Goal: Task Accomplishment & Management: Manage account settings

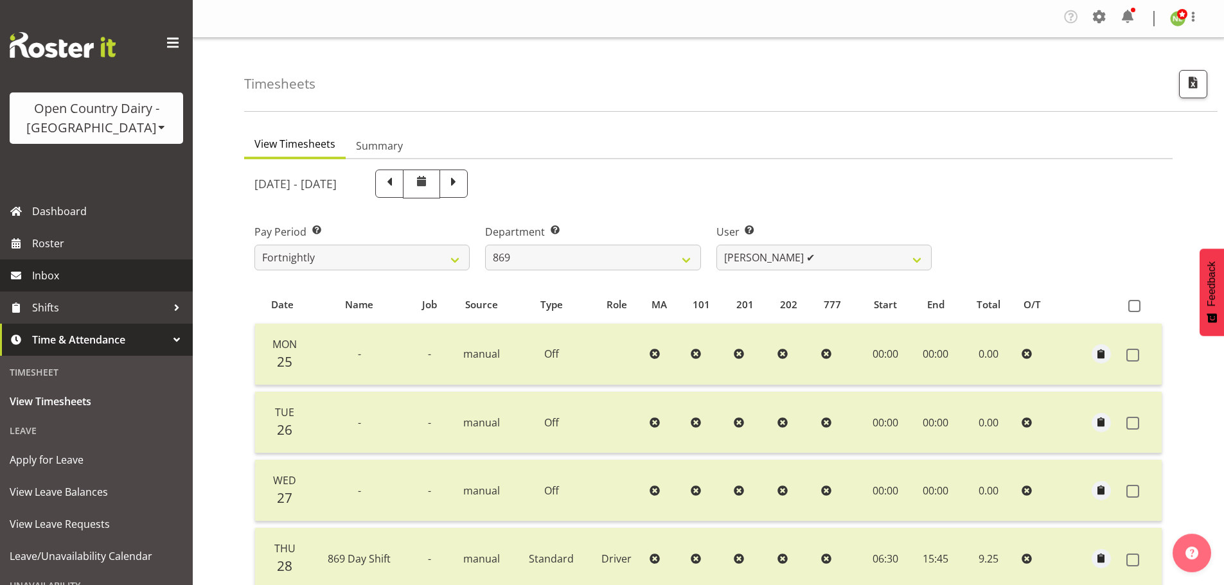
select select "682"
select select "7388"
click at [62, 244] on span "Roster" at bounding box center [109, 243] width 154 height 19
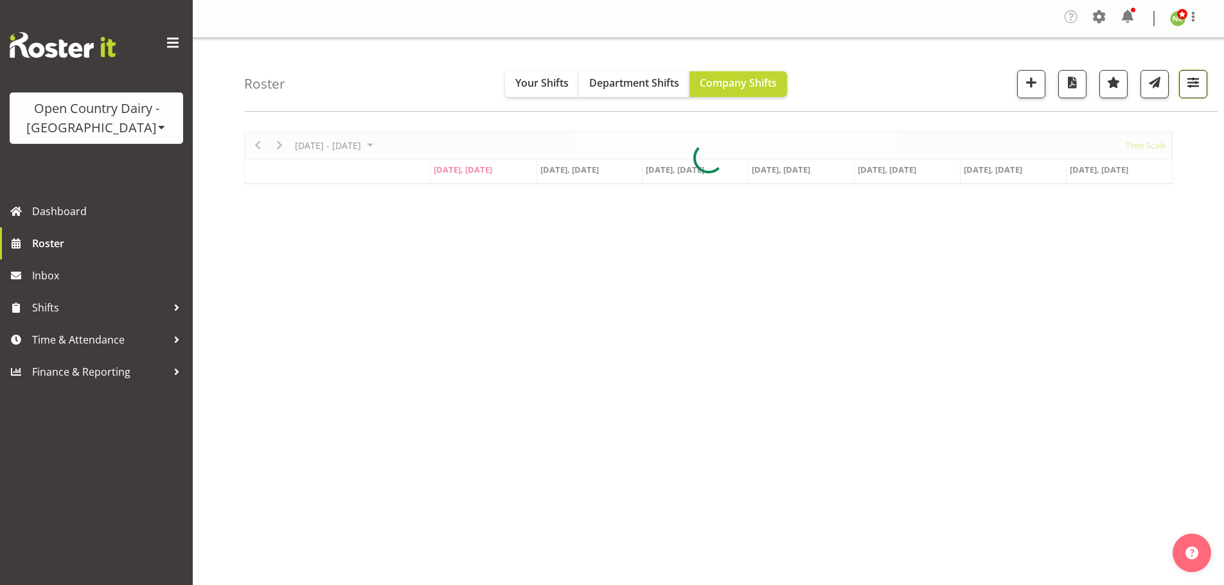
click at [1191, 80] on span "button" at bounding box center [1193, 82] width 17 height 17
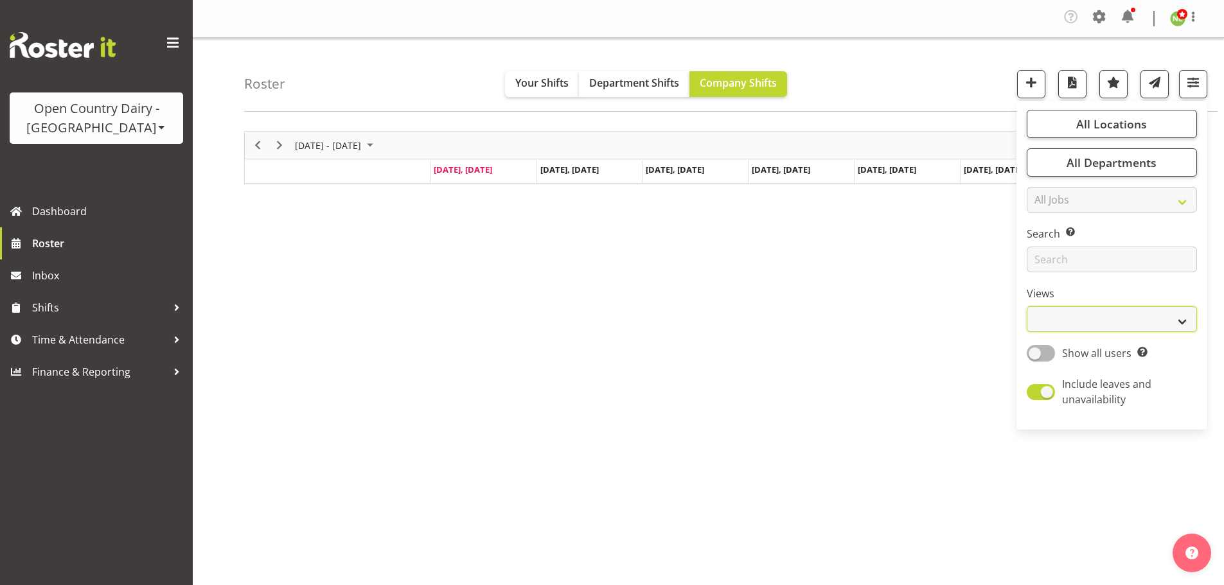
click at [1067, 325] on select "Staff Role Shift - Horizontal Shift - Vertical Staff - Location" at bounding box center [1112, 320] width 170 height 26
select select "staff"
click at [1028, 307] on select "Staff Role Shift - Horizontal Shift - Vertical Staff - Location" at bounding box center [1112, 320] width 170 height 26
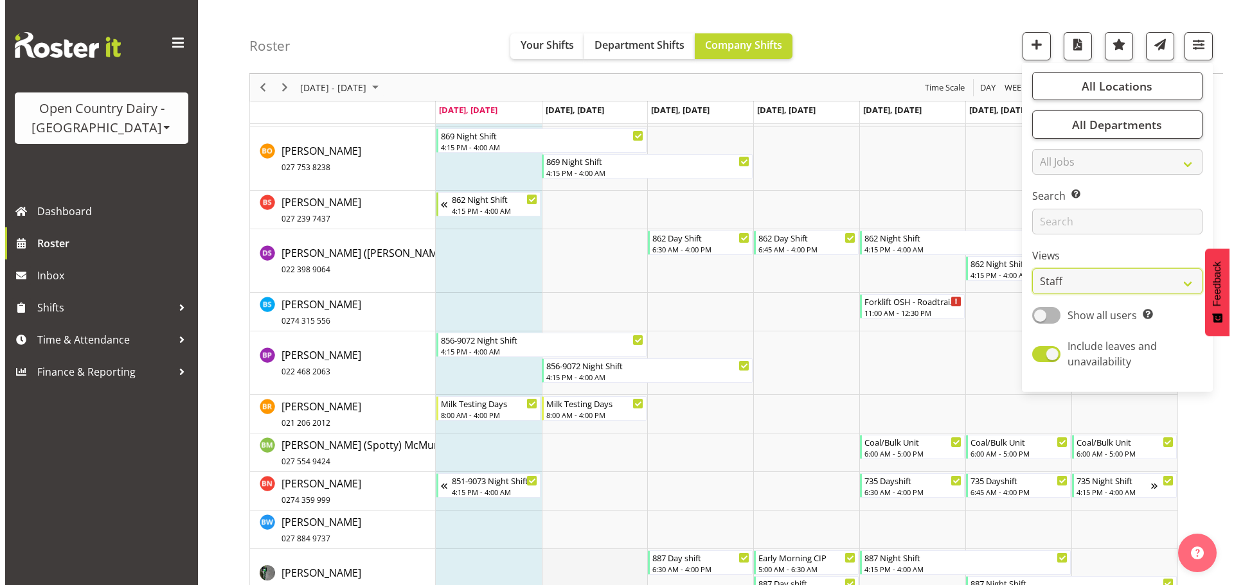
scroll to position [2056, 0]
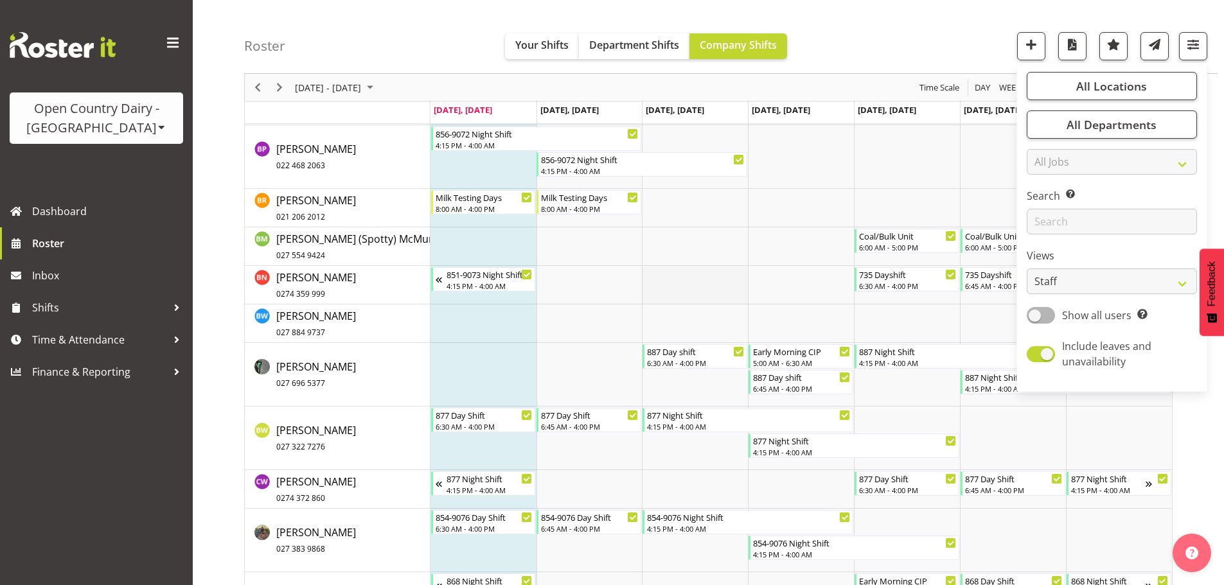
click at [698, 283] on td "Timeline Week of September 1, 2025" at bounding box center [695, 285] width 106 height 39
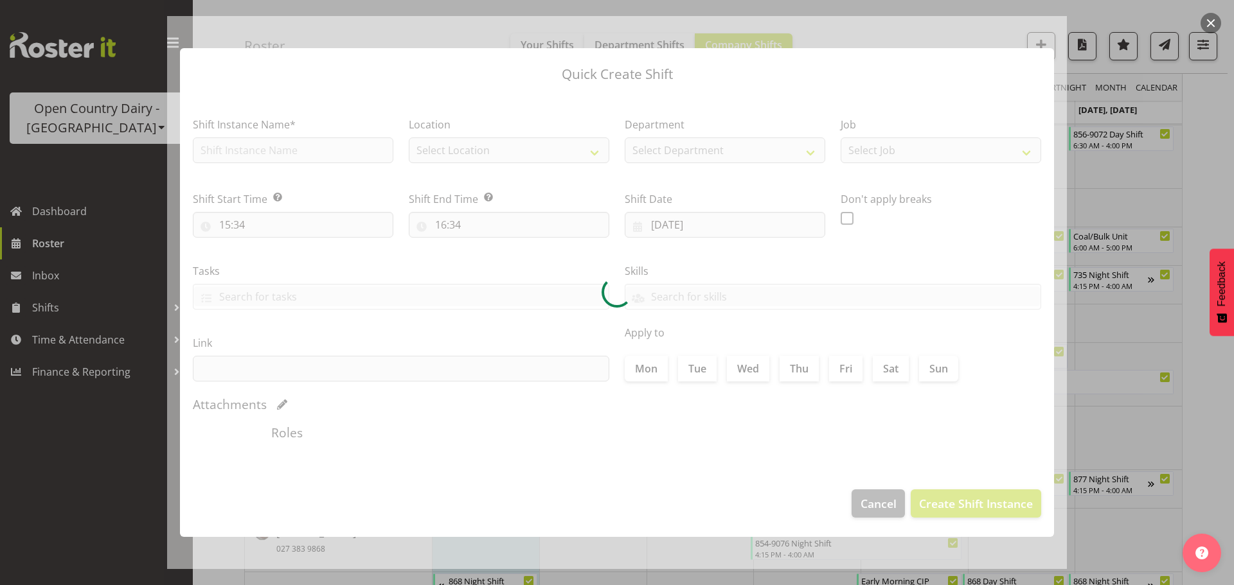
type input "03/09/2025"
checkbox input "true"
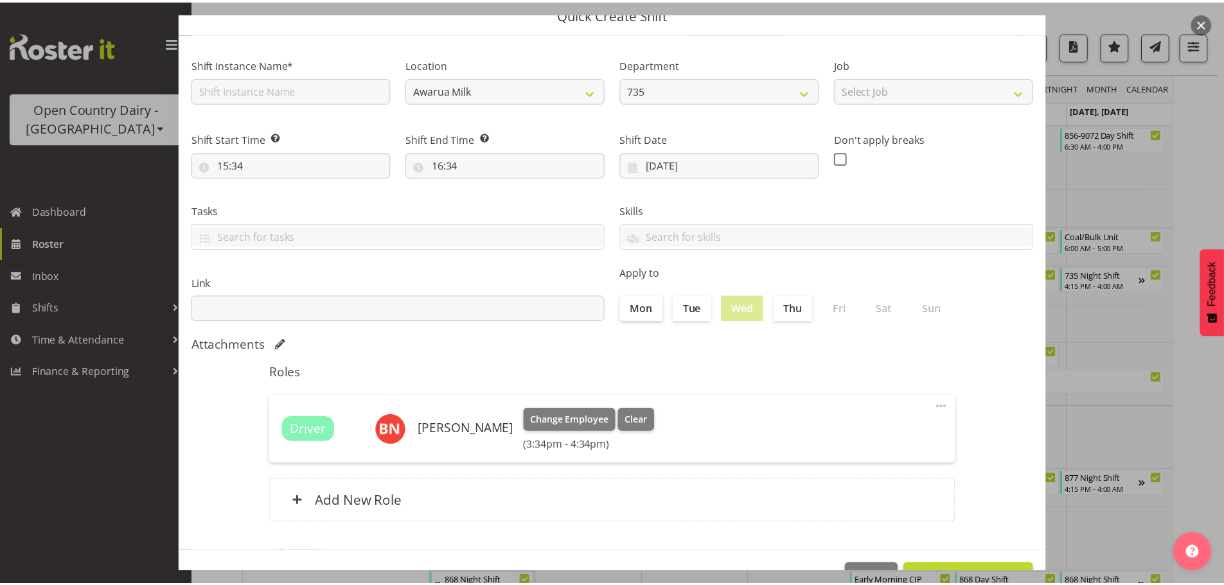
scroll to position [96, 0]
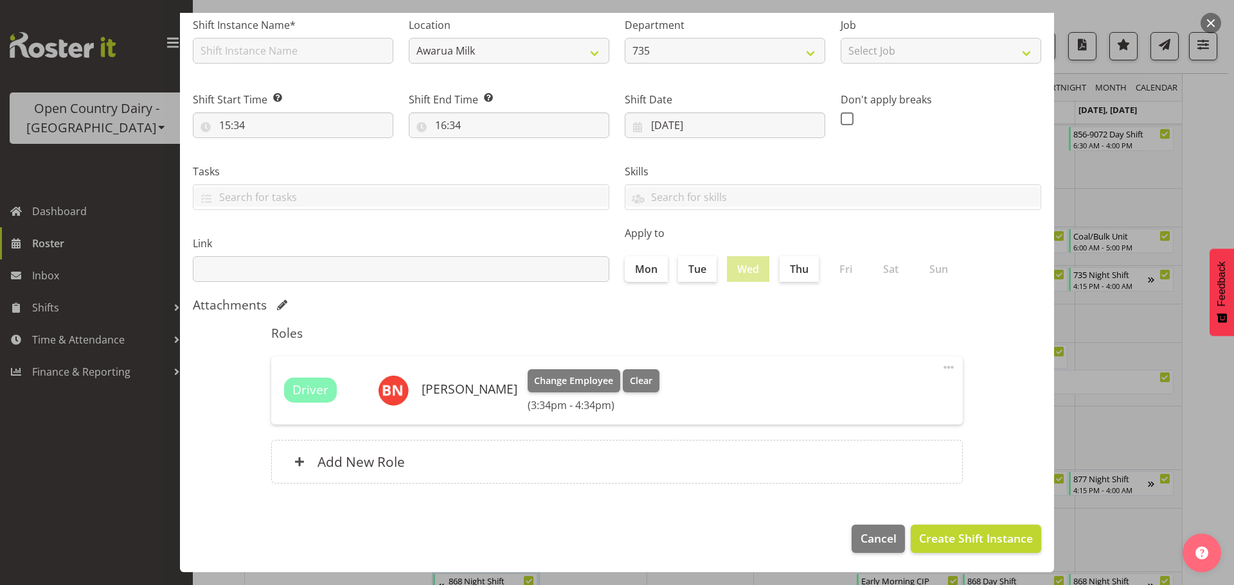
click at [834, 539] on footer "Cancel Create Shift Instance" at bounding box center [617, 542] width 874 height 60
click at [869, 542] on span "Cancel" at bounding box center [878, 538] width 36 height 17
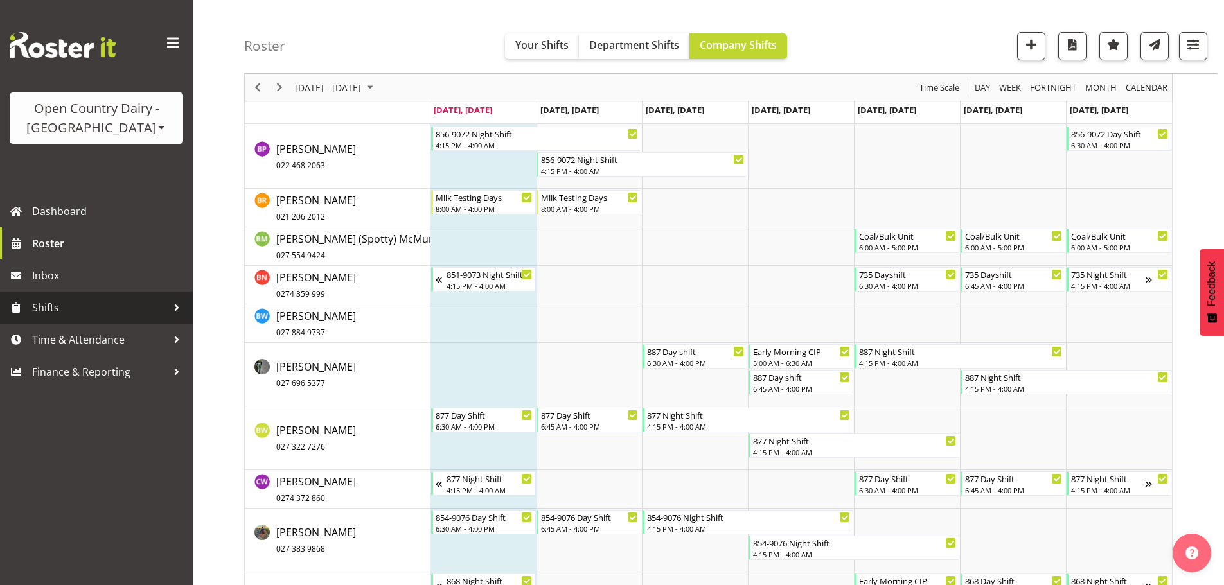
click at [55, 308] on span "Shifts" at bounding box center [99, 307] width 135 height 19
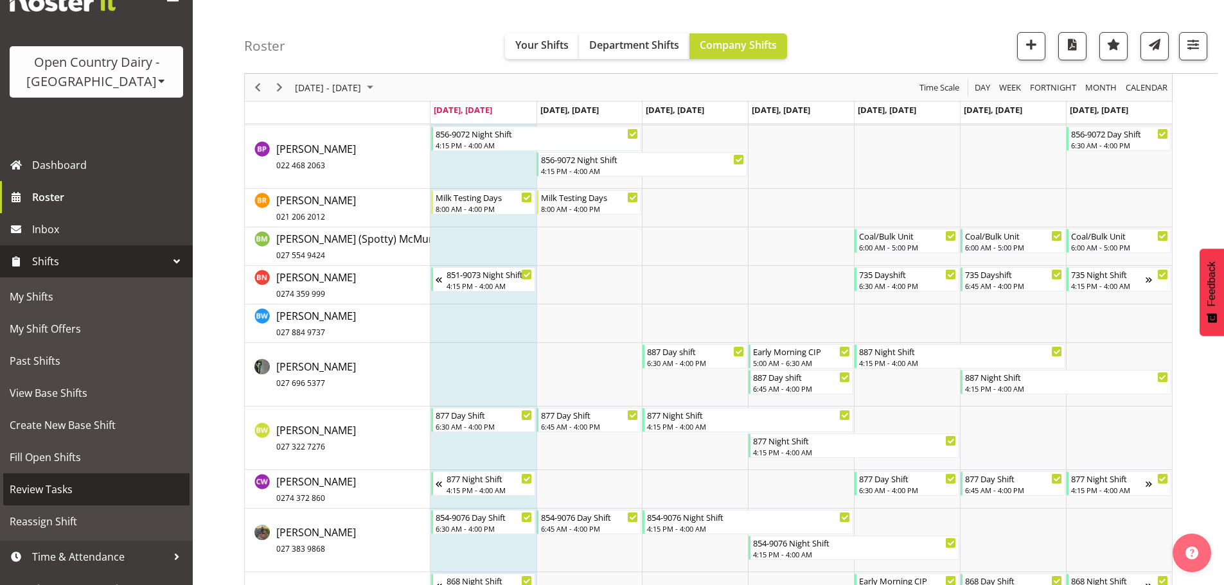
scroll to position [66, 0]
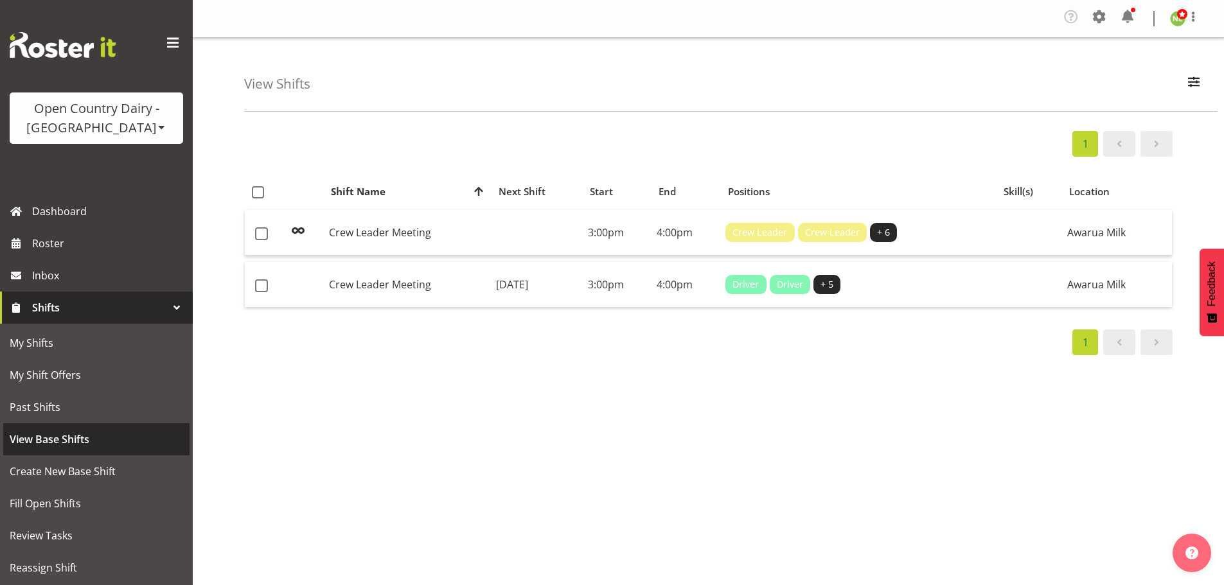
click at [48, 450] on link "View Base Shifts" at bounding box center [96, 439] width 186 height 32
click at [557, 230] on td at bounding box center [537, 233] width 92 height 46
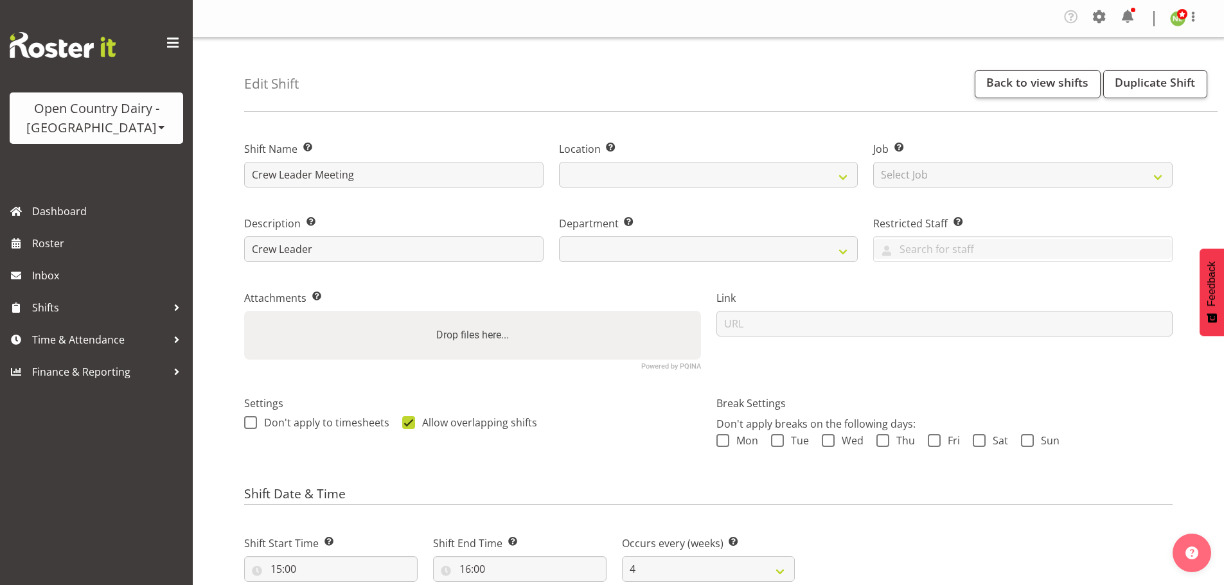
select select "4"
select select
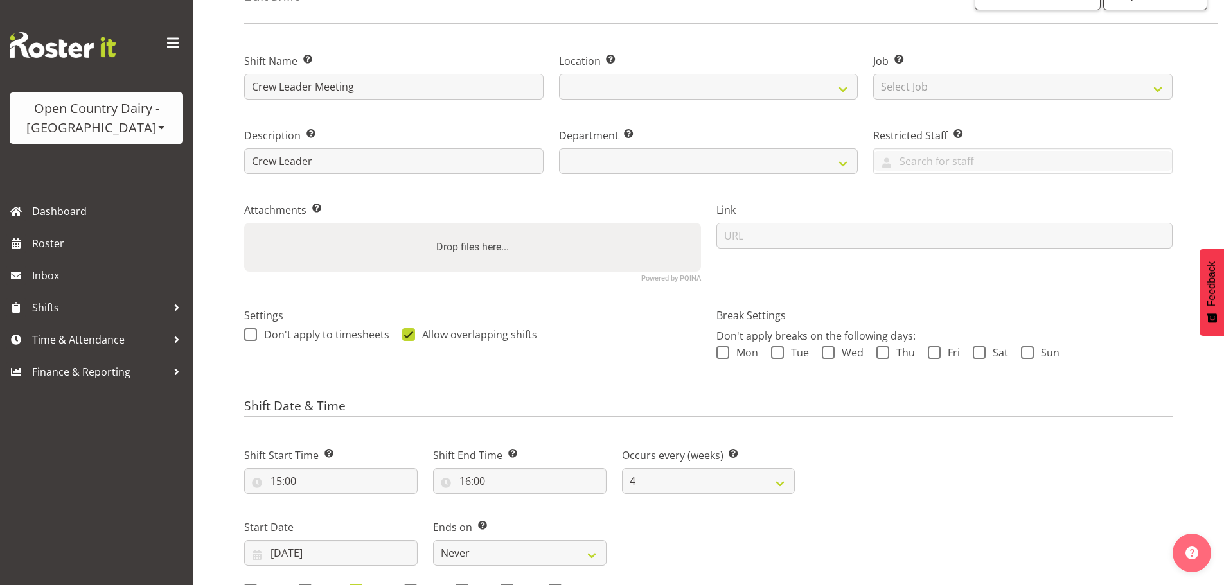
select select
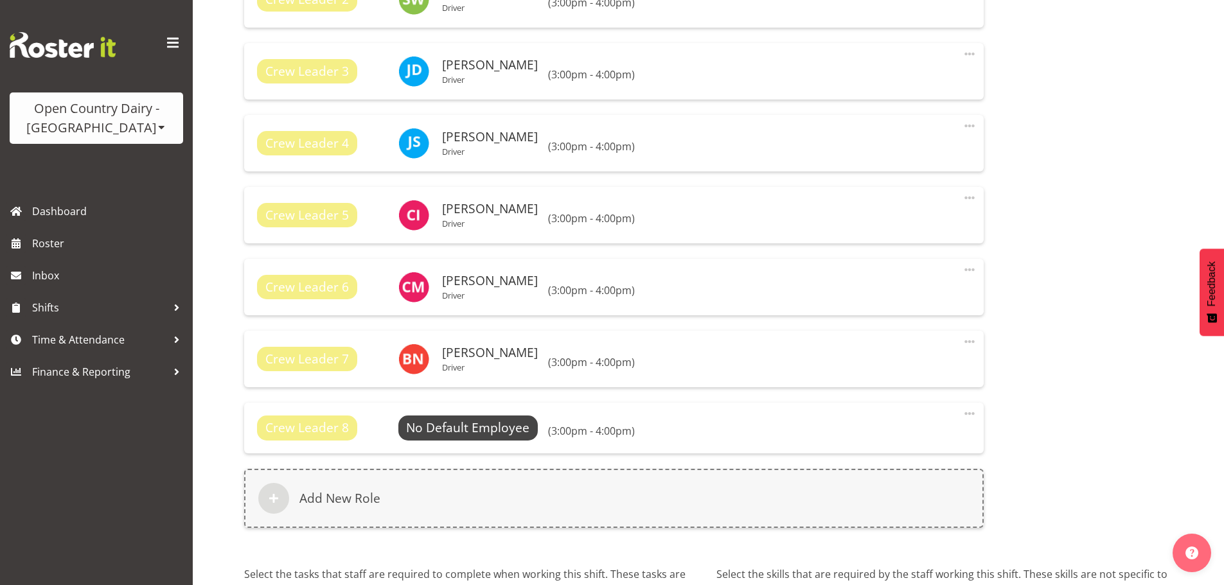
scroll to position [1070, 0]
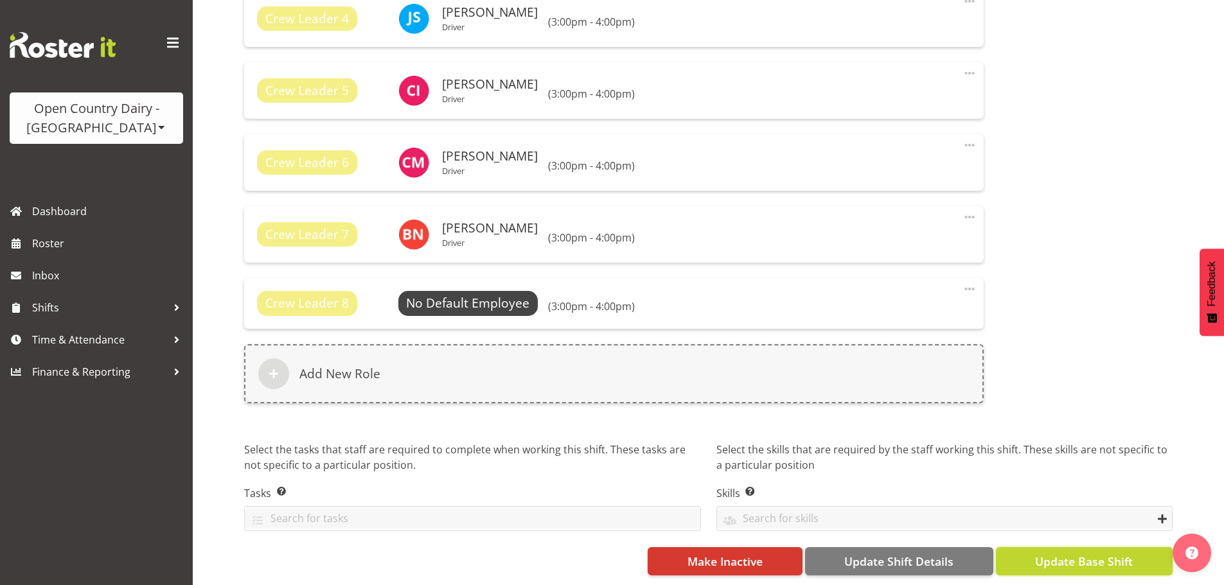
click at [1108, 555] on span "Update Base Shift" at bounding box center [1084, 561] width 98 height 17
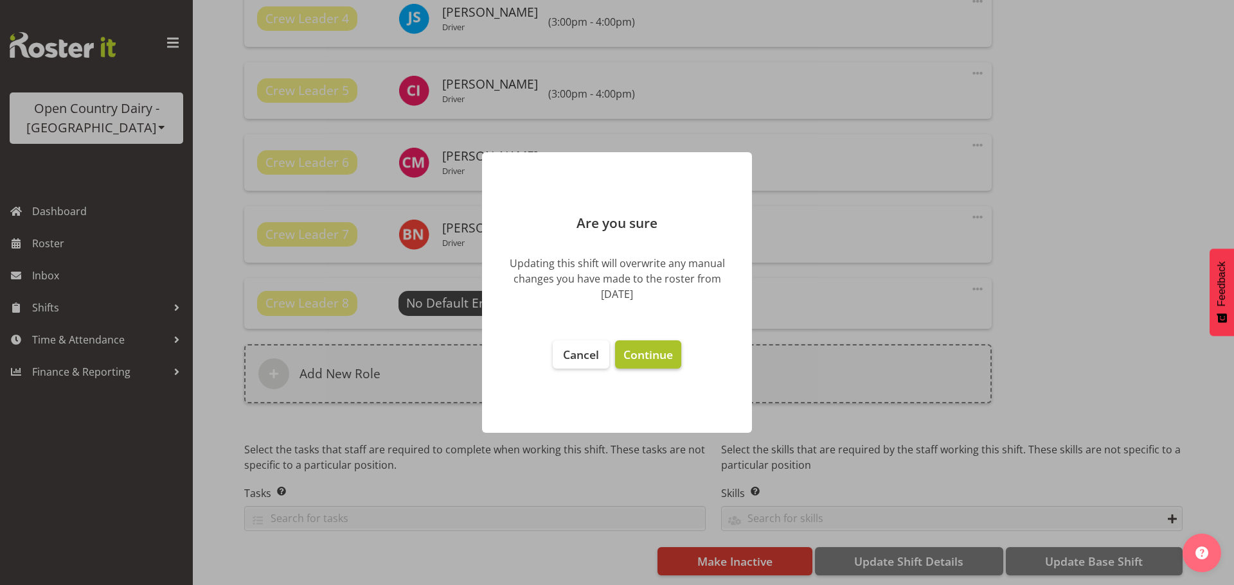
click at [680, 355] on button "Continue" at bounding box center [648, 355] width 66 height 28
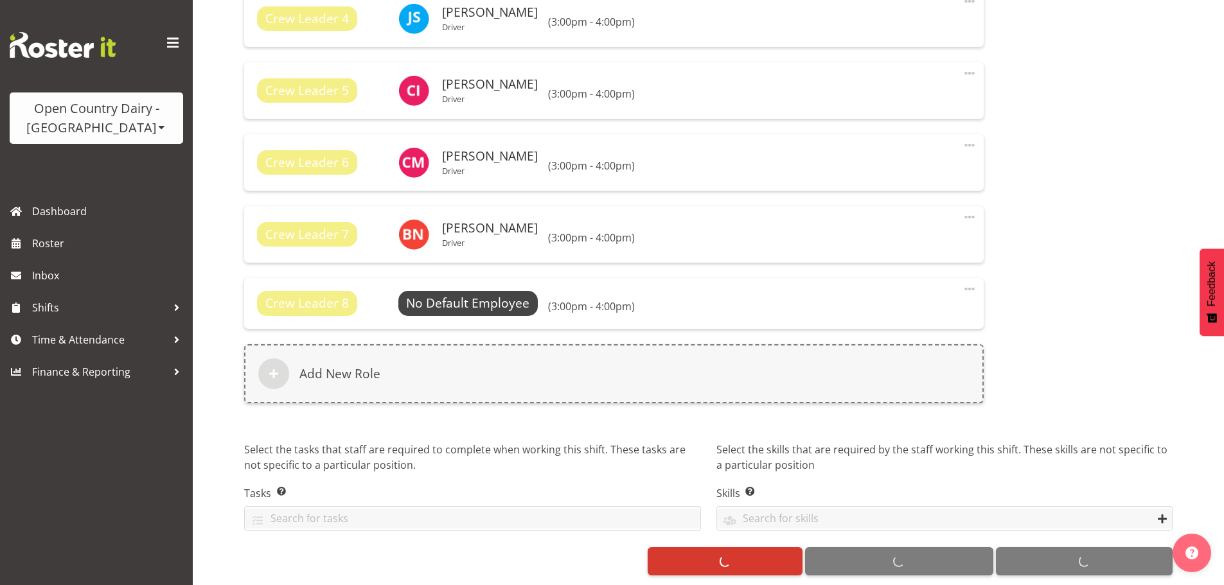
select select
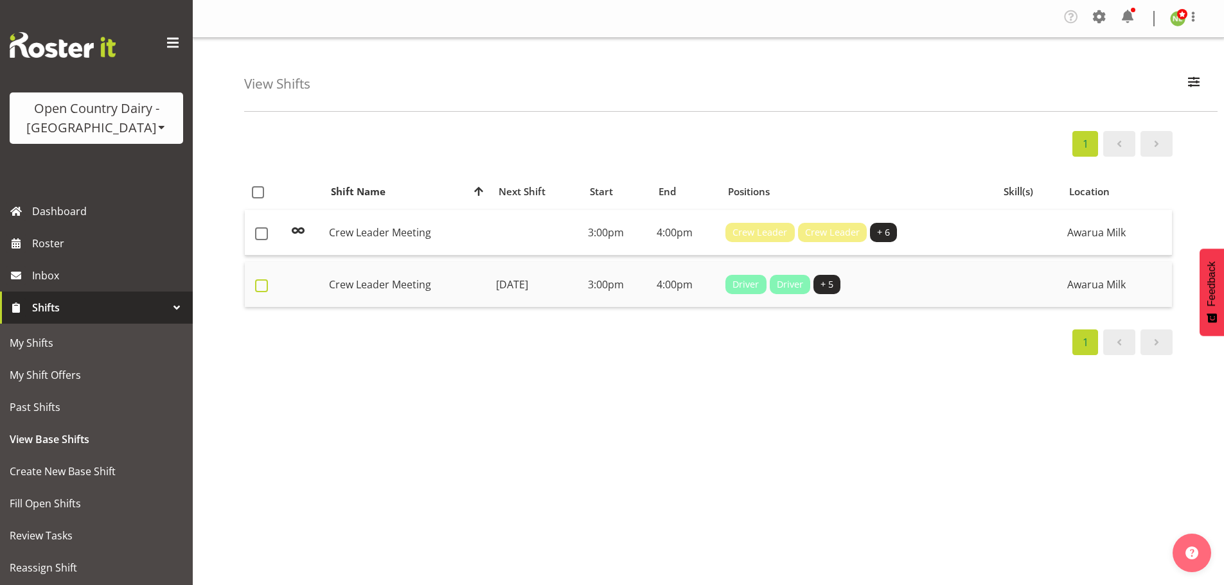
click at [267, 286] on span at bounding box center [261, 286] width 13 height 13
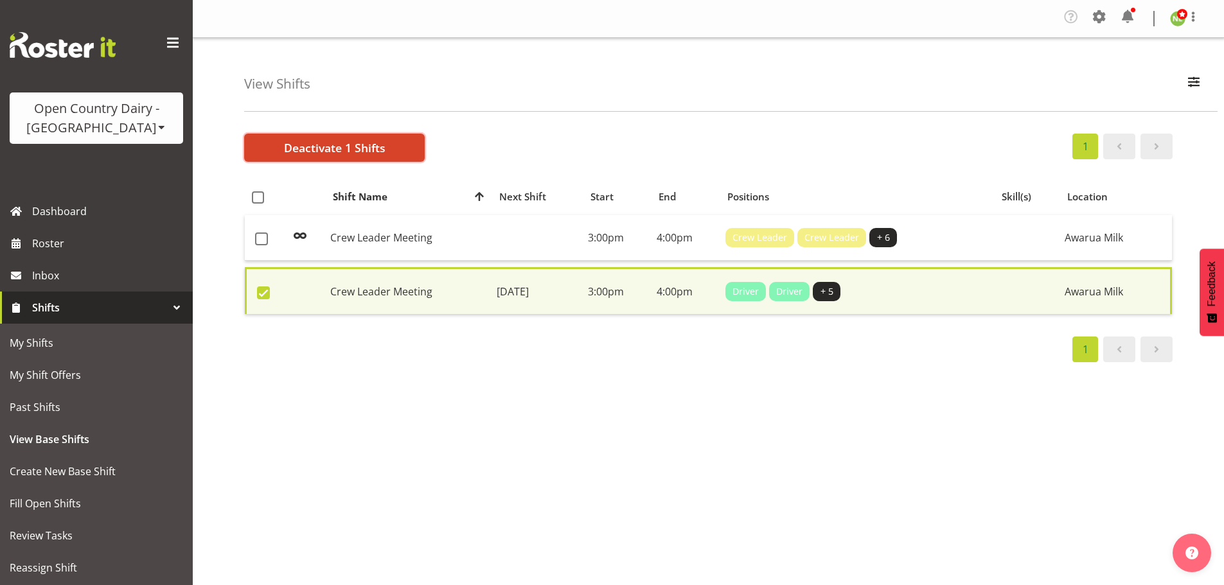
click at [376, 150] on span "Deactivate 1 Shifts" at bounding box center [335, 147] width 102 height 17
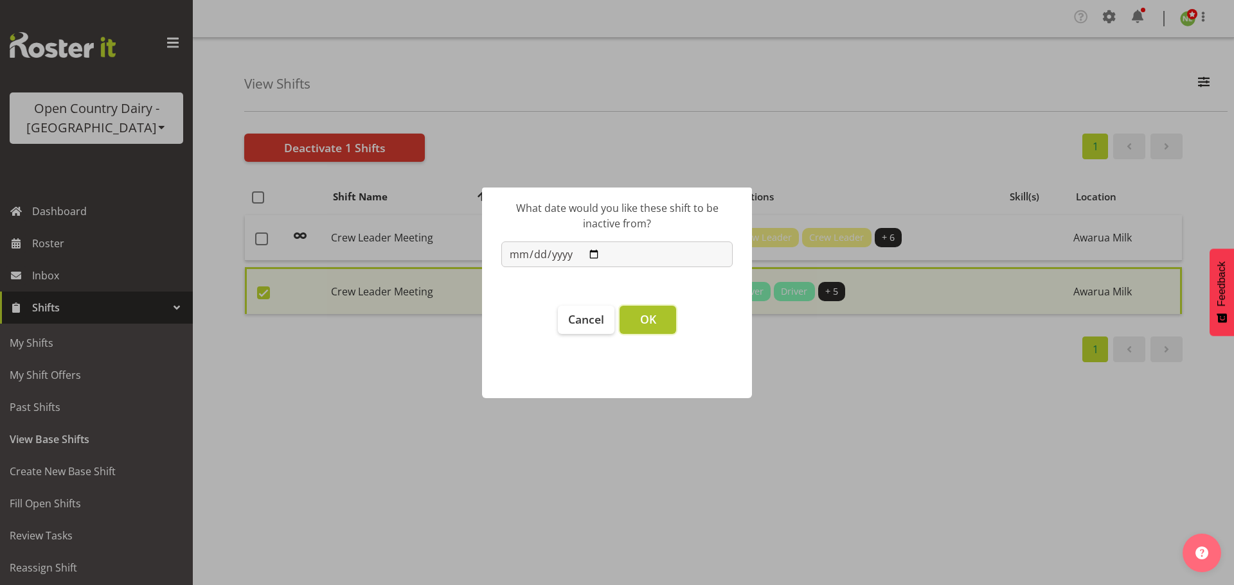
click at [657, 318] on button "OK" at bounding box center [647, 320] width 57 height 28
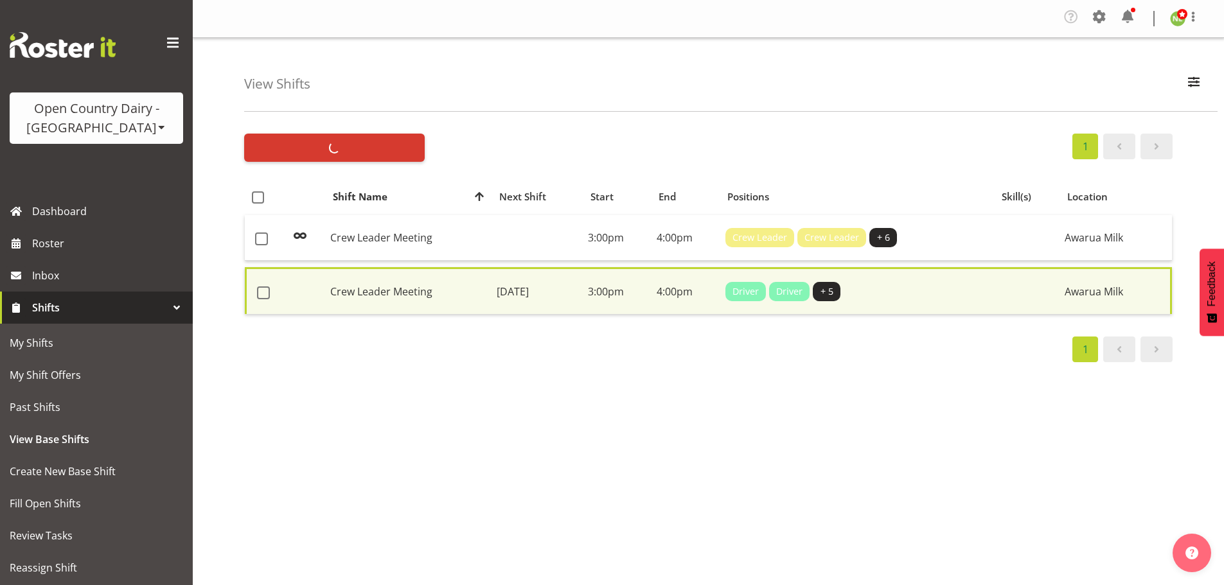
checkbox input "false"
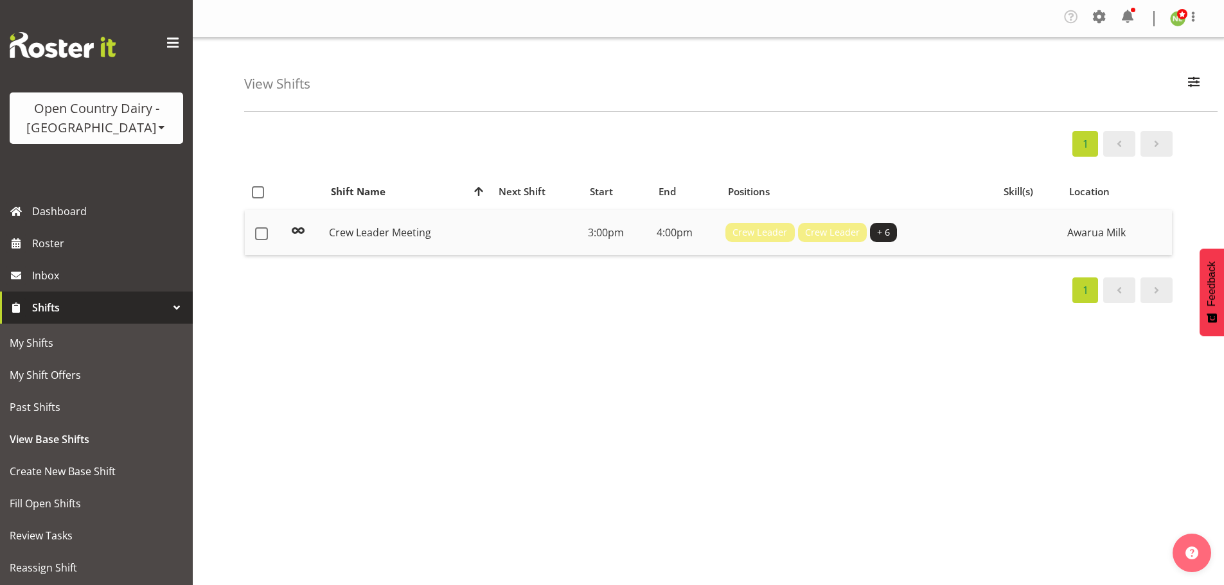
click at [522, 238] on td at bounding box center [537, 232] width 92 height 45
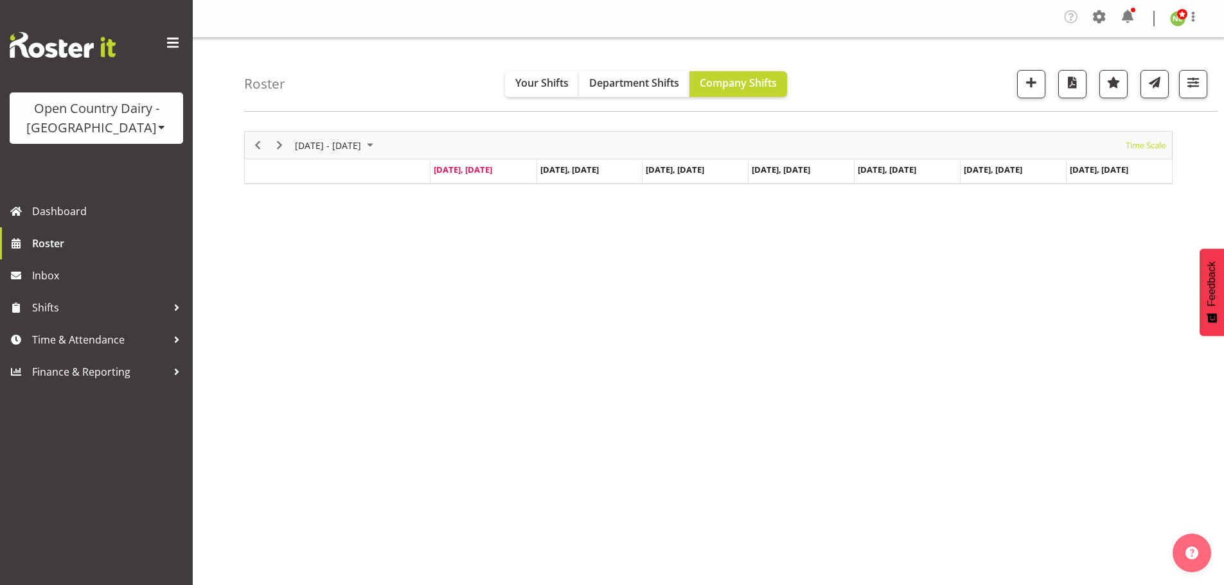
scroll to position [50, 0]
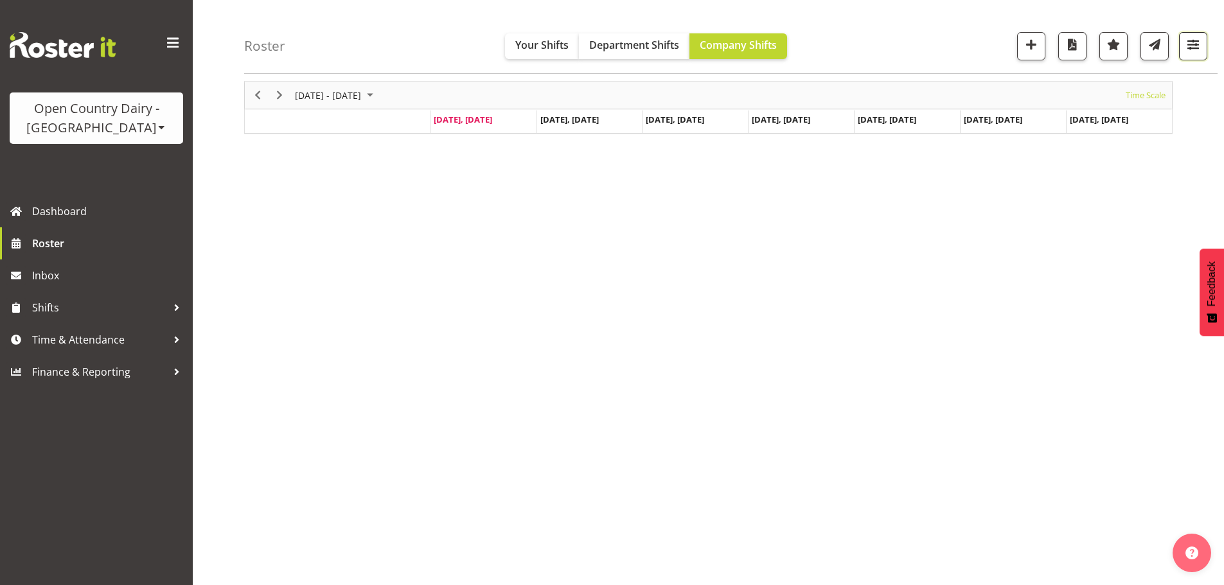
click at [1199, 47] on span "button" at bounding box center [1193, 44] width 17 height 17
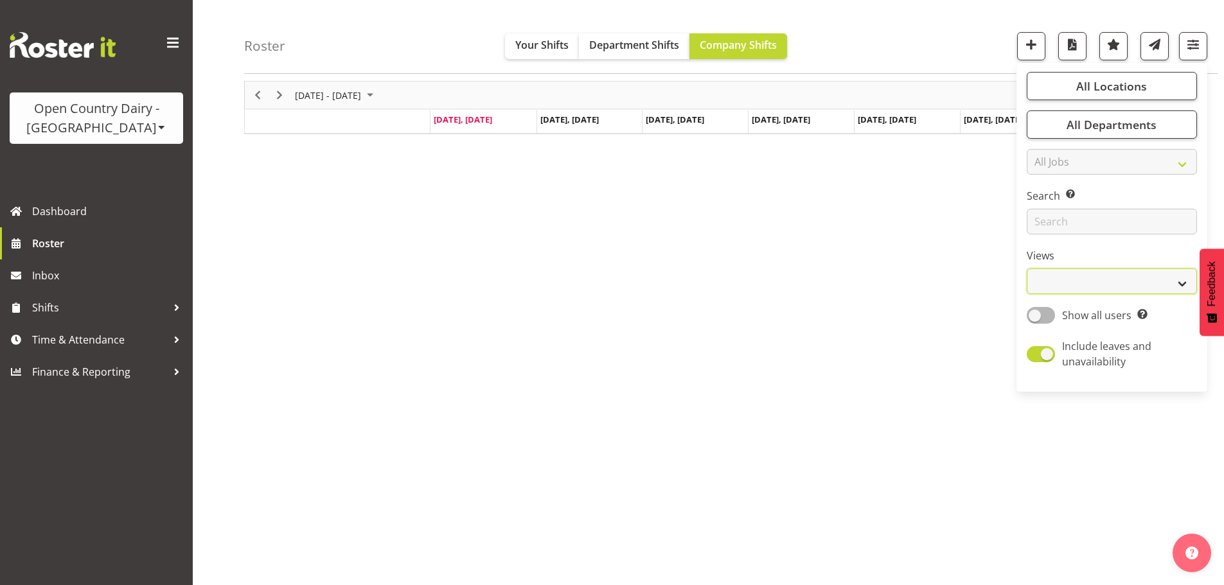
click at [1061, 285] on select "Staff Role Shift - Horizontal Shift - Vertical Staff - Location" at bounding box center [1112, 282] width 170 height 26
select select "staff"
click at [1028, 269] on select "Staff Role Shift - Horizontal Shift - Vertical Staff - Location" at bounding box center [1112, 282] width 170 height 26
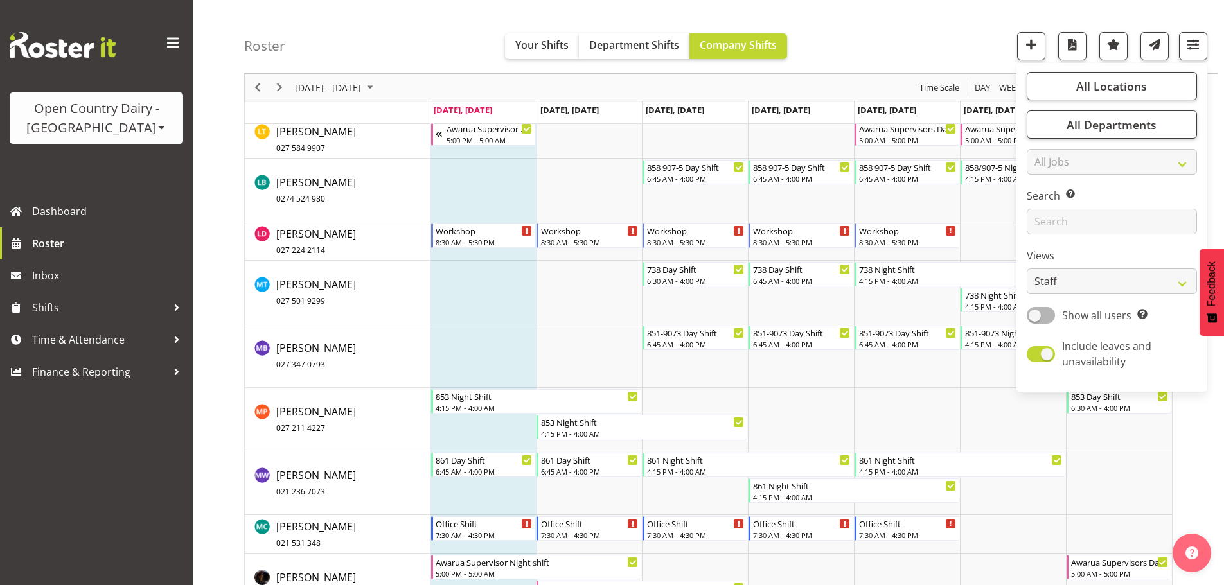
scroll to position [5384, 0]
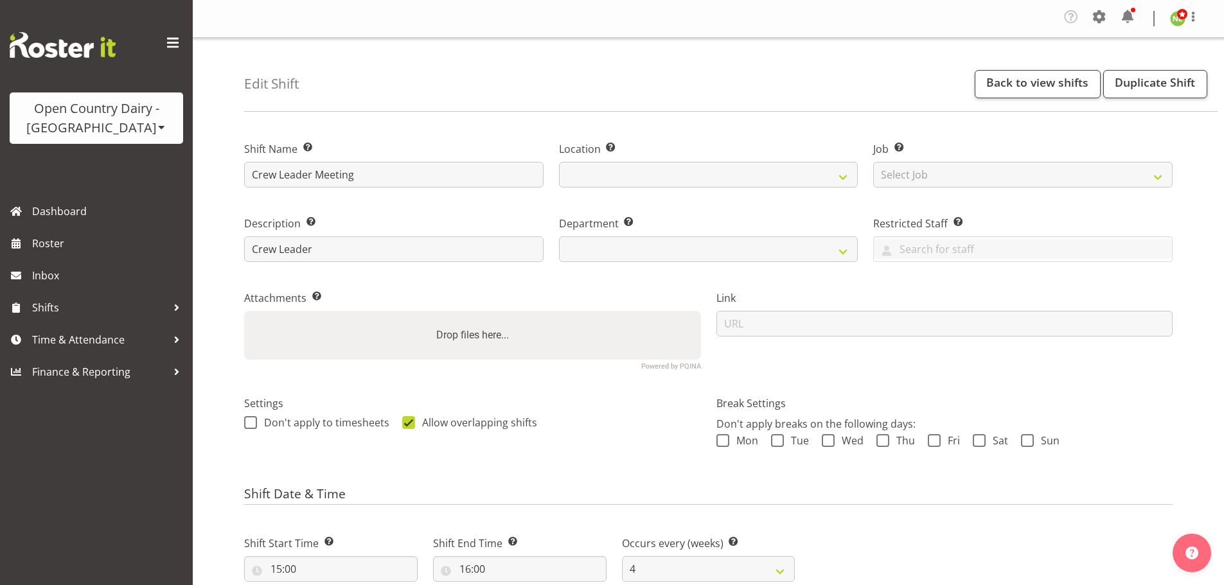
select select "4"
select select
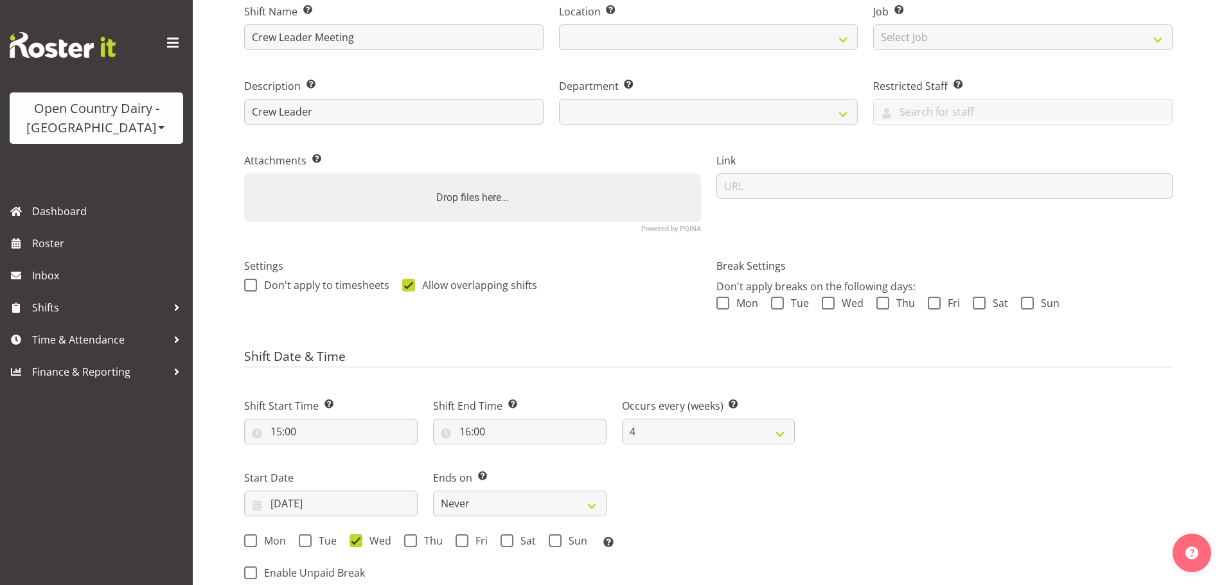
scroll to position [193, 0]
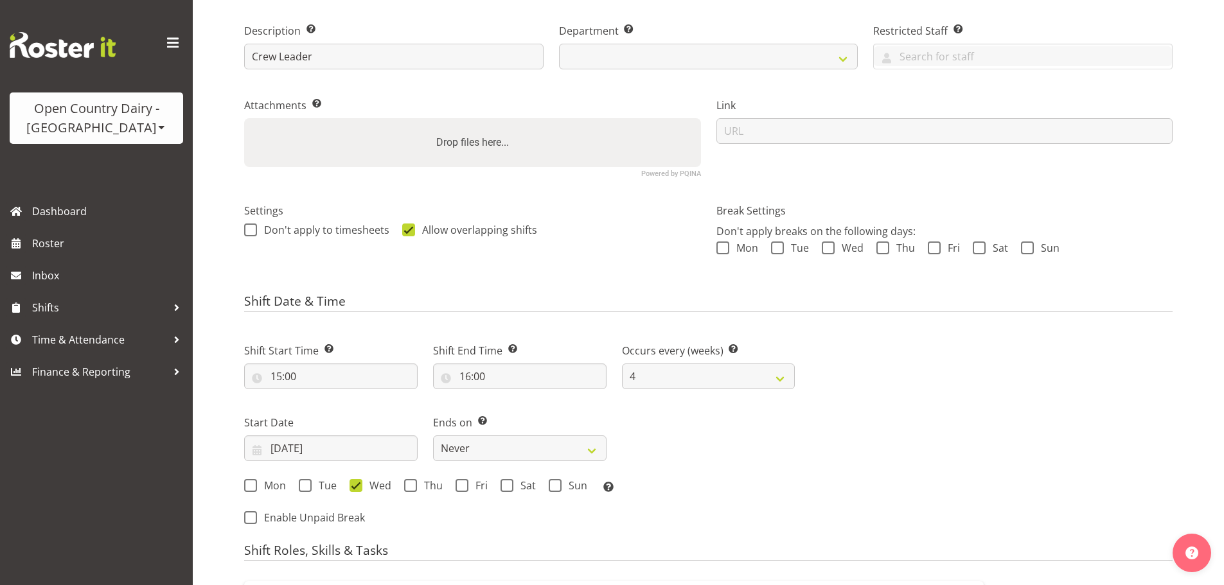
select select
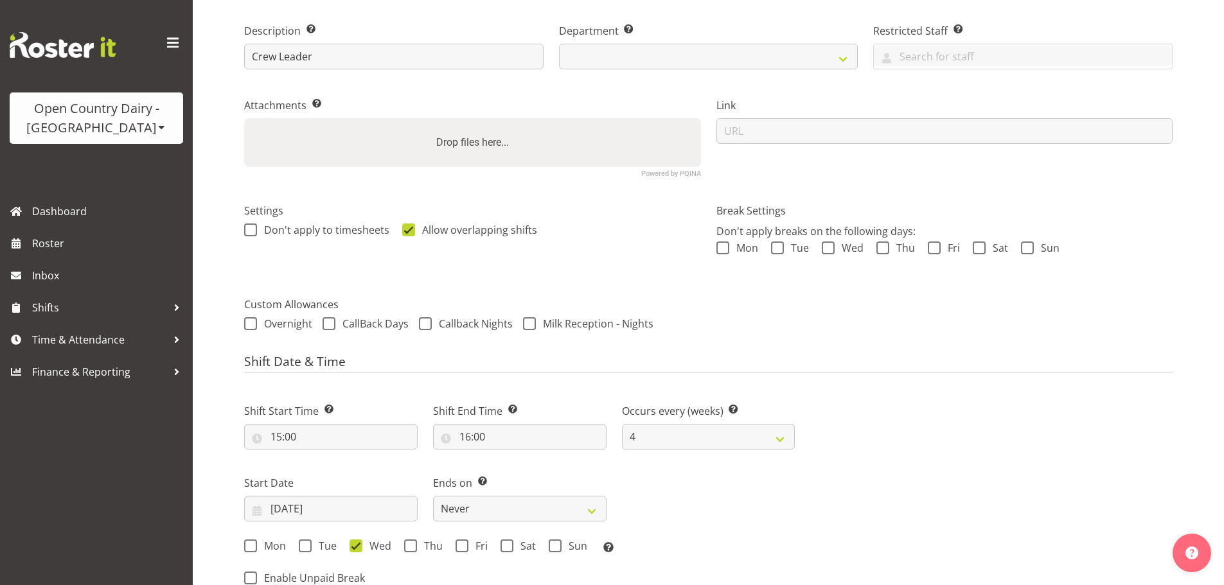
select select
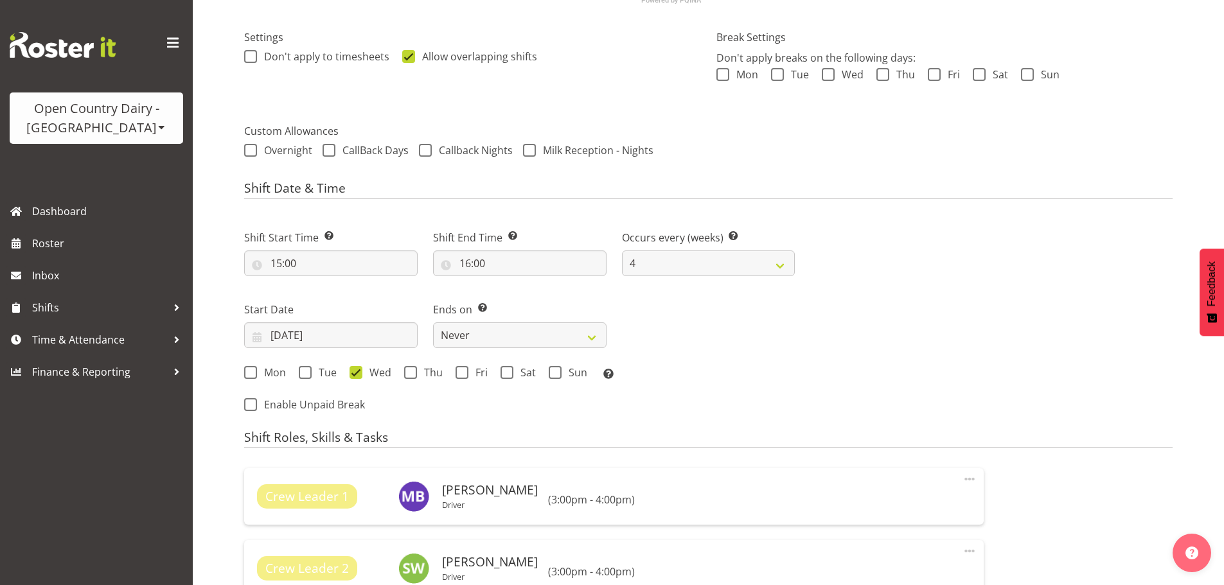
scroll to position [386, 0]
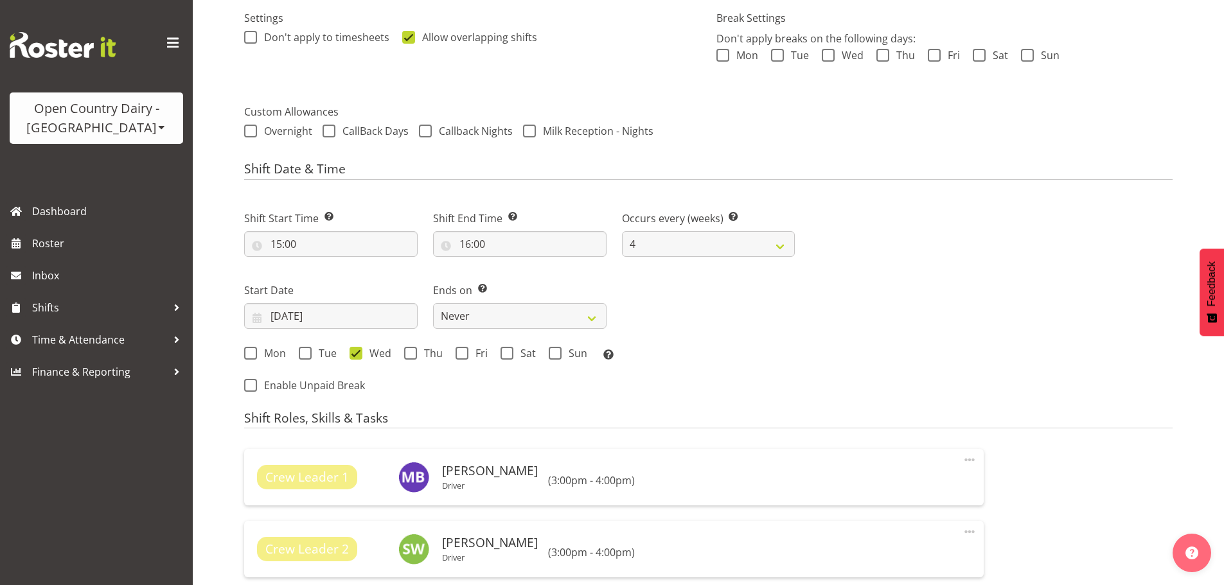
select select "806"
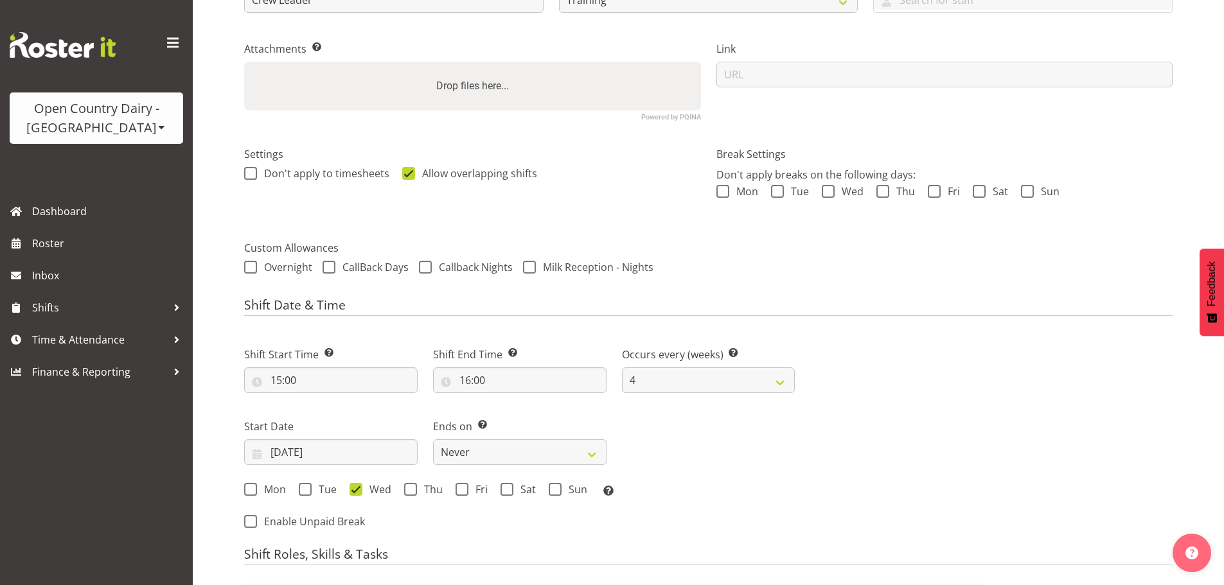
scroll to position [257, 0]
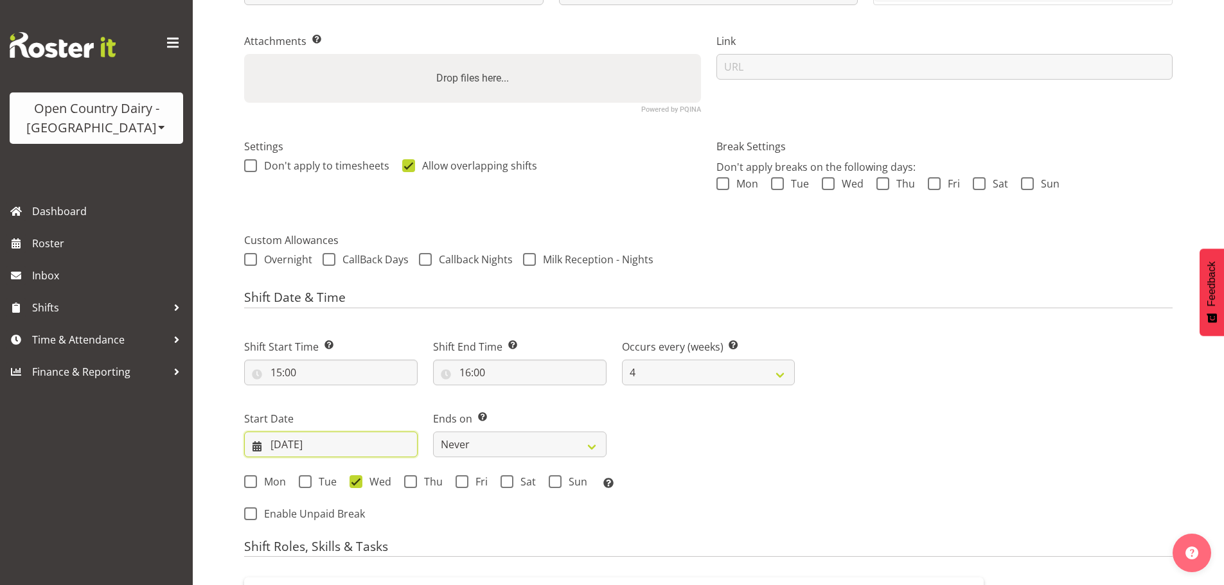
click at [306, 444] on input "03/09/2025" at bounding box center [331, 445] width 174 height 26
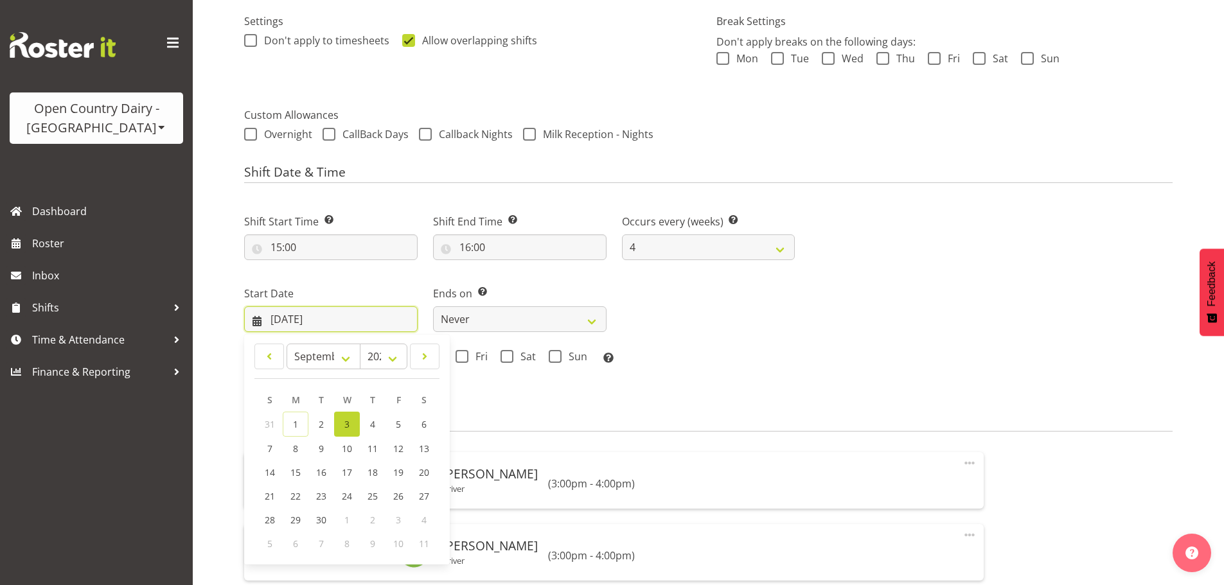
scroll to position [386, 0]
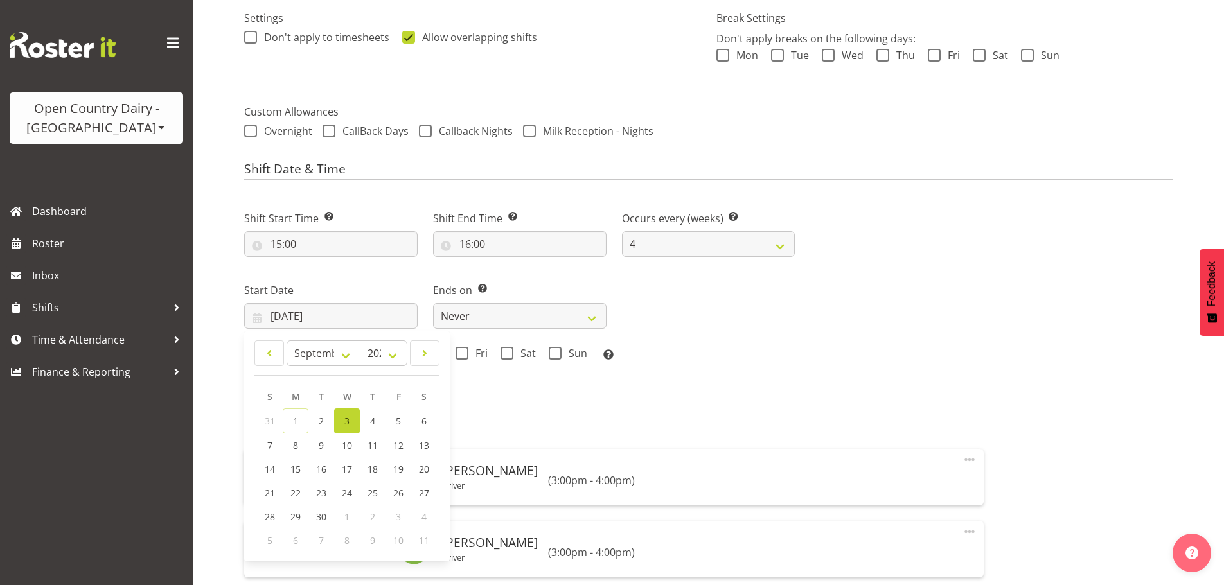
click at [345, 416] on span "3" at bounding box center [346, 421] width 5 height 12
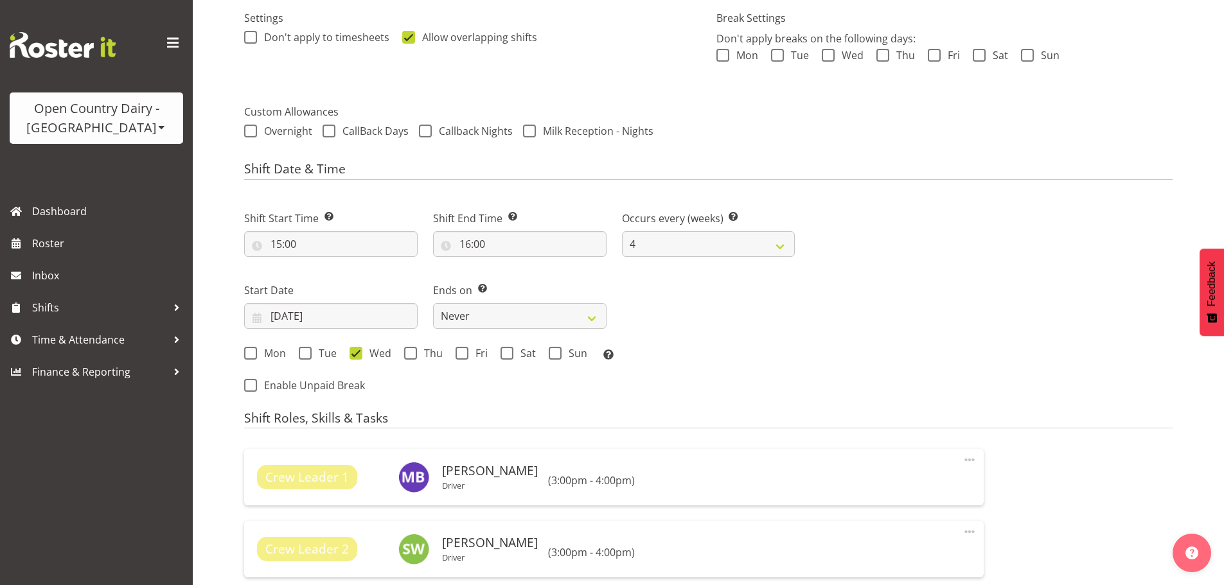
click at [784, 308] on div "Shift Start Time Set the time of the day you wish this shift to start 15:00 00 …" at bounding box center [519, 282] width 566 height 179
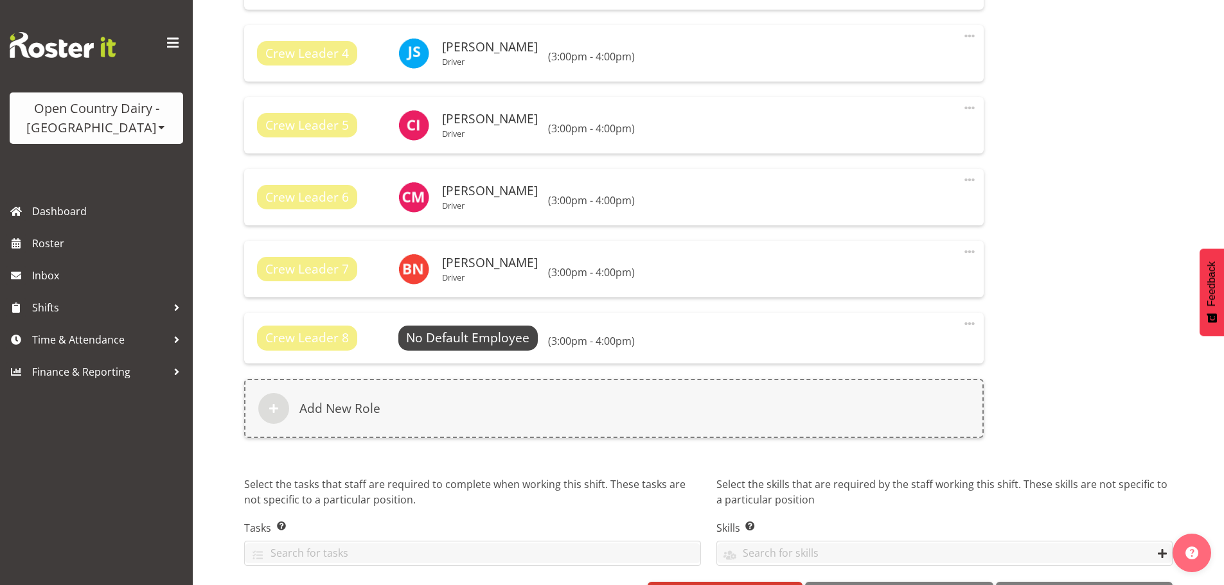
scroll to position [1070, 0]
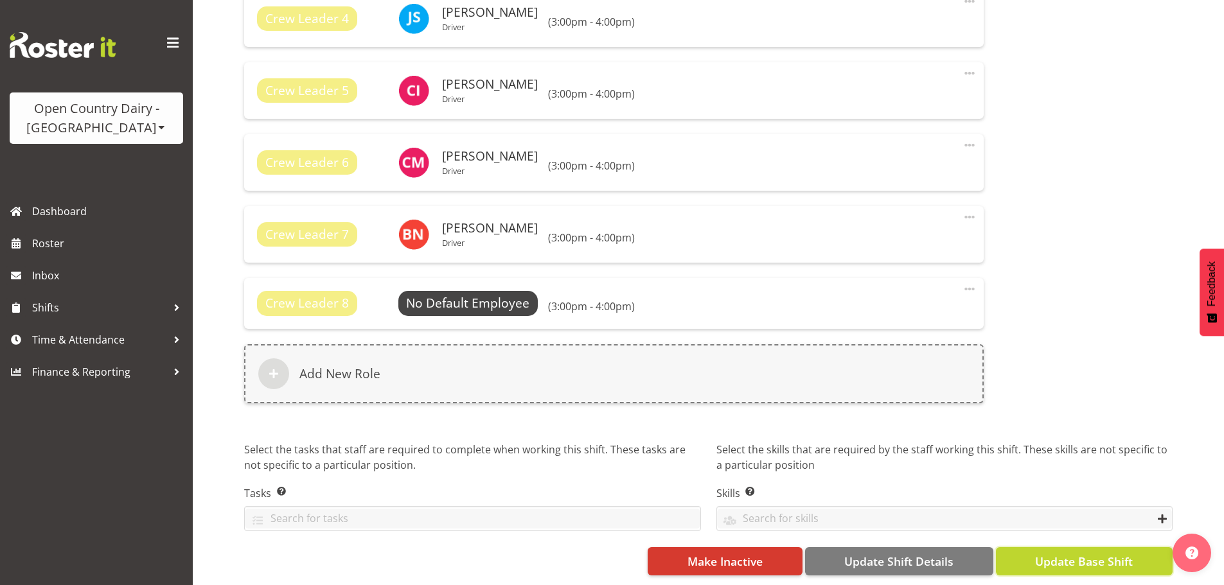
click at [1089, 560] on span "Update Base Shift" at bounding box center [1084, 561] width 98 height 17
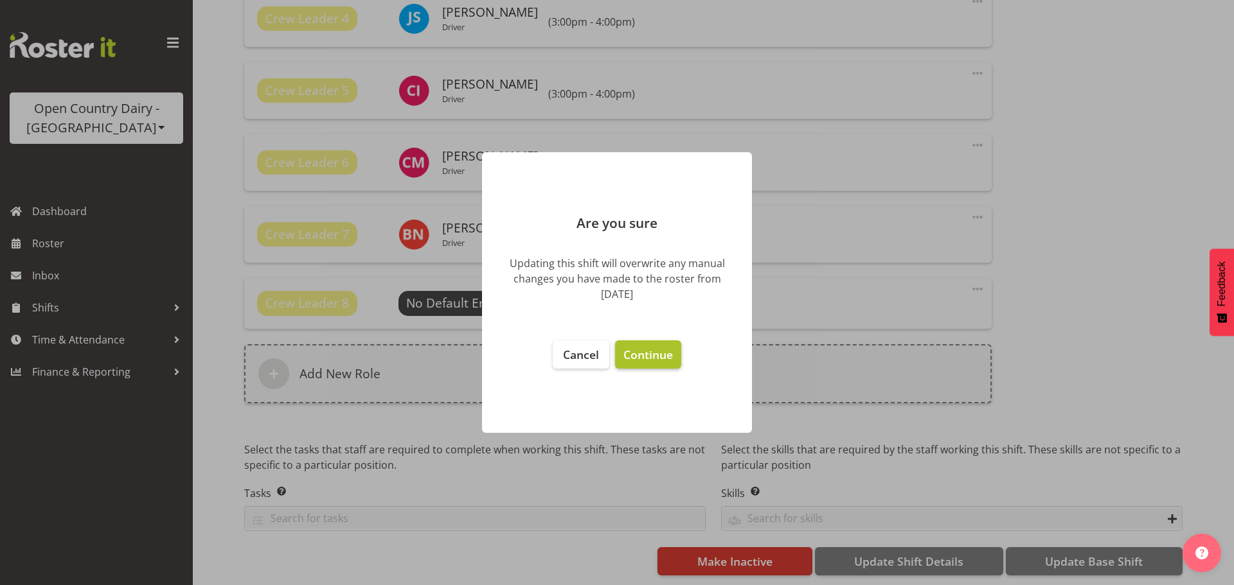
click at [643, 355] on span "Continue" at bounding box center [647, 354] width 49 height 15
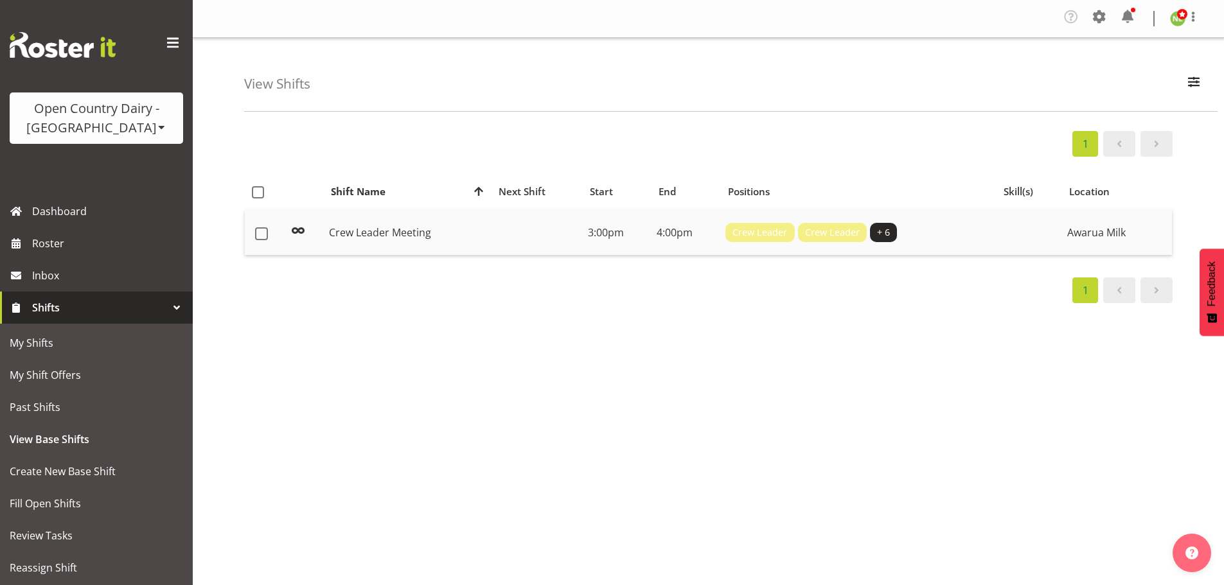
click at [494, 238] on td at bounding box center [537, 232] width 92 height 45
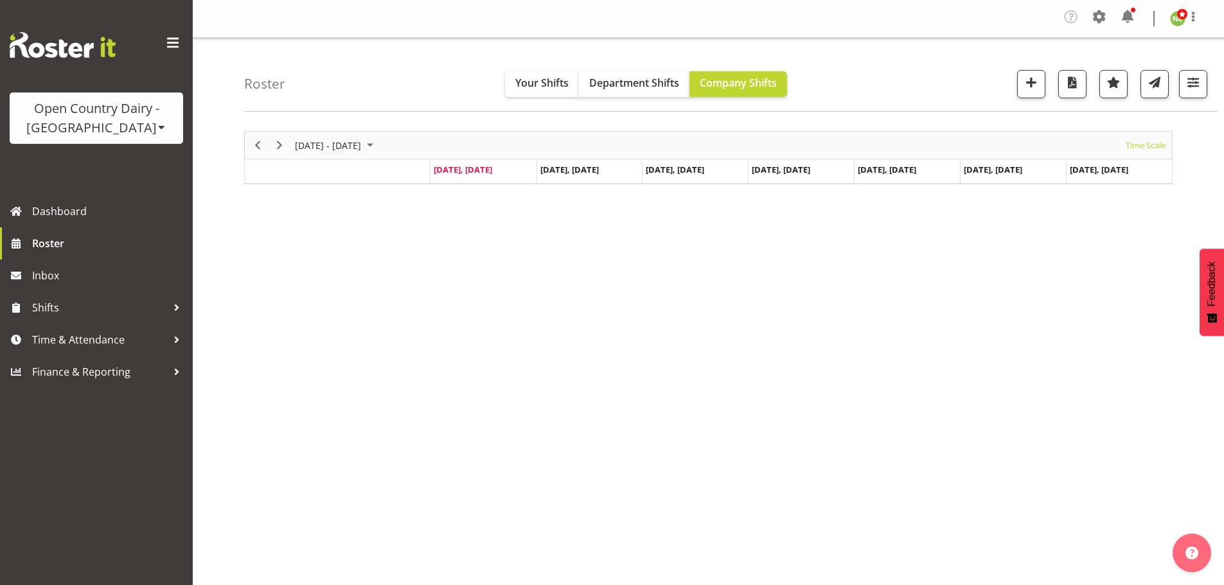
scroll to position [50, 0]
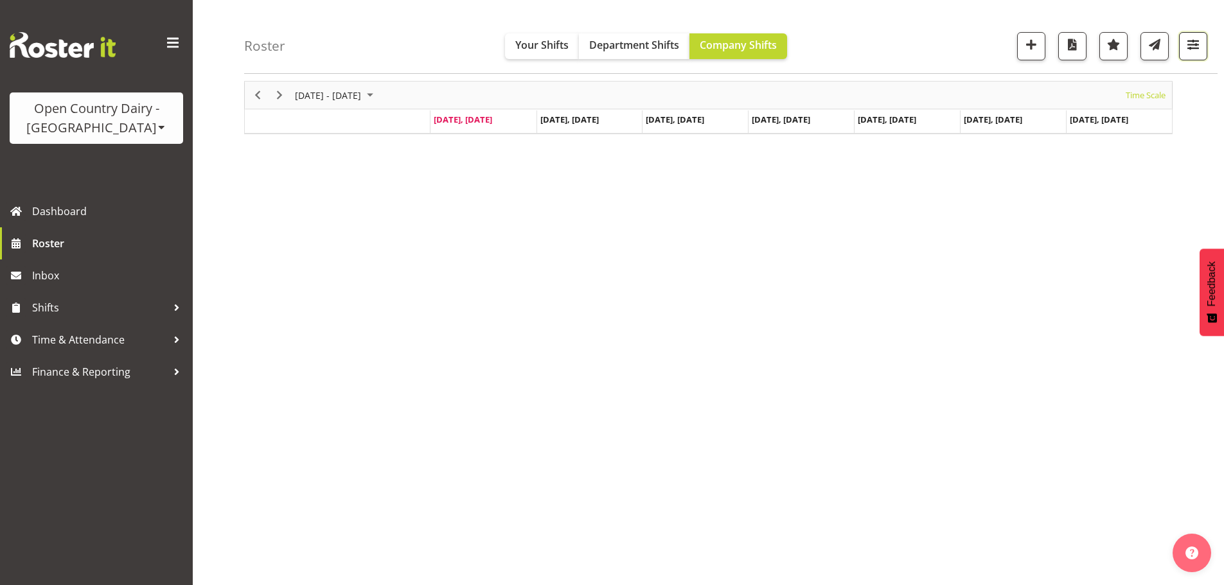
click at [1200, 46] on span "button" at bounding box center [1193, 44] width 17 height 17
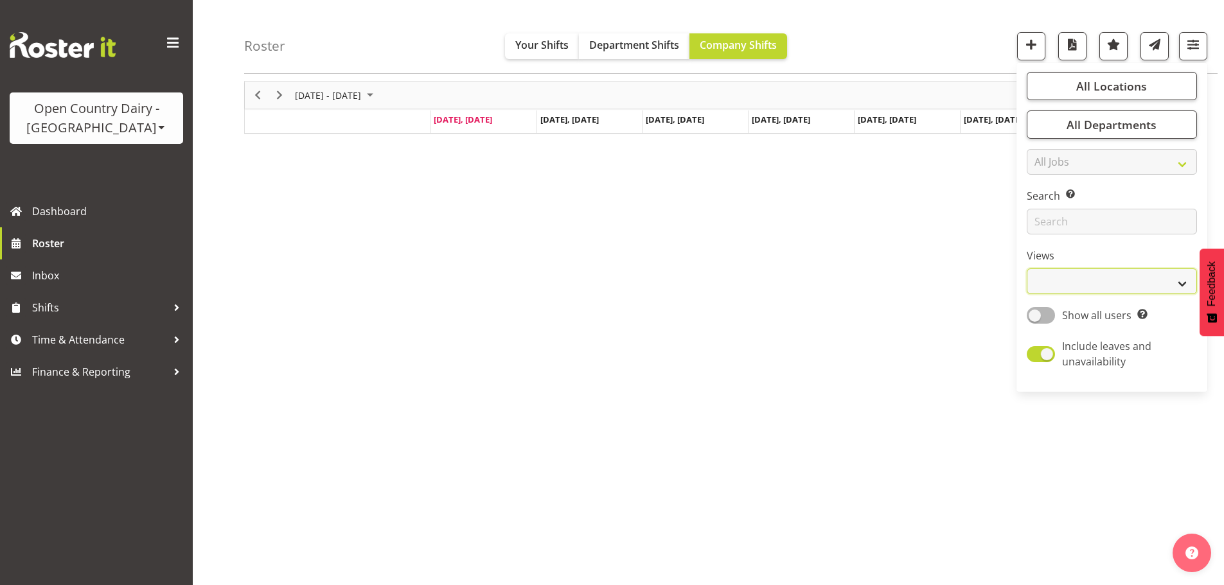
drag, startPoint x: 1068, startPoint y: 284, endPoint x: 1065, endPoint y: 290, distance: 6.9
click at [1068, 284] on select "Staff Role Shift - Horizontal Shift - Vertical Staff - Location" at bounding box center [1112, 282] width 170 height 26
select select "staff"
click at [1028, 269] on select "Staff Role Shift - Horizontal Shift - Vertical Staff - Location" at bounding box center [1112, 282] width 170 height 26
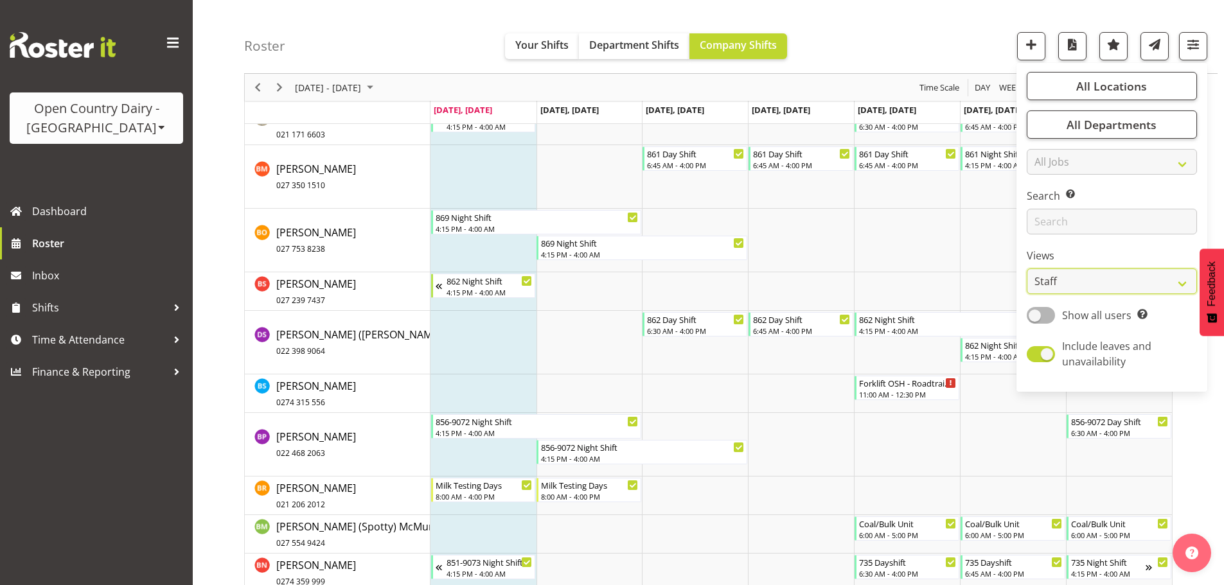
scroll to position [2026, 0]
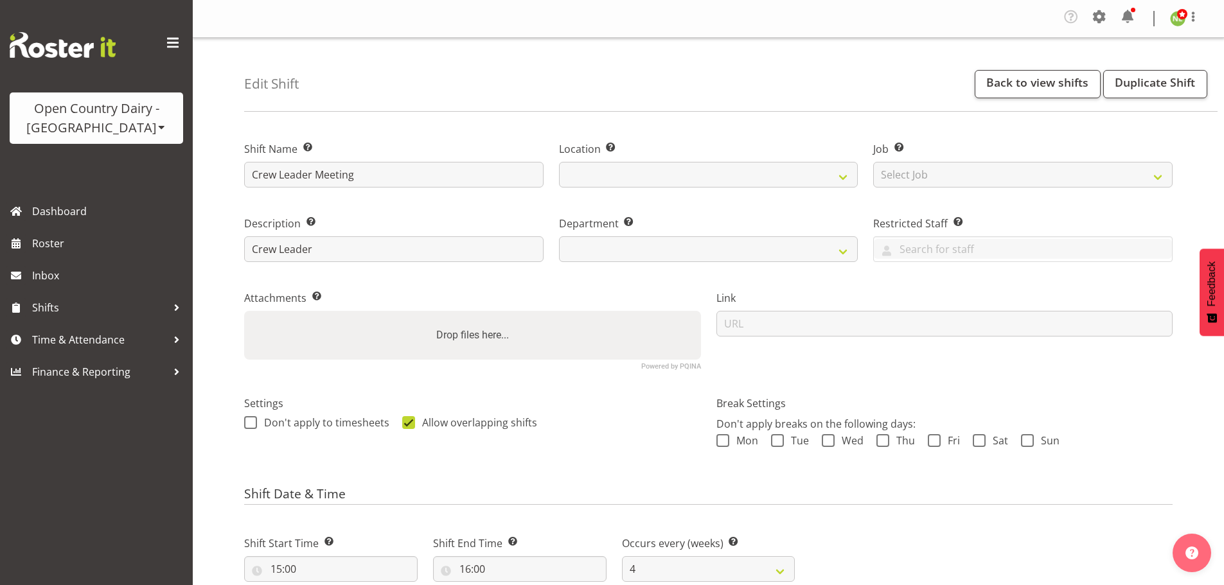
select select "4"
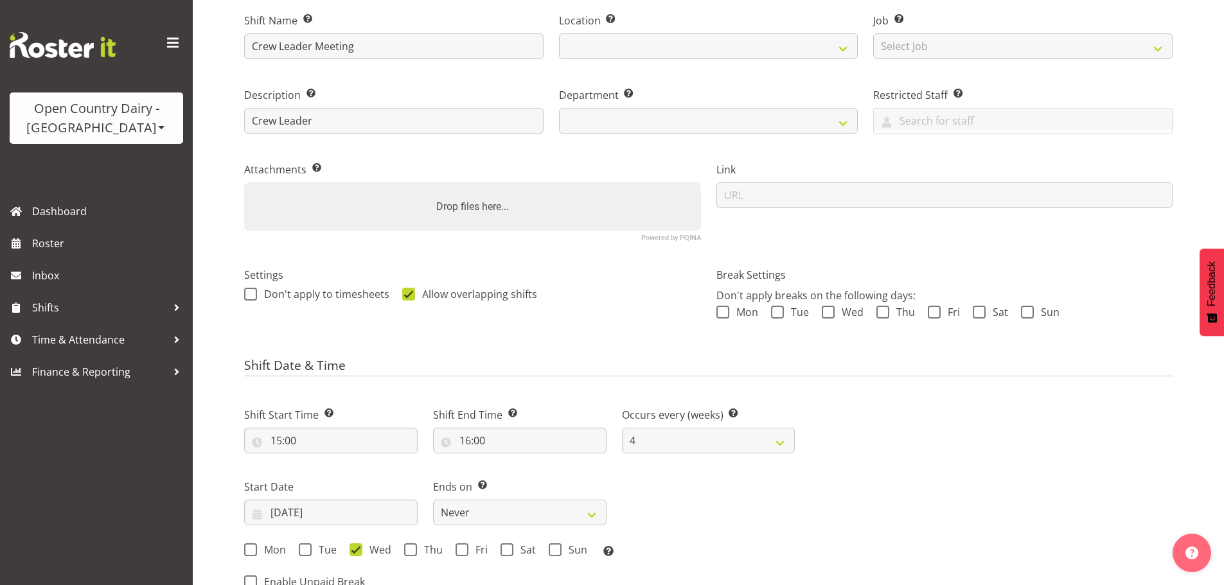
select select
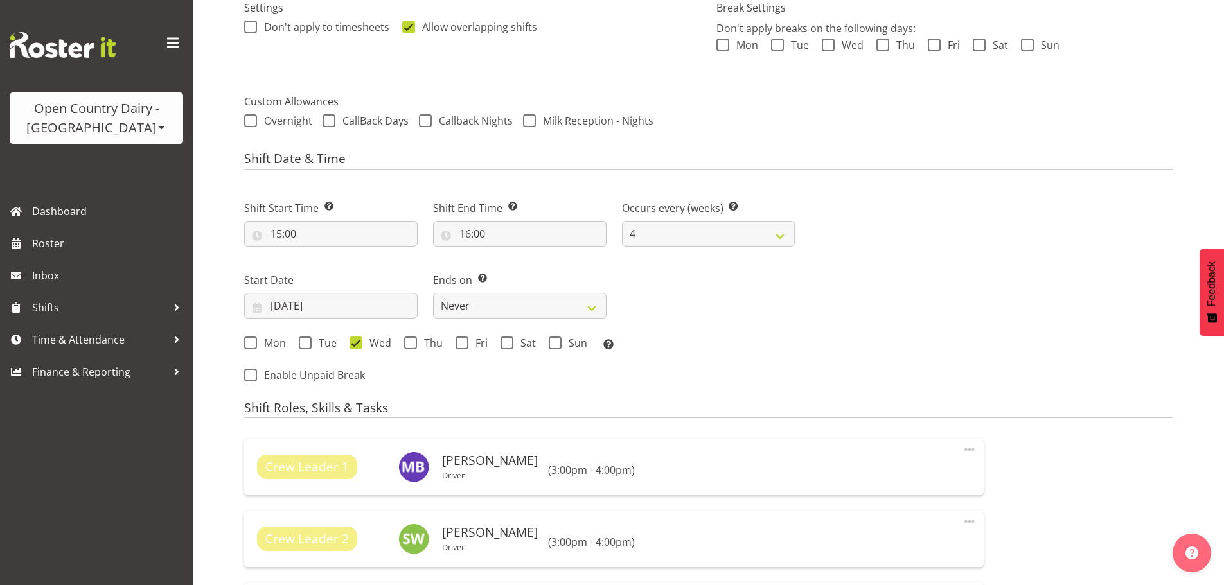
scroll to position [363, 0]
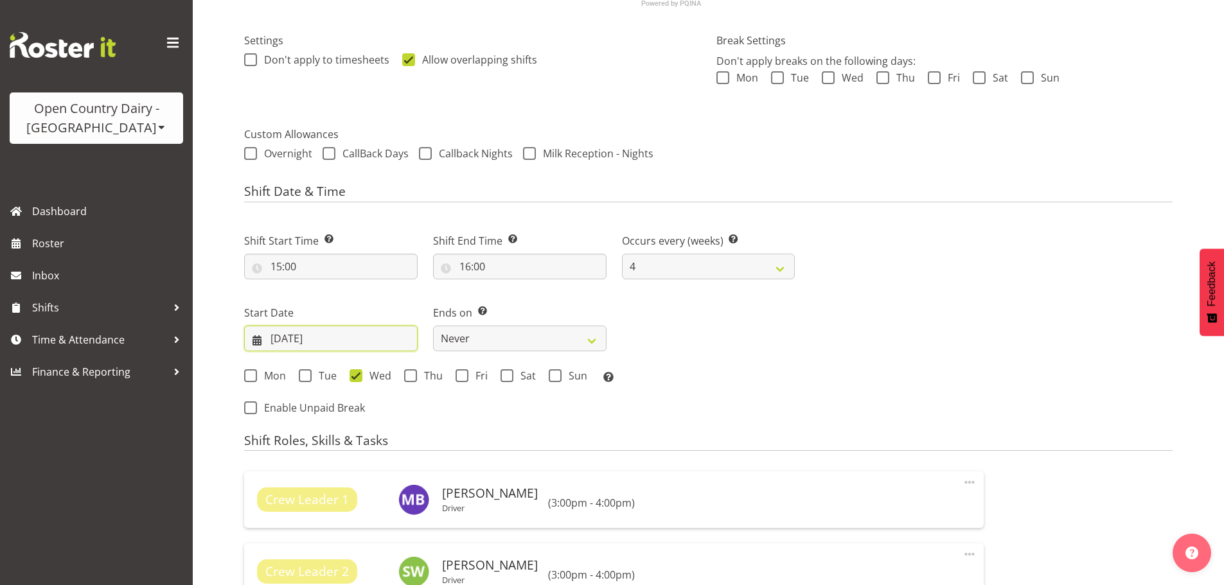
click at [400, 341] on input "[DATE]" at bounding box center [331, 339] width 174 height 26
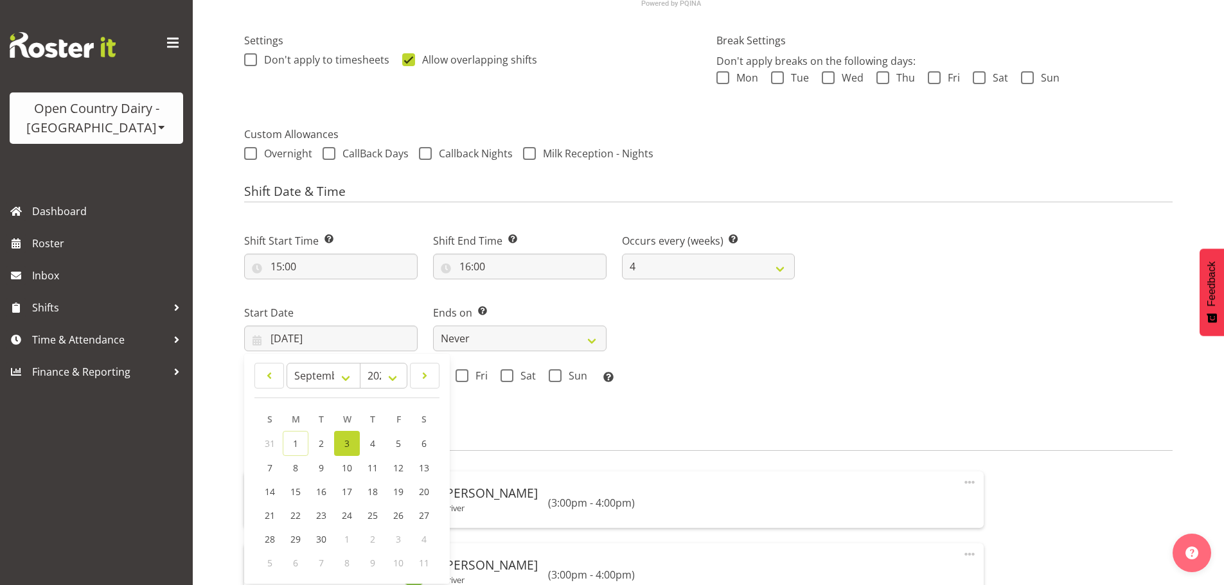
click at [481, 323] on div "Ends on This is the end of the recurring period. Selecting ‘Never’ means that t…" at bounding box center [520, 328] width 174 height 46
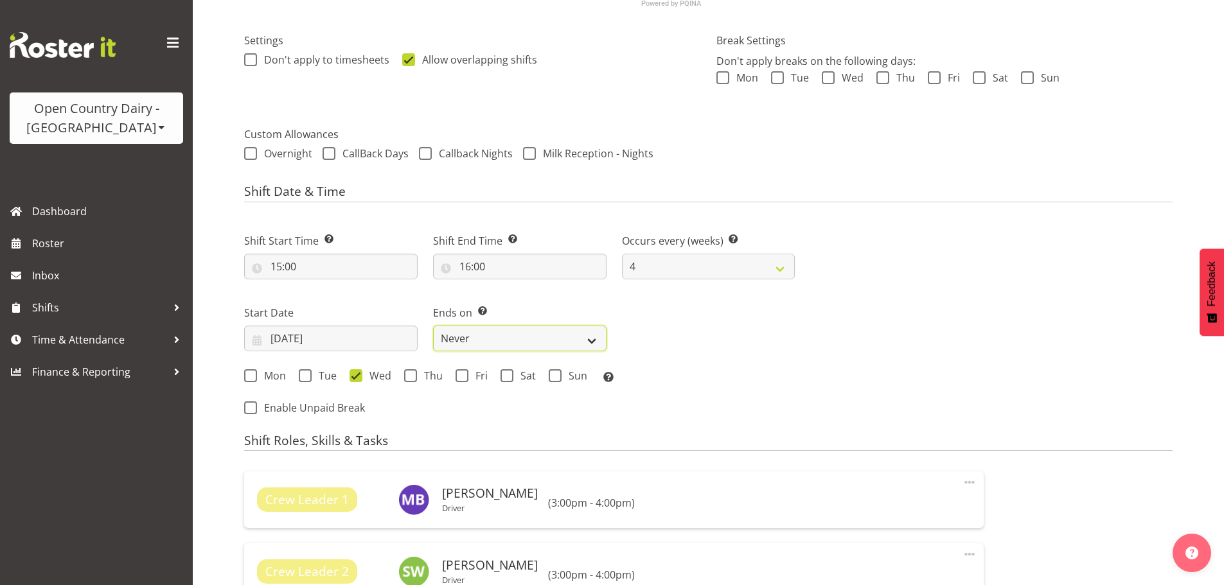
click at [491, 331] on select "Never On Date" at bounding box center [520, 339] width 174 height 26
select select "806"
click at [803, 290] on div "Next Shifts" at bounding box center [992, 320] width 378 height 211
click at [479, 335] on select "Never On Date" at bounding box center [520, 339] width 174 height 26
select select "date"
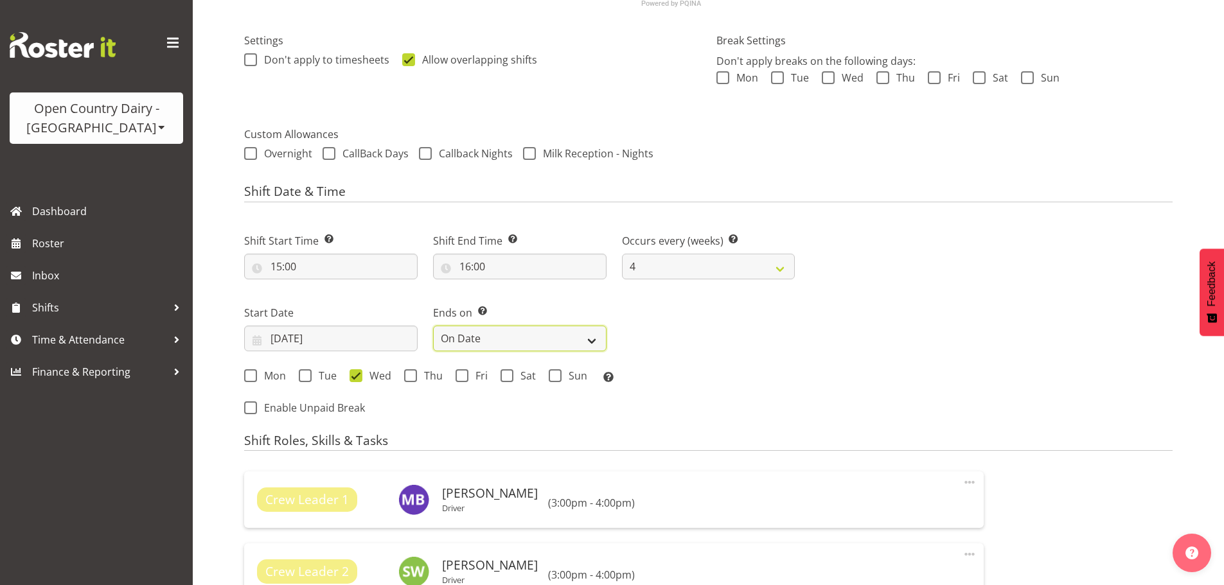
click at [433, 326] on select "Never On Date" at bounding box center [520, 339] width 174 height 26
select select "8"
select select "2025"
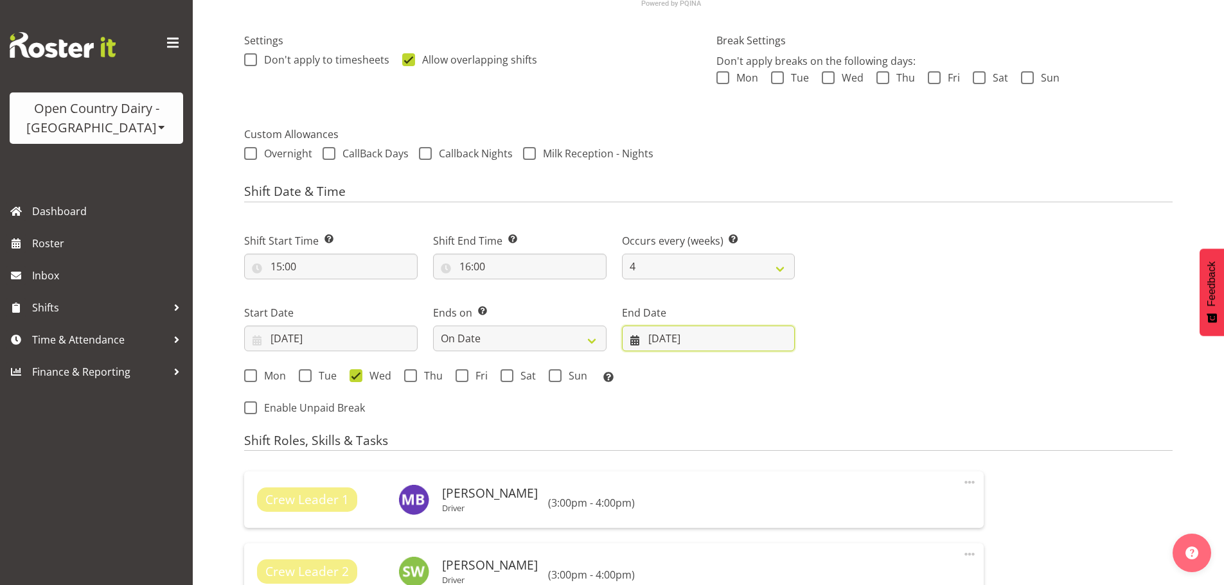
click at [672, 341] on input "01/09/2025" at bounding box center [709, 339] width 174 height 26
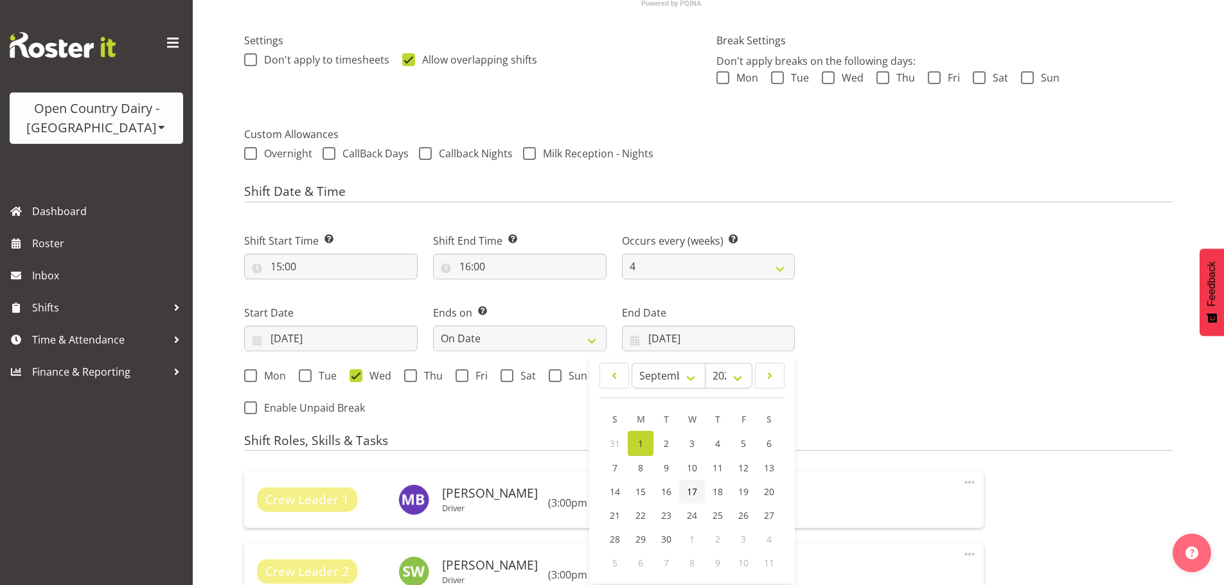
click at [691, 492] on span "17" at bounding box center [692, 492] width 10 height 12
type input "17/09/2025"
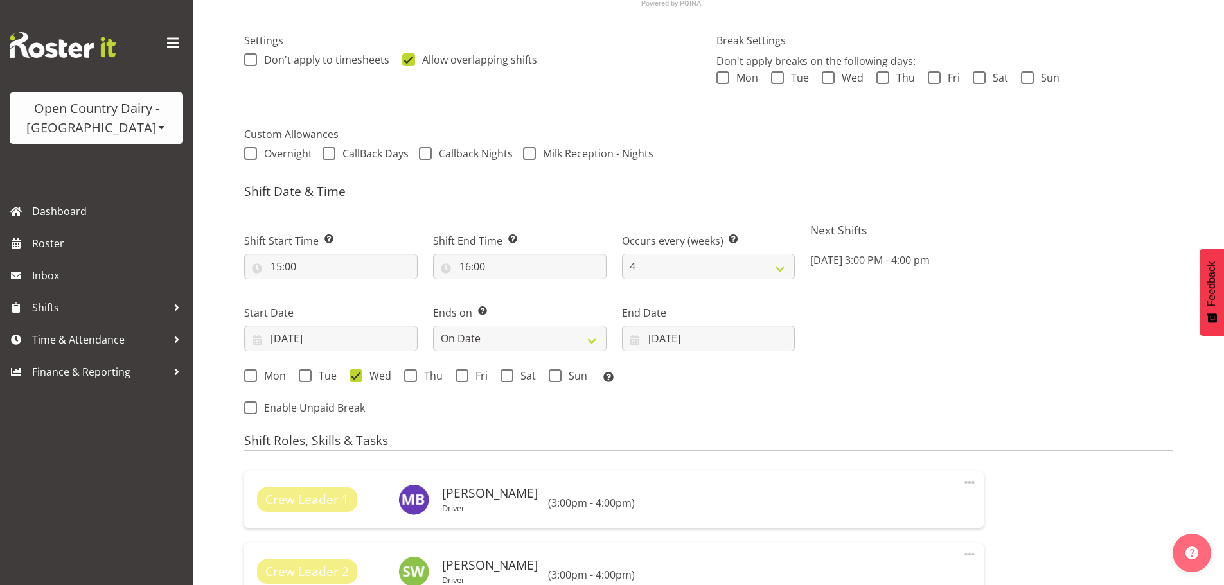
click at [1004, 265] on div "Next Shifts Wed, Sep 3, 2025 3:00 PM - 4:00 pm" at bounding box center [992, 320] width 378 height 211
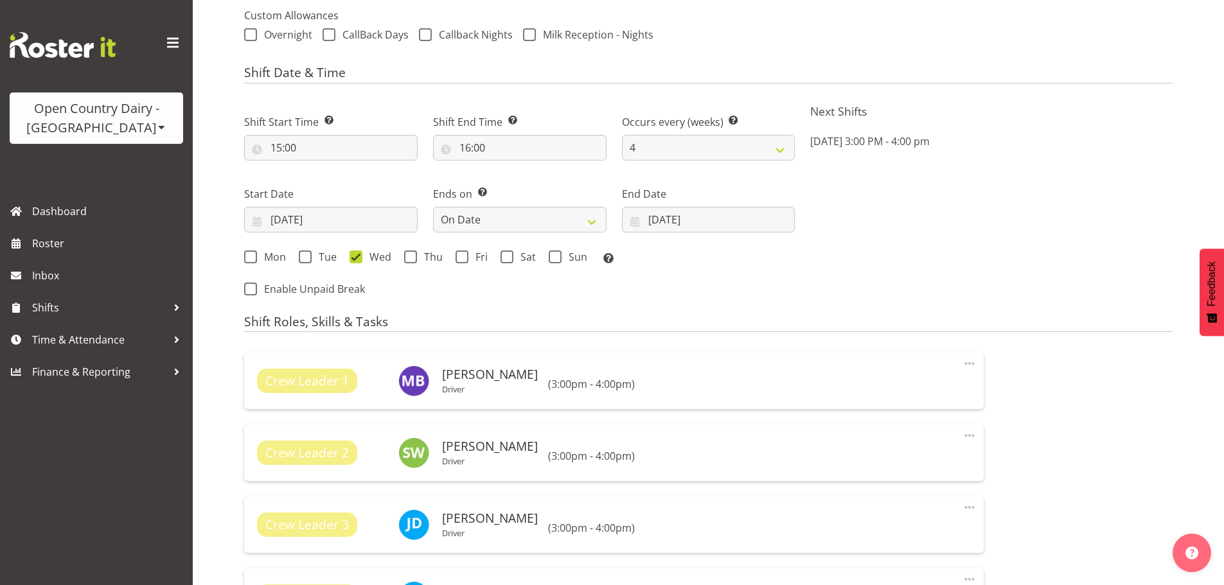
scroll to position [1070, 0]
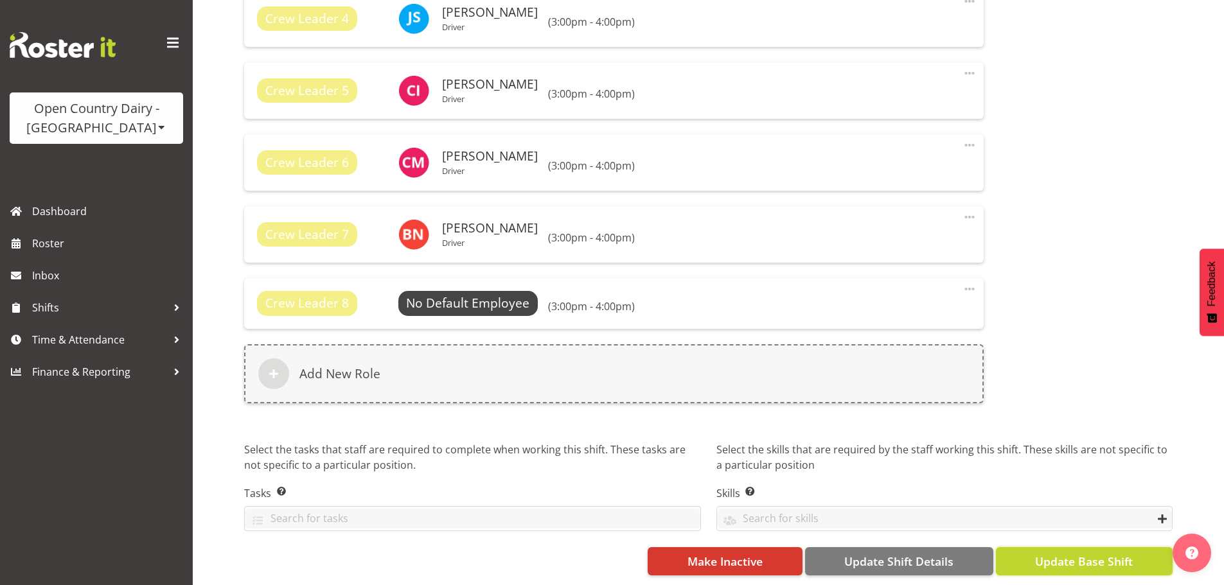
click at [1108, 558] on span "Update Base Shift" at bounding box center [1084, 561] width 98 height 17
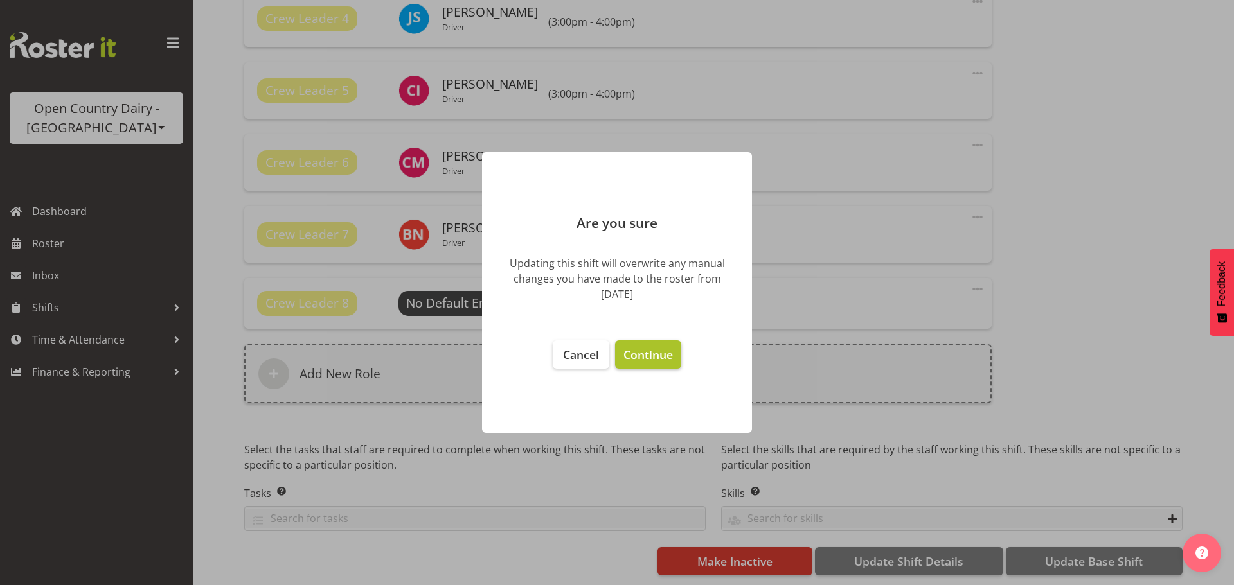
click at [654, 354] on span "Continue" at bounding box center [647, 354] width 49 height 15
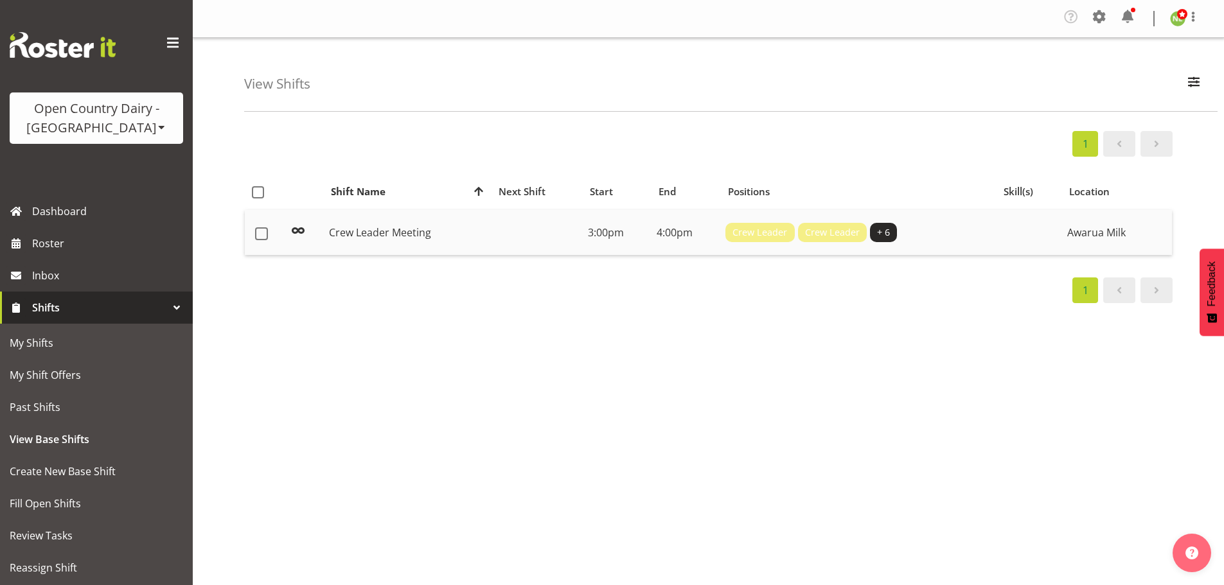
click at [494, 230] on td at bounding box center [537, 232] width 92 height 45
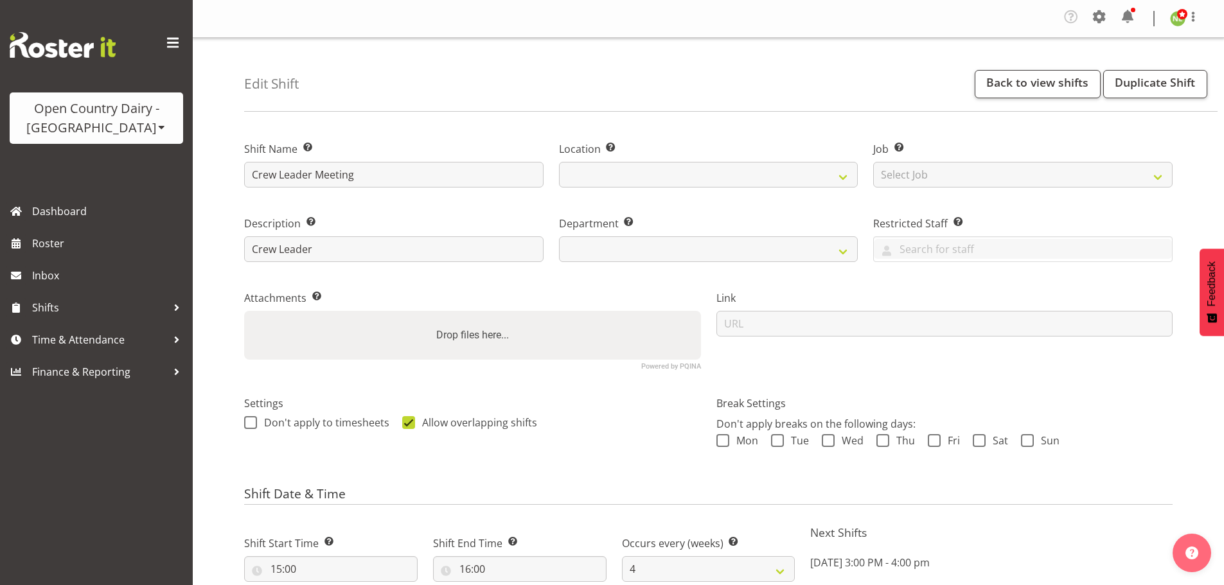
select select "4"
select select "date"
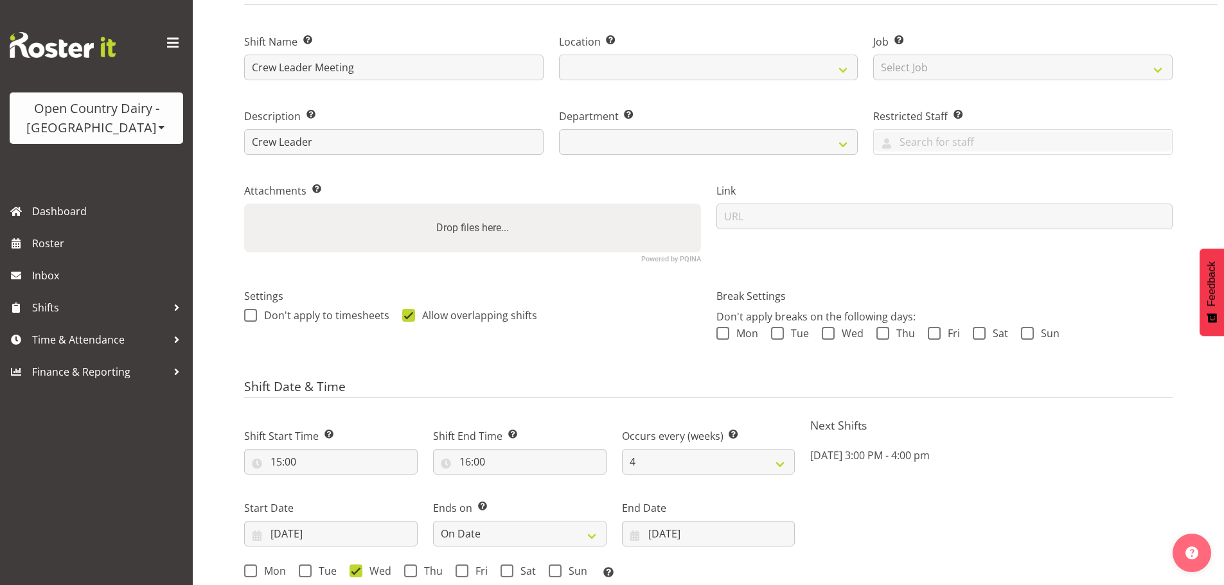
scroll to position [257, 0]
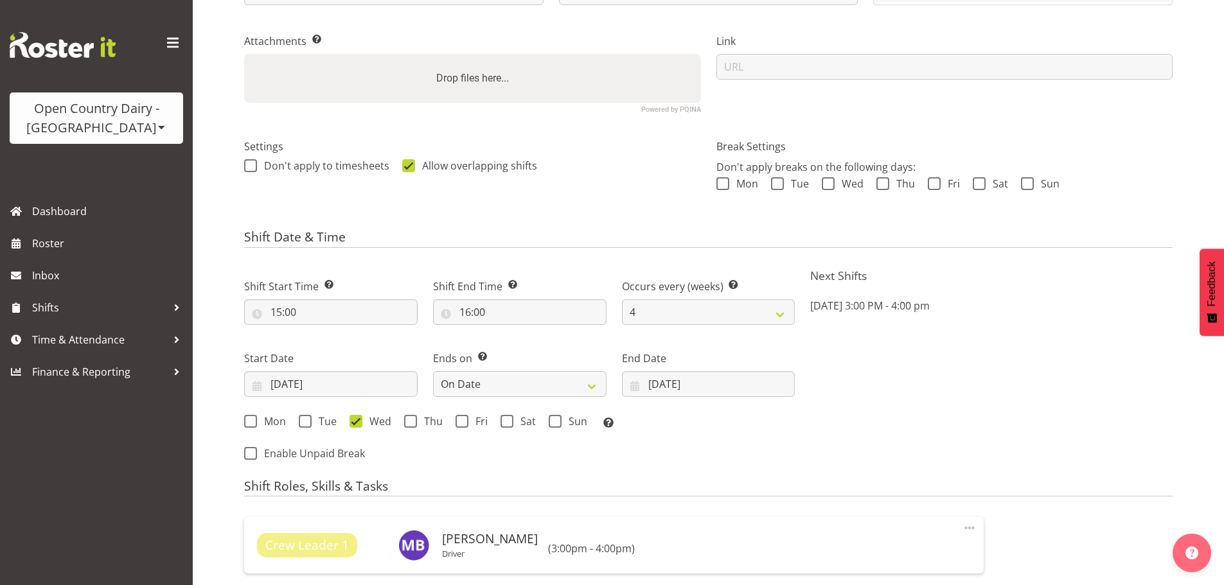
select select
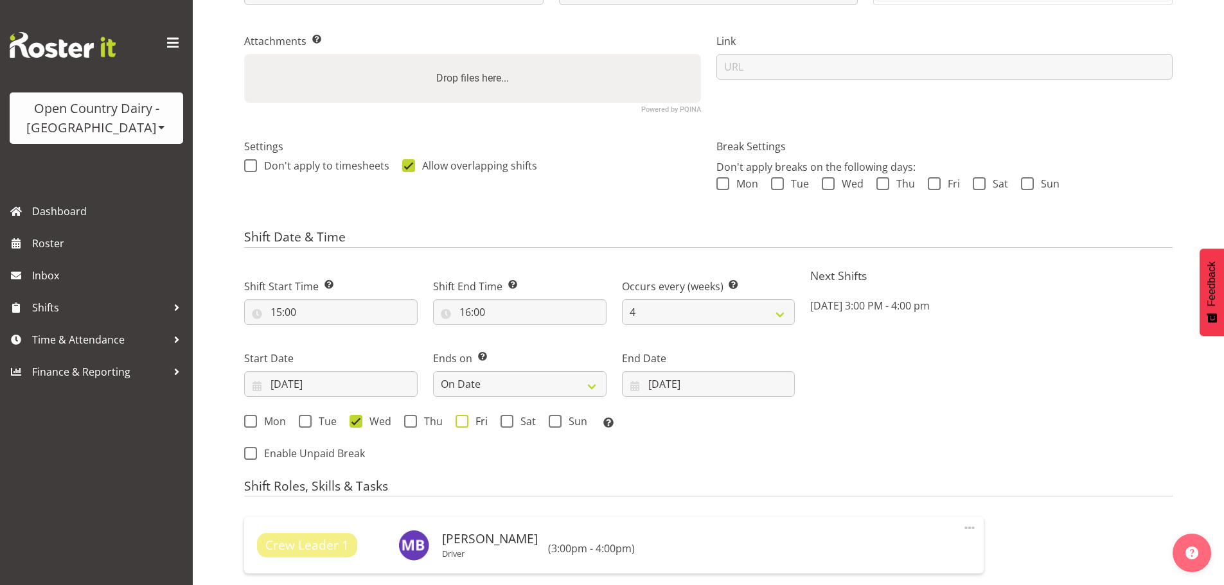
select select
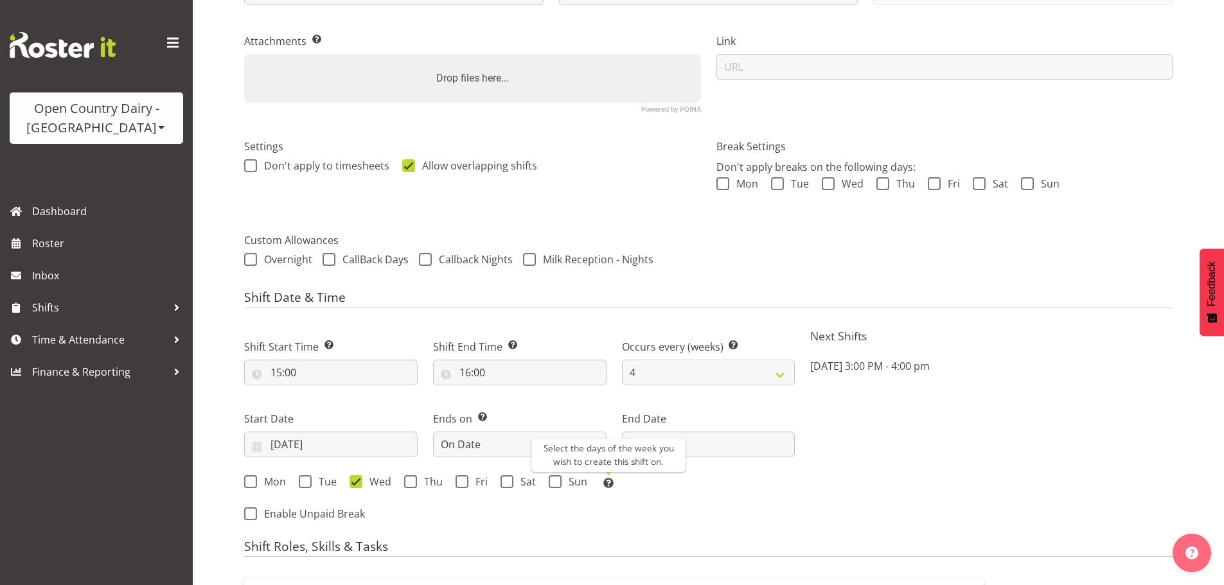
select select
click at [871, 452] on div "Next Shifts Wed, Sep 3, 2025 3:00 PM - 4:00 pm" at bounding box center [992, 426] width 378 height 211
click at [760, 449] on input "17/09/2025" at bounding box center [709, 445] width 174 height 26
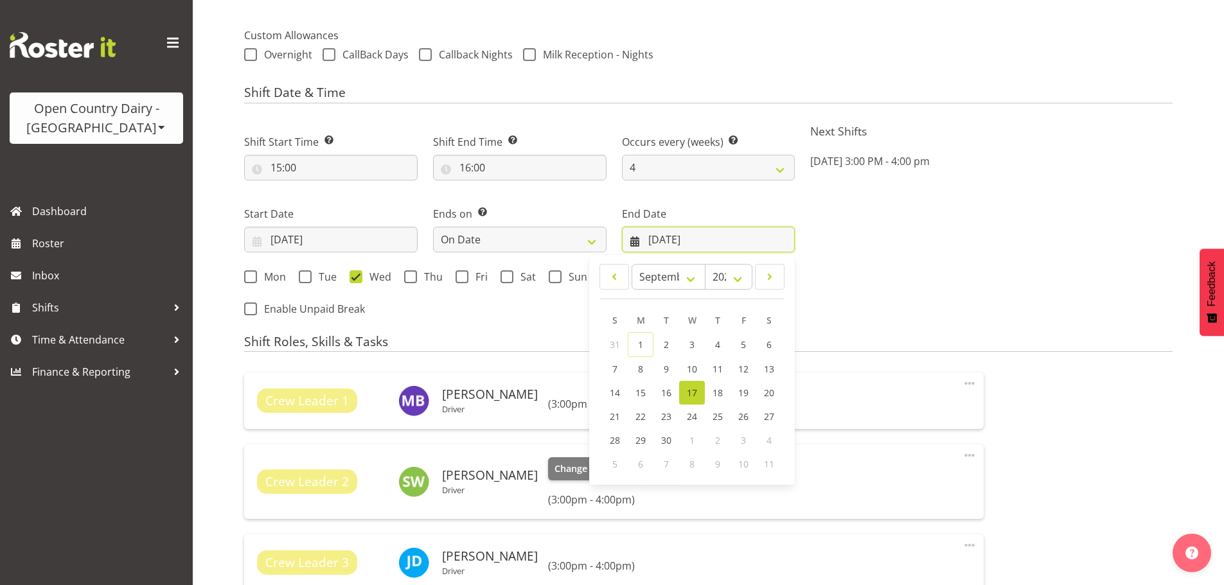
scroll to position [514, 0]
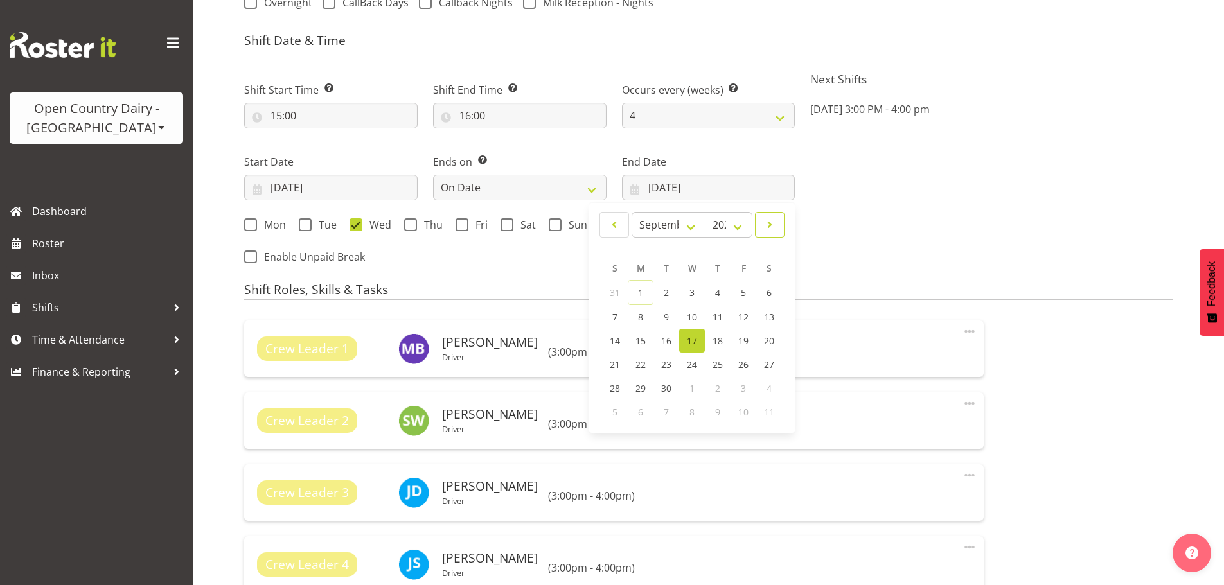
click at [773, 229] on span at bounding box center [769, 224] width 13 height 15
select select "9"
click at [691, 341] on span "15" at bounding box center [692, 340] width 10 height 12
select select
type input "15/10/2025"
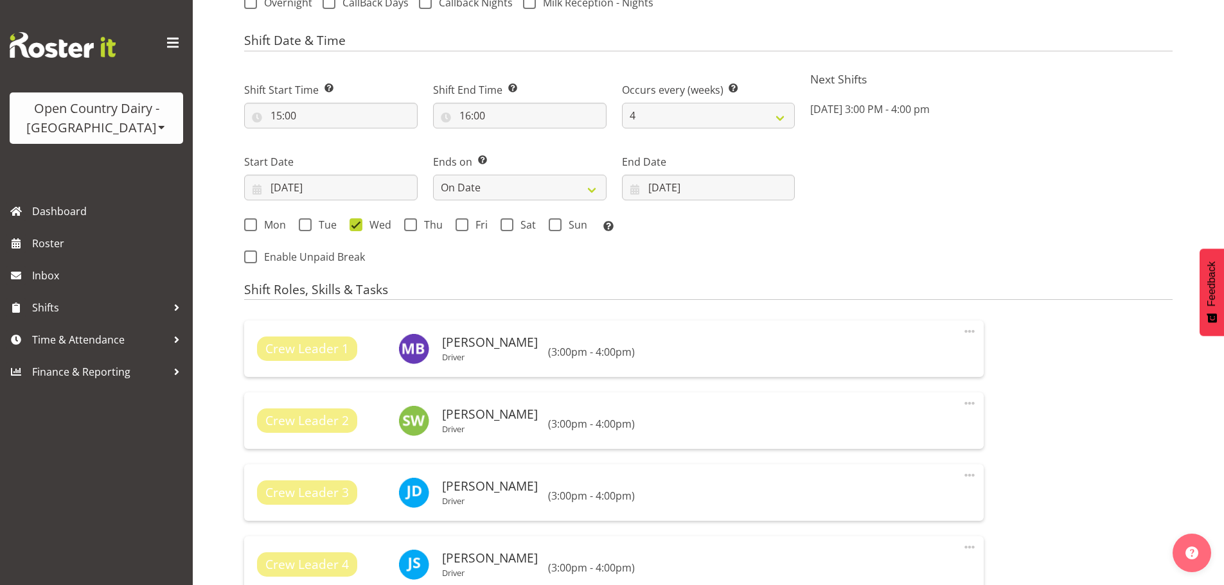
select select "806"
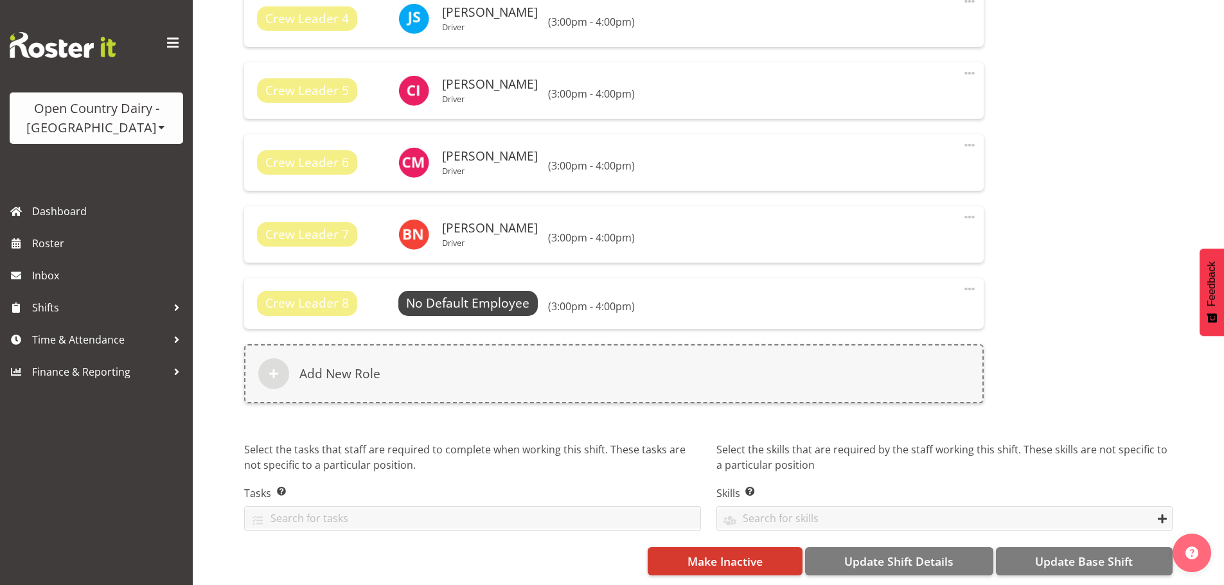
scroll to position [1070, 0]
click at [1110, 553] on span "Update Base Shift" at bounding box center [1084, 561] width 98 height 17
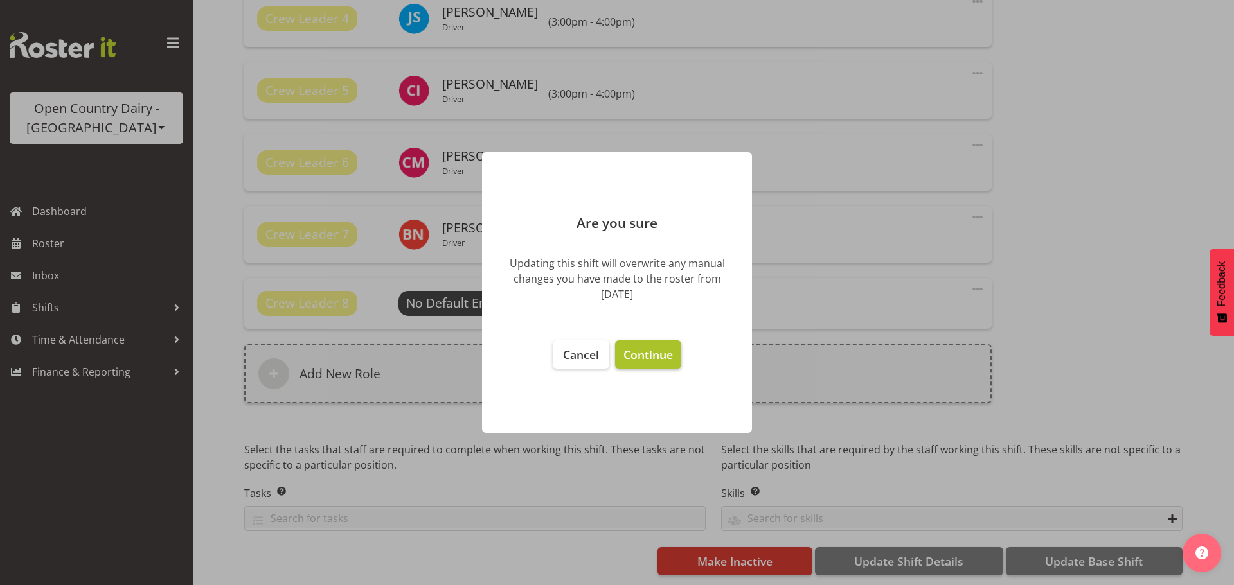
click at [659, 354] on span "Continue" at bounding box center [647, 354] width 49 height 15
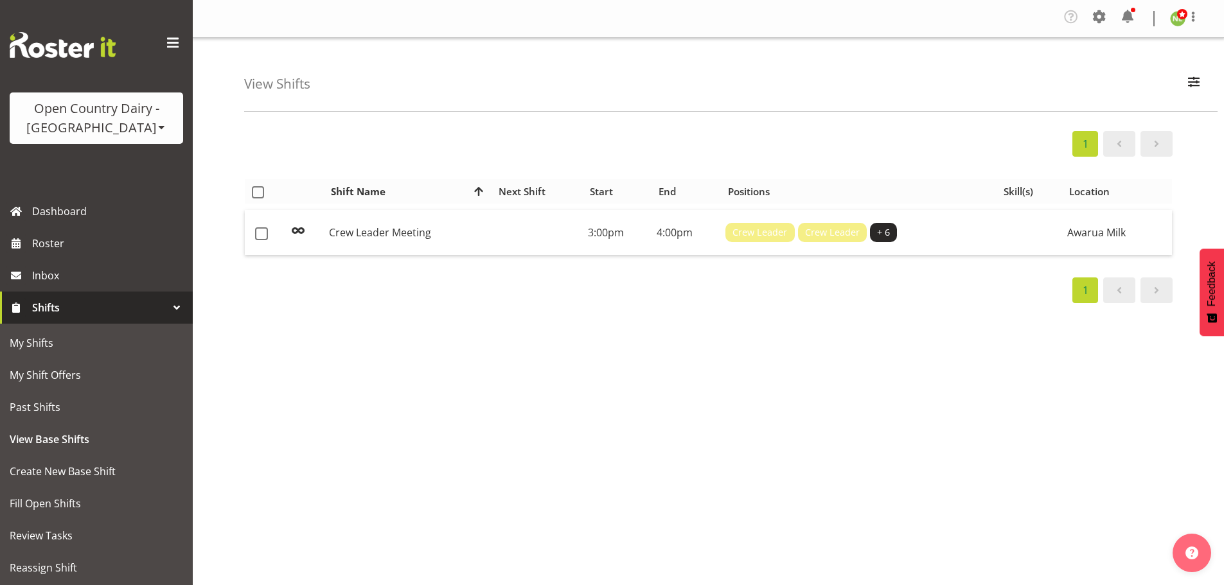
click at [479, 192] on span at bounding box center [479, 191] width 10 height 10
click at [1211, 65] on div "View Shifts Search crew All Locations Awarua Milk Awarua Office Freight Horotiu…" at bounding box center [731, 75] width 974 height 74
drag, startPoint x: 1206, startPoint y: 73, endPoint x: 1204, endPoint y: 97, distance: 23.9
click at [1206, 74] on button "button" at bounding box center [1194, 84] width 27 height 28
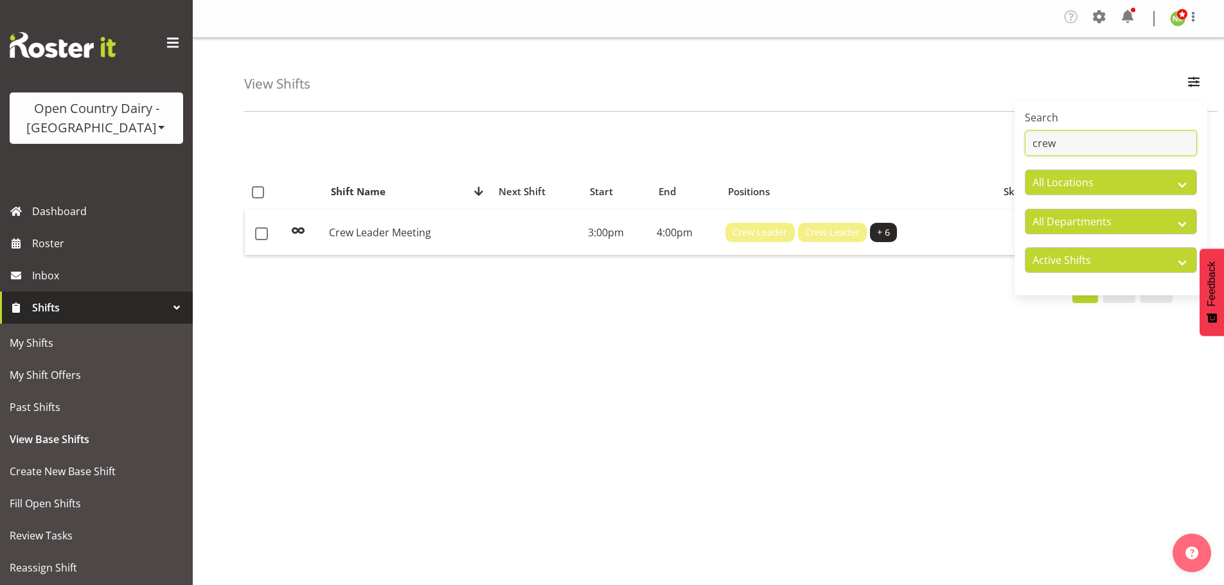
click at [1112, 150] on input "crew" at bounding box center [1111, 143] width 172 height 26
type input "c"
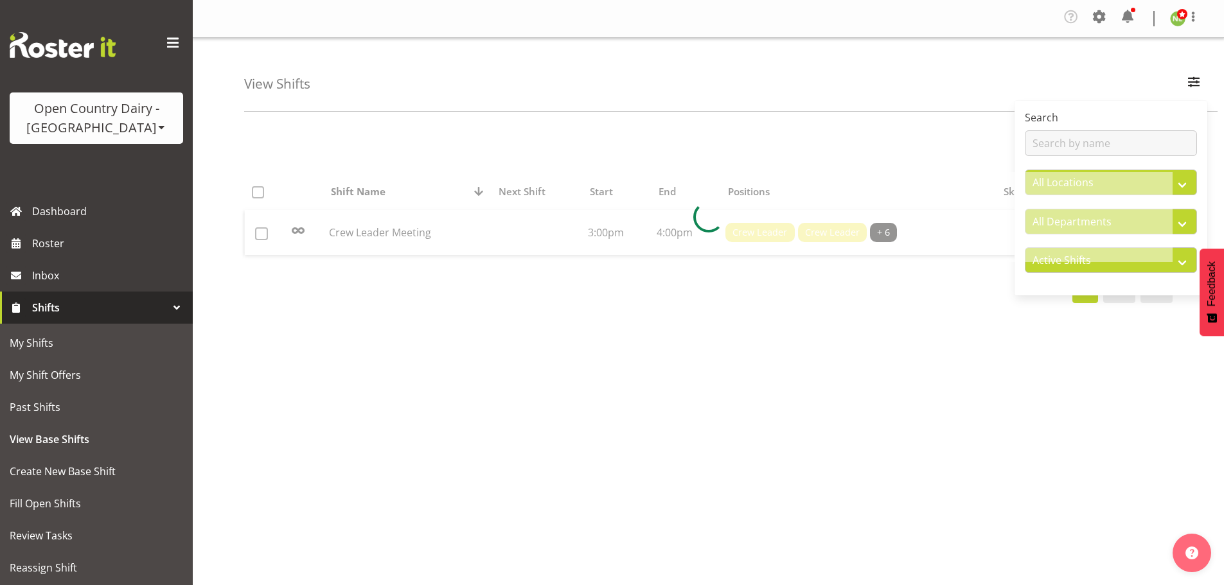
click at [963, 95] on div "View Shifts Search All Locations Awarua Milk Awarua Office Freight Horotiu offi…" at bounding box center [731, 75] width 974 height 74
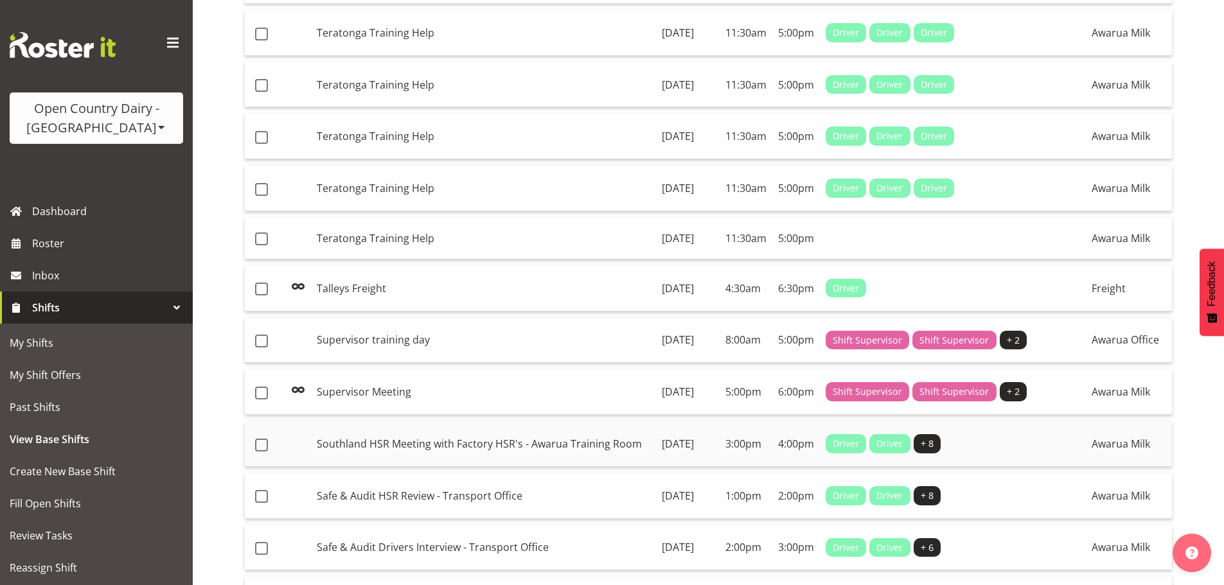
scroll to position [771, 0]
click at [591, 414] on td "Supervisor Meeting" at bounding box center [484, 392] width 345 height 46
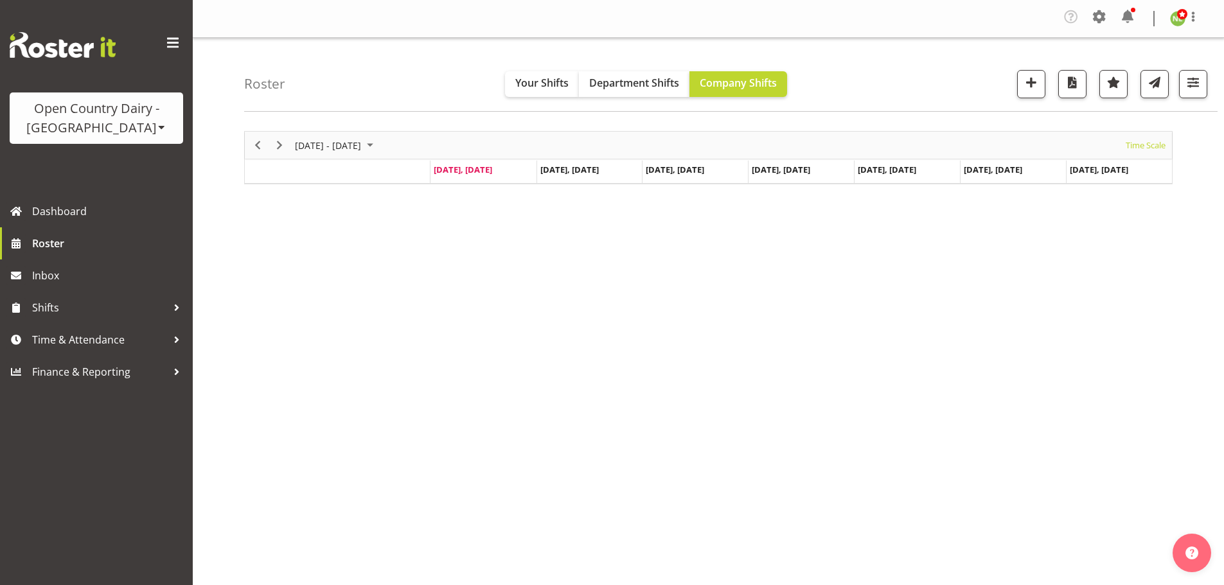
scroll to position [50, 0]
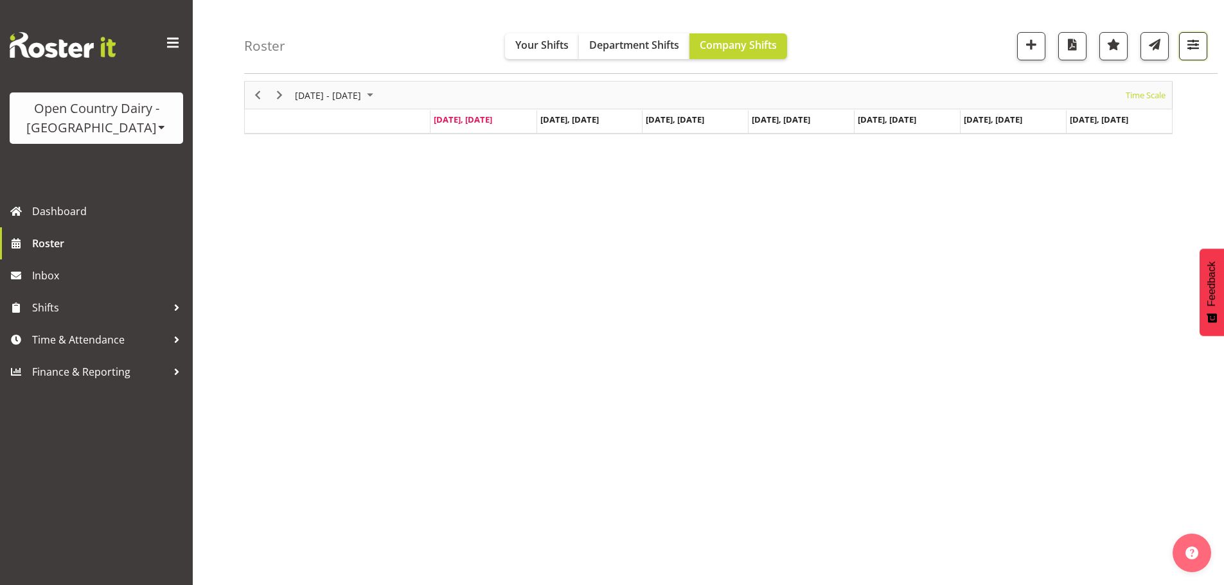
drag, startPoint x: 1201, startPoint y: 46, endPoint x: 1147, endPoint y: 167, distance: 132.9
click at [1200, 46] on span "button" at bounding box center [1193, 44] width 17 height 17
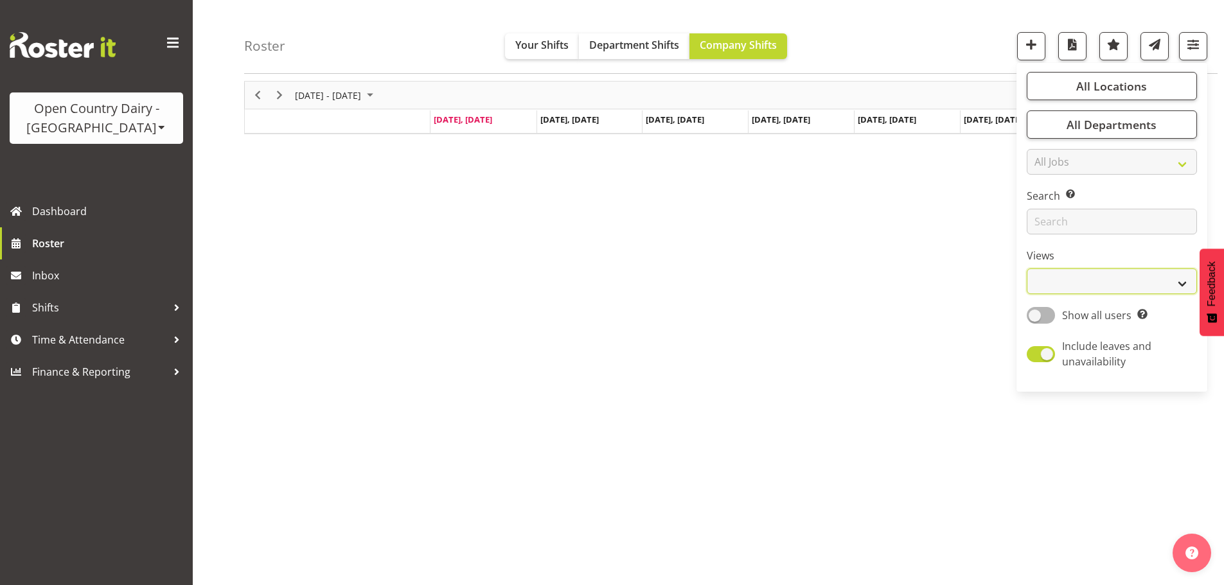
click at [1070, 283] on select "Staff Role Shift - Horizontal Shift - Vertical Staff - Location" at bounding box center [1112, 282] width 170 height 26
select select "staff"
click at [1028, 269] on select "Staff Role Shift - Horizontal Shift - Vertical Staff - Location" at bounding box center [1112, 282] width 170 height 26
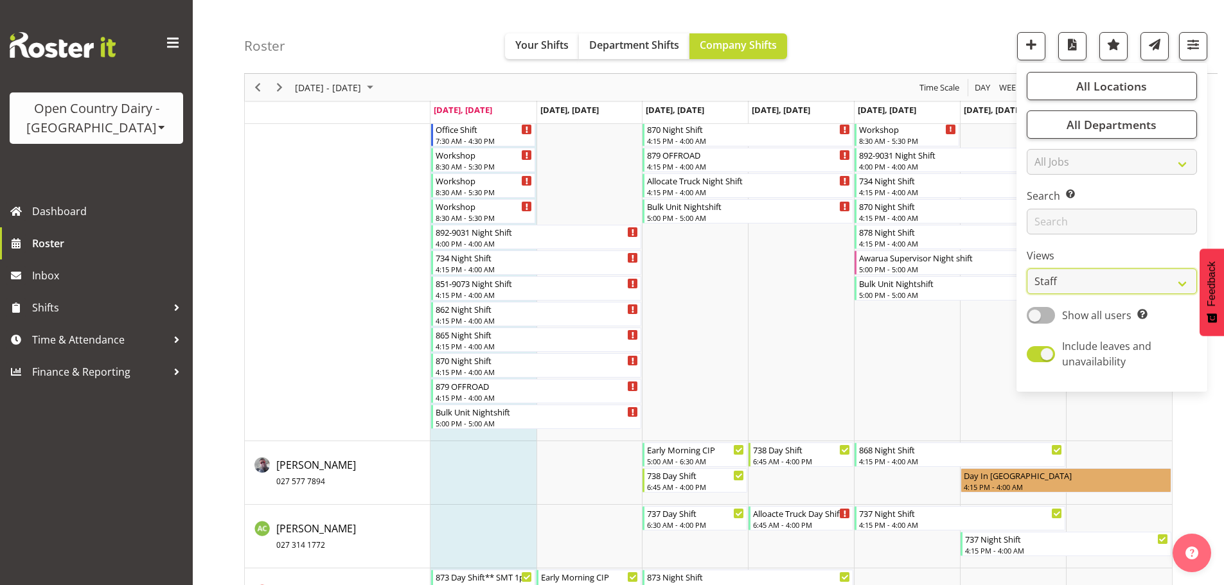
scroll to position [1909, 0]
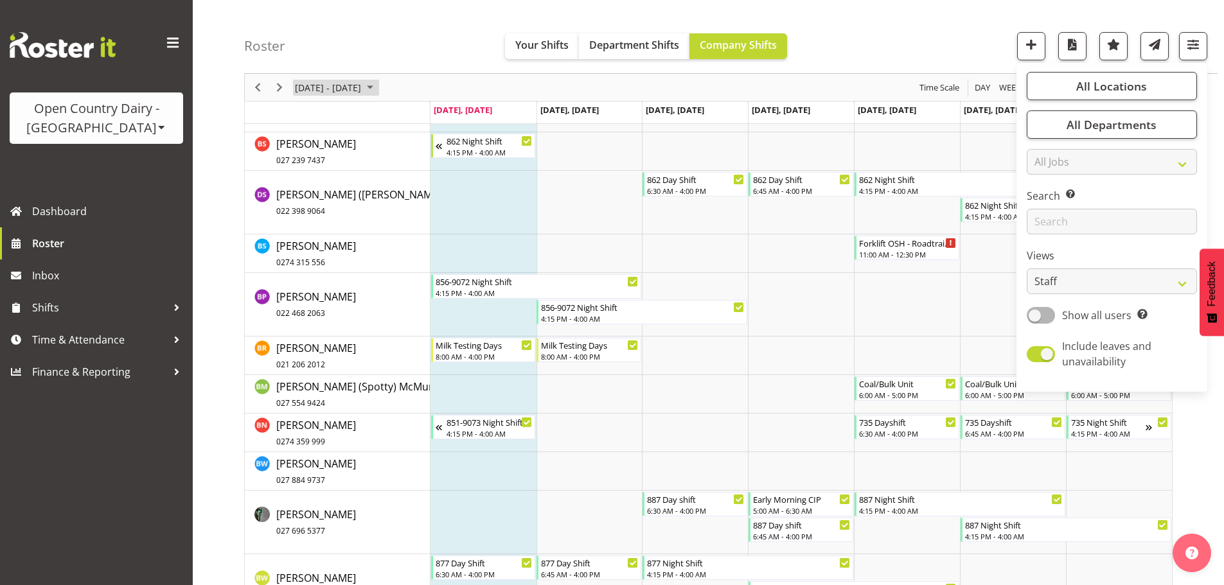
click at [353, 80] on span "September 01 - 07, 2025" at bounding box center [328, 88] width 69 height 16
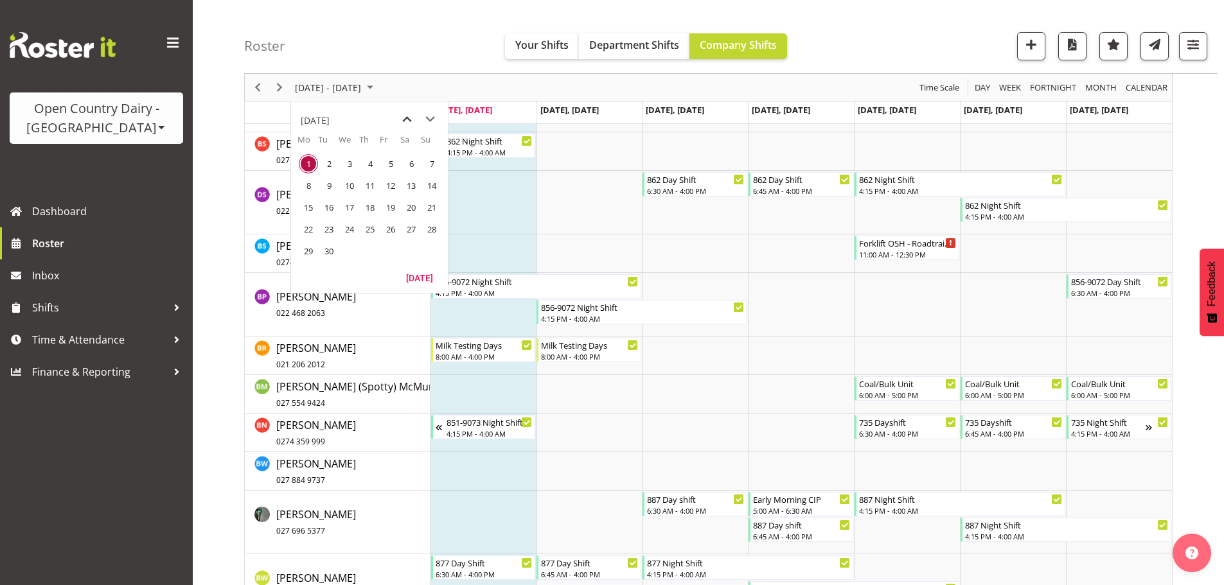
click at [403, 118] on span "previous month" at bounding box center [407, 119] width 22 height 23
click at [429, 121] on span "next month" at bounding box center [430, 119] width 22 height 23
click at [431, 120] on span "next month" at bounding box center [430, 119] width 22 height 23
click at [350, 162] on span "1" at bounding box center [349, 163] width 19 height 19
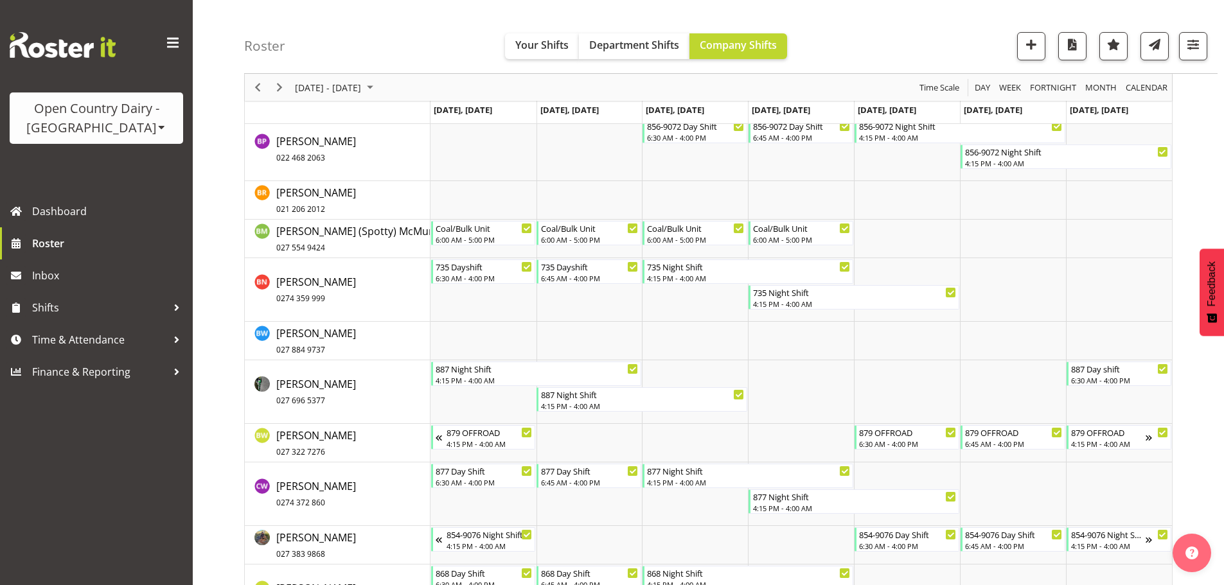
click at [362, 84] on span "Sep 29 - Oct 05, 2025" at bounding box center [328, 88] width 69 height 16
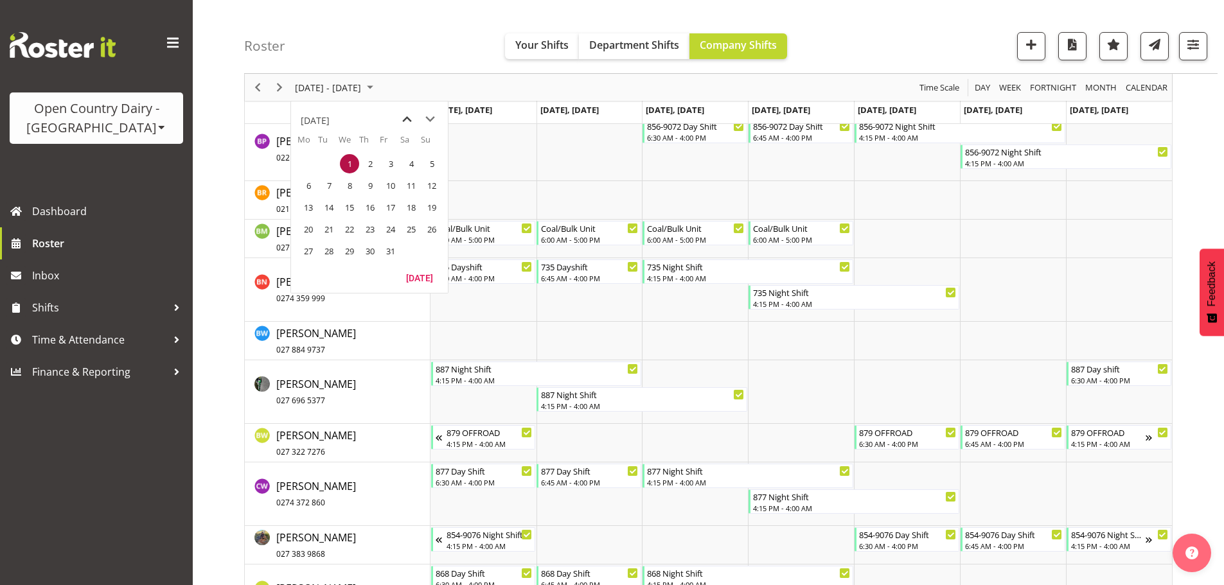
click at [409, 121] on span "previous month" at bounding box center [407, 119] width 22 height 23
click at [310, 190] on span "8" at bounding box center [308, 185] width 19 height 19
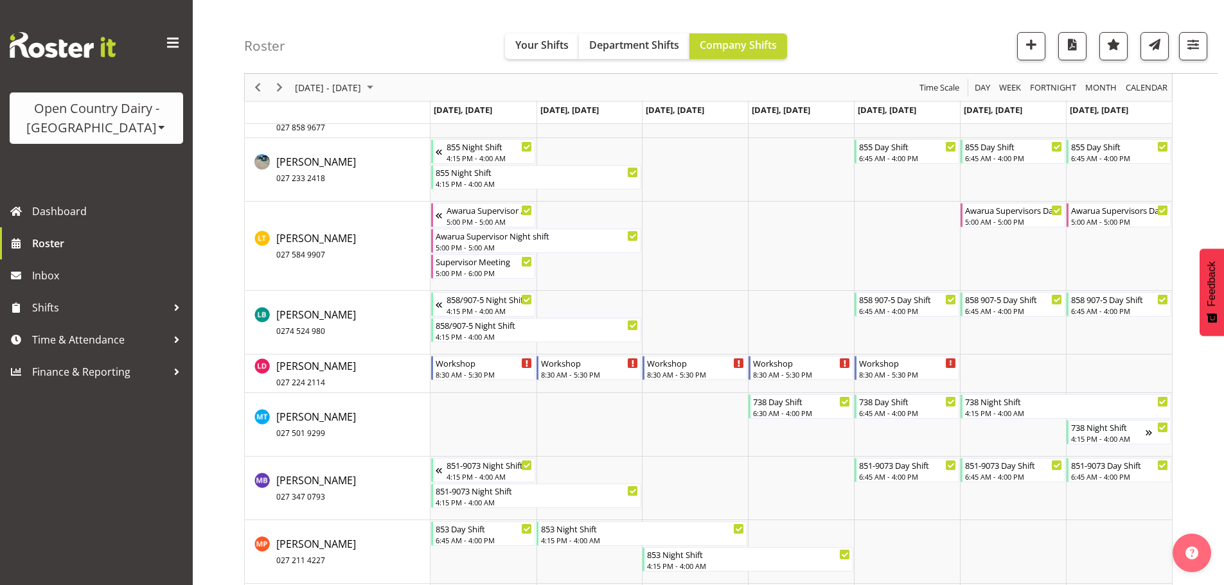
scroll to position [5250, 0]
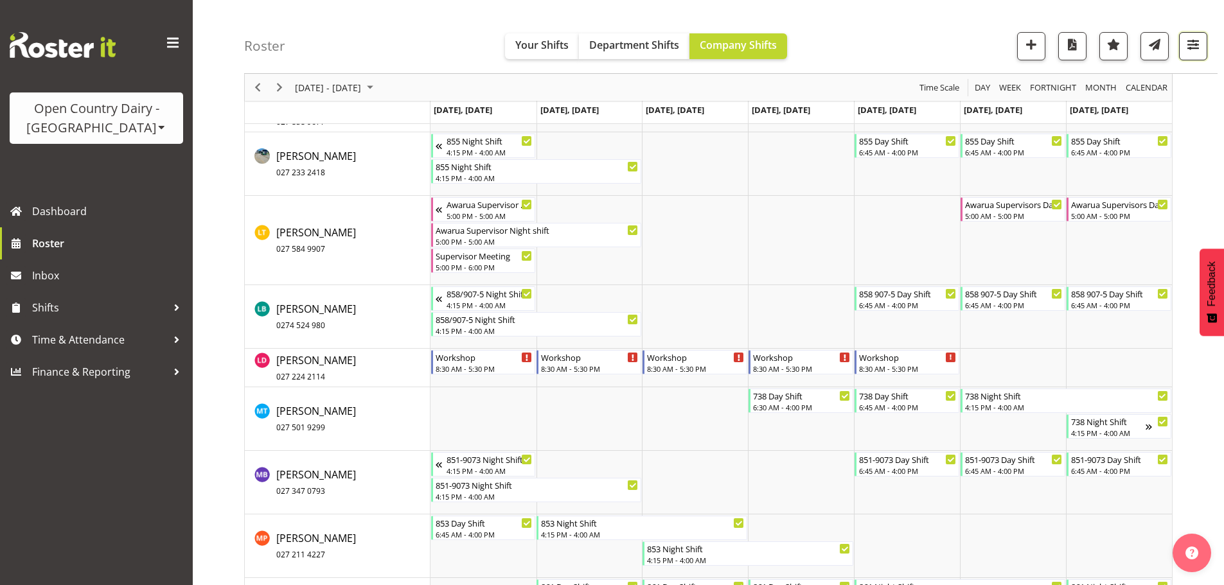
click at [1192, 42] on span "button" at bounding box center [1193, 44] width 17 height 17
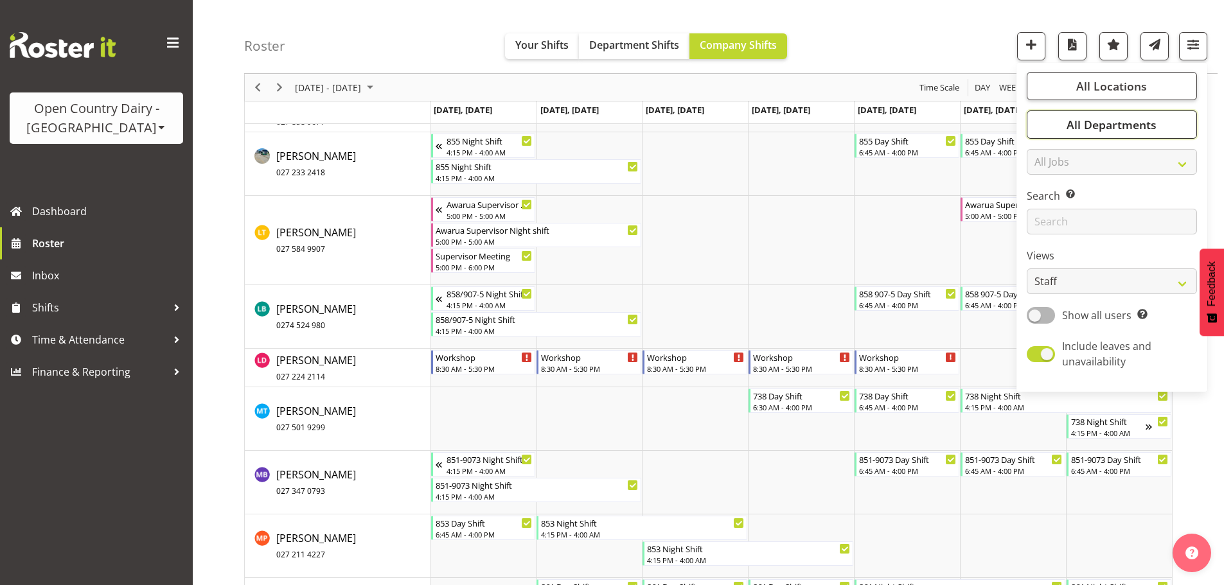
click at [1154, 125] on span "All Departments" at bounding box center [1112, 124] width 90 height 15
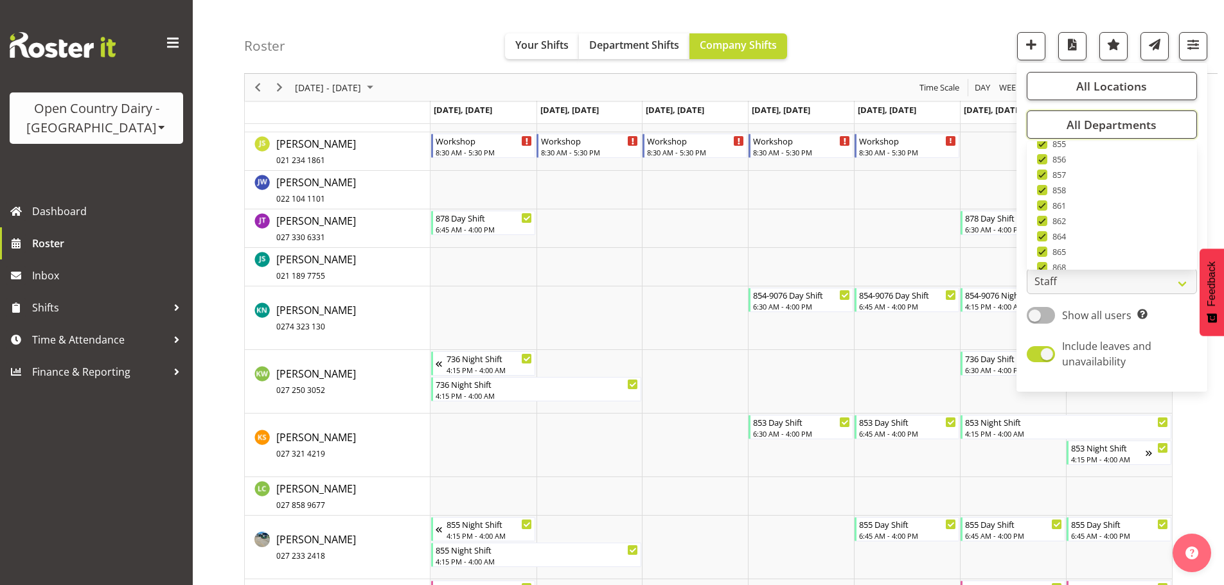
scroll to position [4865, 0]
click at [1123, 86] on span "All Locations" at bounding box center [1111, 85] width 71 height 15
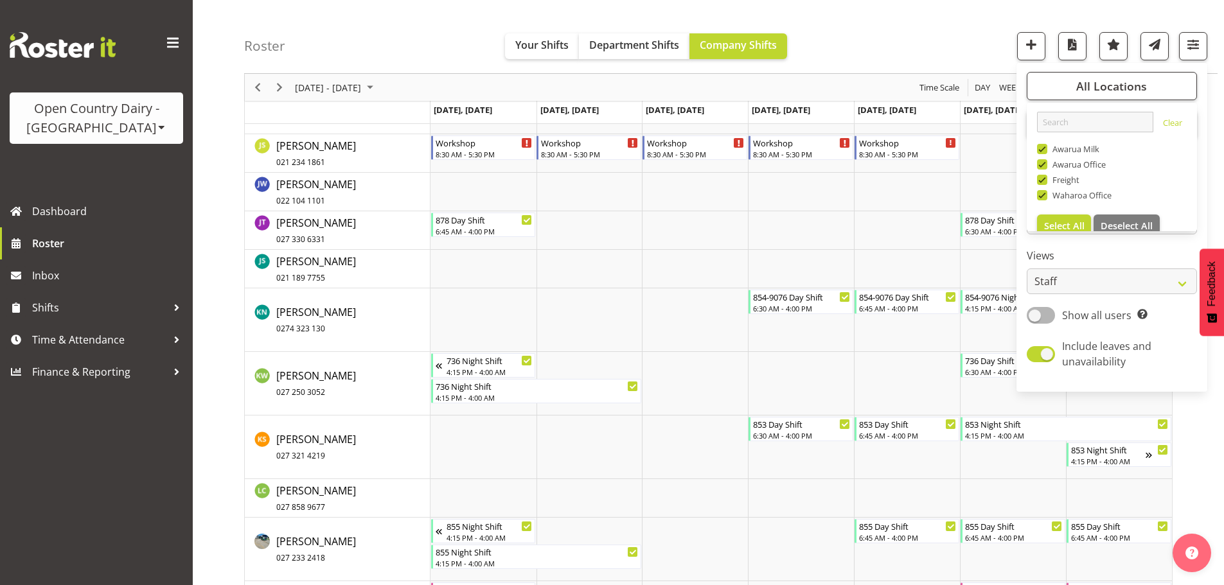
click at [1207, 123] on div "All Locations Clear Awarua Milk Awarua Office Freight Waharoa Office Select All…" at bounding box center [1112, 227] width 191 height 319
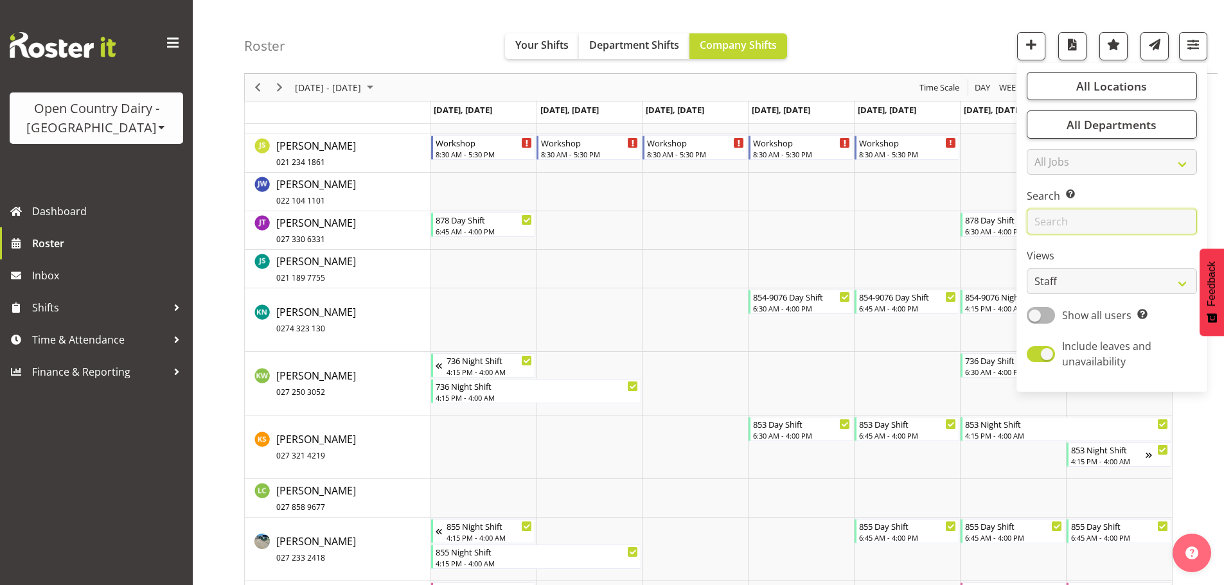
click at [1086, 229] on input "text" at bounding box center [1112, 222] width 170 height 26
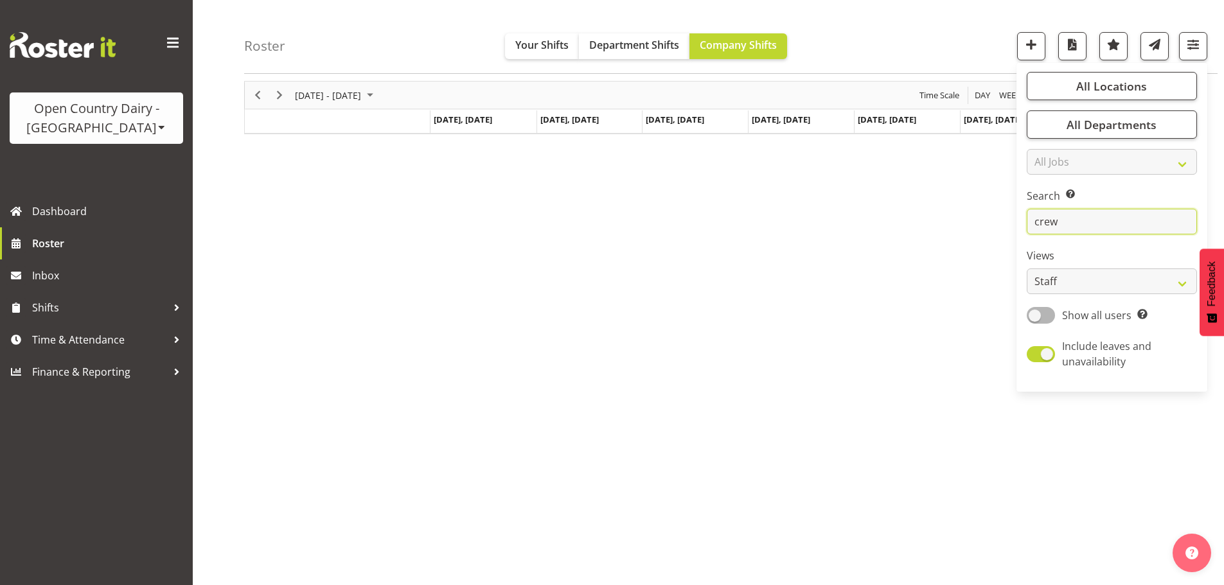
scroll to position [50, 0]
type input "crew"
click at [254, 93] on span "Previous" at bounding box center [257, 95] width 15 height 16
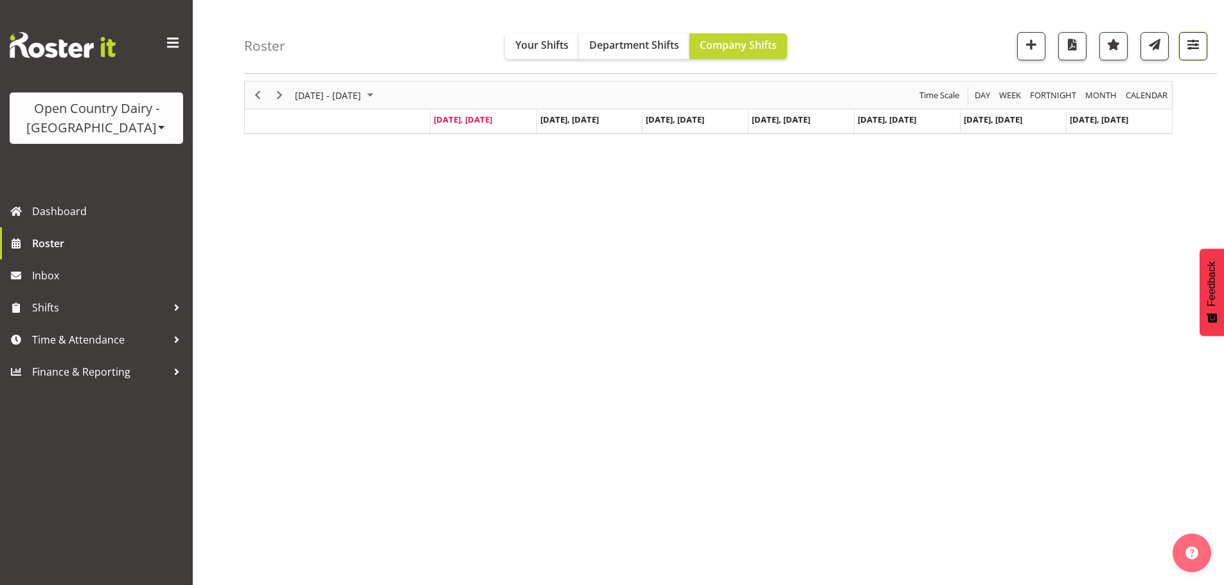
click at [1195, 47] on span "button" at bounding box center [1193, 44] width 17 height 17
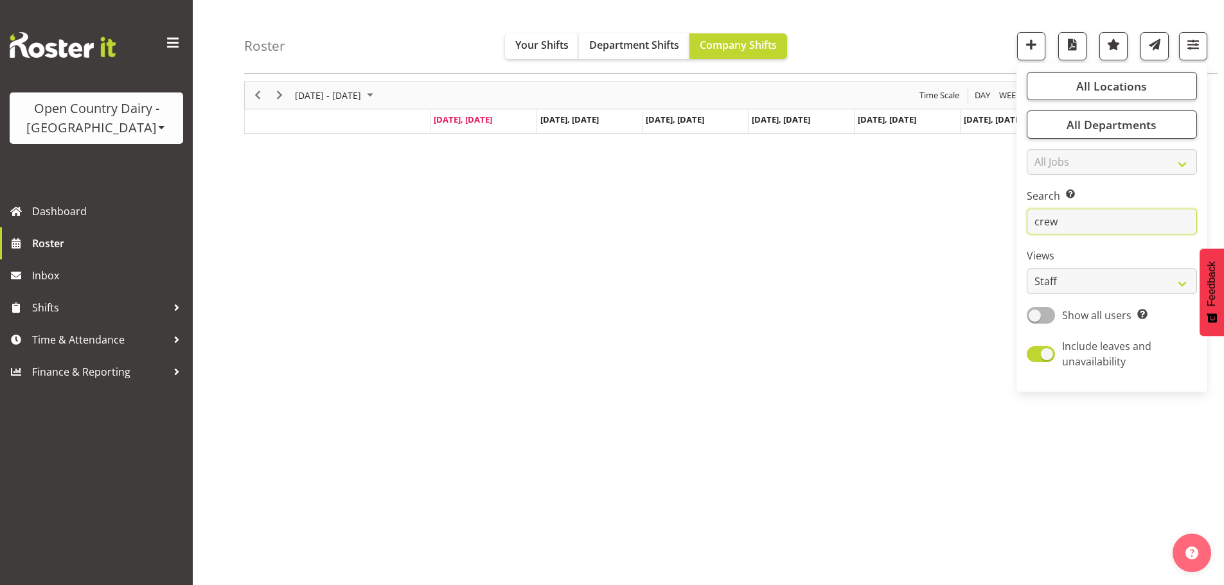
drag, startPoint x: 1078, startPoint y: 219, endPoint x: 1006, endPoint y: 224, distance: 72.8
click at [1006, 224] on div "Roster Your Shifts Department Shifts Company Shifts All Locations Clear Awarua …" at bounding box center [708, 287] width 1031 height 598
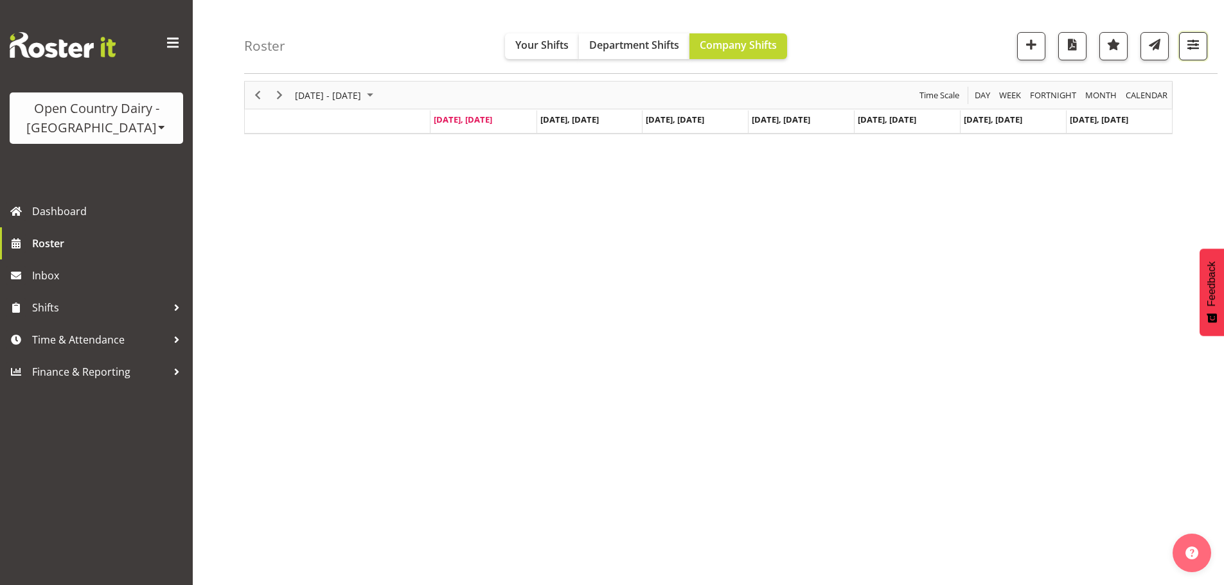
click at [1206, 48] on button "button" at bounding box center [1193, 46] width 28 height 28
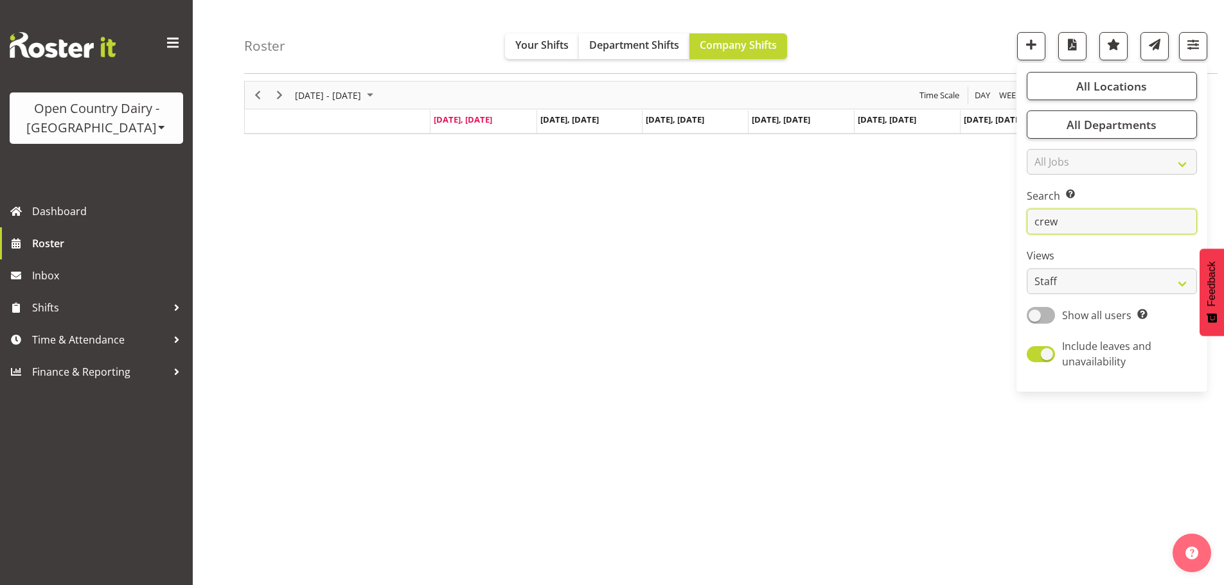
click at [1080, 223] on input "crew" at bounding box center [1112, 222] width 170 height 26
click at [226, 391] on div "Roster Your Shifts Department Shifts Company Shifts All Locations Clear Awarua …" at bounding box center [708, 287] width 1031 height 598
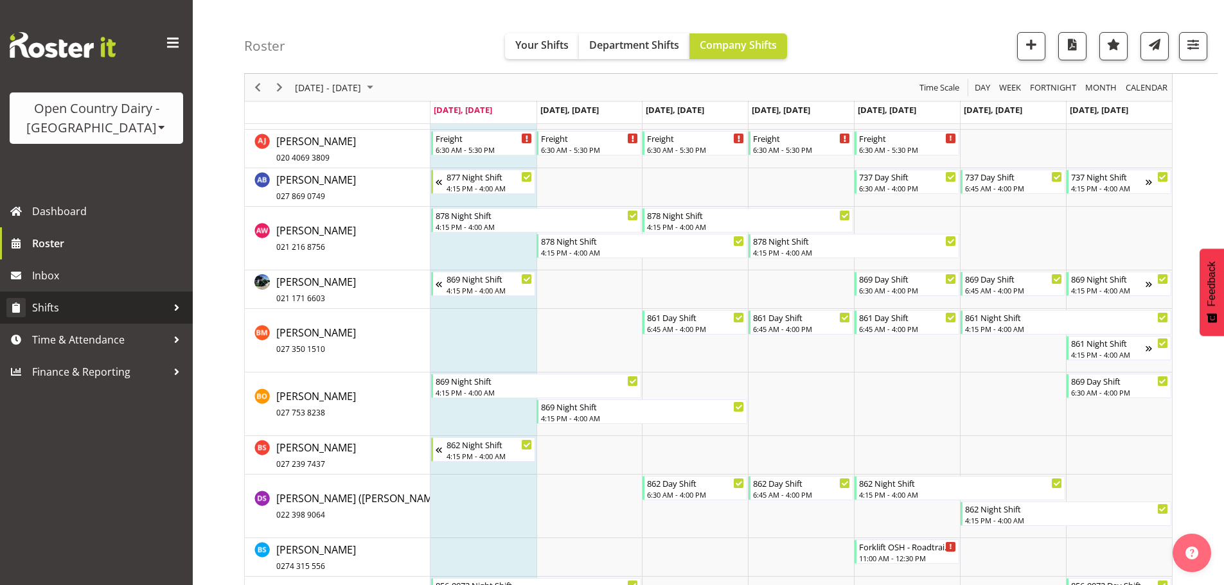
scroll to position [1607, 0]
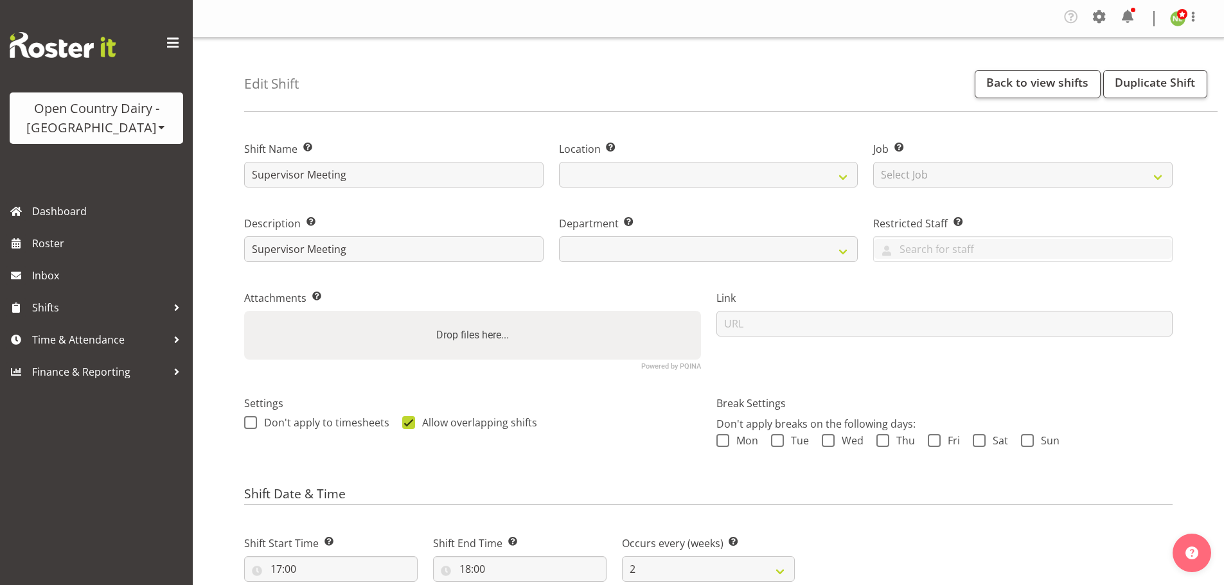
select select "2"
select select
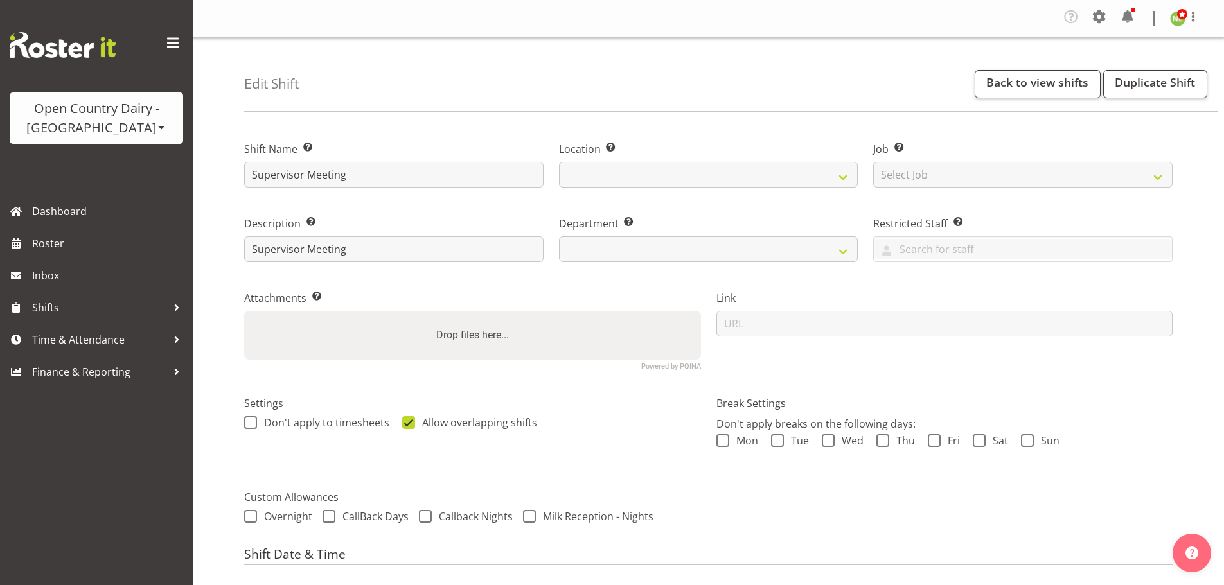
select select
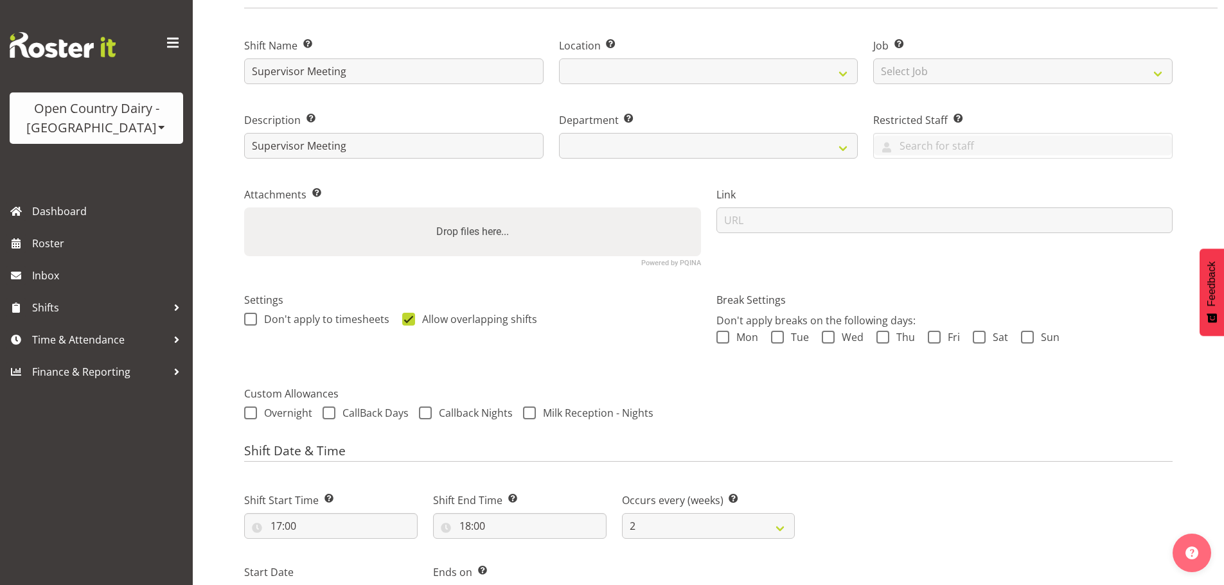
scroll to position [4, 0]
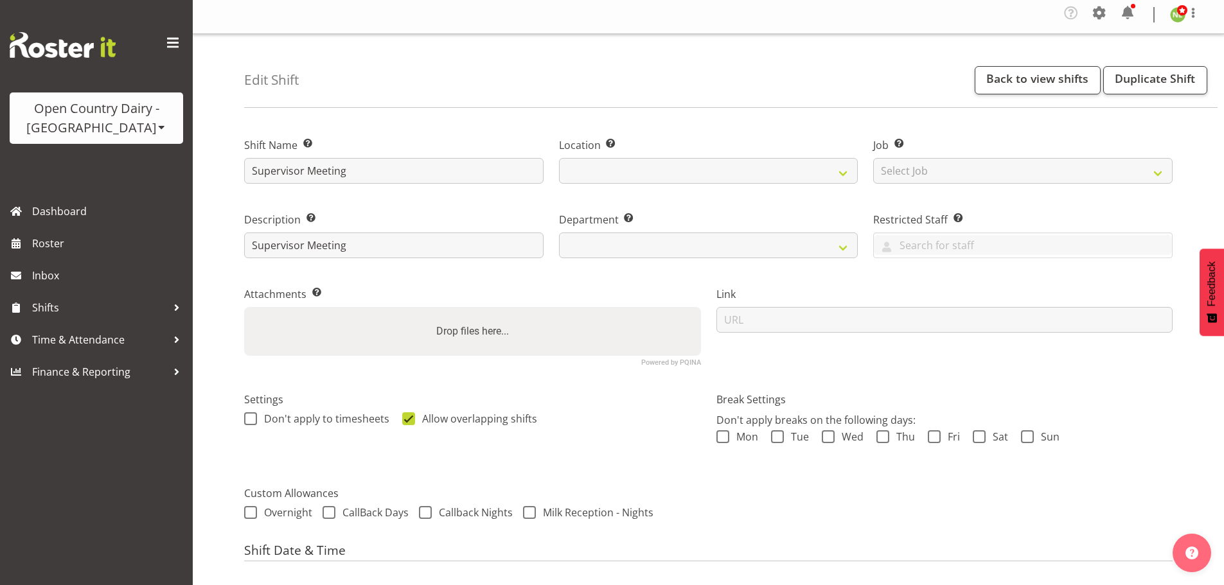
select select "696"
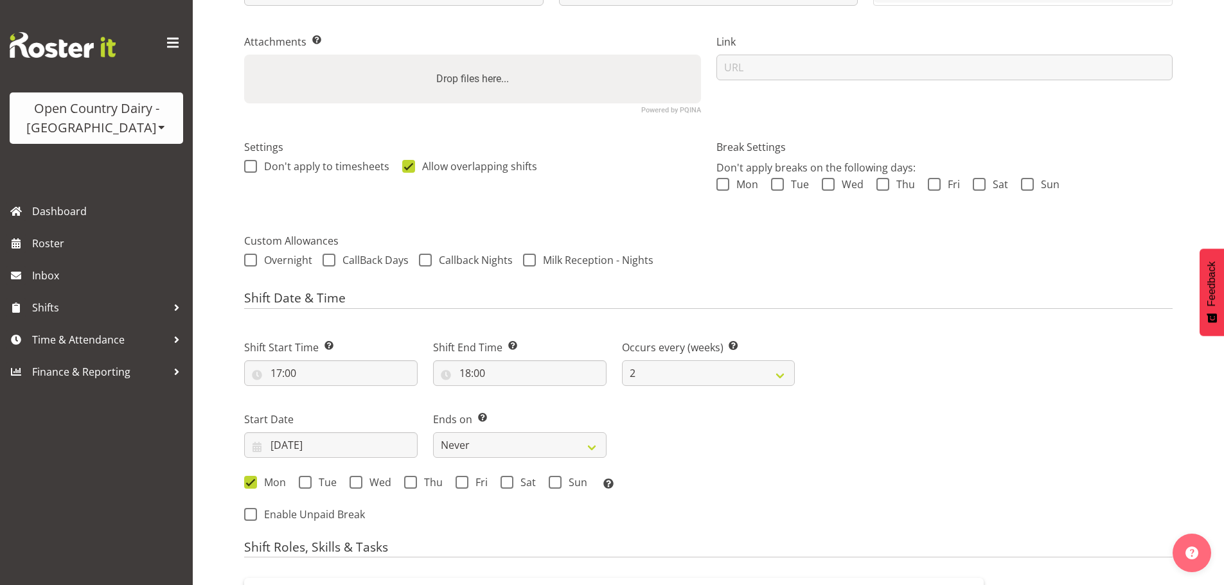
scroll to position [0, 0]
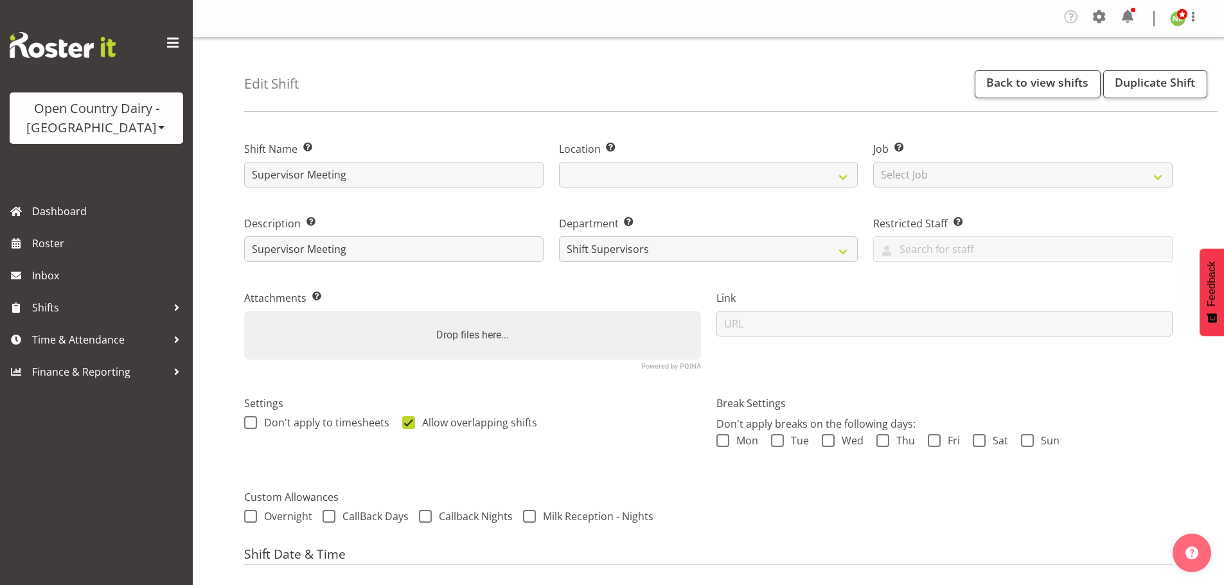
click at [1125, 281] on div "Link" at bounding box center [945, 324] width 472 height 105
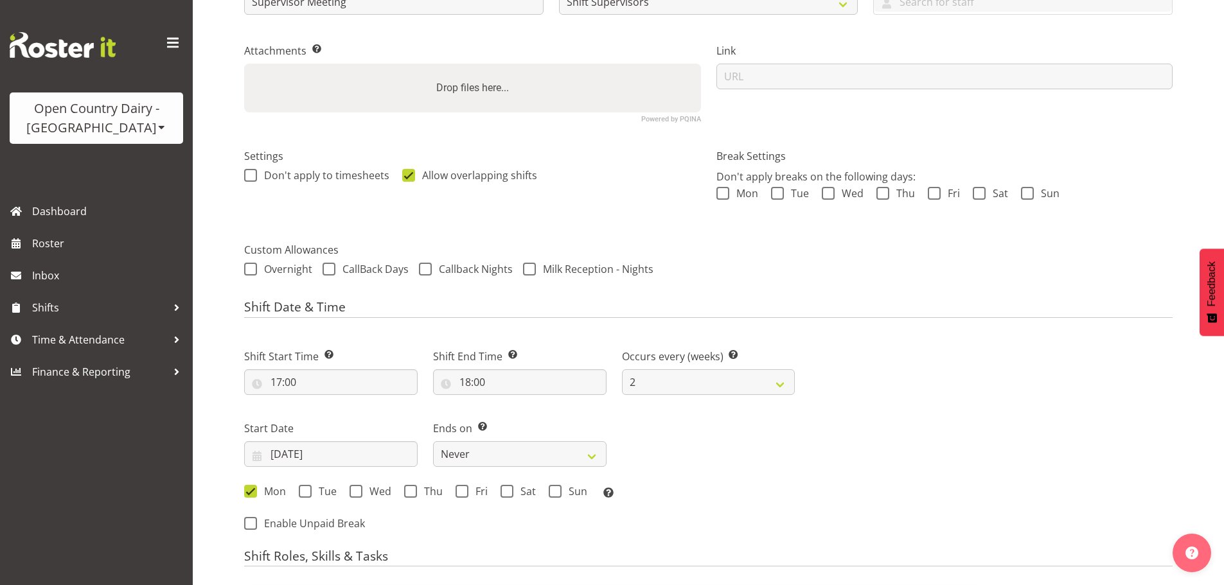
scroll to position [257, 0]
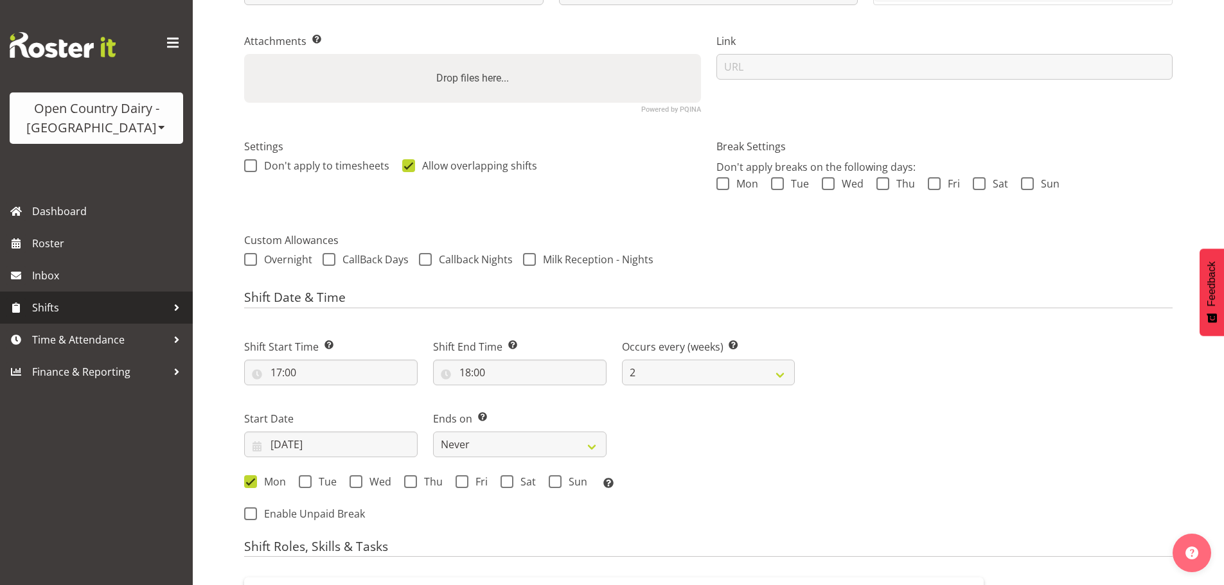
click at [85, 314] on span "Shifts" at bounding box center [99, 307] width 135 height 19
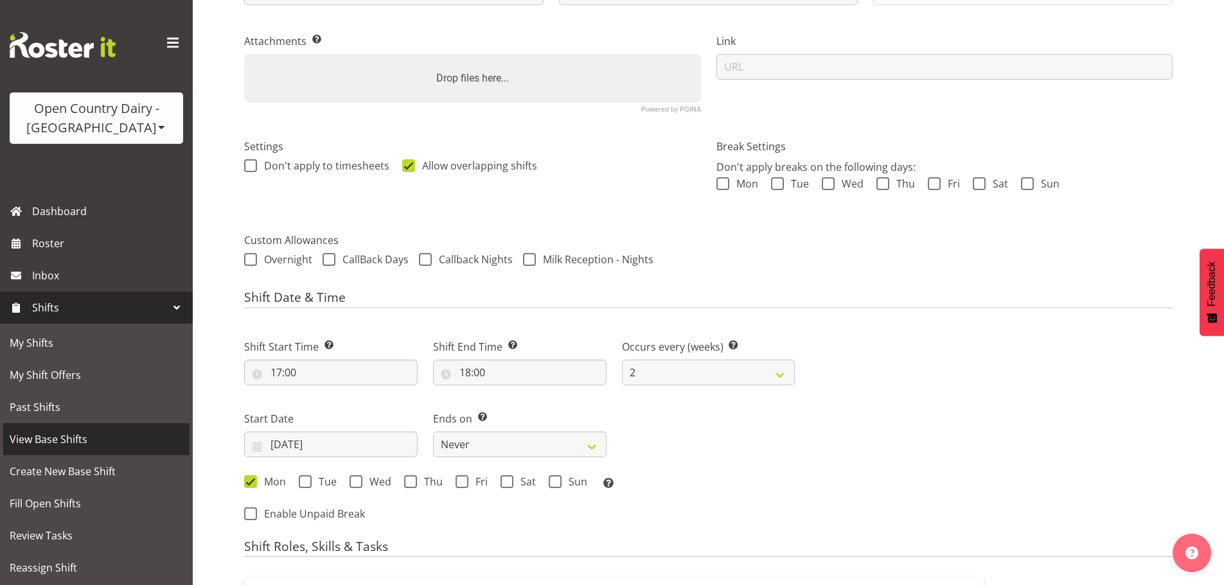
click at [74, 440] on span "View Base Shifts" at bounding box center [97, 439] width 174 height 19
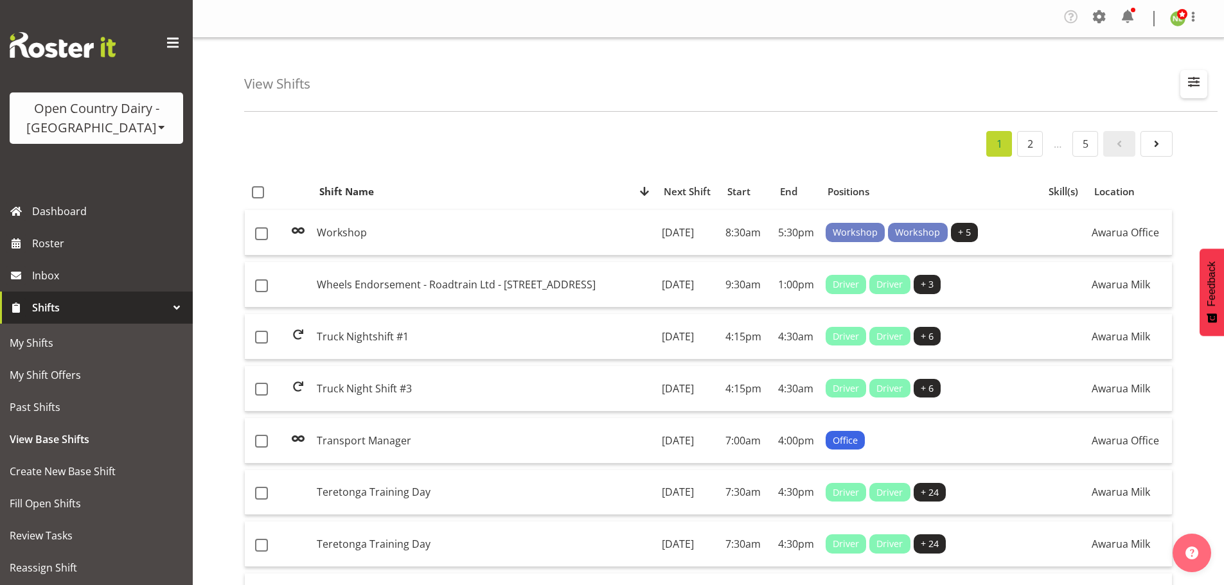
click at [1199, 73] on span "button" at bounding box center [1194, 81] width 17 height 17
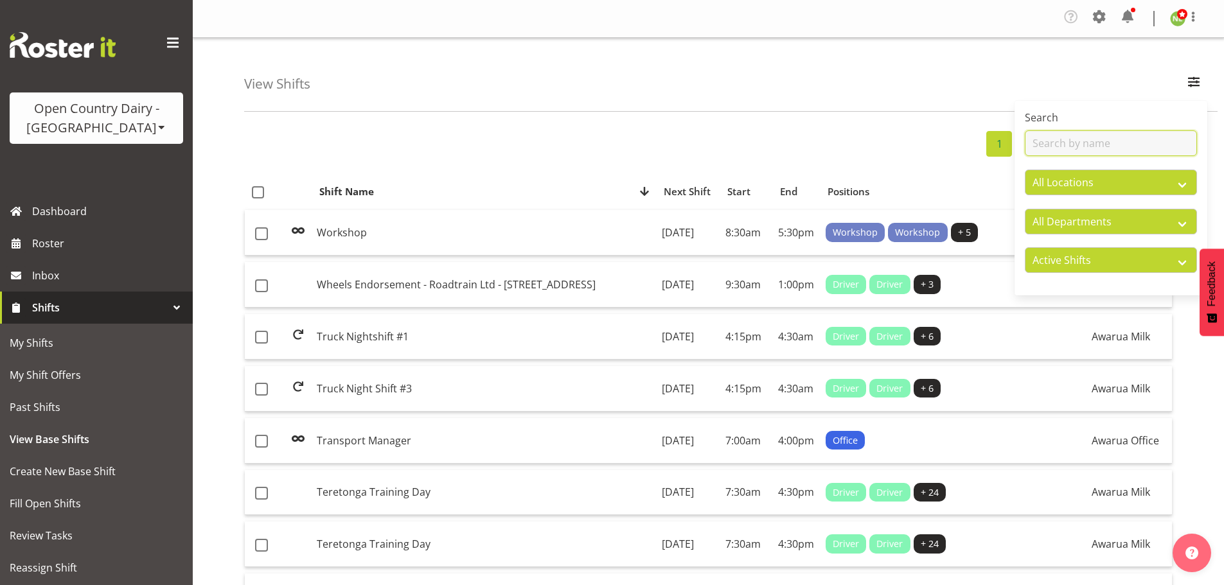
click at [1065, 134] on input "text" at bounding box center [1111, 143] width 172 height 26
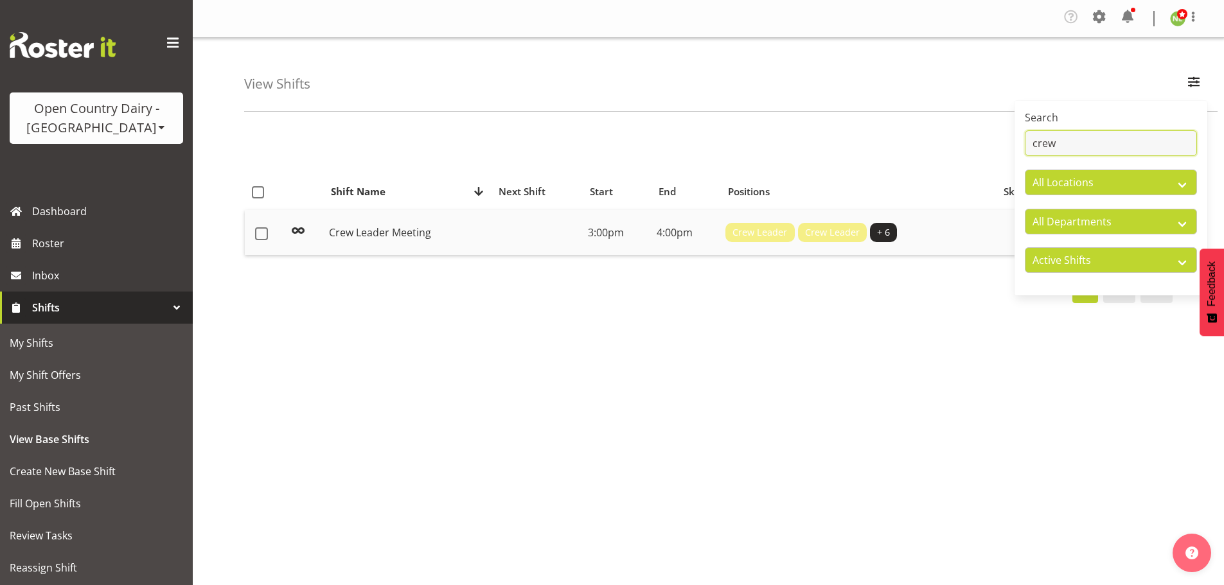
type input "crew"
click at [456, 238] on td "Crew Leader Meeting" at bounding box center [408, 232] width 168 height 45
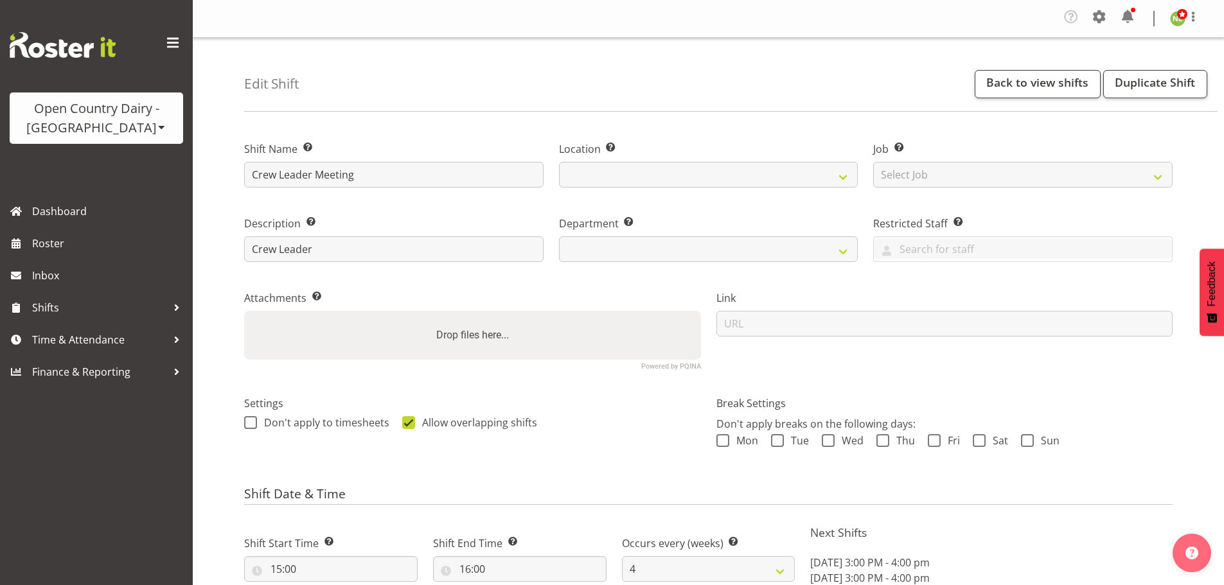
select select "4"
select select "date"
select select
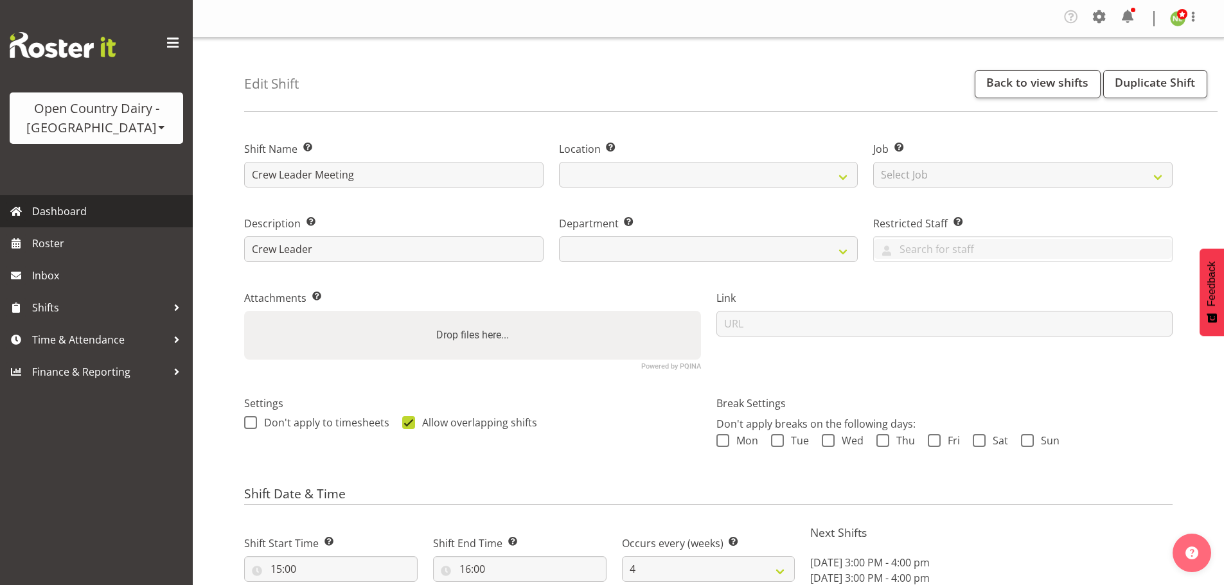
select select
select select "988"
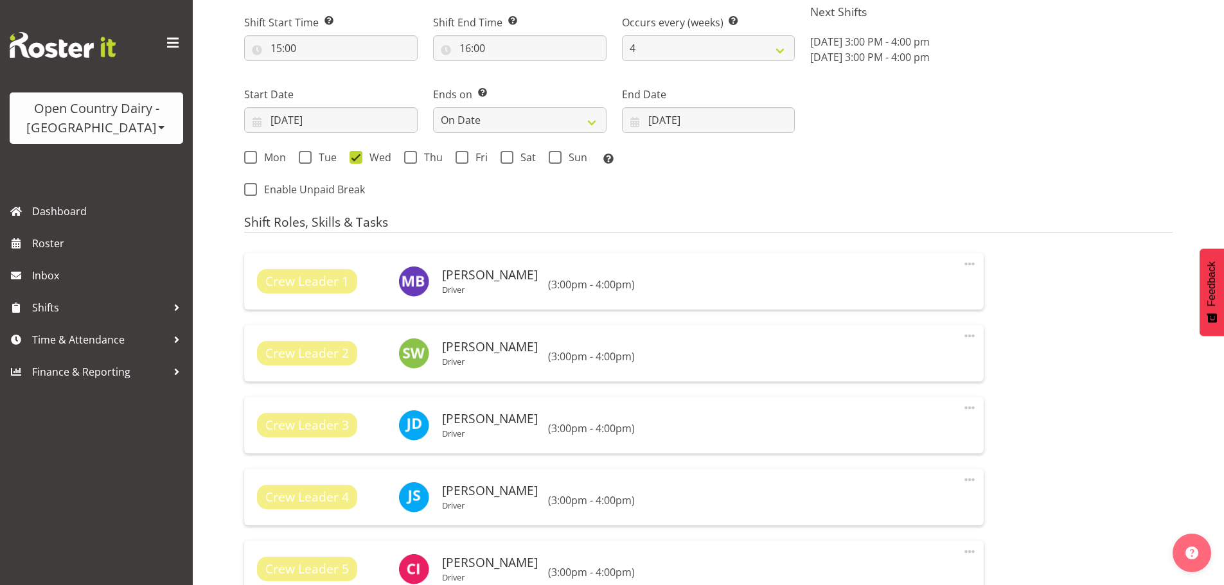
scroll to position [578, 0]
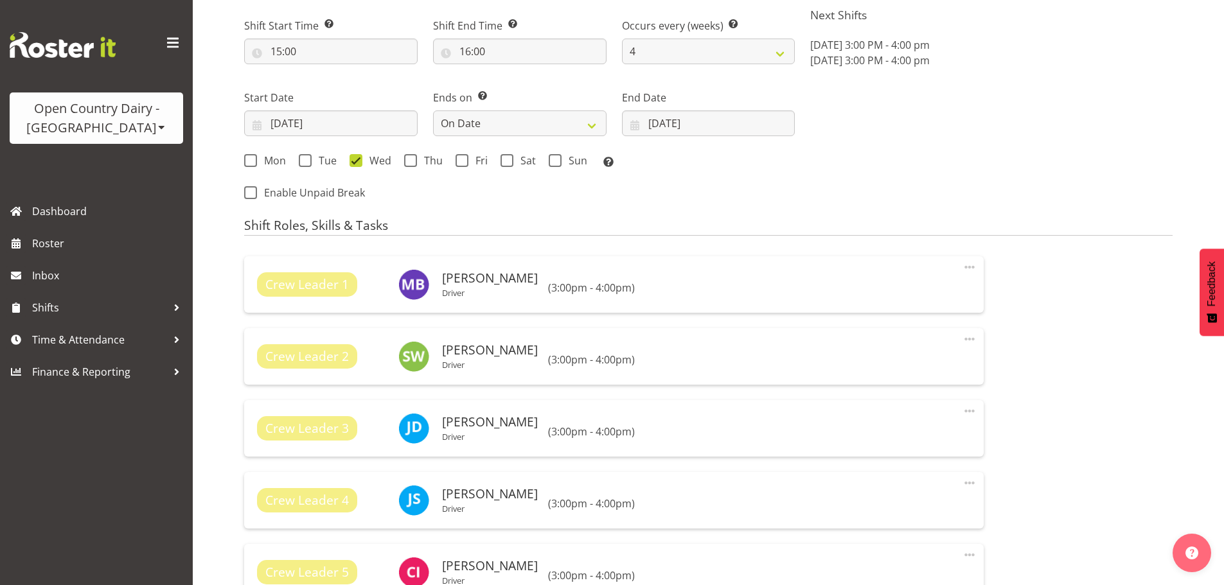
select select "806"
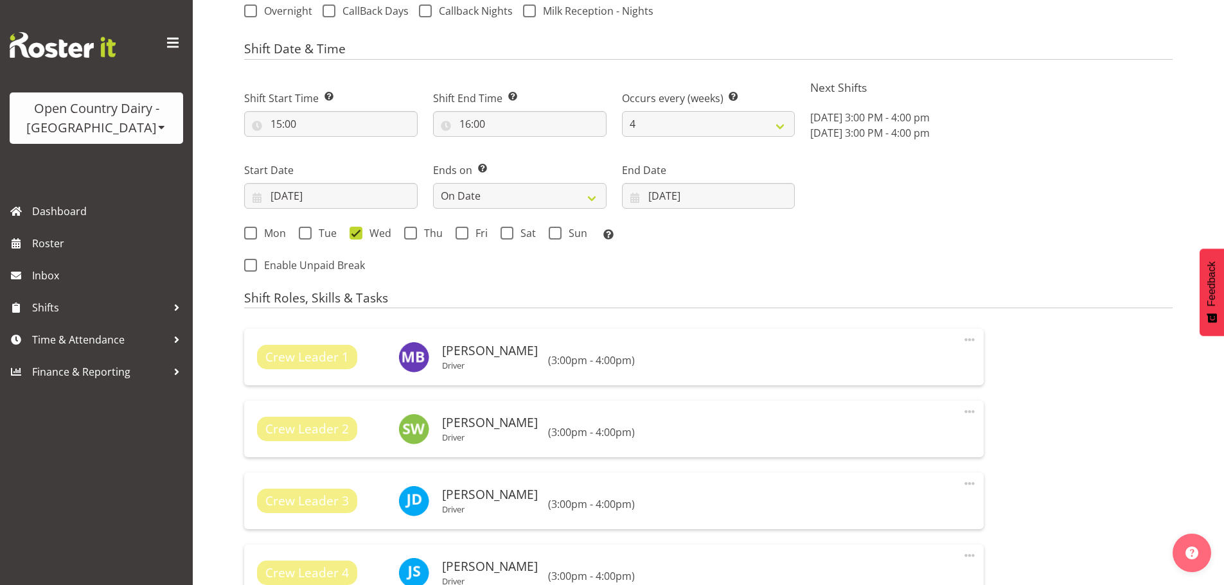
scroll to position [321, 0]
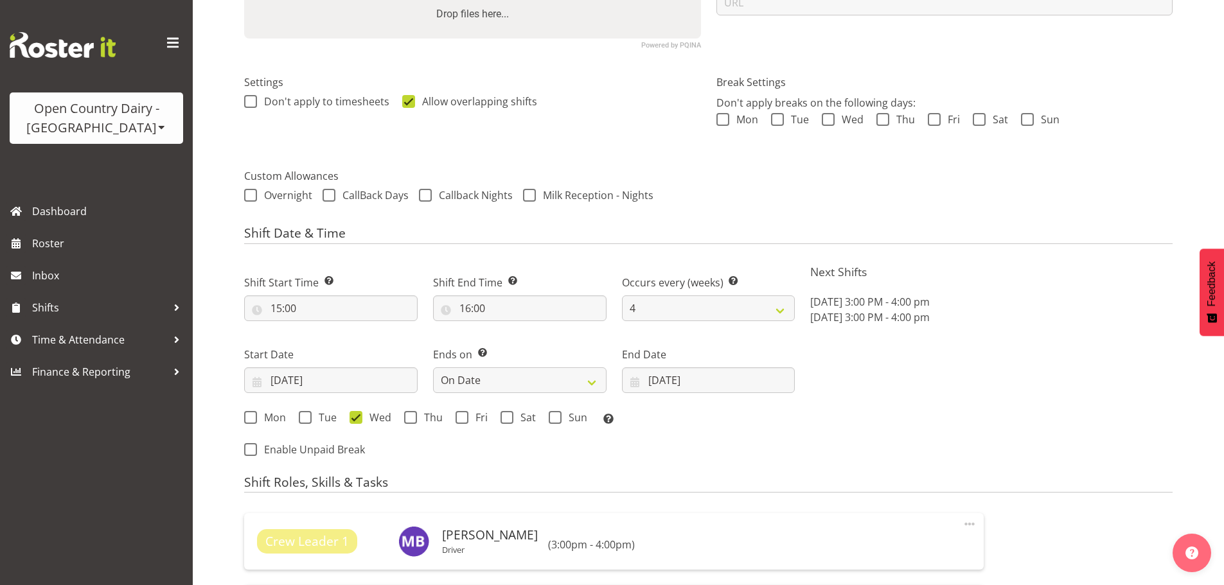
click at [212, 330] on div "Edit Shift Back to view shifts Duplicate Shift Shift Name Enter a name for the …" at bounding box center [708, 521] width 1031 height 1608
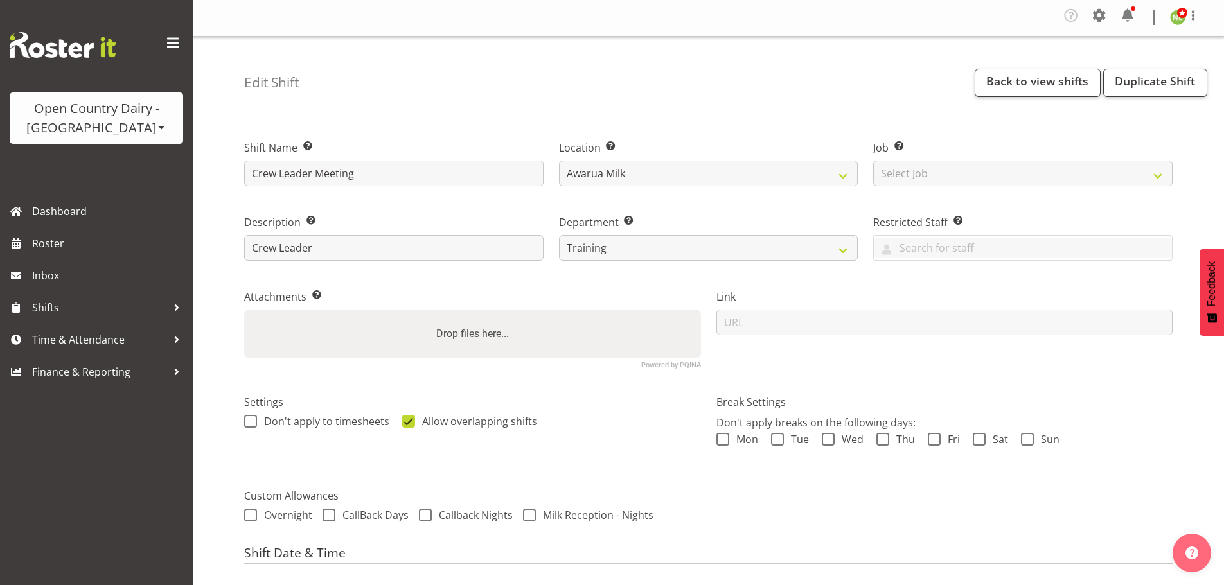
scroll to position [0, 0]
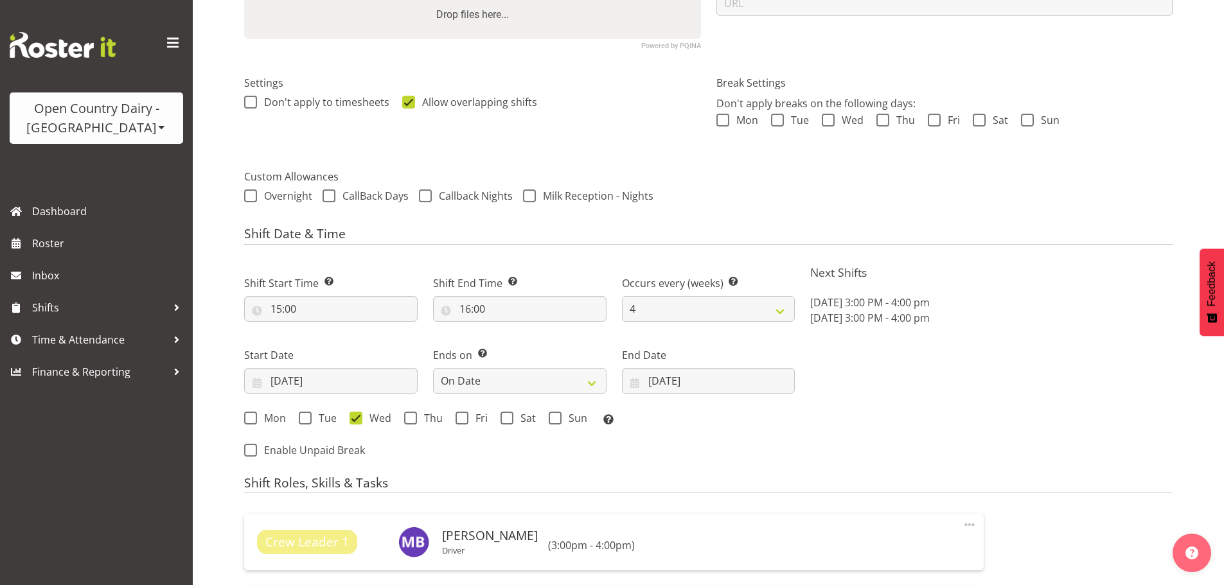
scroll to position [321, 0]
click at [328, 312] on input "15:00" at bounding box center [331, 309] width 174 height 26
click at [386, 265] on div "Shift Start Time Set the time of the day you wish this shift to start 15:00 00 …" at bounding box center [330, 293] width 189 height 72
click at [283, 378] on input "03/09/2025" at bounding box center [331, 381] width 174 height 26
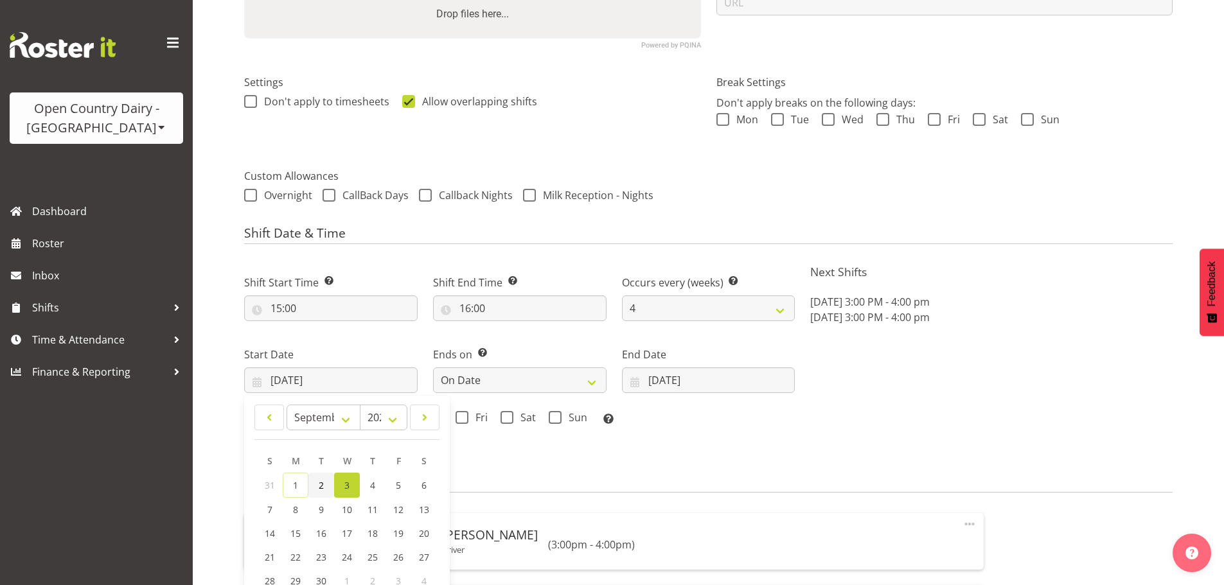
drag, startPoint x: 325, startPoint y: 481, endPoint x: 334, endPoint y: 479, distance: 9.4
click at [323, 481] on link "2" at bounding box center [321, 485] width 26 height 25
type input "02/09/2025"
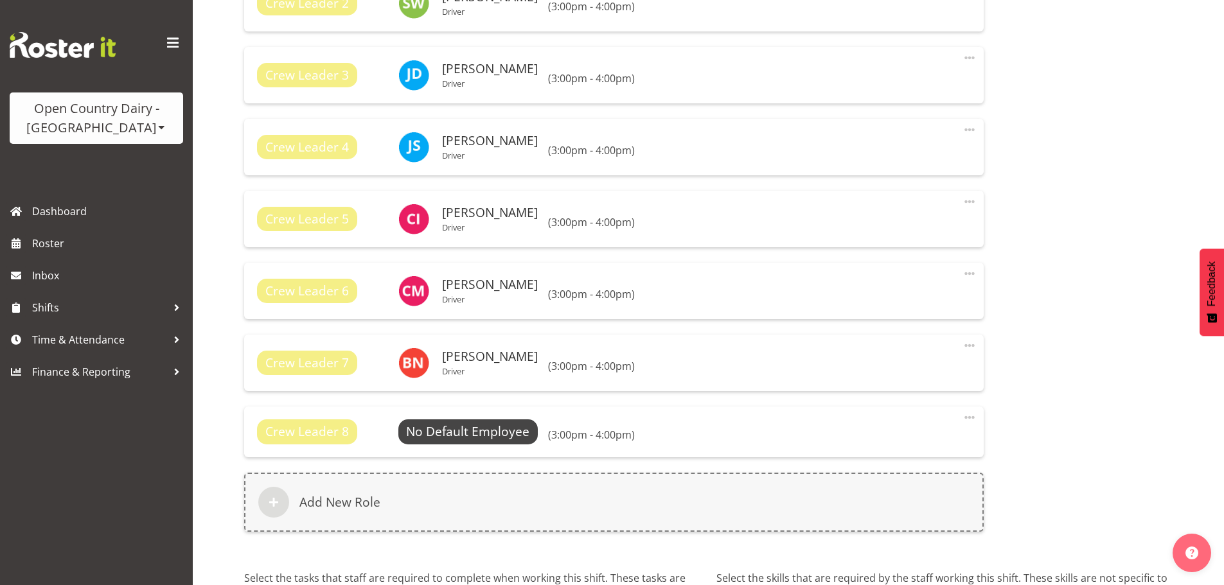
scroll to position [1070, 0]
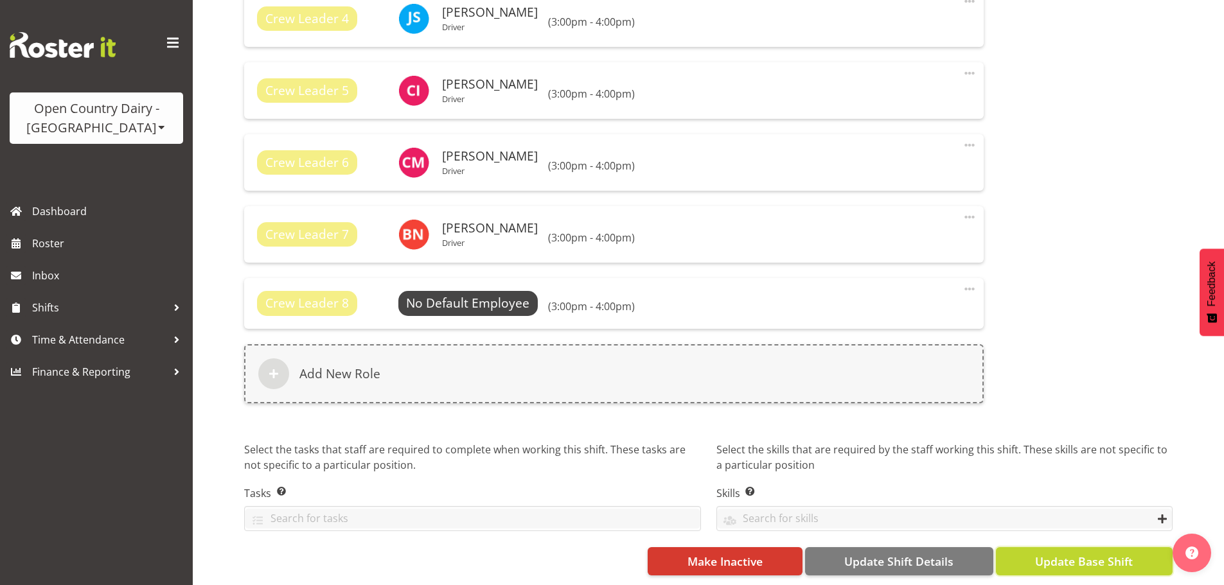
click at [1084, 553] on span "Update Base Shift" at bounding box center [1084, 561] width 98 height 17
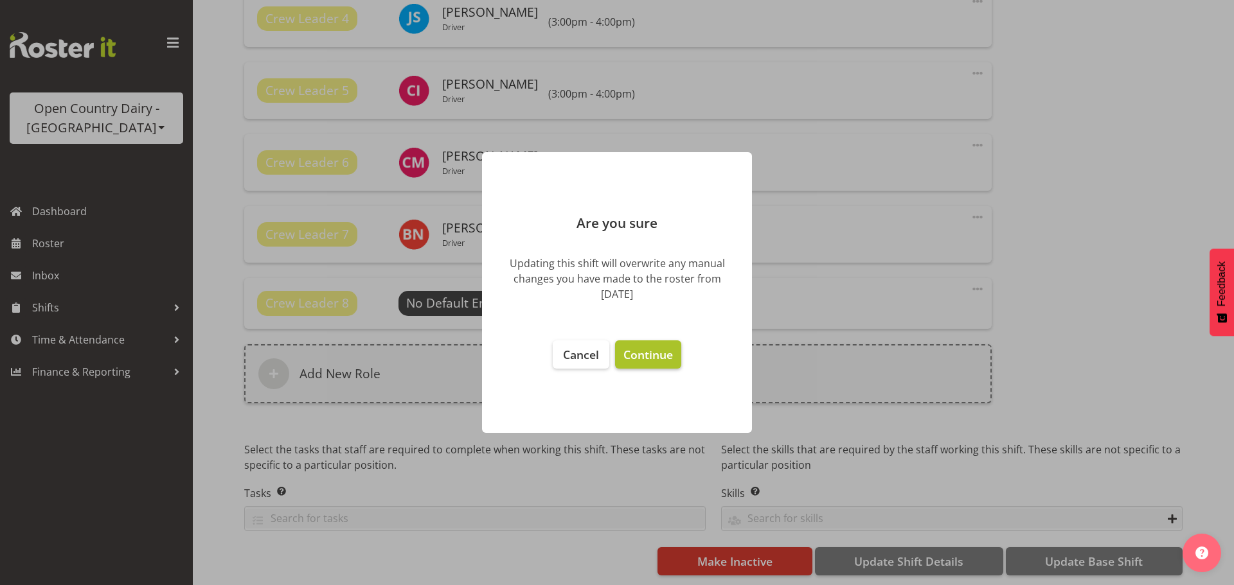
click at [650, 362] on button "Continue" at bounding box center [648, 355] width 66 height 28
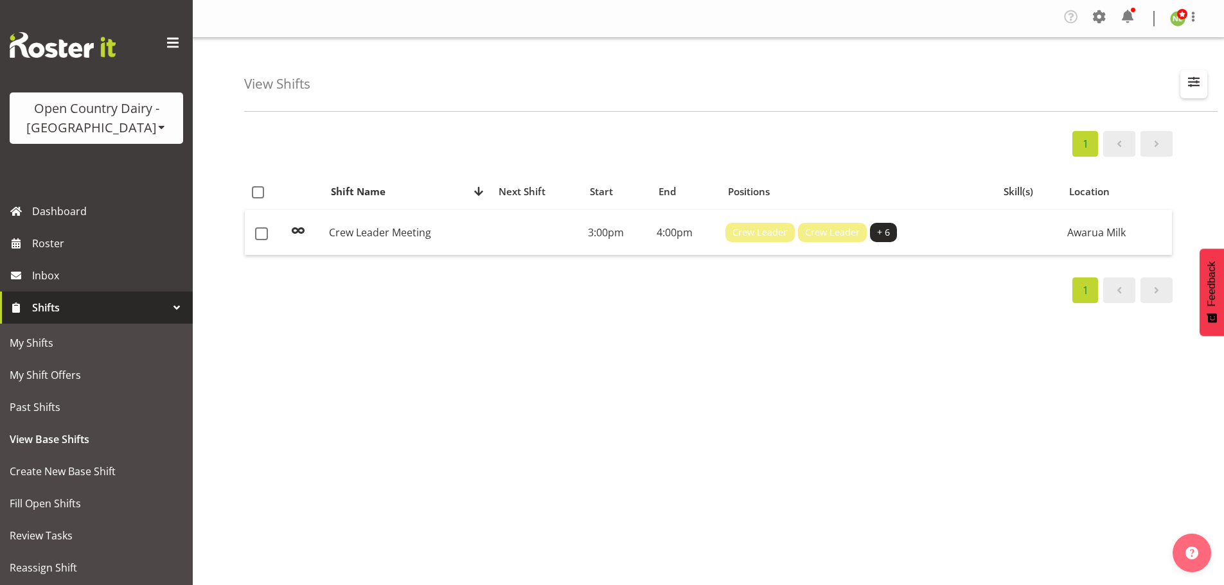
click at [1203, 79] on button "button" at bounding box center [1194, 84] width 27 height 28
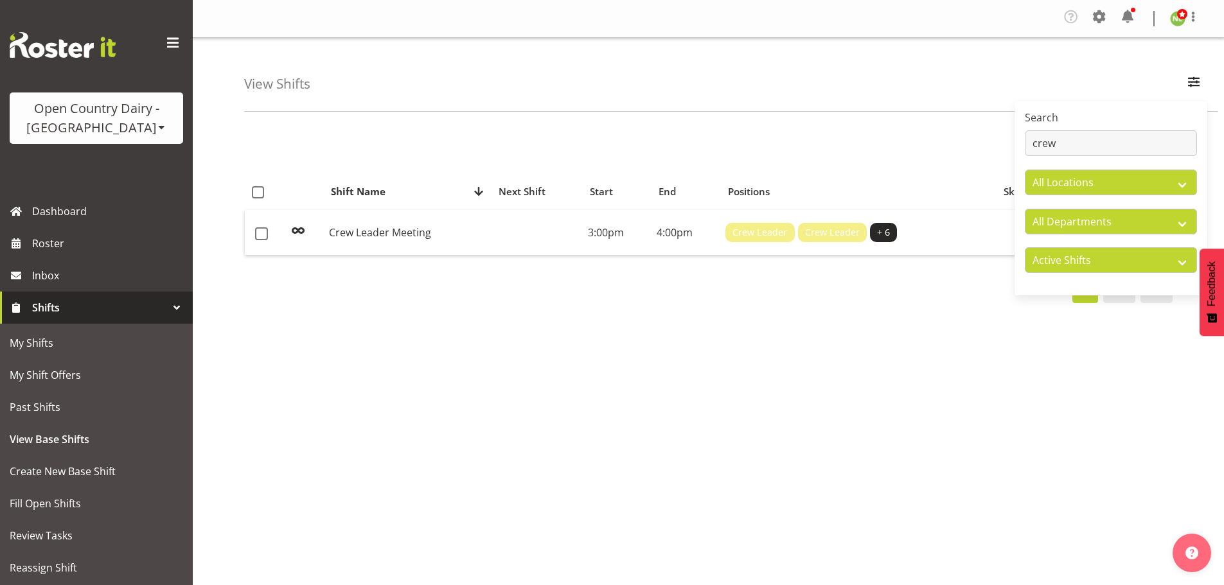
click at [1012, 79] on div "View Shifts Search crew All Locations Awarua Milk Awarua Office Freight Horotiu…" at bounding box center [731, 75] width 974 height 74
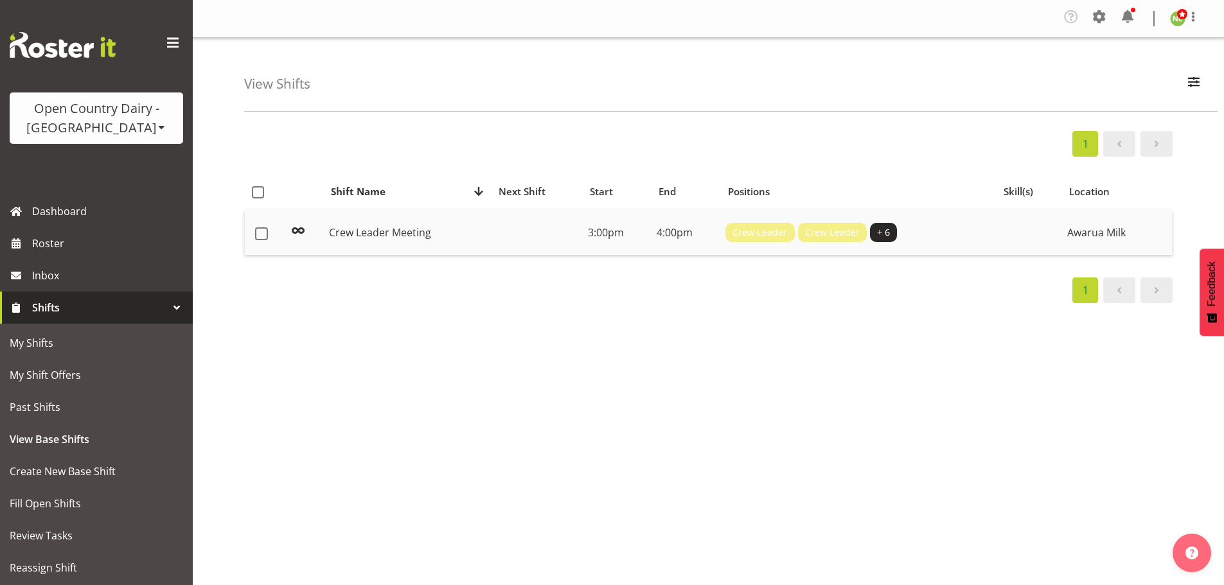
click at [859, 217] on td "Crew Leader Crew Leader + 6" at bounding box center [858, 232] width 276 height 45
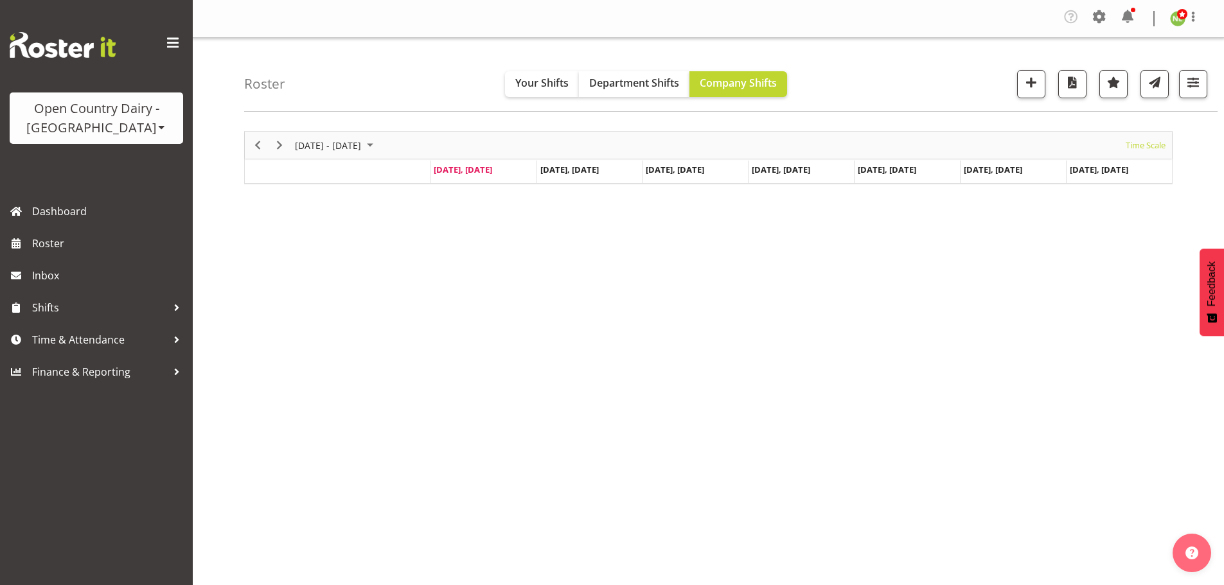
scroll to position [50, 0]
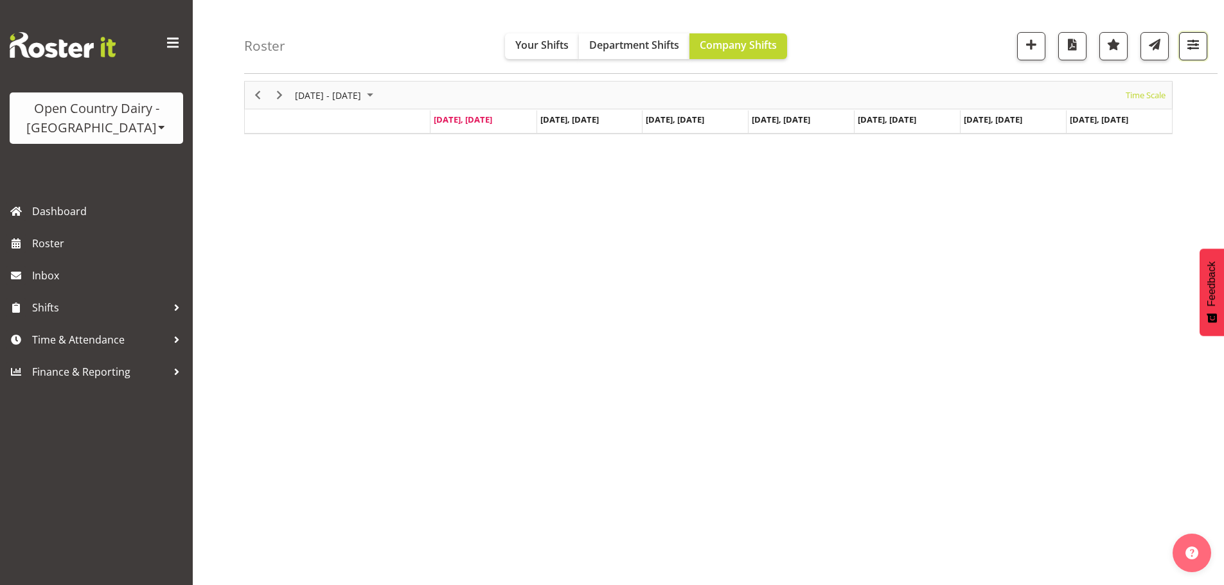
click at [1193, 46] on span "button" at bounding box center [1193, 44] width 17 height 17
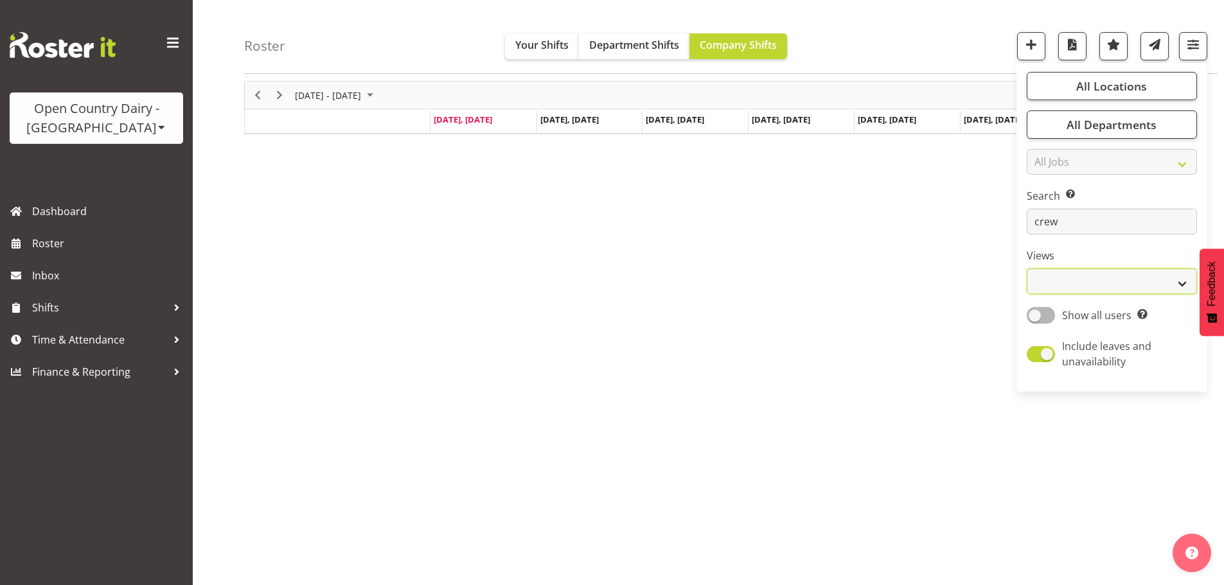
click at [1076, 287] on select "Staff Role Shift - Horizontal Shift - Vertical Staff - Location" at bounding box center [1112, 282] width 170 height 26
select select "staff"
click at [1028, 269] on select "Staff Role Shift - Horizontal Shift - Vertical Staff - Location" at bounding box center [1112, 282] width 170 height 26
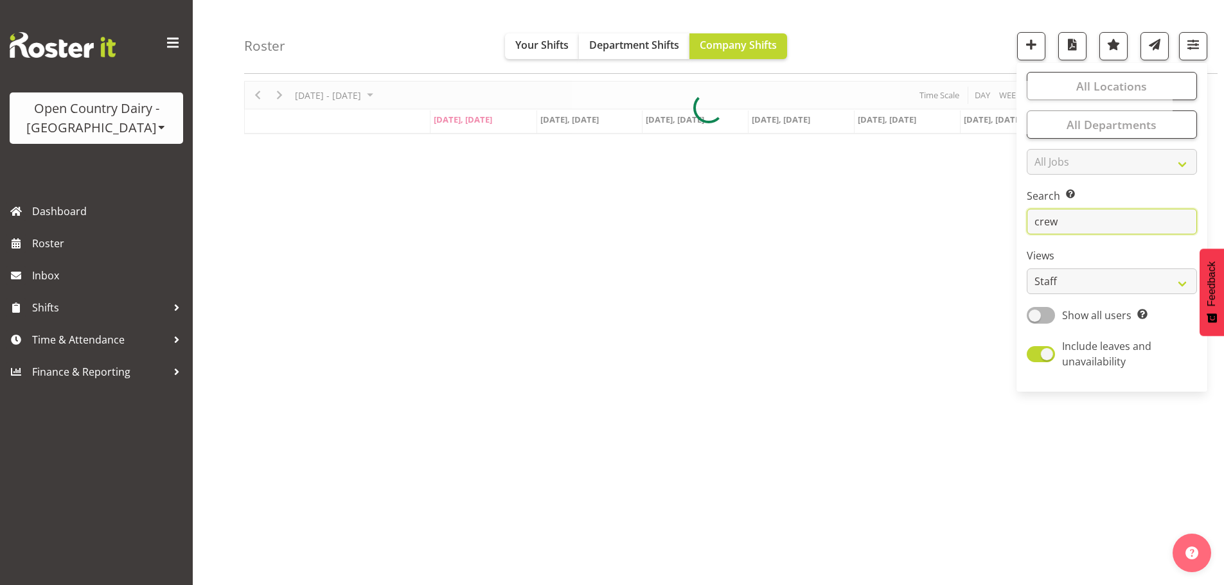
drag, startPoint x: 1086, startPoint y: 218, endPoint x: 1002, endPoint y: 225, distance: 84.5
click at [1002, 225] on div "Roster Your Shifts Department Shifts Company Shifts All Locations Clear Awarua …" at bounding box center [708, 287] width 1031 height 598
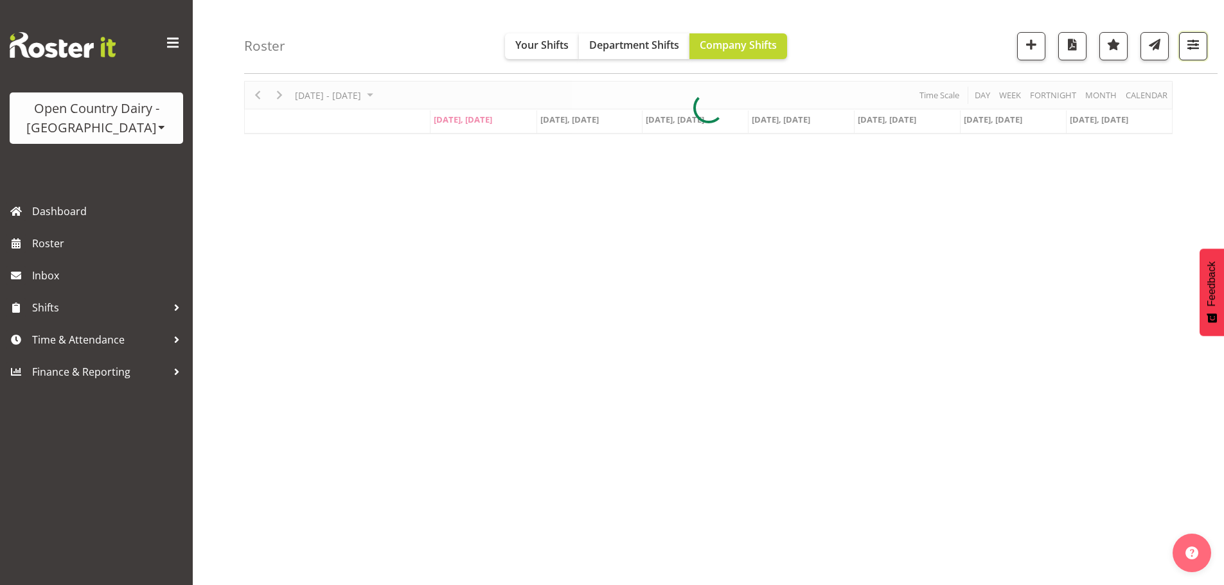
click at [1188, 42] on span "button" at bounding box center [1193, 44] width 17 height 17
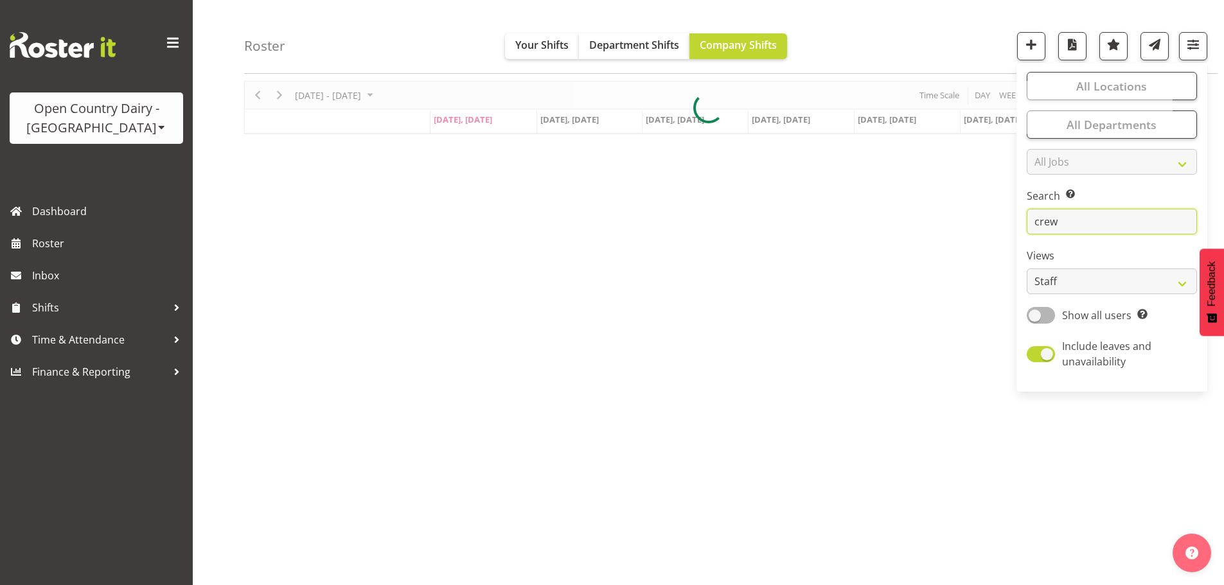
click at [1082, 226] on input "crew" at bounding box center [1112, 222] width 170 height 26
type input "c"
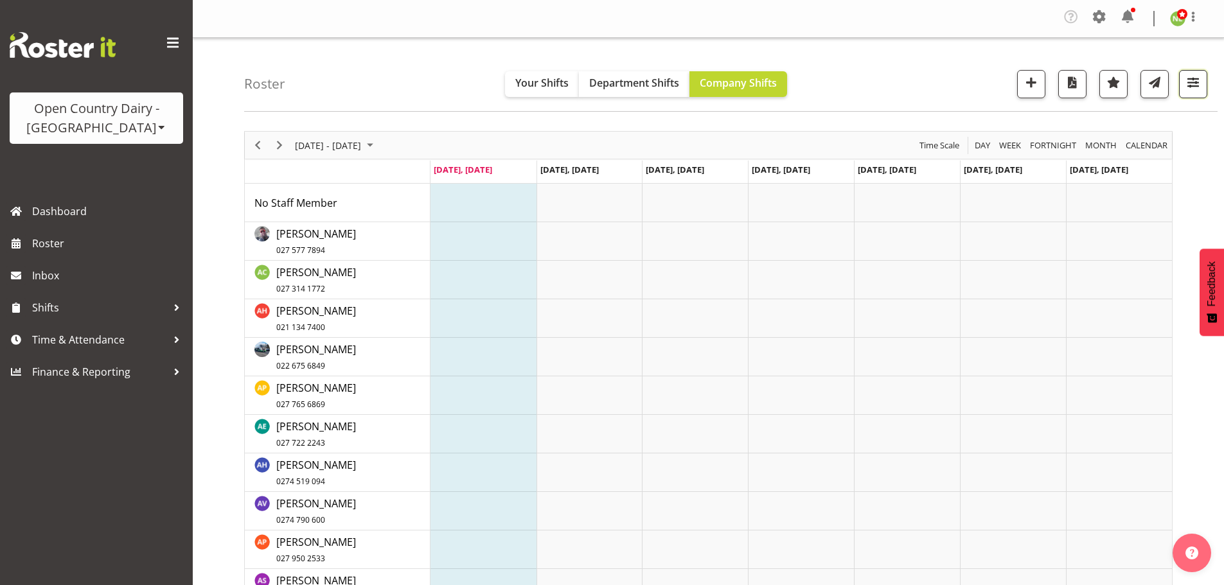
drag, startPoint x: 1188, startPoint y: 90, endPoint x: 1197, endPoint y: 82, distance: 11.8
click at [1190, 89] on span "button" at bounding box center [1193, 82] width 17 height 17
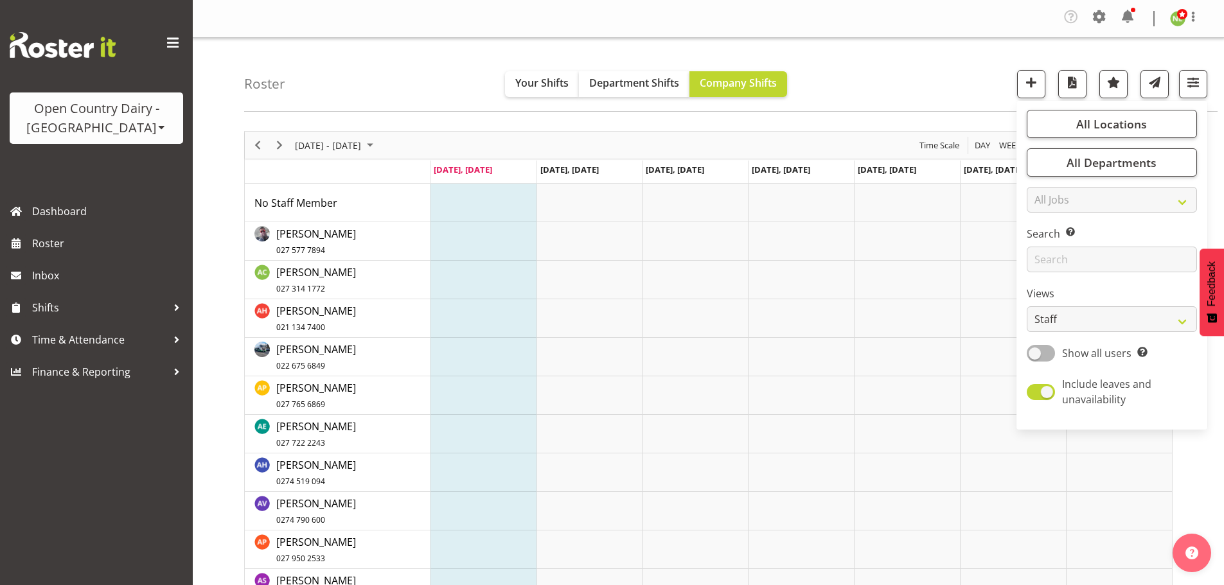
click at [940, 68] on div "Roster Your Shifts Department Shifts Company Shifts All Locations Clear Awarua …" at bounding box center [731, 75] width 974 height 74
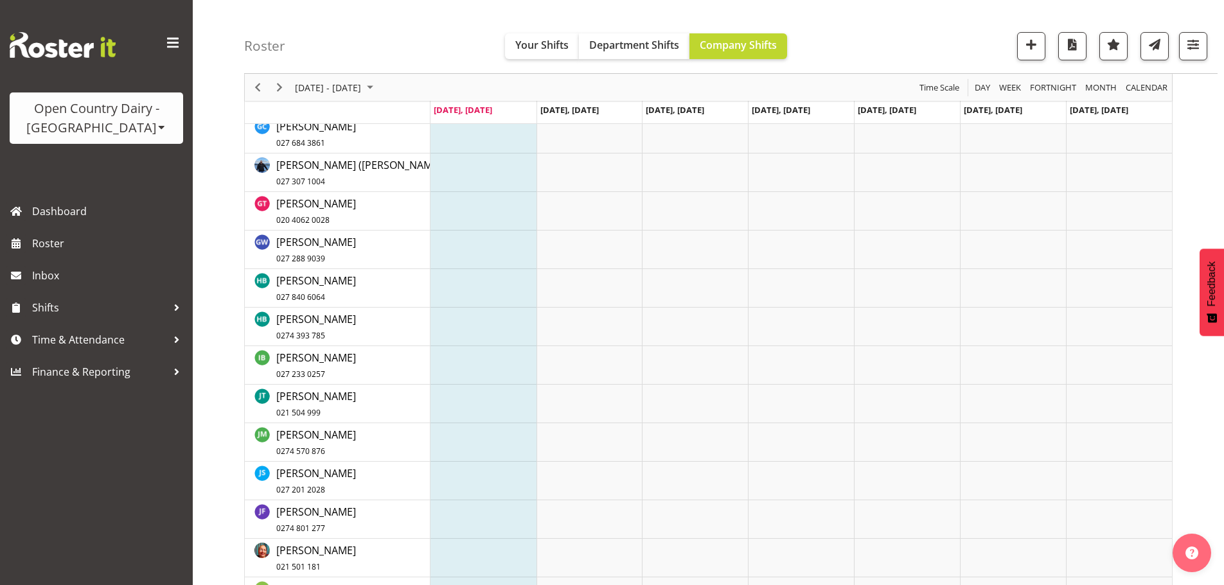
scroll to position [1992, 0]
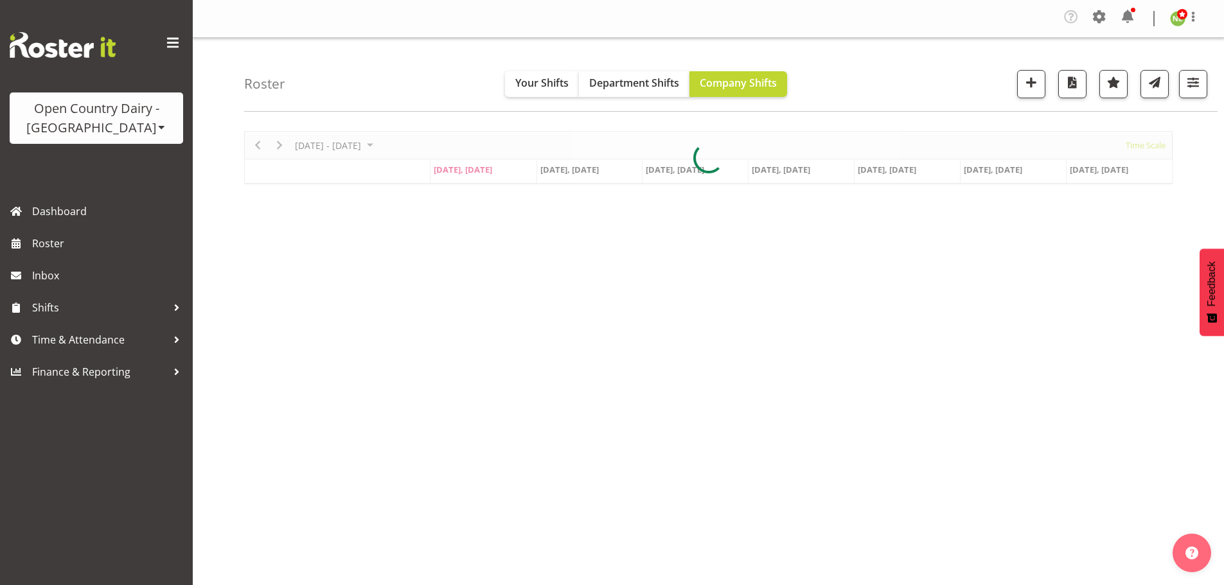
scroll to position [50, 0]
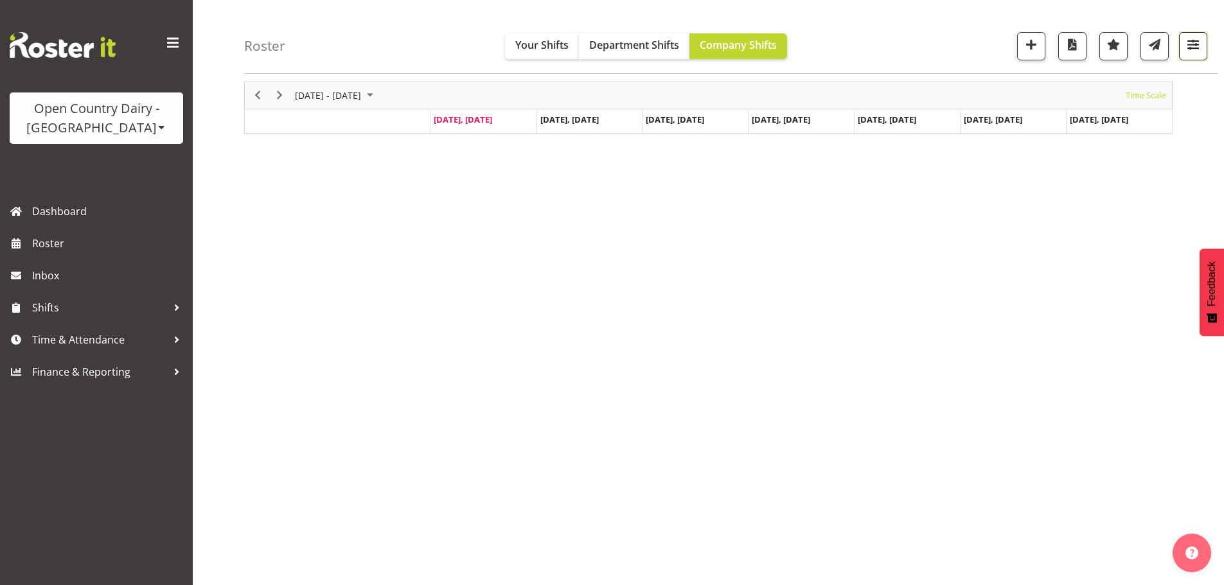
click at [1197, 43] on span "button" at bounding box center [1193, 44] width 17 height 17
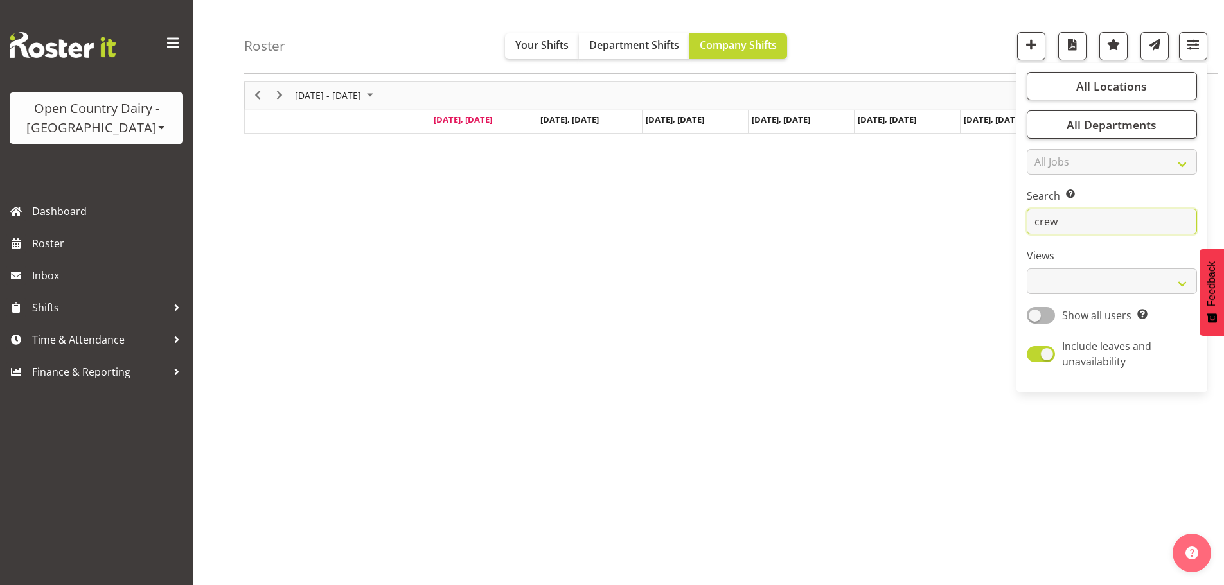
drag, startPoint x: 1084, startPoint y: 222, endPoint x: 1017, endPoint y: 226, distance: 67.6
click at [1017, 226] on div "Roster Your Shifts Department Shifts Company Shifts All Locations Clear Awarua …" at bounding box center [708, 287] width 1031 height 598
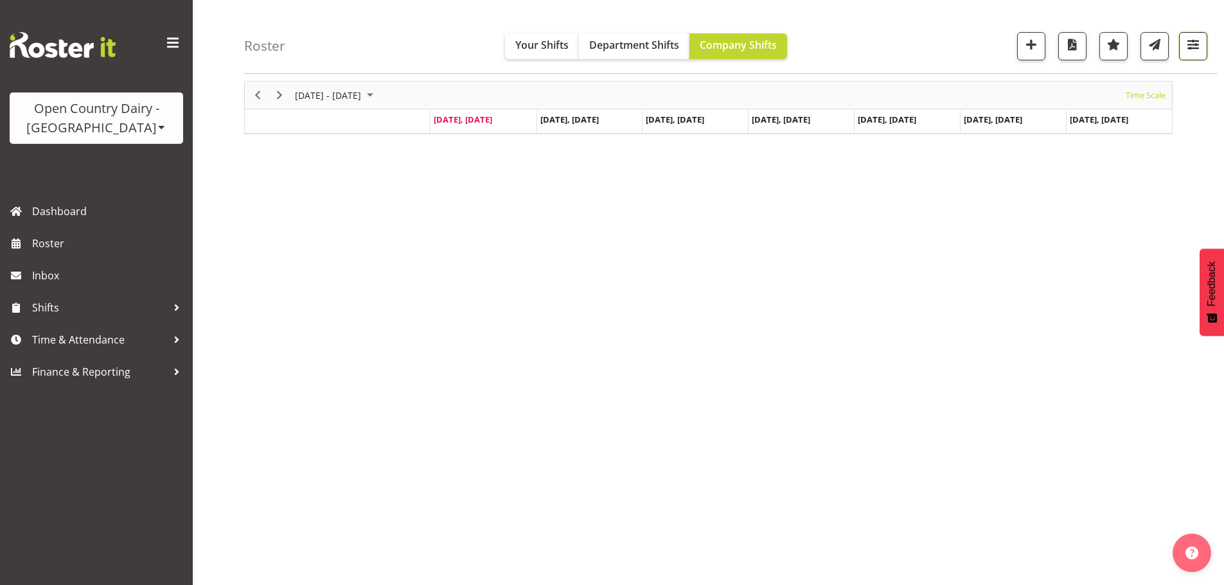
click at [1190, 49] on span "button" at bounding box center [1193, 44] width 17 height 17
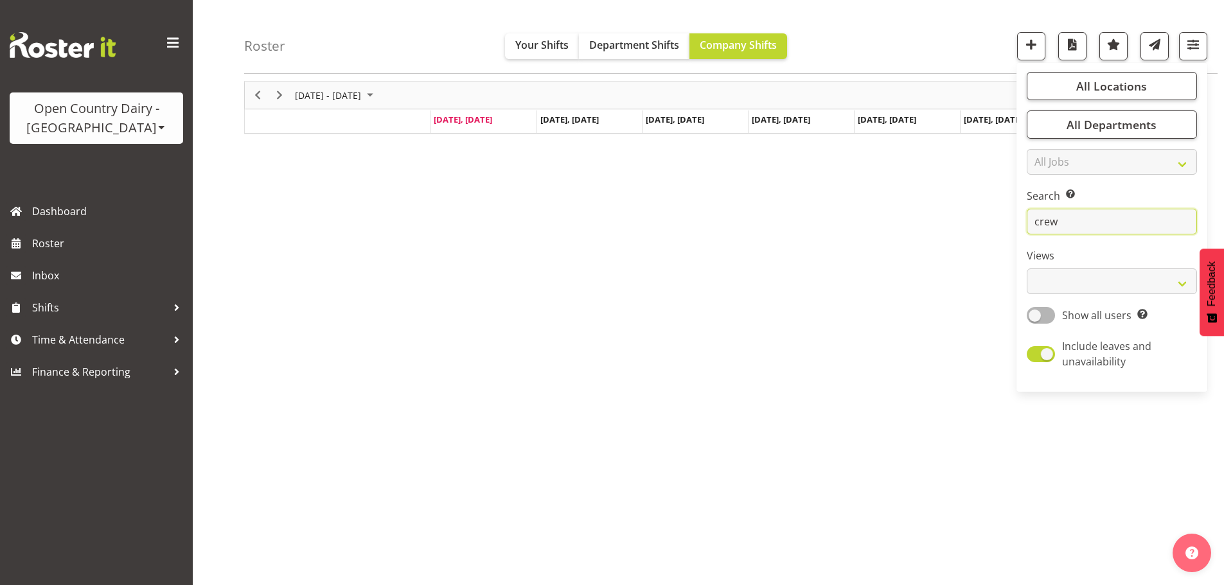
click at [1101, 231] on input "crew" at bounding box center [1112, 222] width 170 height 26
type input "cre"
select select
type input "cr"
select select
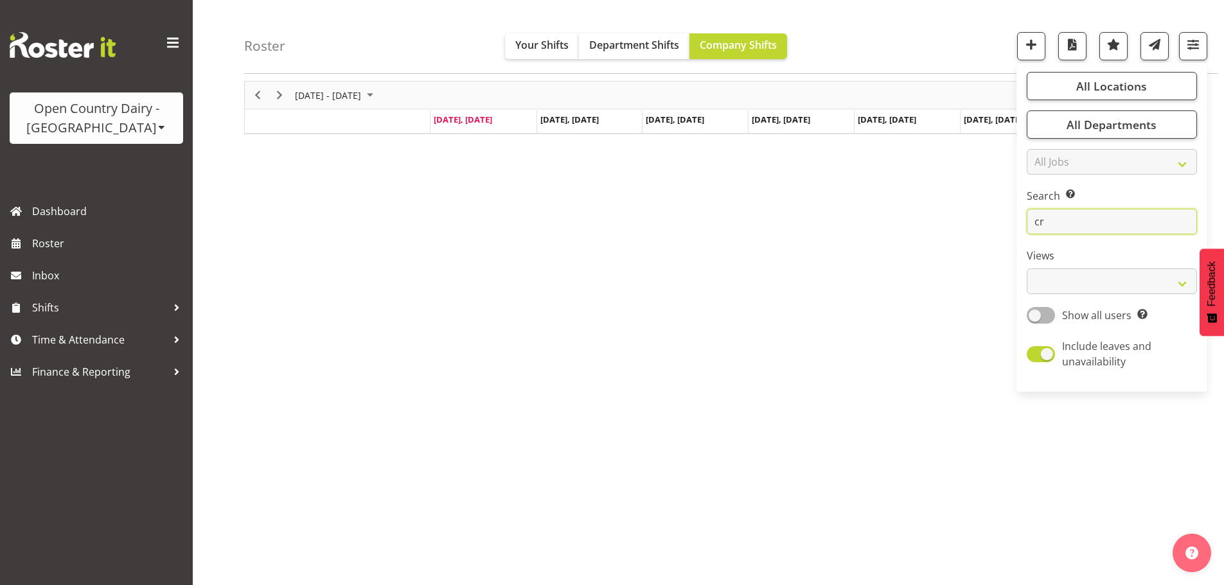
type input "c"
select select
click at [215, 274] on div "Roster Your Shifts Department Shifts Company Shifts All Locations Clear Awarua …" at bounding box center [708, 287] width 1031 height 598
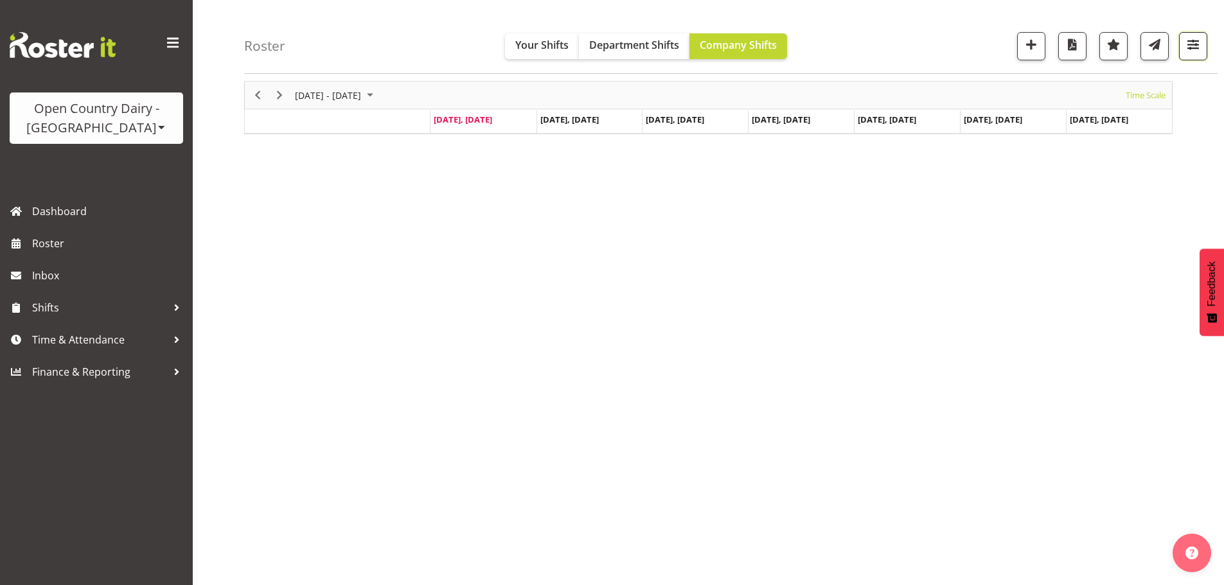
click at [1186, 48] on span "button" at bounding box center [1193, 44] width 17 height 17
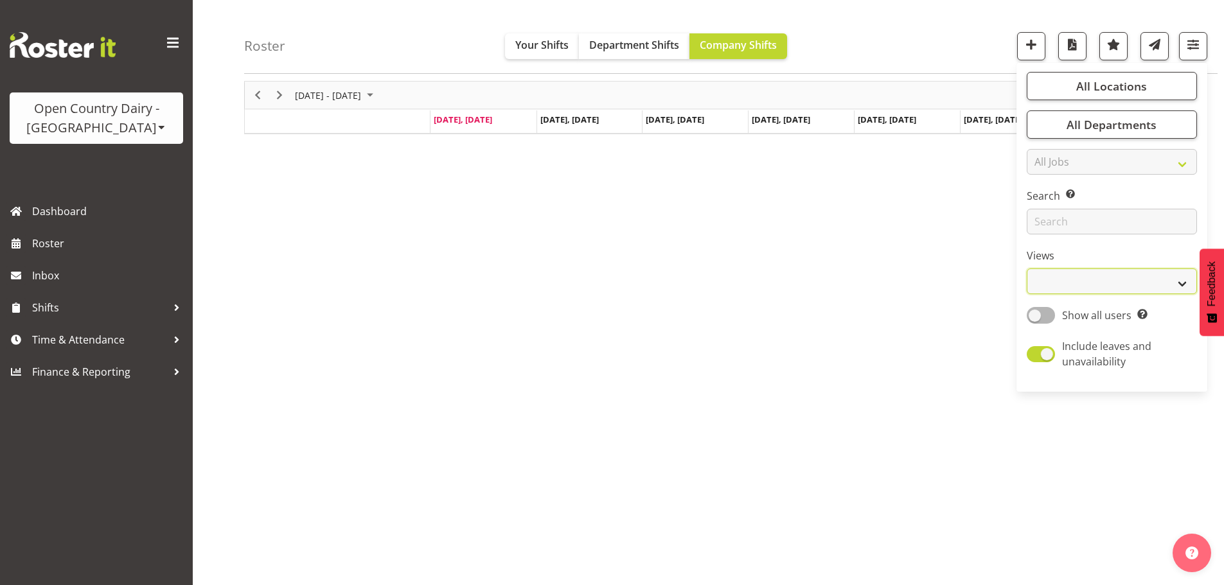
click at [1103, 272] on select "Staff Role Shift - Horizontal Shift - Vertical Staff - Location" at bounding box center [1112, 282] width 170 height 26
select select "staff"
click at [1028, 269] on select "Staff Role Shift - Horizontal Shift - Vertical Staff - Location" at bounding box center [1112, 282] width 170 height 26
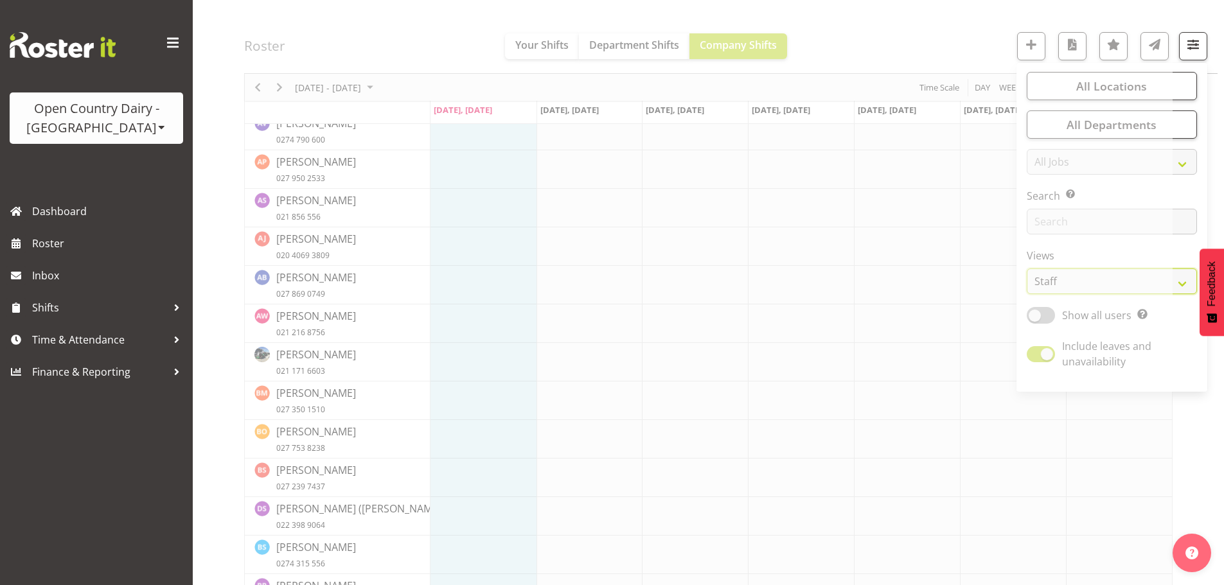
scroll to position [564, 0]
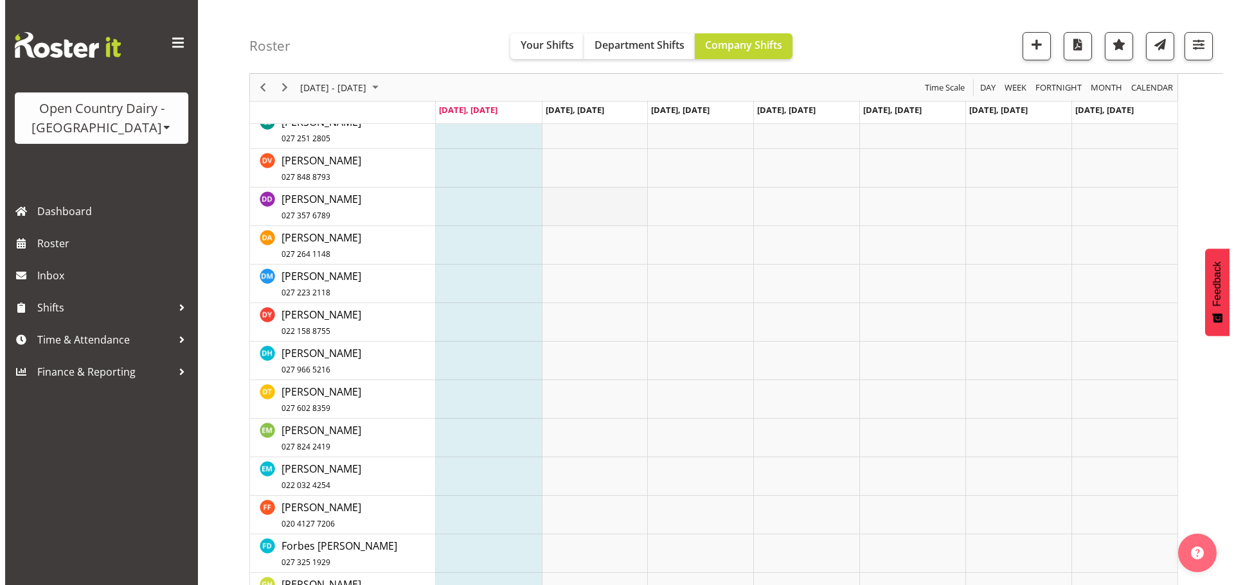
scroll to position [1657, 0]
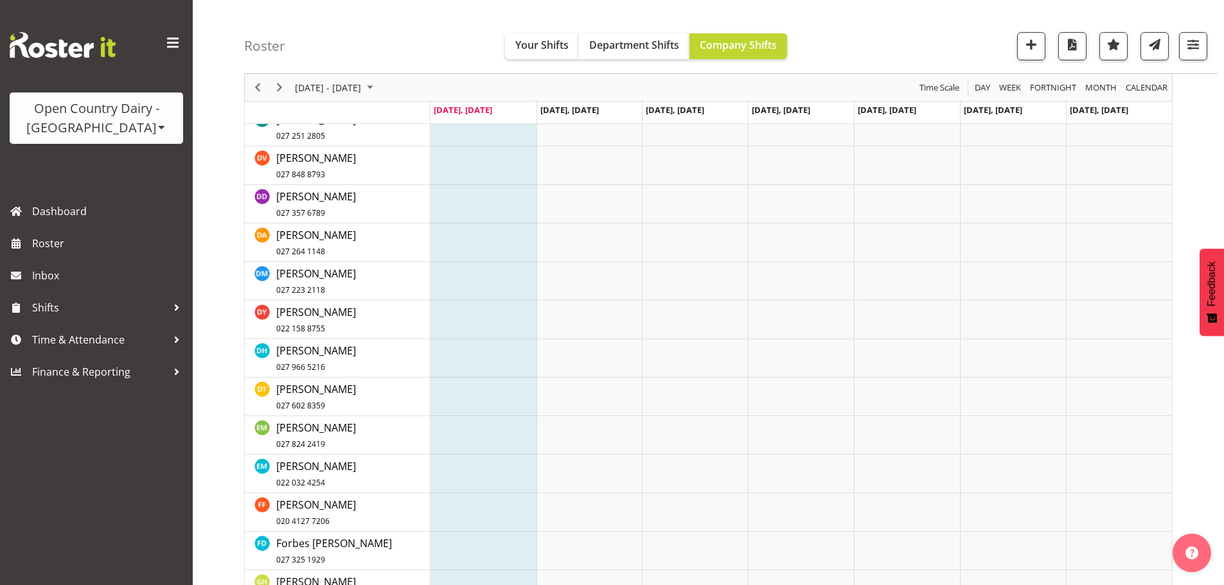
click at [457, 379] on td "Timeline Week of September 1, 2025" at bounding box center [484, 397] width 106 height 39
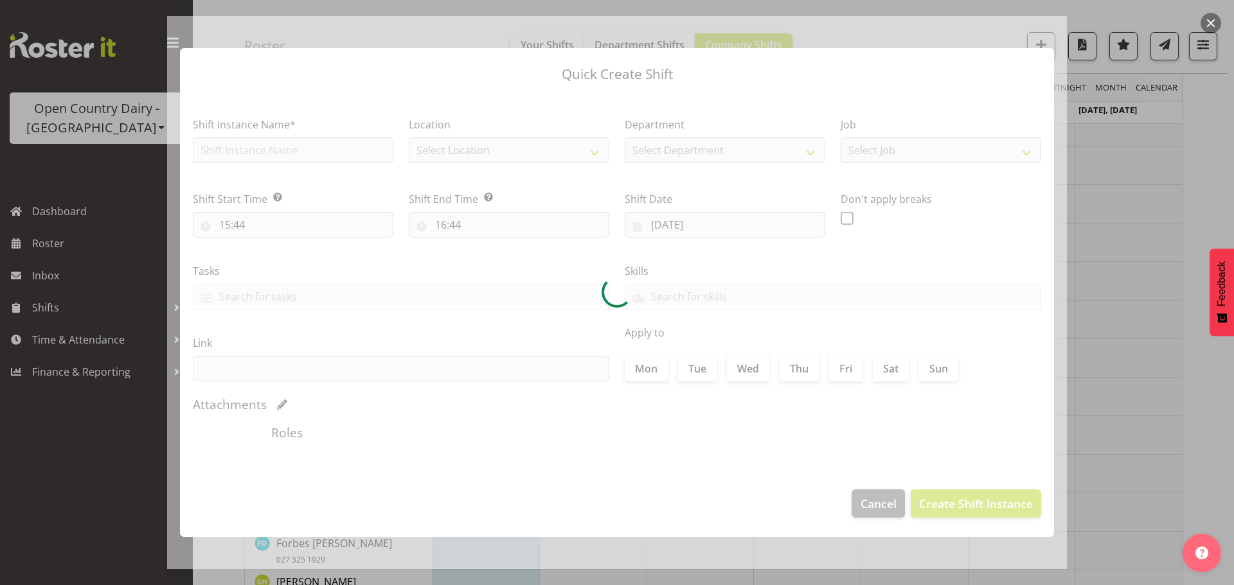
click at [868, 507] on div at bounding box center [617, 292] width 900 height 553
checkbox input "true"
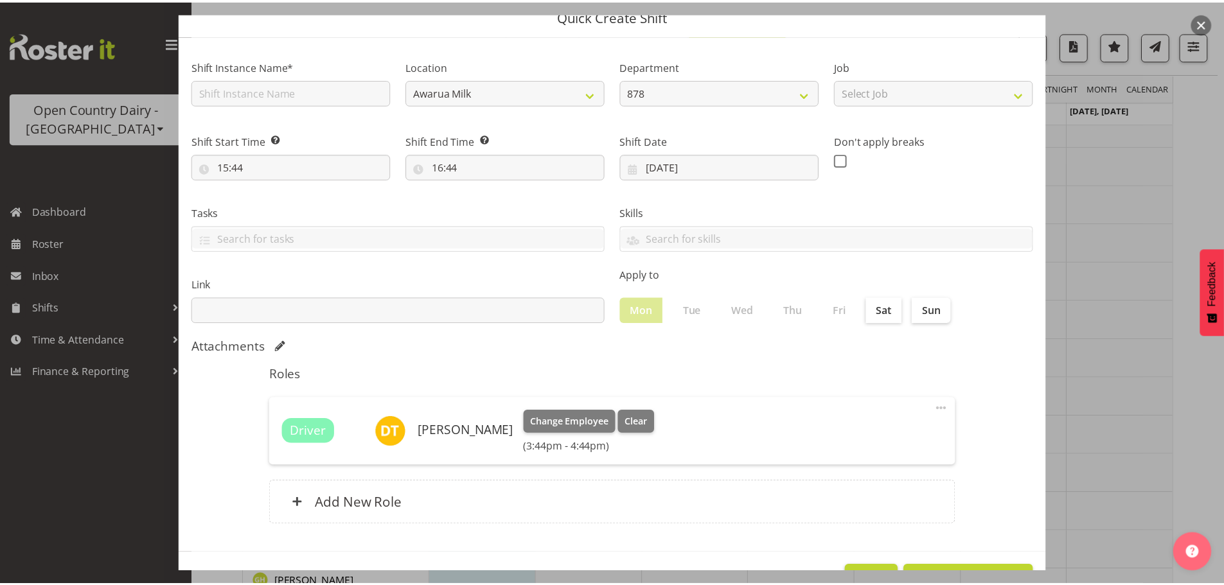
scroll to position [96, 0]
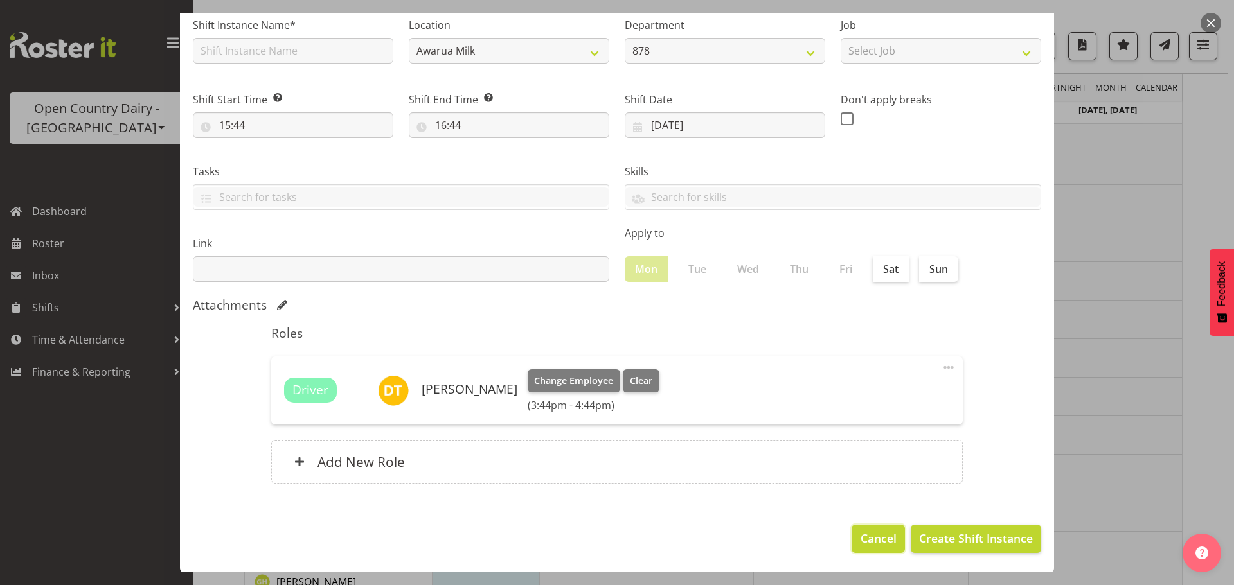
click at [873, 530] on button "Cancel" at bounding box center [877, 539] width 53 height 28
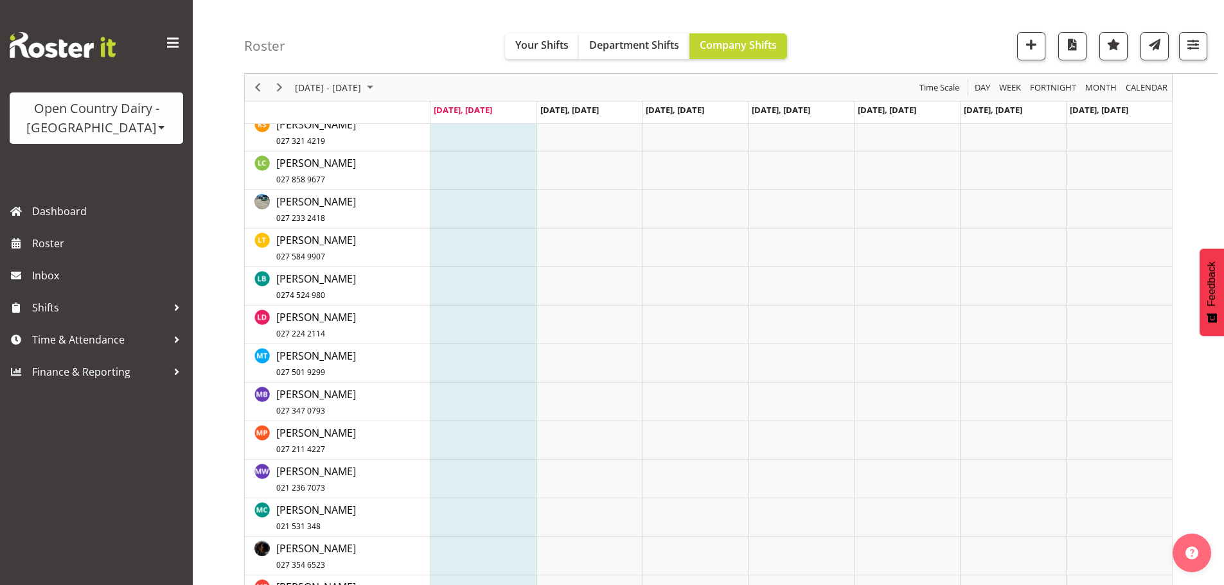
scroll to position [0, 0]
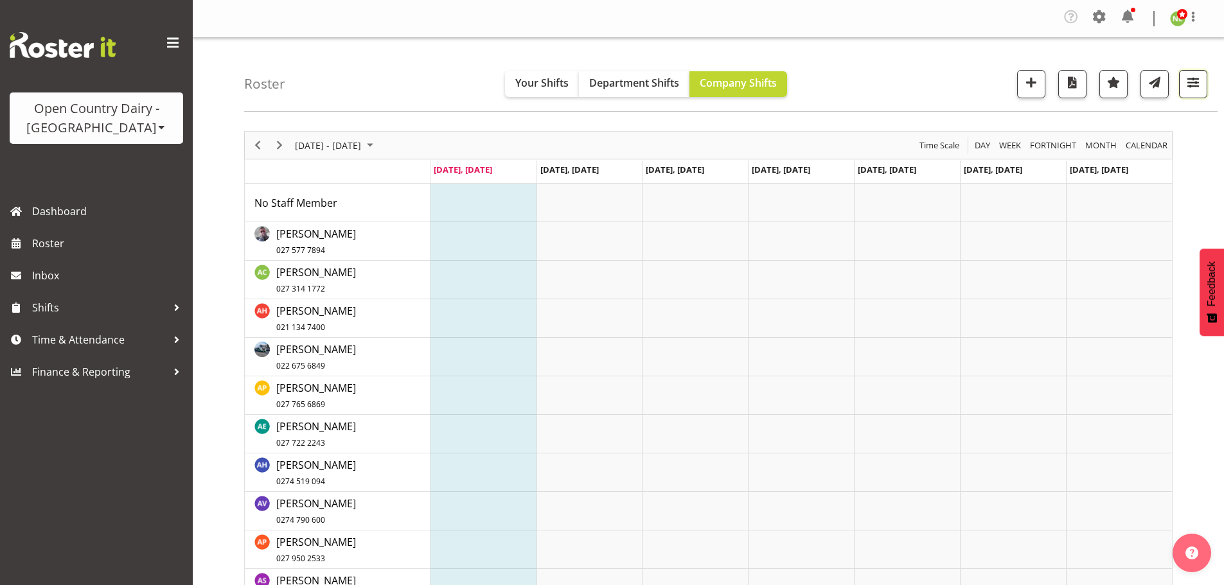
click at [1200, 82] on span "button" at bounding box center [1193, 82] width 17 height 17
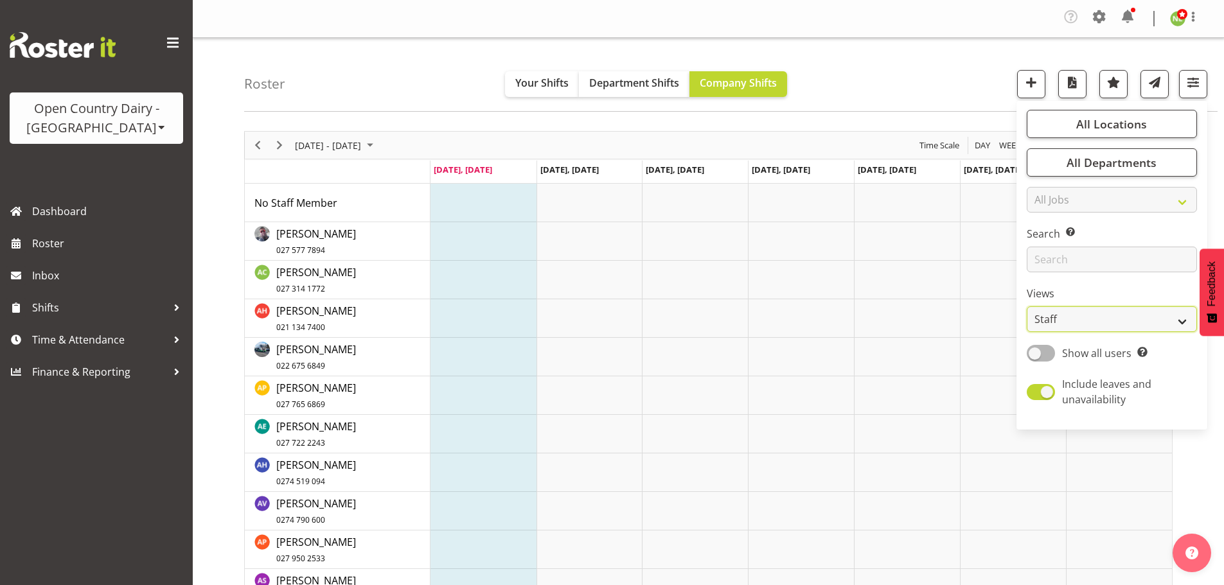
click at [1072, 317] on select "Staff Role Shift - Horizontal Shift - Vertical Staff - Location" at bounding box center [1112, 320] width 170 height 26
click at [1028, 307] on select "Staff Role Shift - Horizontal Shift - Vertical Staff - Location" at bounding box center [1112, 320] width 170 height 26
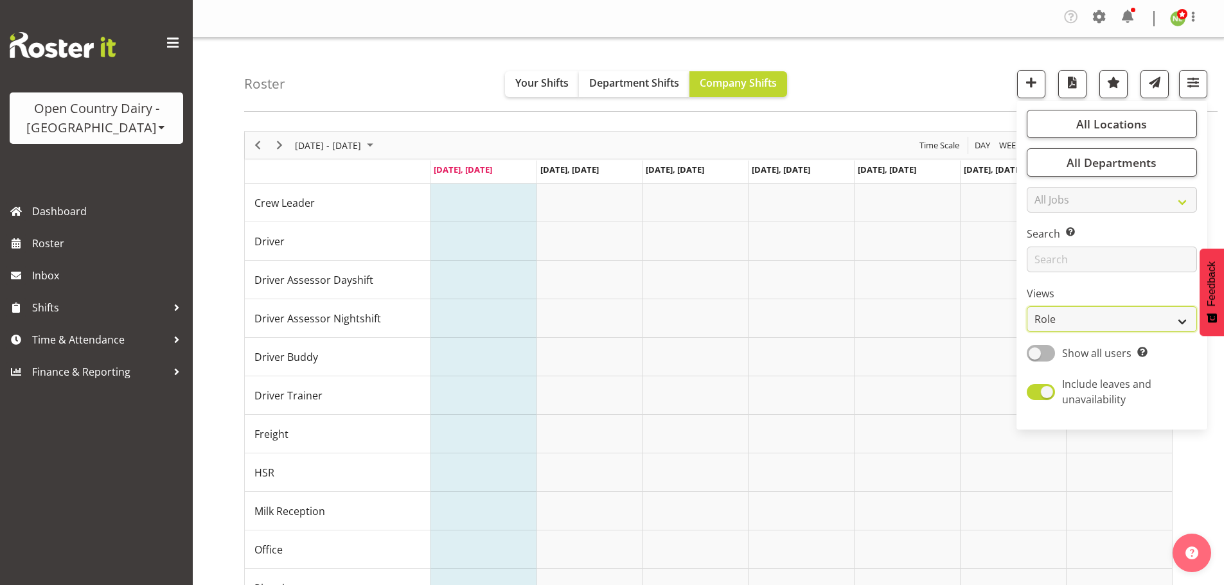
drag, startPoint x: 1059, startPoint y: 324, endPoint x: 1080, endPoint y: 324, distance: 21.2
click at [1065, 324] on select "Staff Role Shift - Horizontal Shift - Vertical Staff - Location" at bounding box center [1112, 320] width 170 height 26
select select "staff"
click at [1028, 307] on select "Staff Role Shift - Horizontal Shift - Vertical Staff - Location" at bounding box center [1112, 320] width 170 height 26
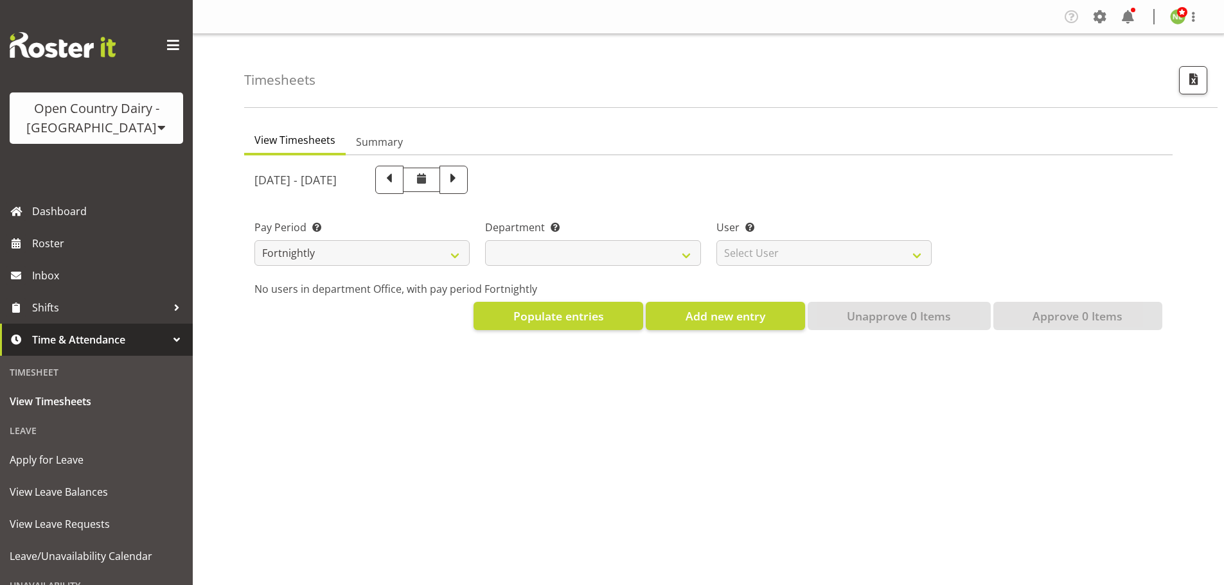
select select
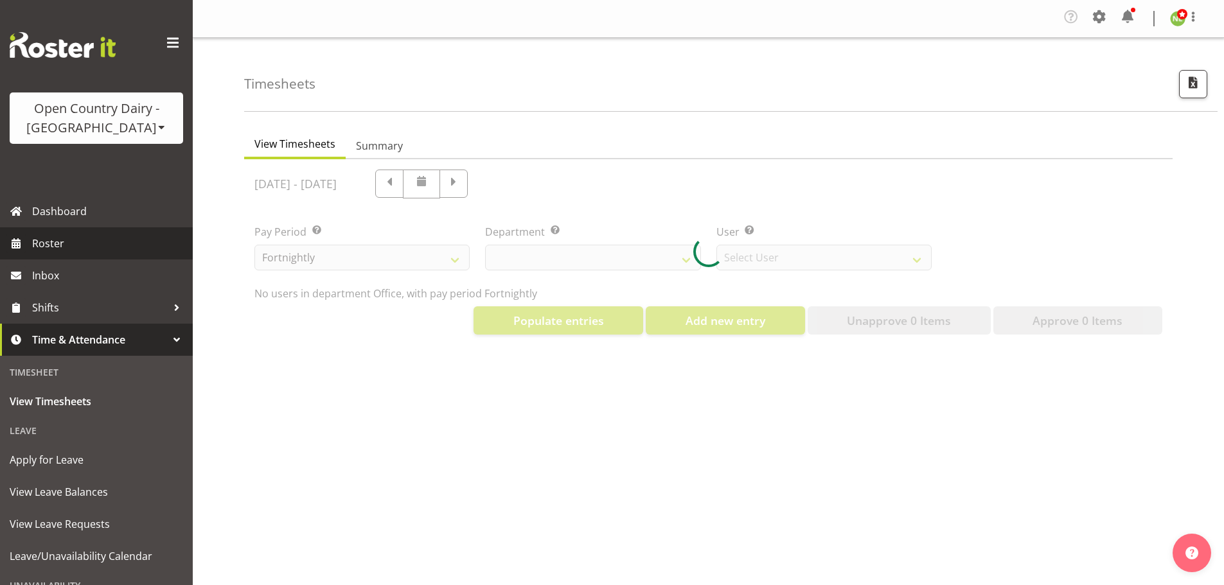
click at [58, 244] on span "Roster" at bounding box center [109, 243] width 154 height 19
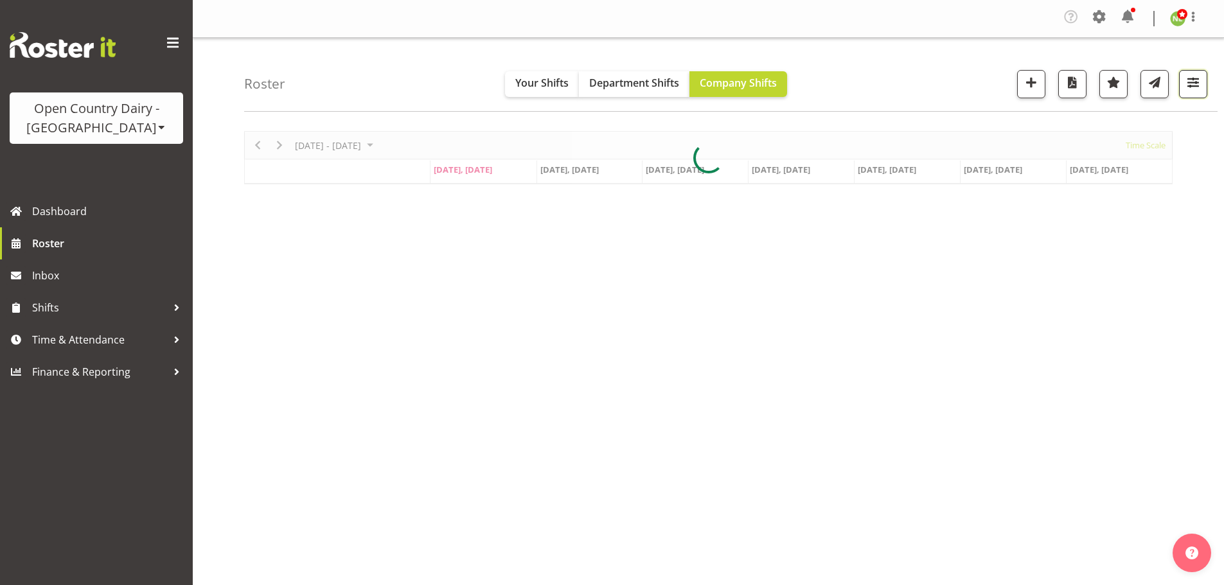
click at [1201, 90] on span "button" at bounding box center [1193, 82] width 17 height 17
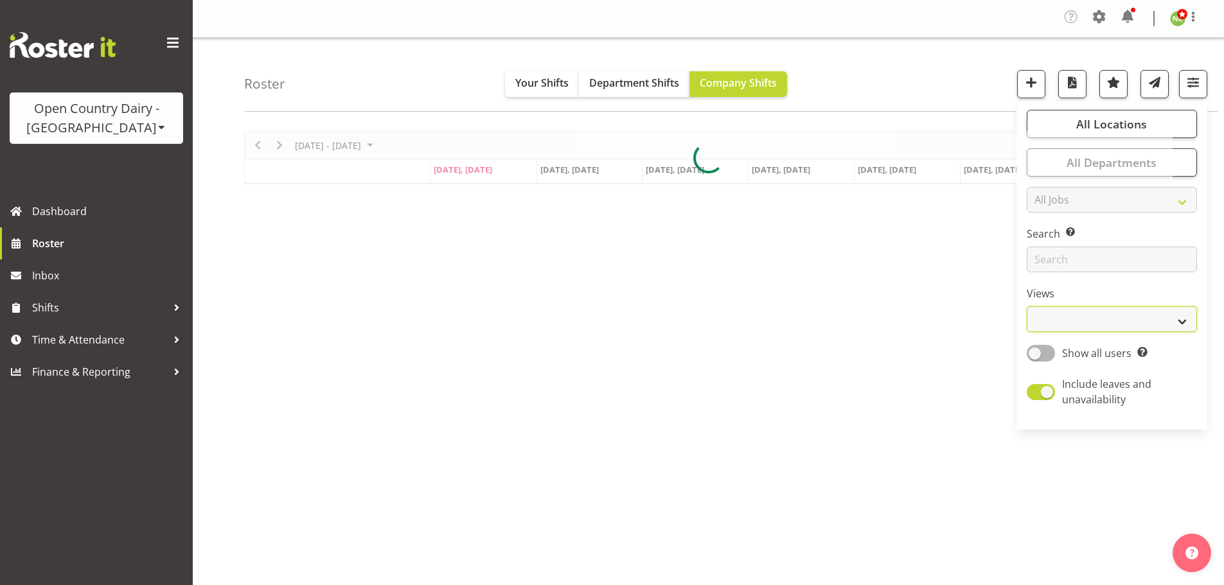
click at [1108, 320] on select "Staff Role Shift - Horizontal Shift - Vertical Staff - Location" at bounding box center [1112, 320] width 170 height 26
select select "staff"
click at [1028, 307] on select "Staff Role Shift - Horizontal Shift - Vertical Staff - Location" at bounding box center [1112, 320] width 170 height 26
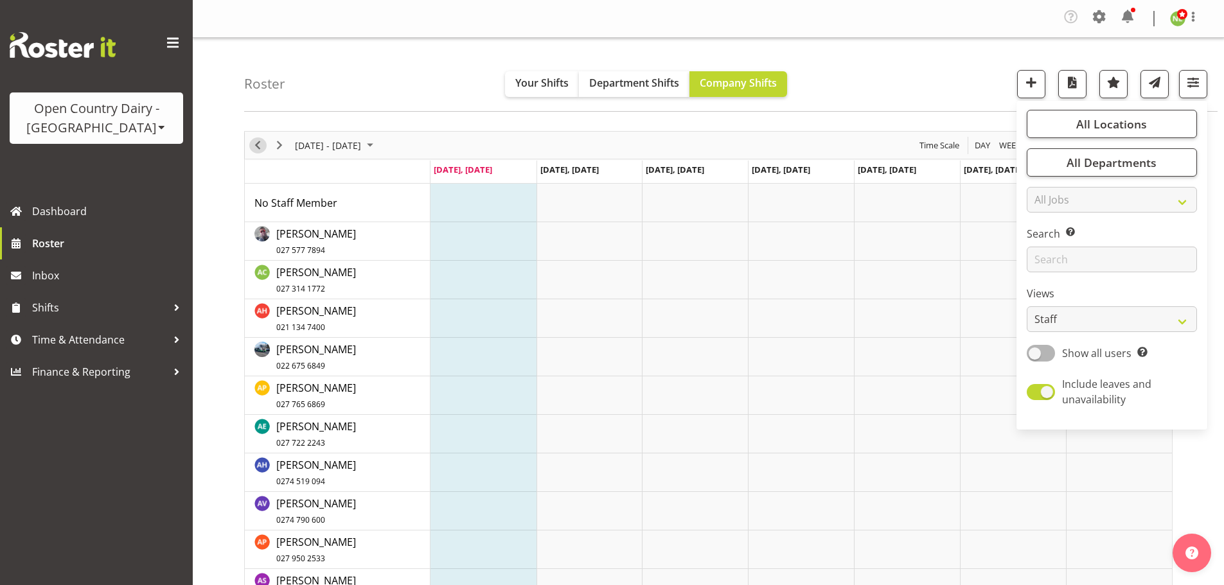
click at [258, 145] on span "Previous" at bounding box center [257, 146] width 15 height 16
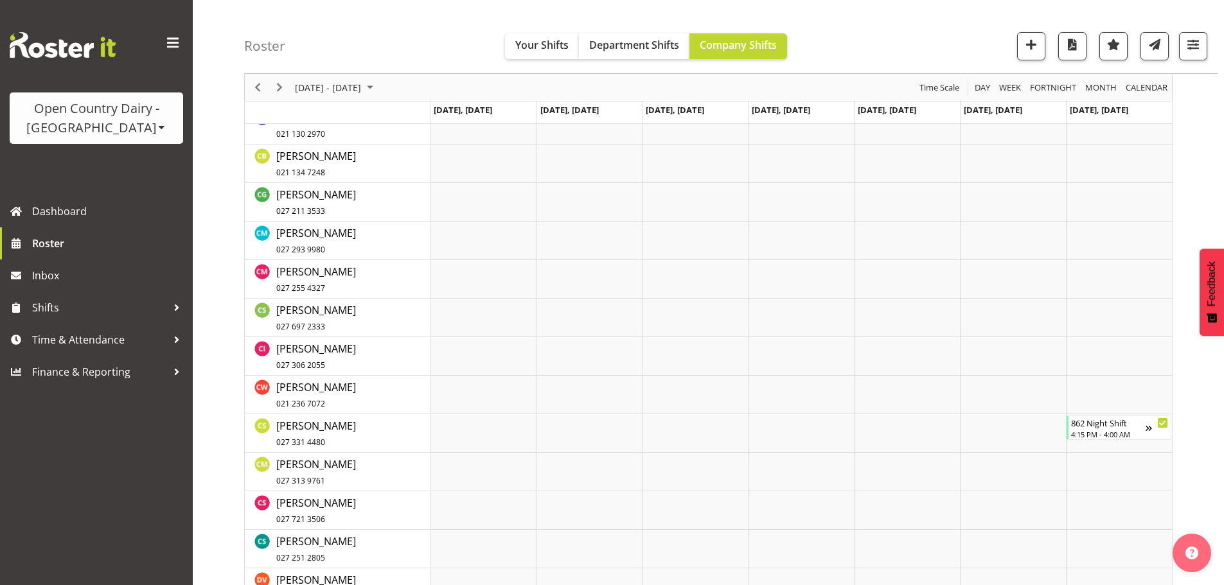
scroll to position [1215, 0]
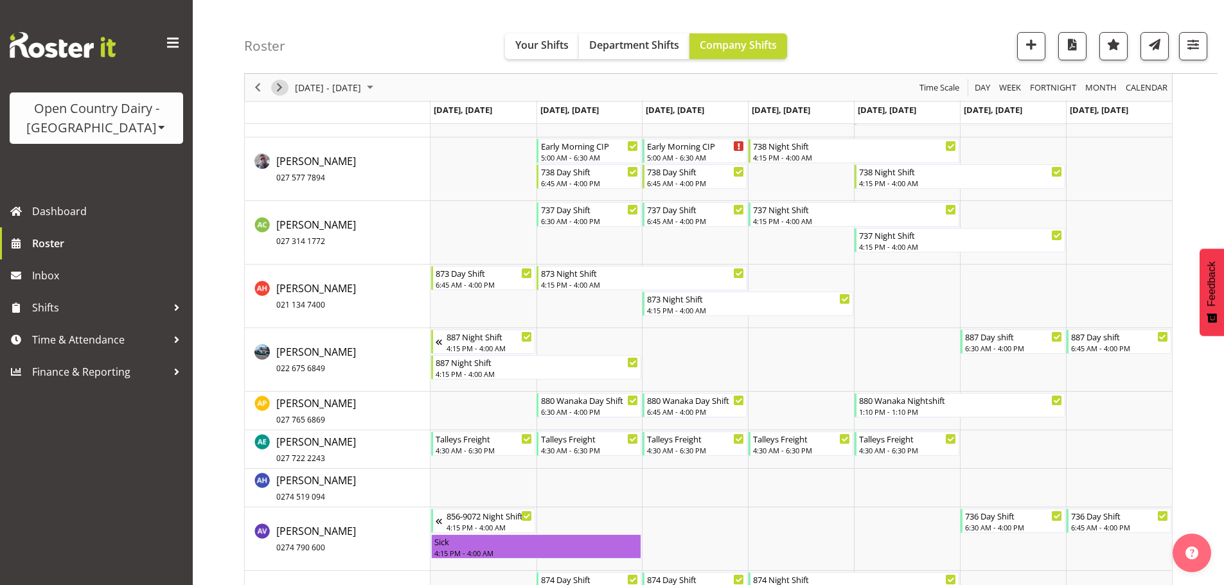
click at [276, 89] on span "Next" at bounding box center [279, 88] width 15 height 16
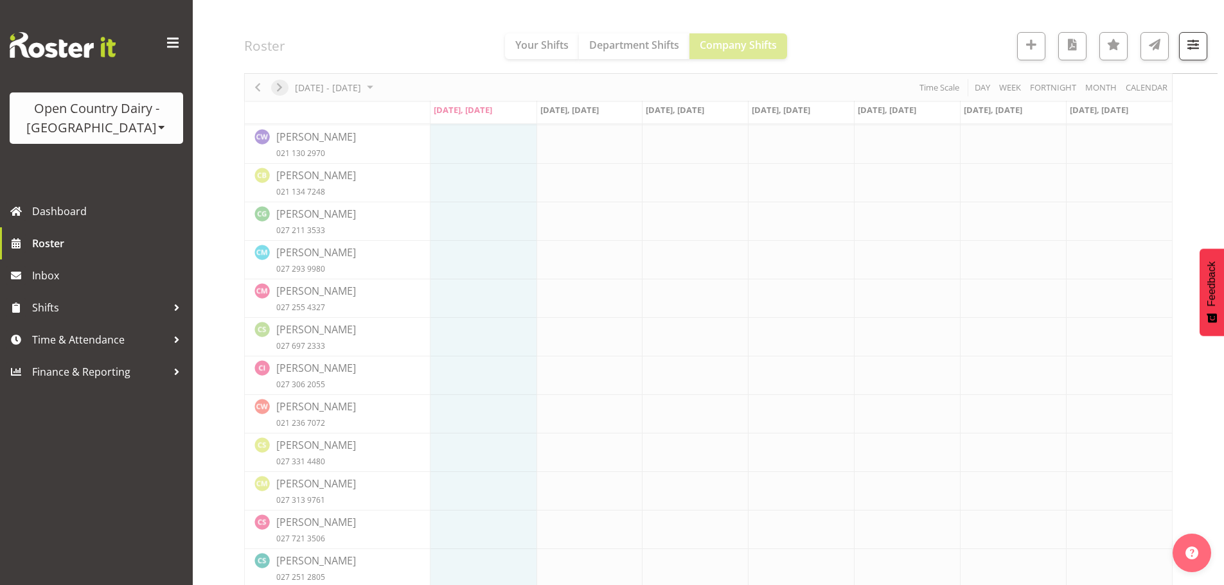
scroll to position [1666, 0]
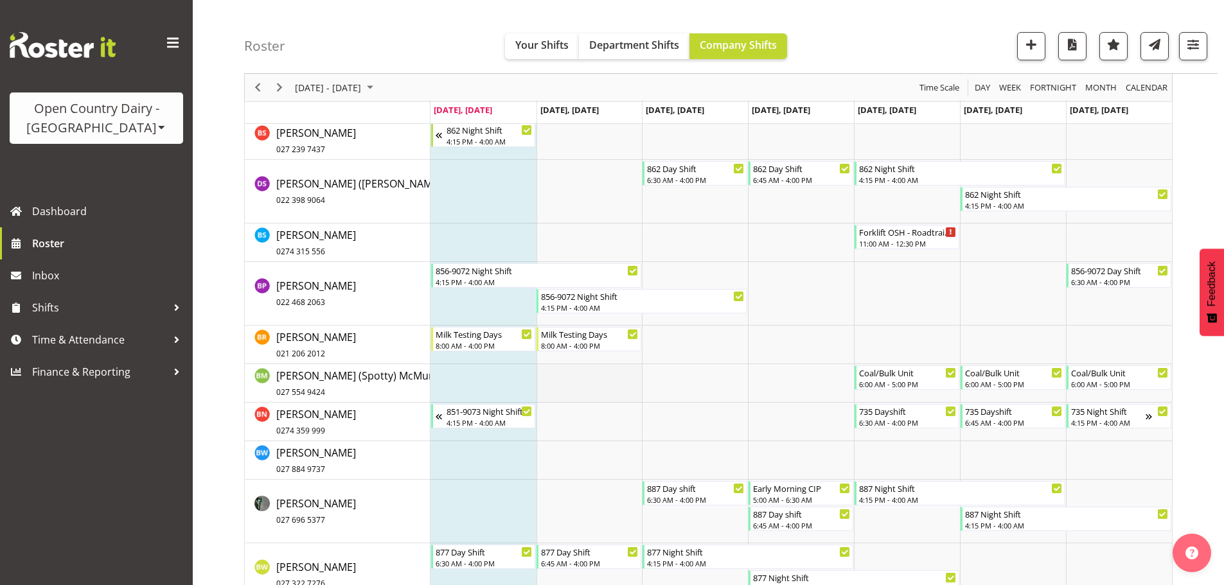
scroll to position [1986, 0]
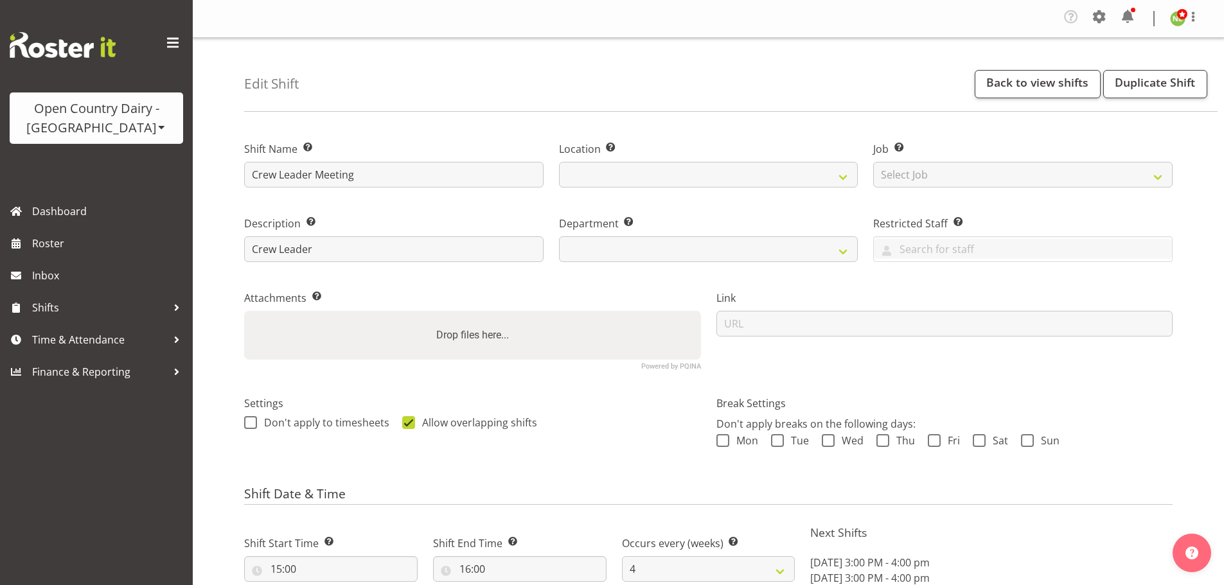
select select "4"
select select "date"
select select
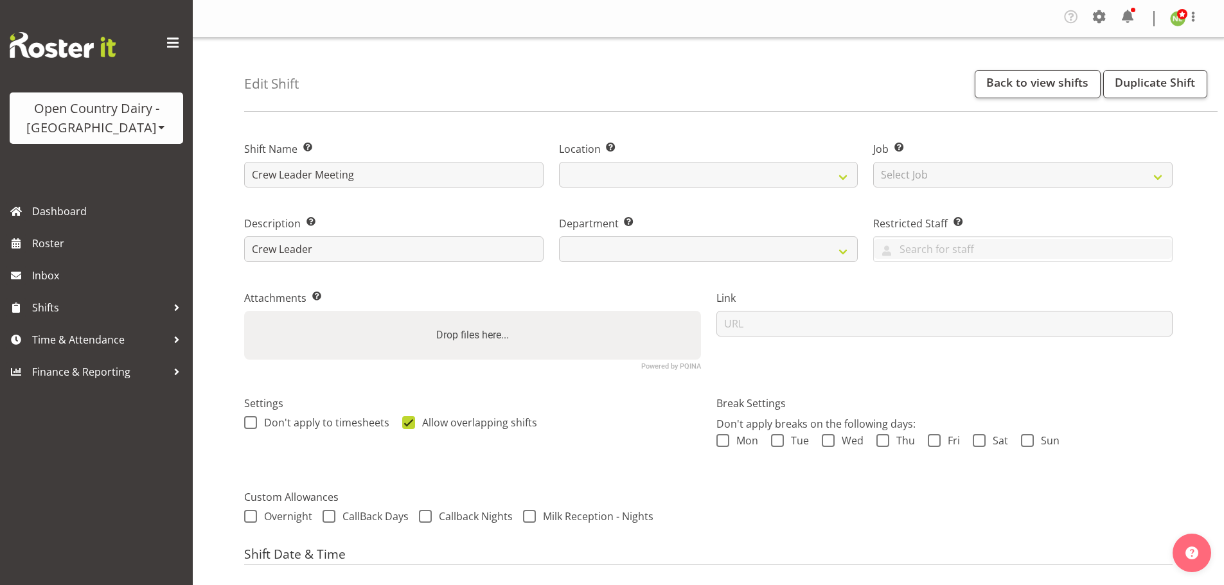
select select
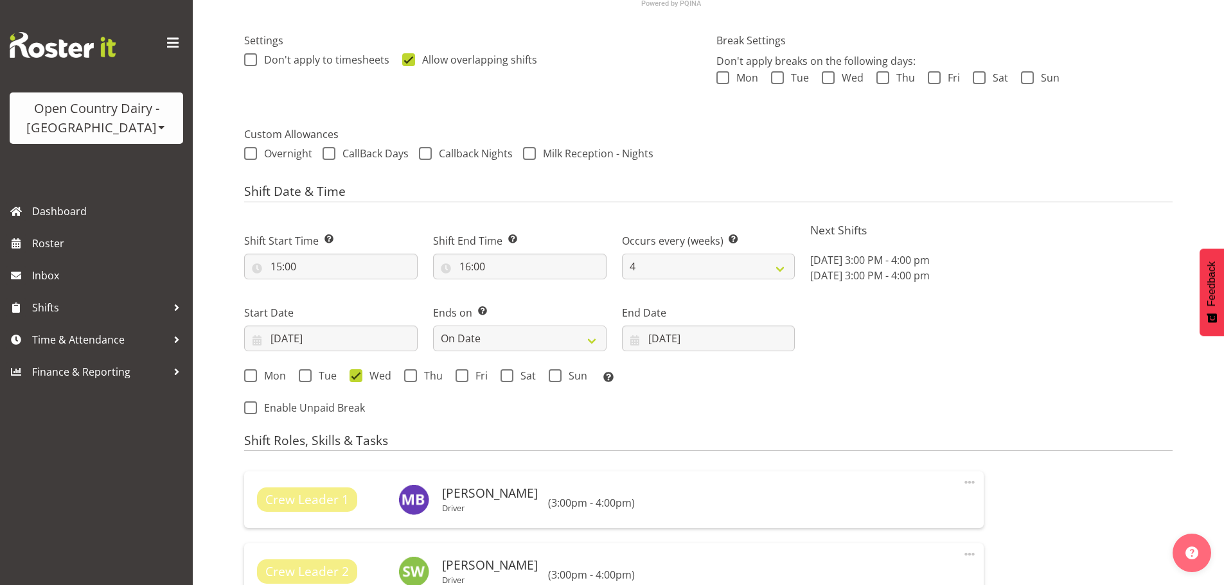
scroll to position [235, 0]
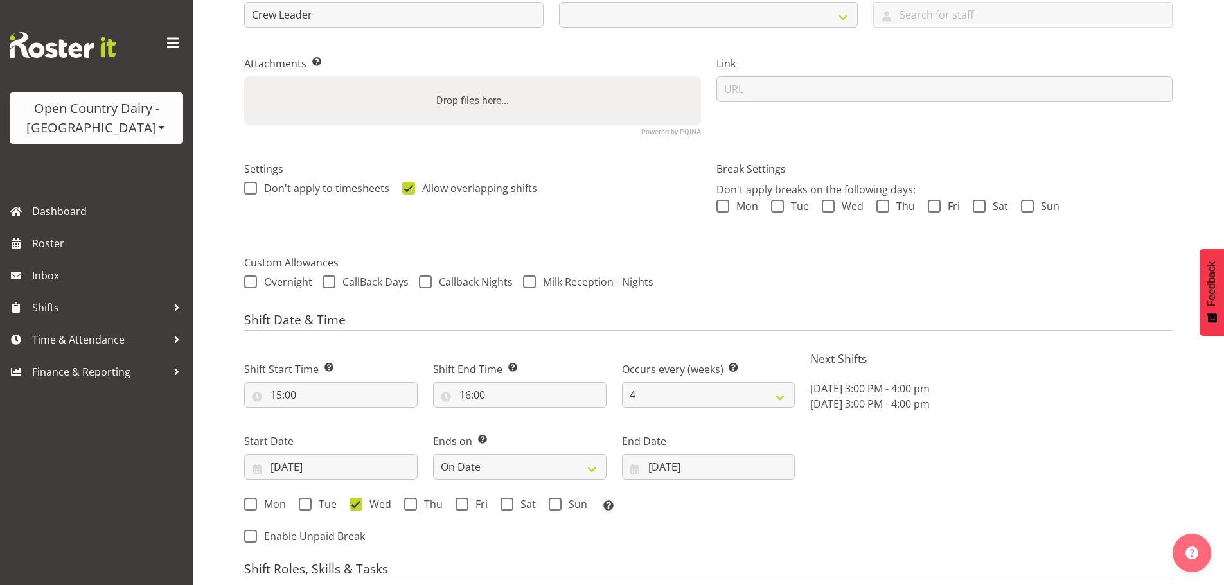
select select "806"
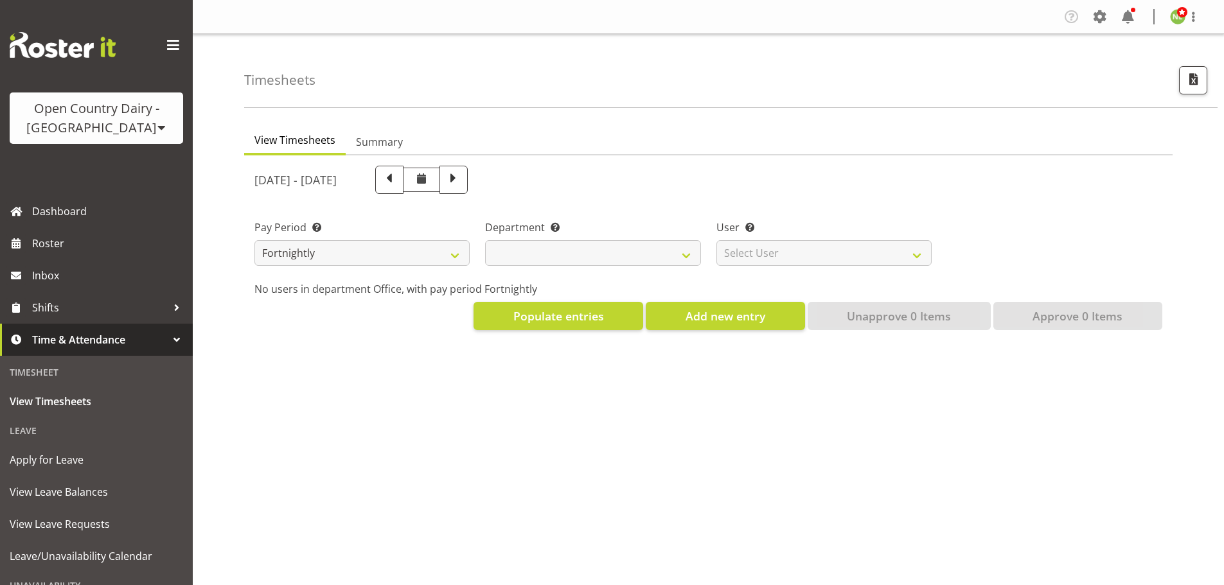
select select
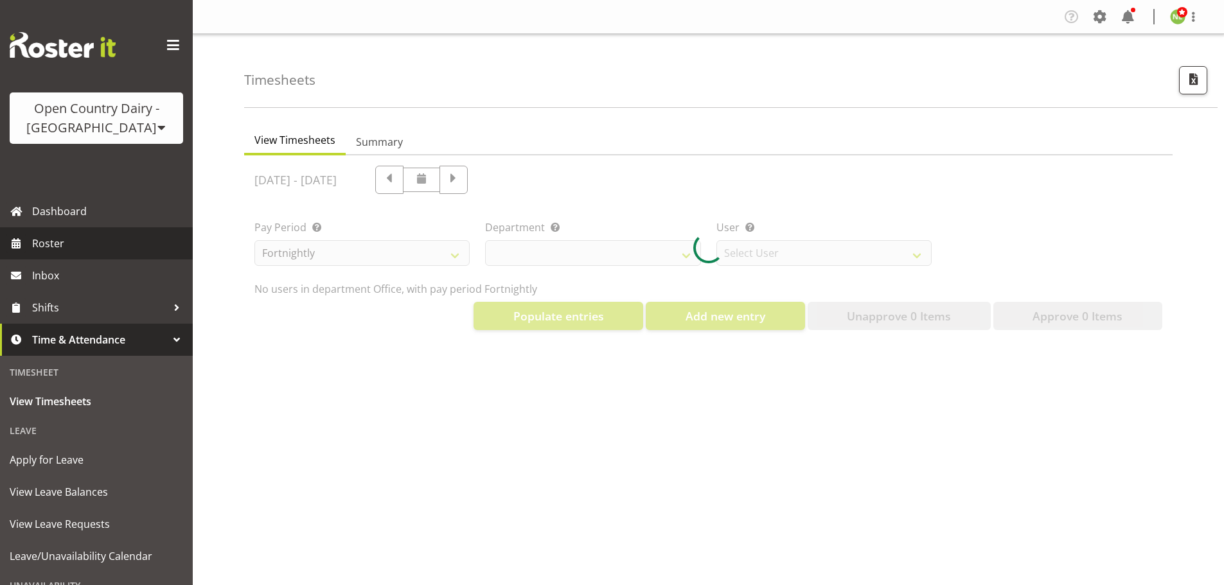
click at [48, 240] on span "Roster" at bounding box center [109, 243] width 154 height 19
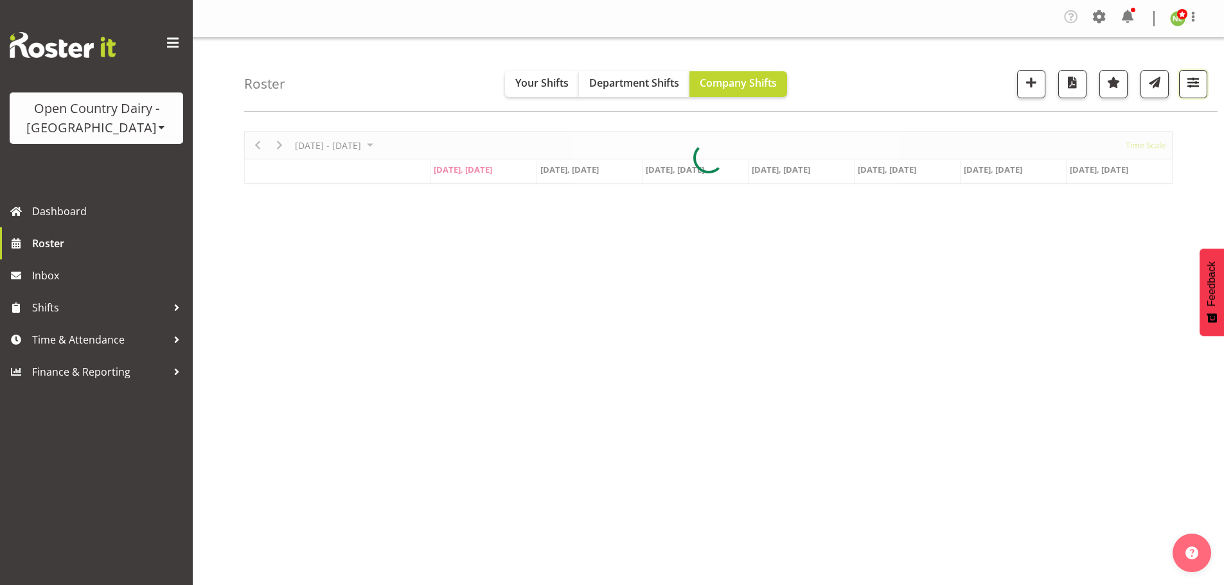
click at [1193, 82] on span "button" at bounding box center [1193, 82] width 17 height 17
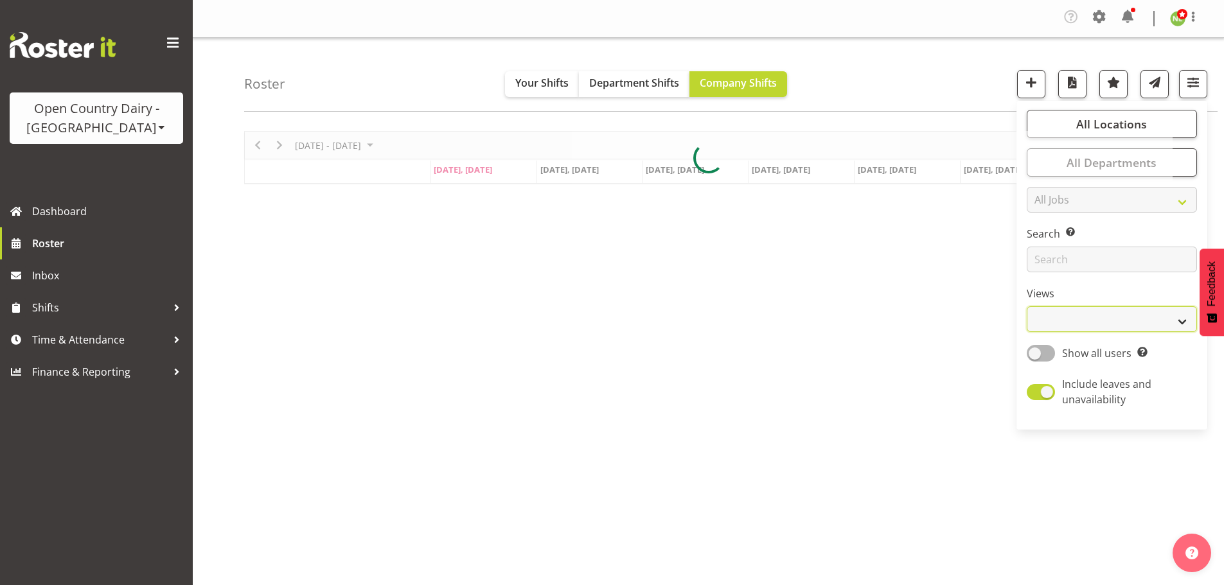
click at [1099, 325] on select "Staff Role Shift - Horizontal Shift - Vertical Staff - Location" at bounding box center [1112, 320] width 170 height 26
select select "staff"
click at [1028, 307] on select "Staff Role Shift - Horizontal Shift - Vertical Staff - Location" at bounding box center [1112, 320] width 170 height 26
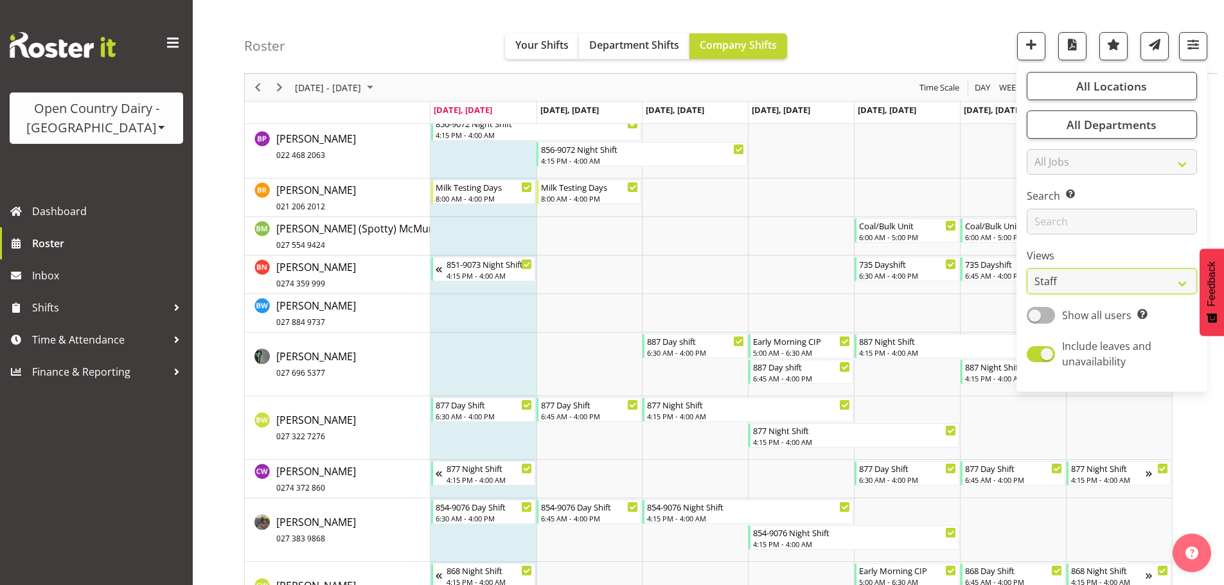
scroll to position [2056, 0]
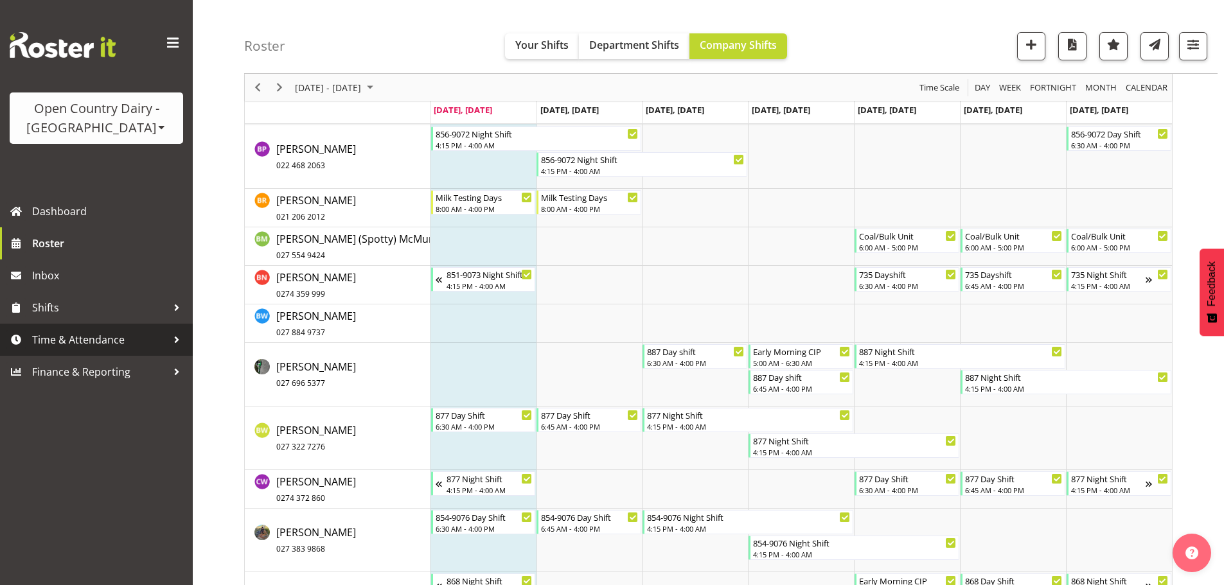
click at [84, 335] on span "Time & Attendance" at bounding box center [99, 339] width 135 height 19
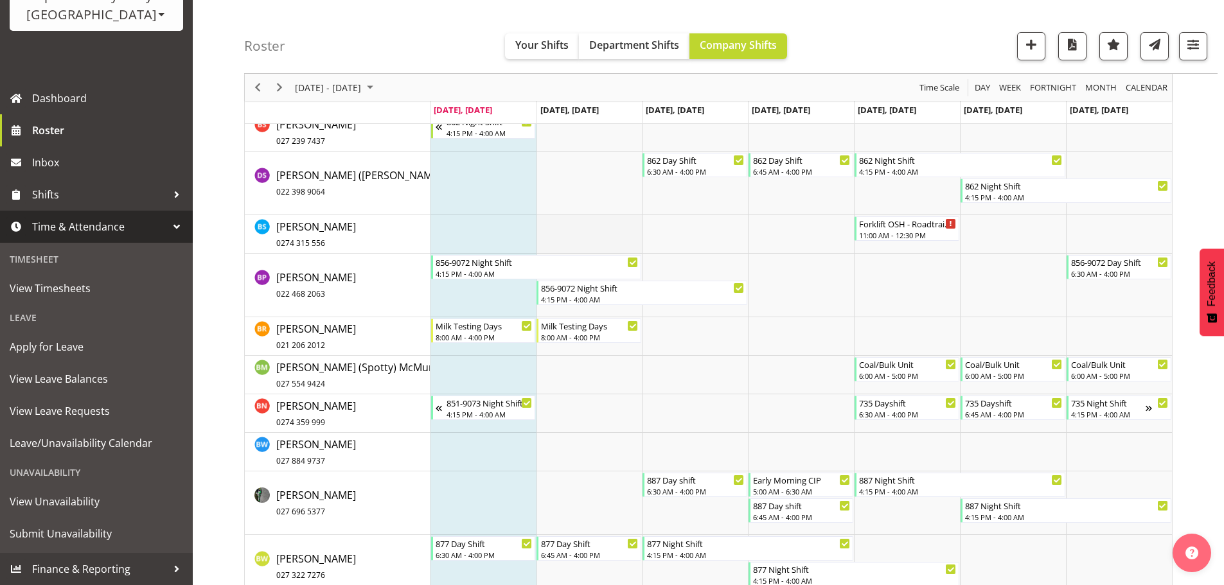
scroll to position [1864, 0]
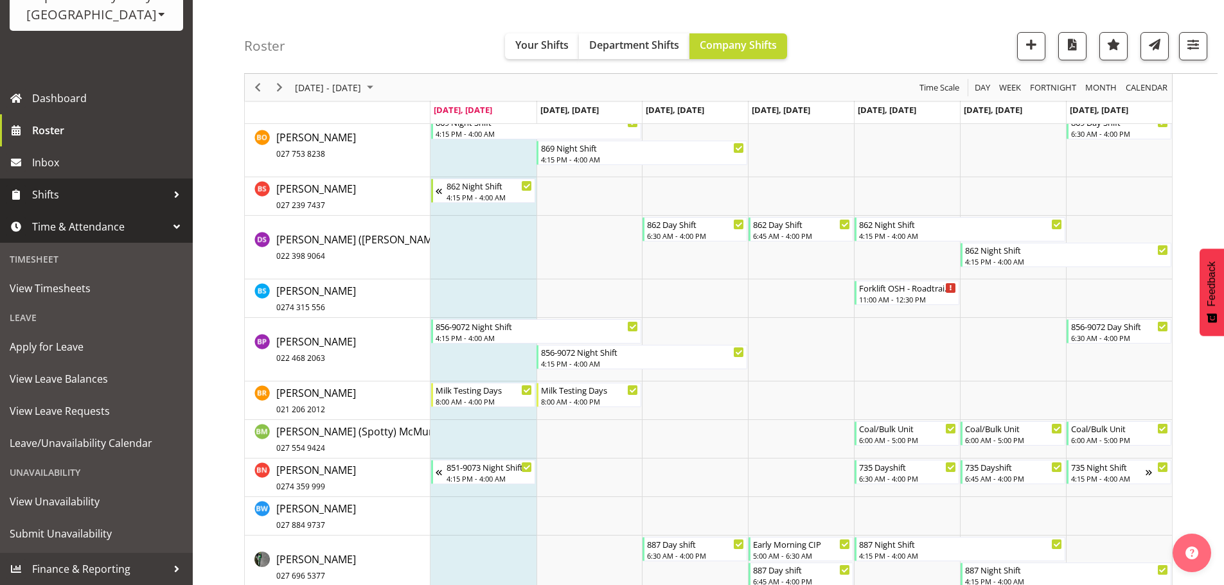
click at [57, 184] on link "Shifts" at bounding box center [96, 195] width 193 height 32
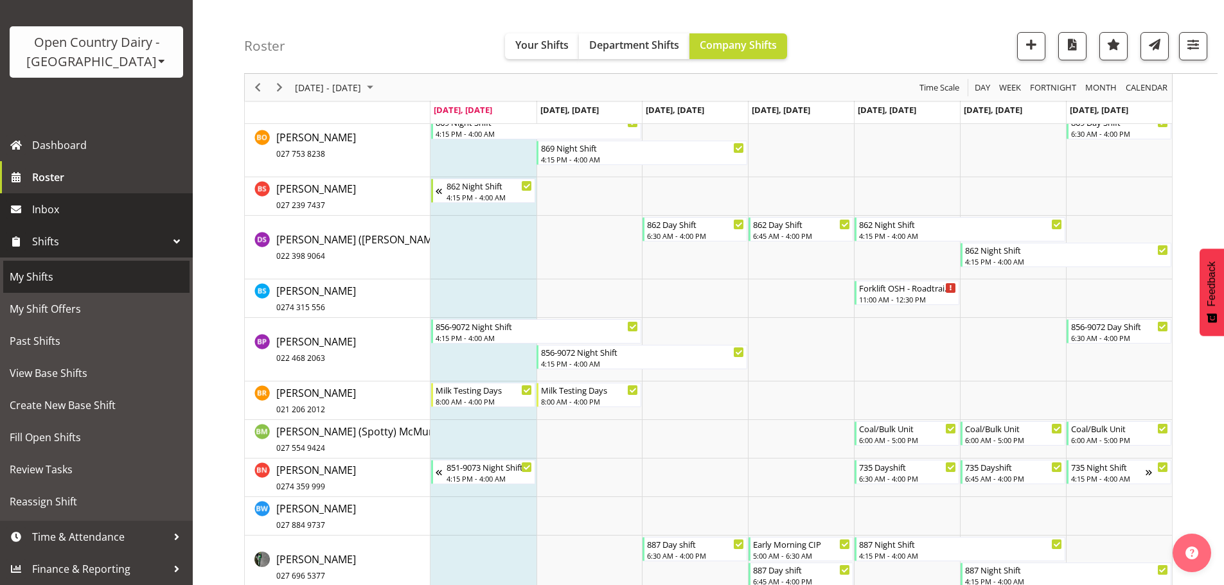
scroll to position [66, 0]
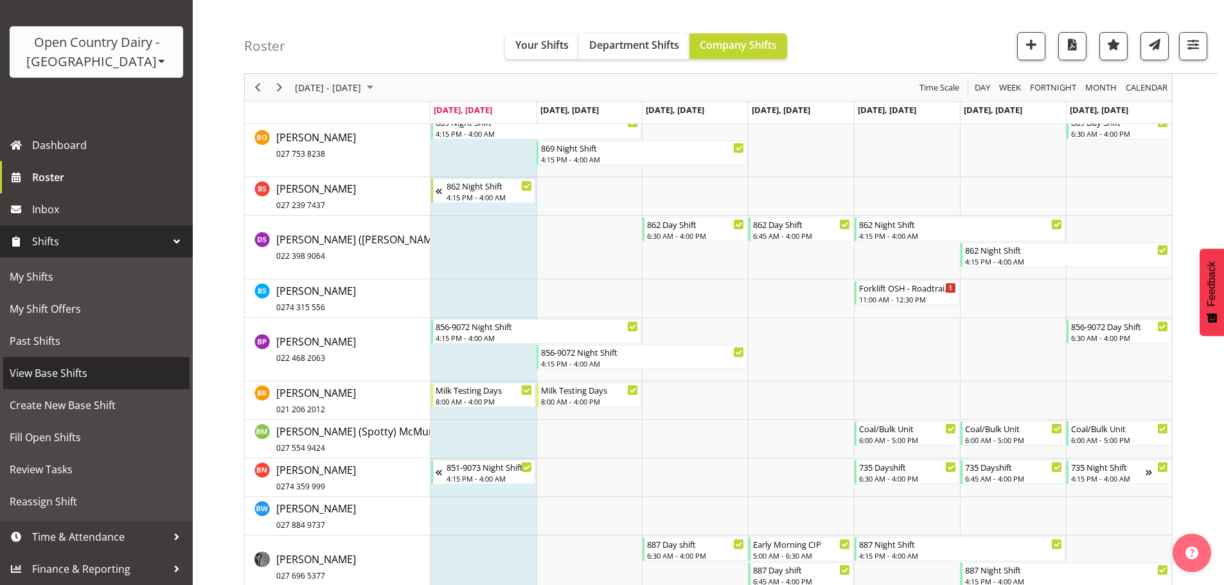
click at [60, 364] on span "View Base Shifts" at bounding box center [97, 373] width 174 height 19
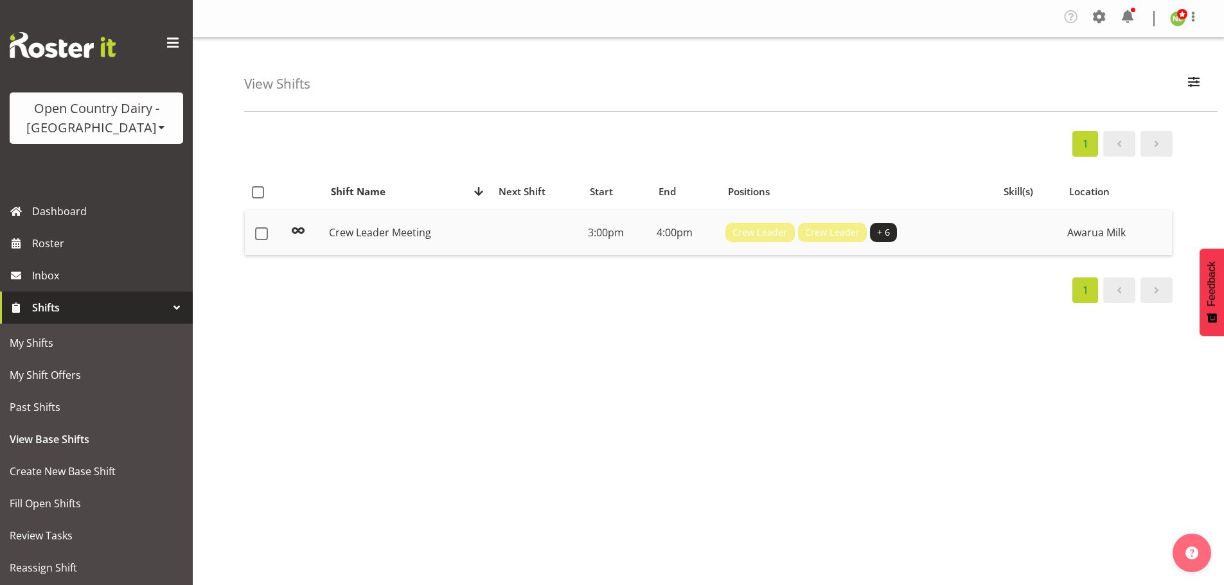
click at [914, 238] on div "Crew Leader Crew Leader + 6" at bounding box center [858, 232] width 265 height 19
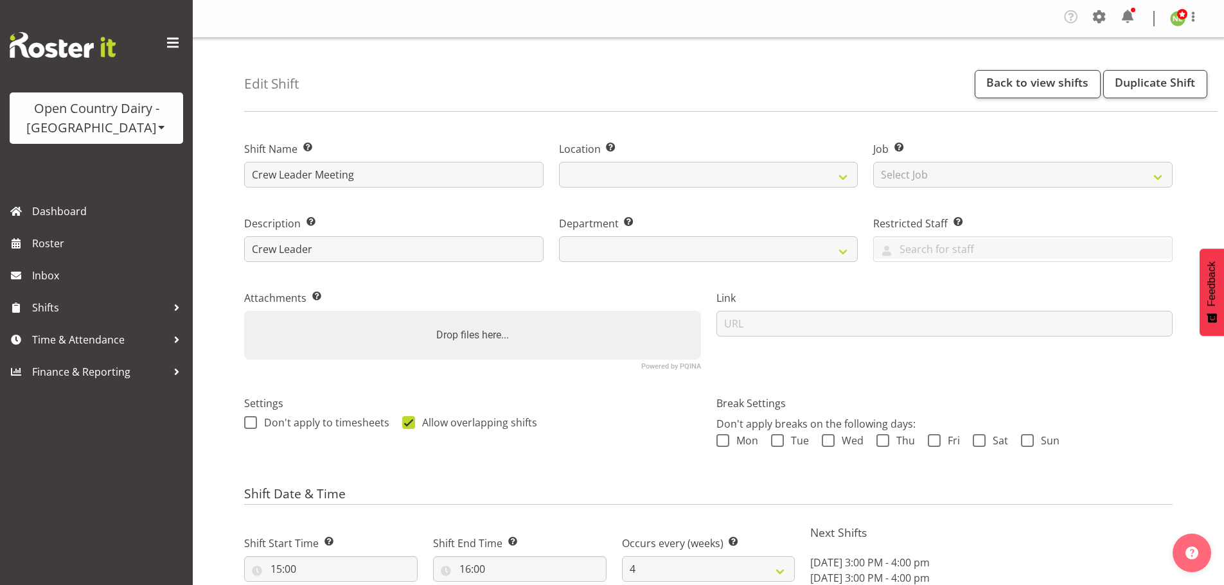
select select "4"
select select "date"
select select
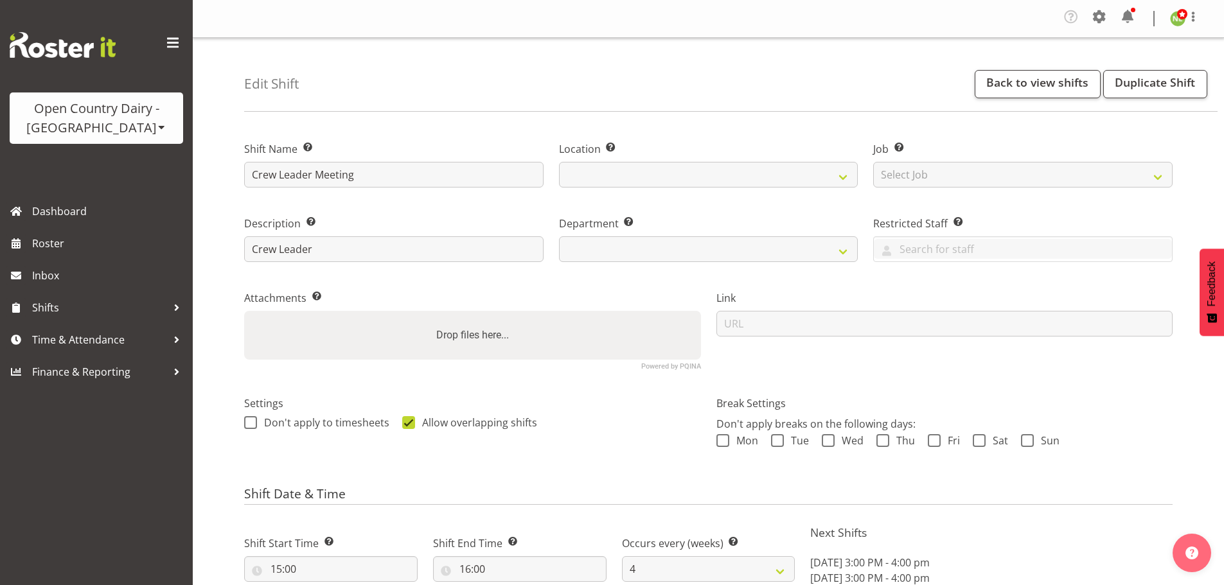
select select
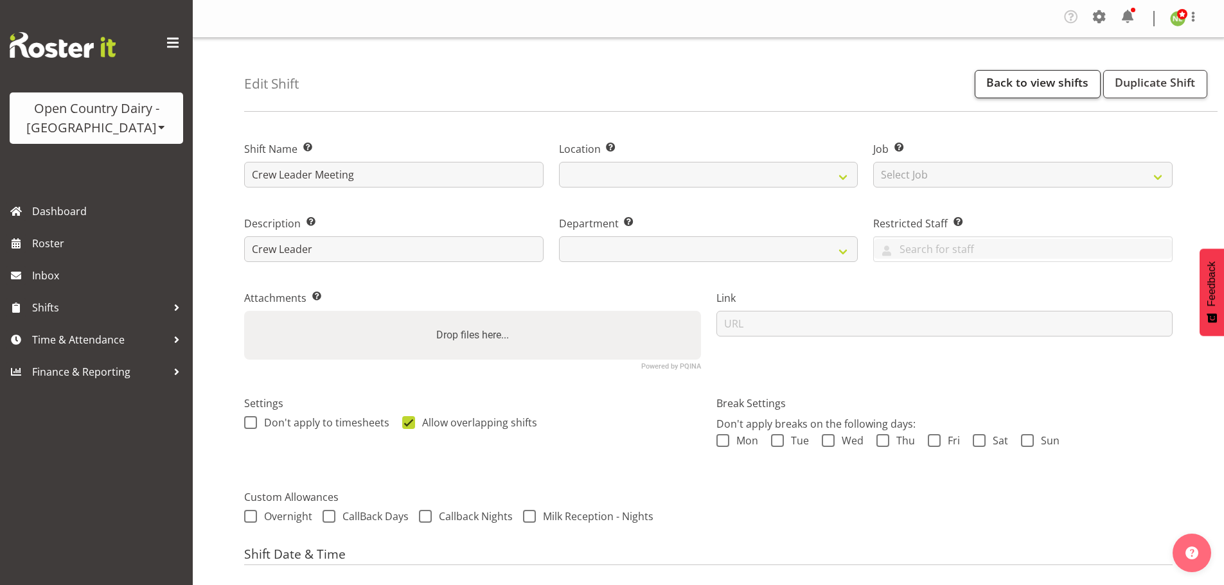
select select
click at [1146, 78] on link "Duplicate Shift" at bounding box center [1155, 84] width 104 height 28
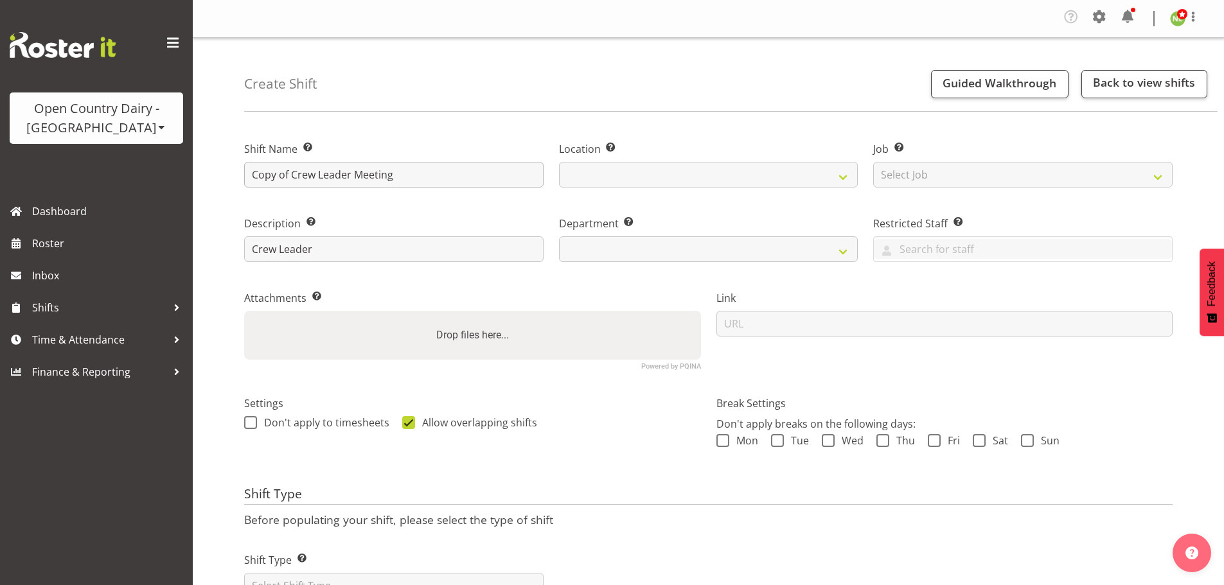
select select
click at [292, 180] on input "Copy of Crew Leader Meeting" at bounding box center [393, 175] width 299 height 26
drag, startPoint x: 247, startPoint y: 177, endPoint x: 213, endPoint y: 176, distance: 34.1
click at [213, 176] on div "Create Shift Guided Walkthrough Back to view shifts Shift Name Enter a name for…" at bounding box center [708, 337] width 1031 height 598
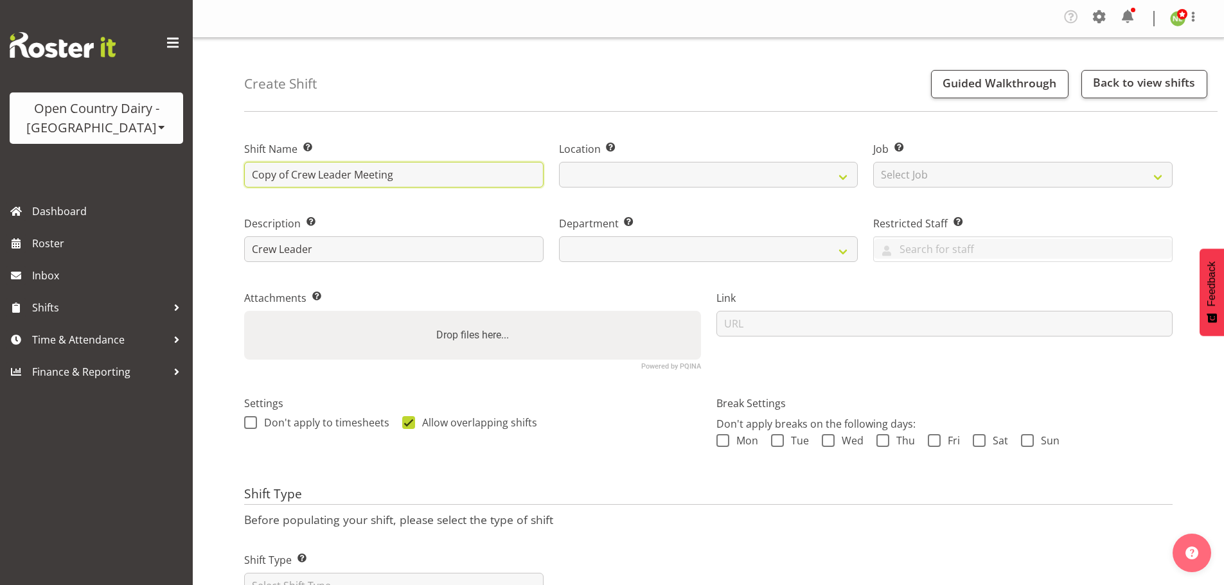
select select
type input "Crew Leader Meeting"
select select
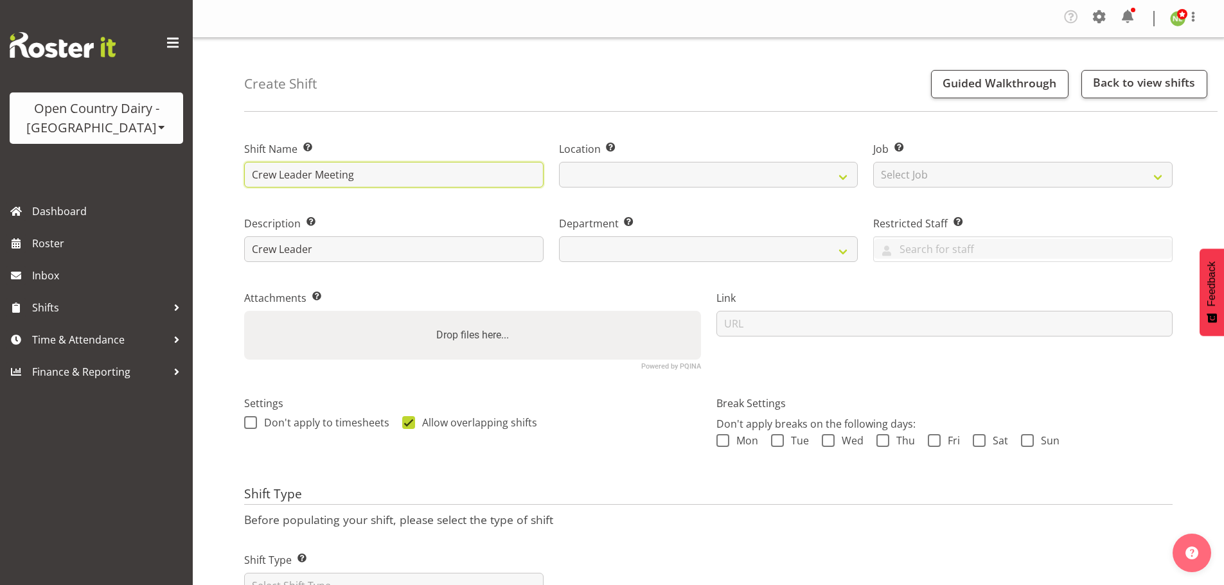
select select
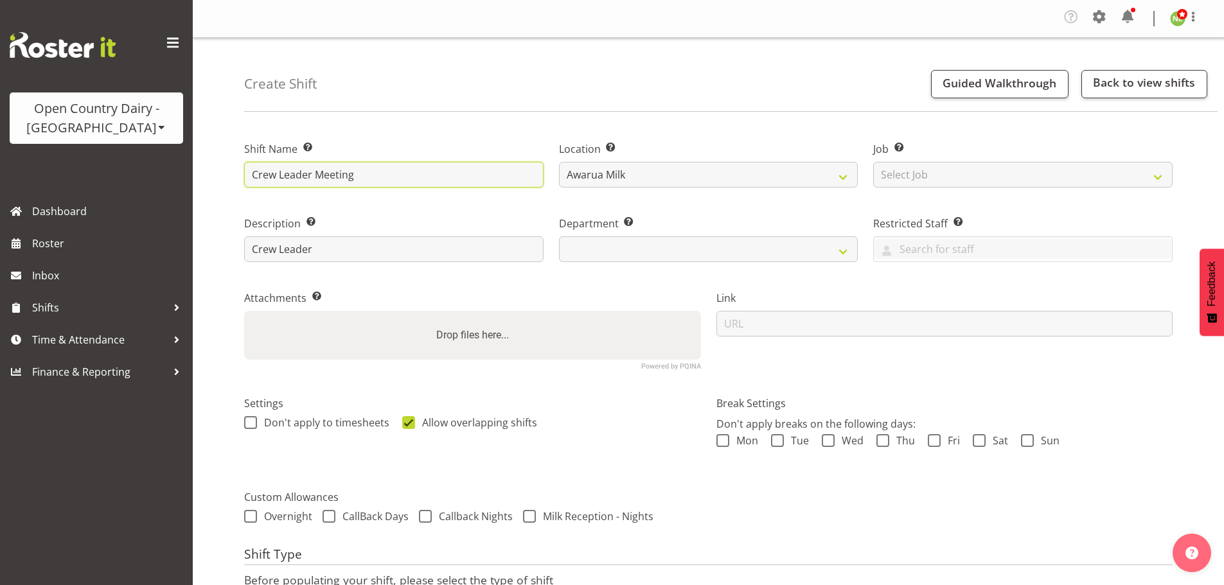
type input "Crew Leader Meeting"
drag, startPoint x: 454, startPoint y: 216, endPoint x: 688, endPoint y: 161, distance: 239.6
click at [457, 214] on div "Description Provide a description of the shift if required. Crew Leader" at bounding box center [393, 235] width 315 height 75
click at [867, 213] on div "Restricted Staff Select any staff whom you wish to restrict from this shift. Al…" at bounding box center [1023, 235] width 315 height 75
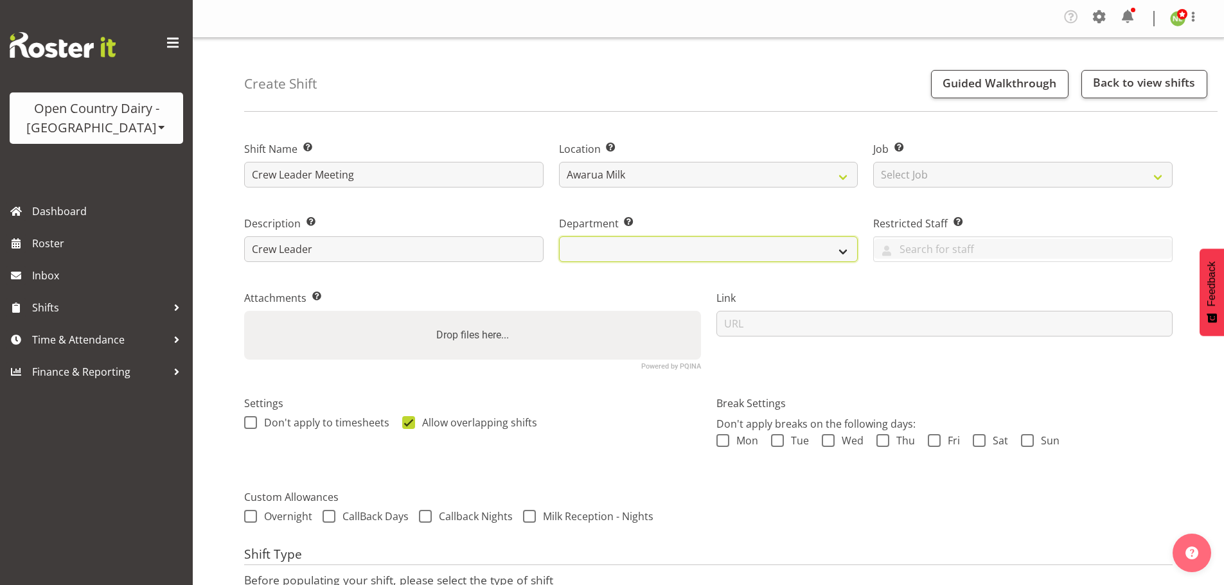
click at [841, 251] on select at bounding box center [708, 249] width 299 height 26
click at [848, 221] on label "Department Set the department that the shift relates to." at bounding box center [708, 223] width 299 height 15
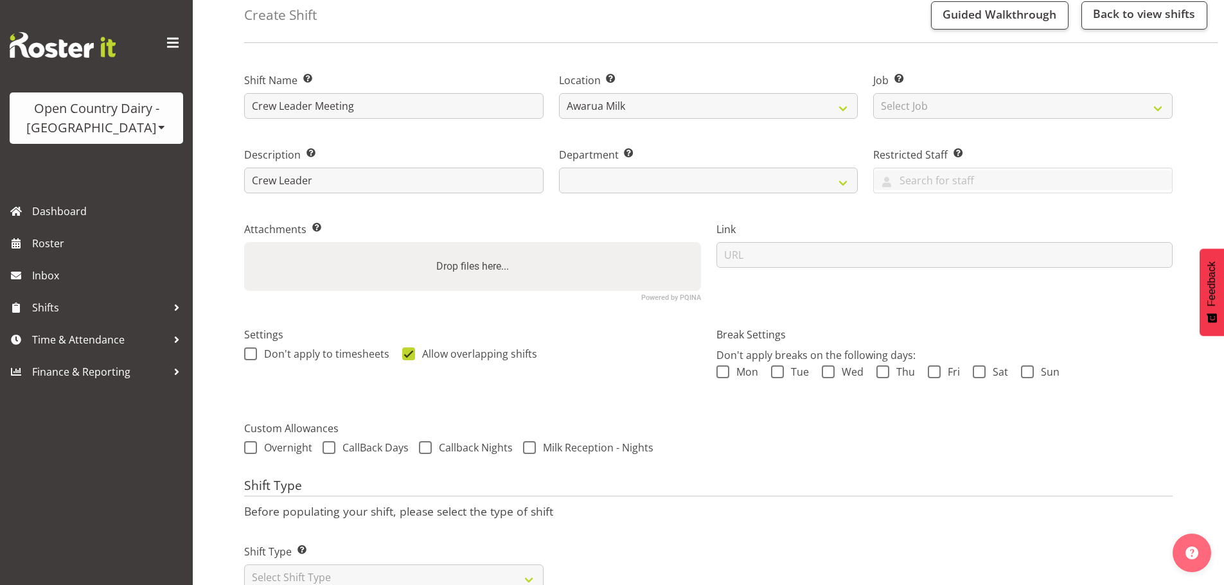
scroll to position [114, 0]
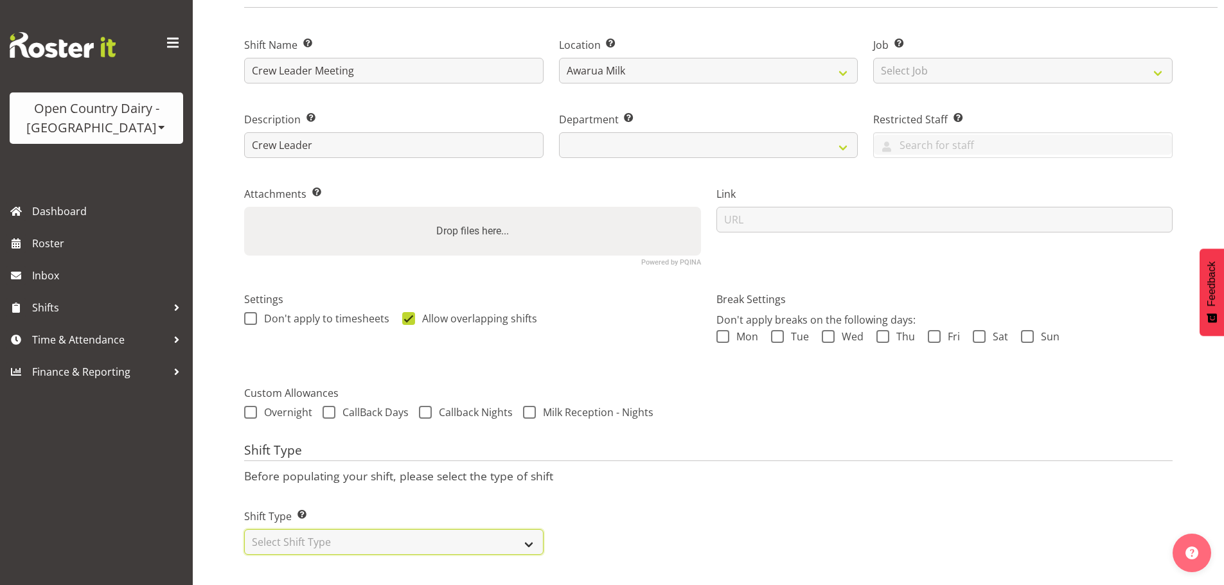
click at [280, 531] on select "Select Shift Type One Off Shift Recurring Shift Rotating Shift" at bounding box center [393, 543] width 299 height 26
click at [283, 530] on select "Select Shift Type One Off Shift Recurring Shift Rotating Shift" at bounding box center [393, 543] width 299 height 26
select select "recurring"
click at [244, 530] on select "Select Shift Type One Off Shift Recurring Shift Rotating Shift" at bounding box center [393, 543] width 299 height 26
select select
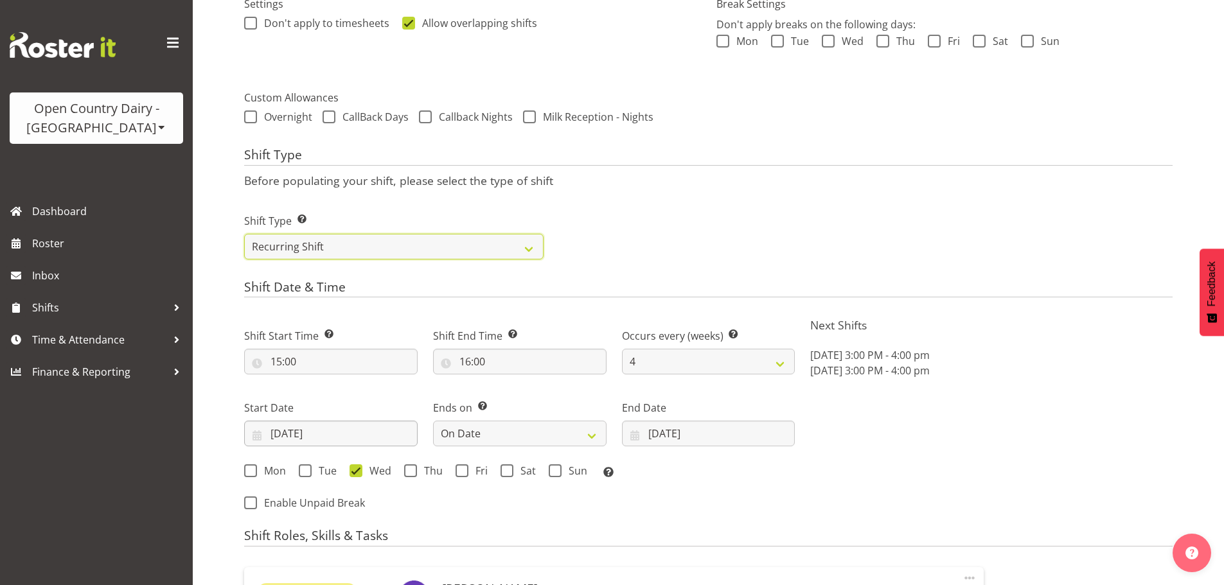
scroll to position [435, 0]
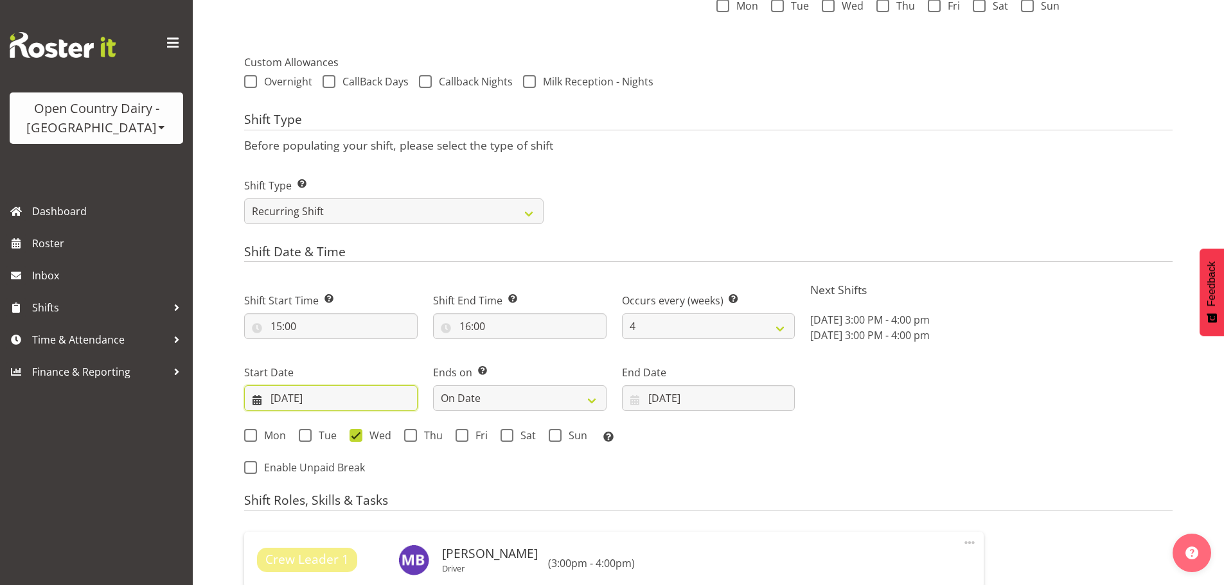
click at [305, 393] on input "02/09/2025" at bounding box center [331, 399] width 174 height 26
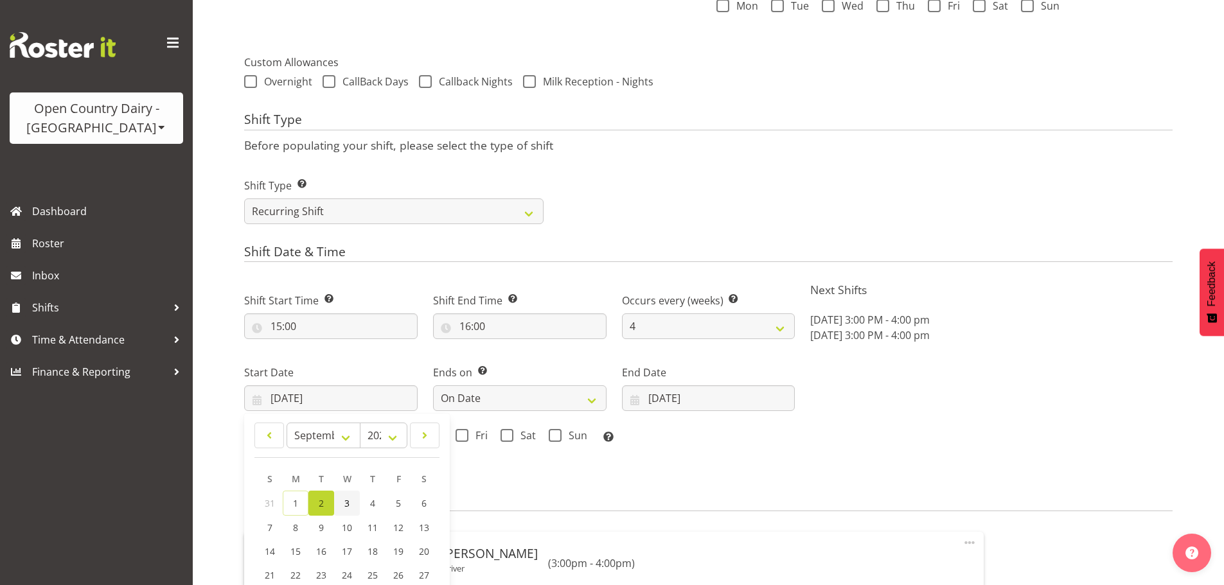
click at [350, 503] on link "3" at bounding box center [347, 503] width 26 height 25
type input "03/09/2025"
select select "806"
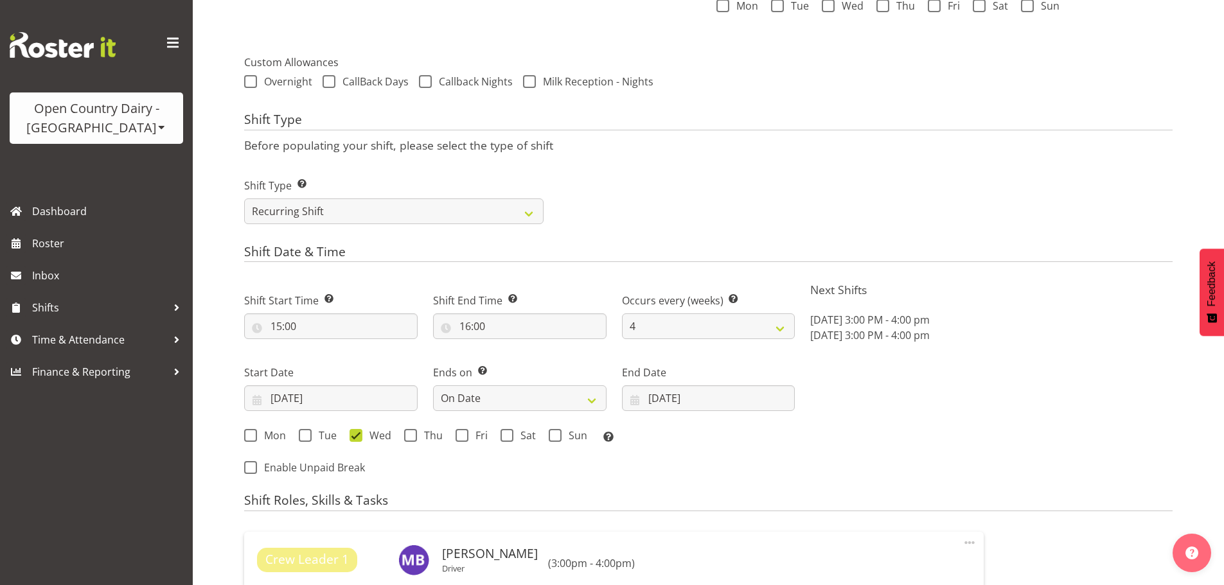
click at [977, 405] on div "Next Shifts Wed, Sep 3, 2025 3:00 PM - 4:00 pm Wed, Oct 1, 2025 3:00 PM - 4:00 …" at bounding box center [992, 380] width 378 height 211
drag, startPoint x: 661, startPoint y: 403, endPoint x: 675, endPoint y: 414, distance: 17.9
click at [661, 402] on input "15/10/2025" at bounding box center [709, 399] width 174 height 26
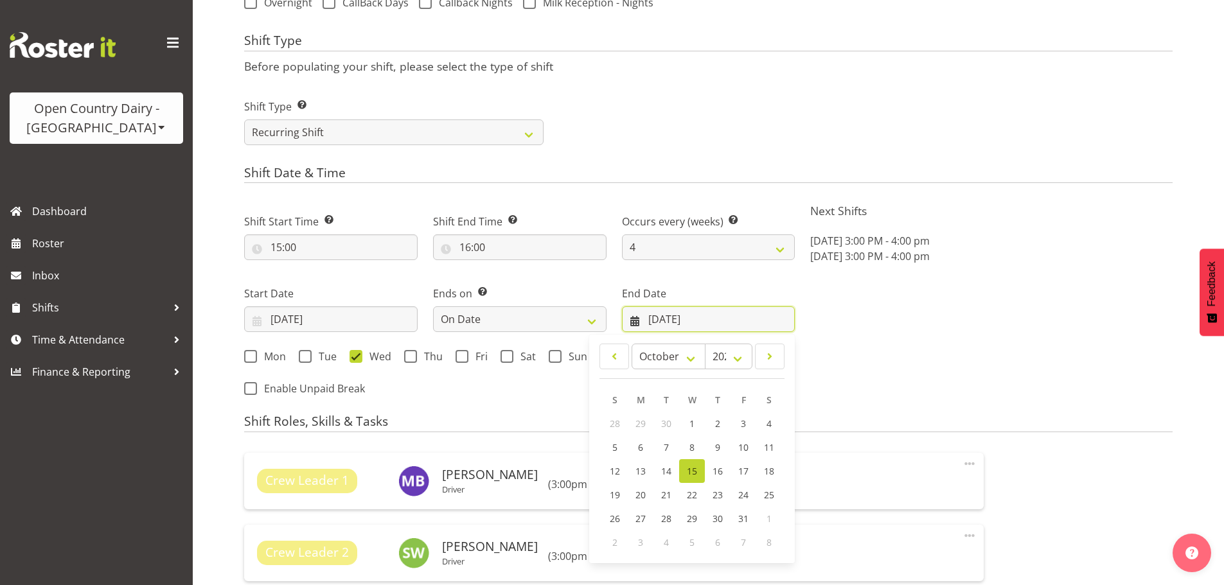
scroll to position [628, 0]
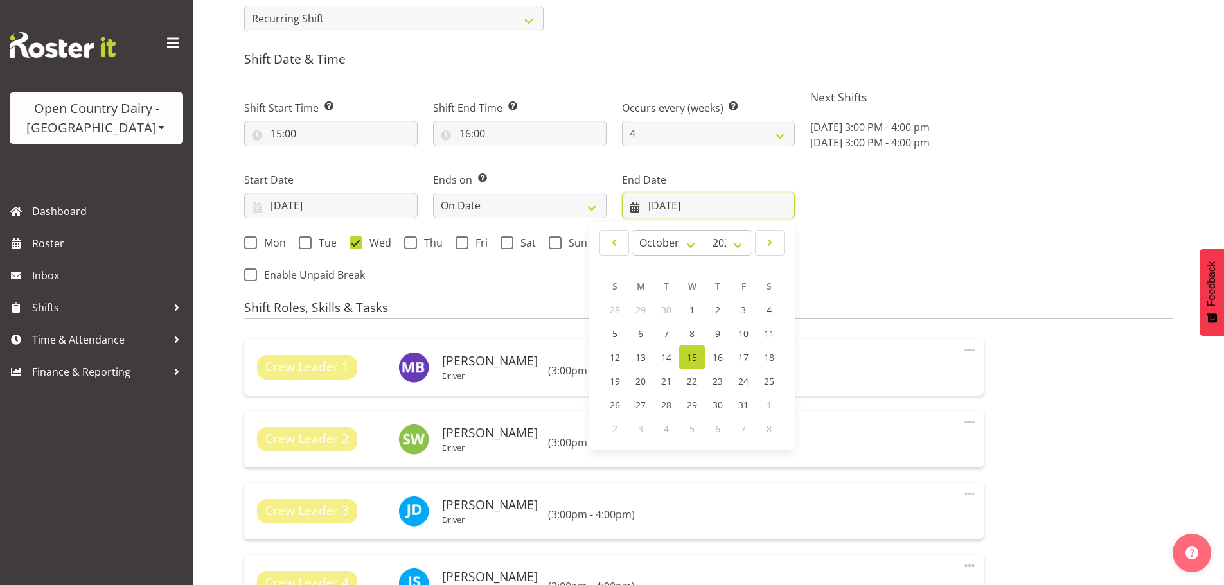
drag, startPoint x: 635, startPoint y: 210, endPoint x: 696, endPoint y: 200, distance: 61.9
click at [635, 211] on input "15/10/2025" at bounding box center [709, 206] width 174 height 26
click at [738, 190] on div "End Date 15/10/2025 January February March April May June July August September…" at bounding box center [709, 195] width 174 height 46
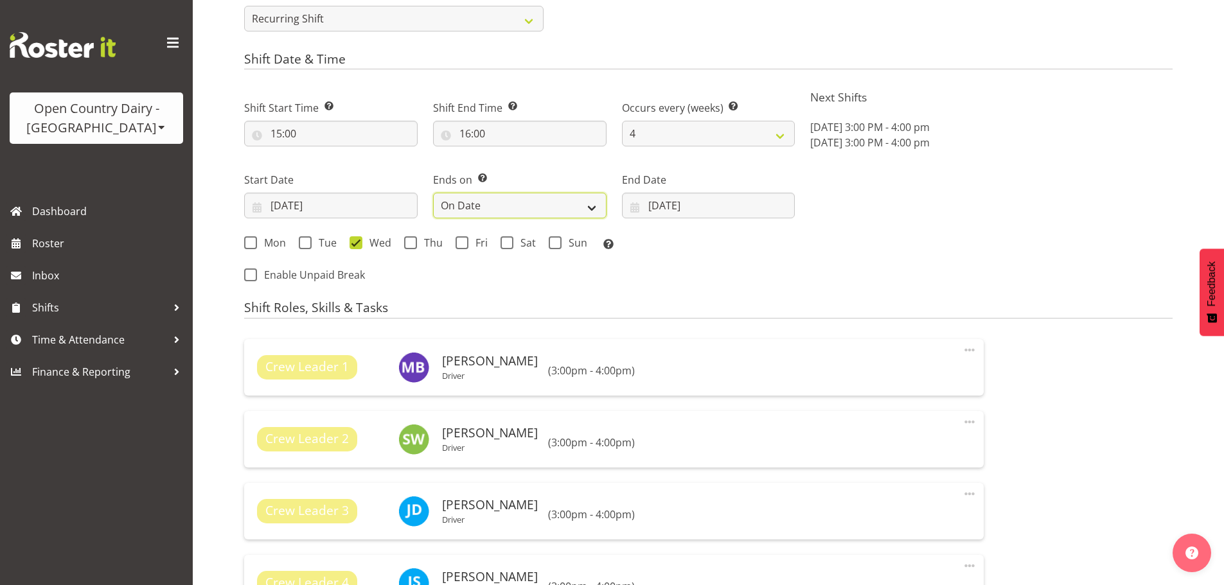
click at [560, 208] on select "Never On Date" at bounding box center [520, 206] width 174 height 26
select select "never"
click at [433, 193] on select "Never On Date" at bounding box center [520, 206] width 174 height 26
click at [913, 216] on div "Next Shifts Wed, Sep 3, 2025 3:00 PM - 4:00 pm Wed, Oct 1, 2025 3:00 PM - 4:00 …" at bounding box center [992, 187] width 378 height 211
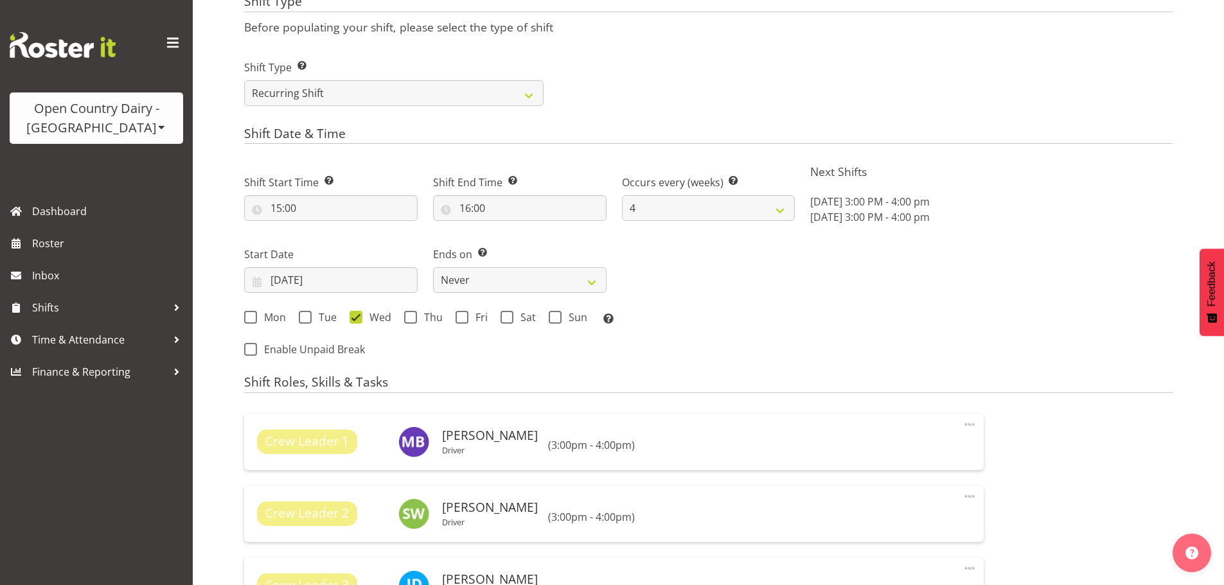
scroll to position [435, 0]
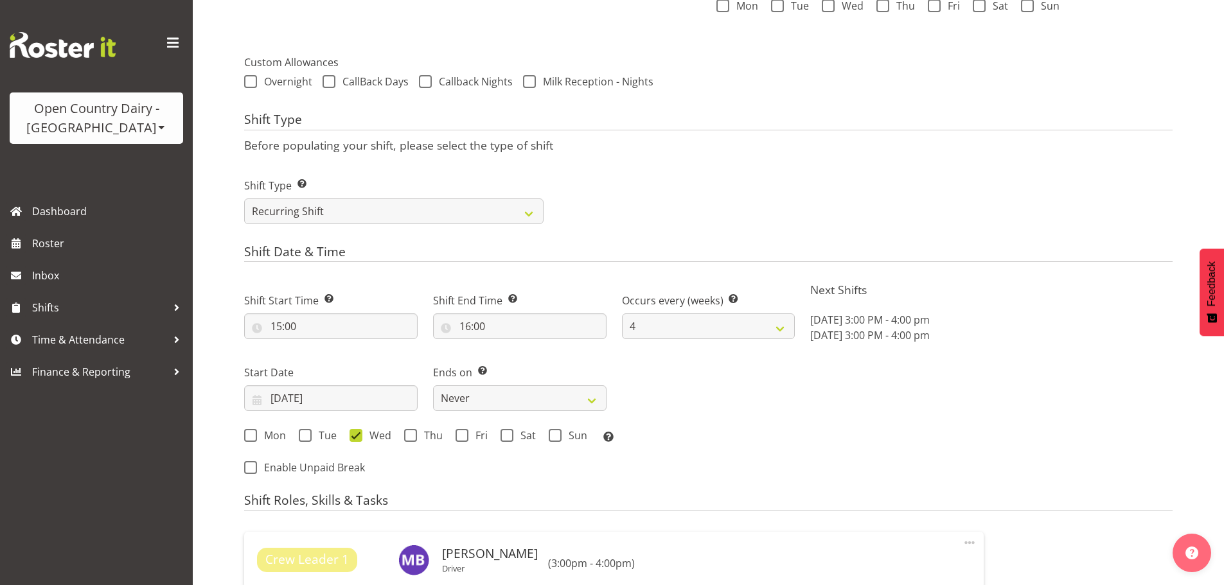
click at [714, 229] on div "Shift Type Shift Types: One Off – Select this if you would like a single shift …" at bounding box center [708, 196] width 944 height 72
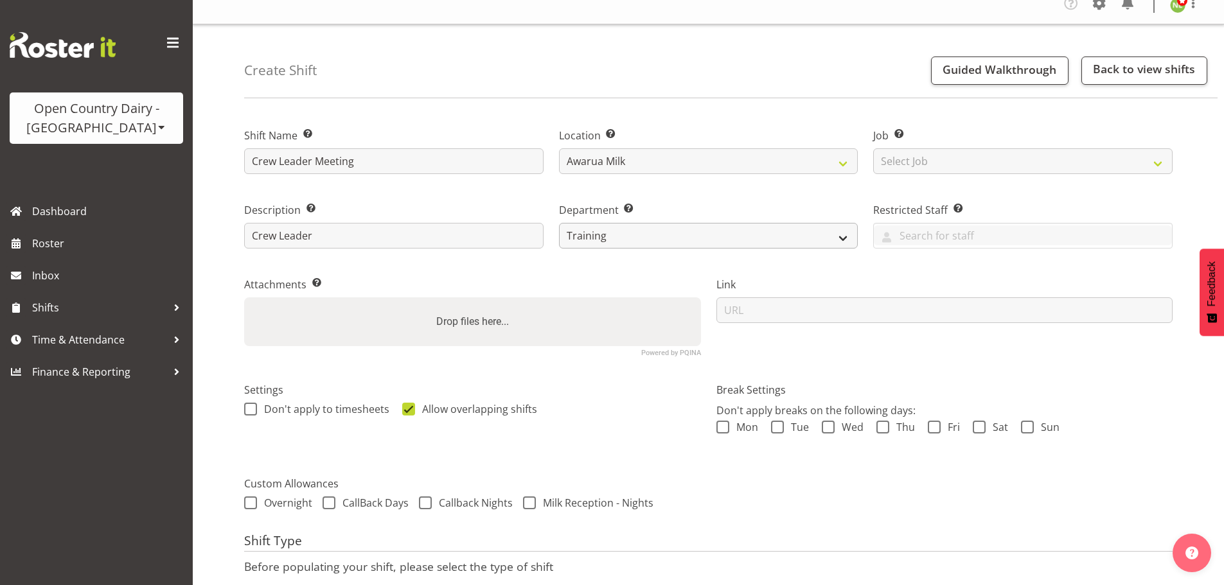
scroll to position [0, 0]
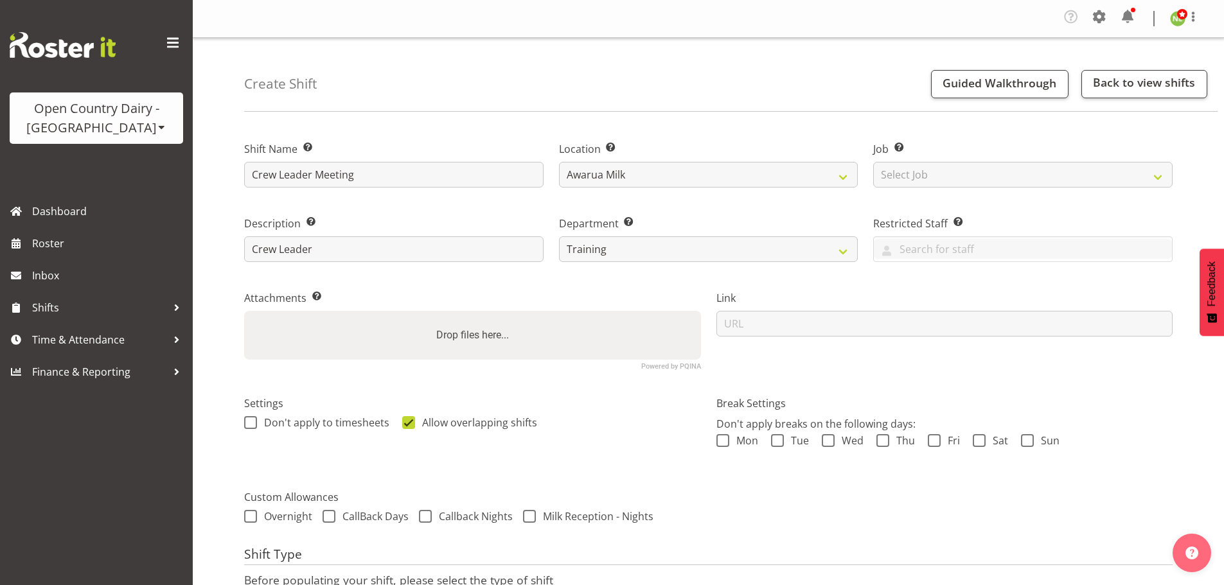
click at [944, 283] on div "Link" at bounding box center [945, 324] width 472 height 105
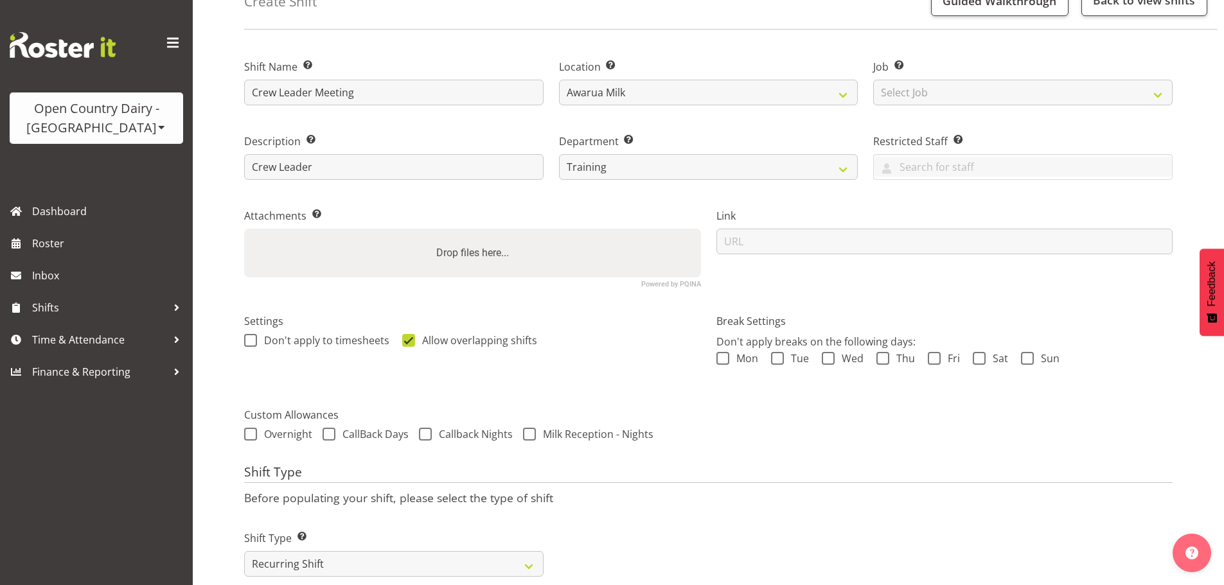
scroll to position [257, 0]
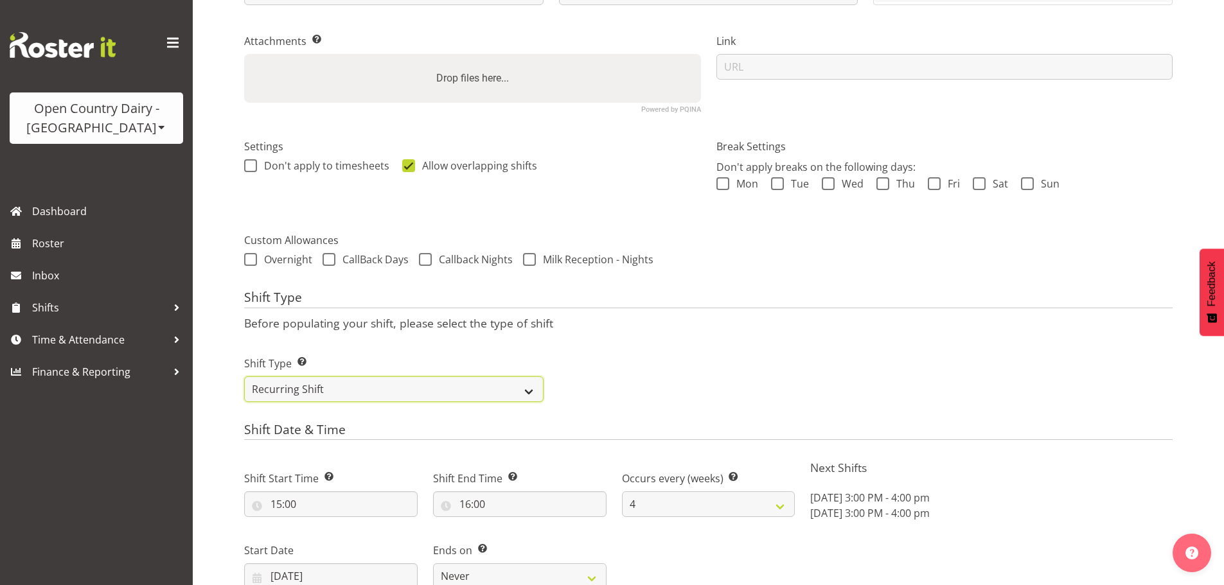
click at [319, 379] on select "One Off Shift Recurring Shift Rotating Shift" at bounding box center [393, 390] width 299 height 26
click at [764, 321] on p "Before populating your shift, please select the type of shift" at bounding box center [708, 323] width 929 height 14
click at [505, 394] on select "One Off Shift Recurring Shift Rotating Shift" at bounding box center [393, 390] width 299 height 26
drag, startPoint x: 780, startPoint y: 359, endPoint x: 855, endPoint y: 352, distance: 76.2
click at [785, 355] on div "Shift Type Shift Types: One Off – Select this if you would like a single shift …" at bounding box center [708, 374] width 944 height 72
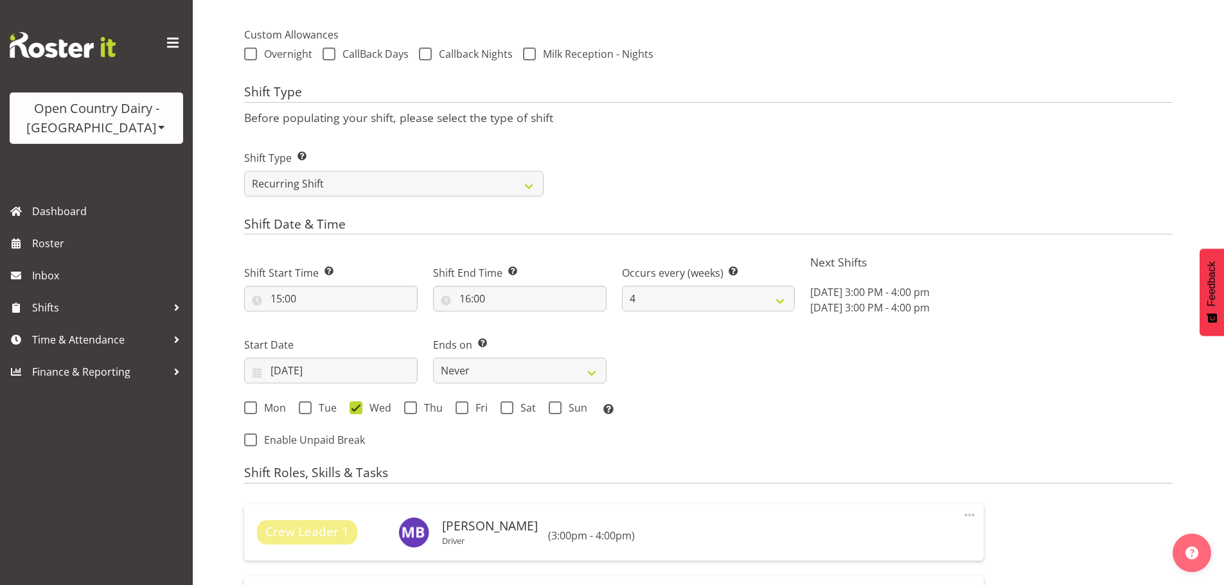
scroll to position [514, 0]
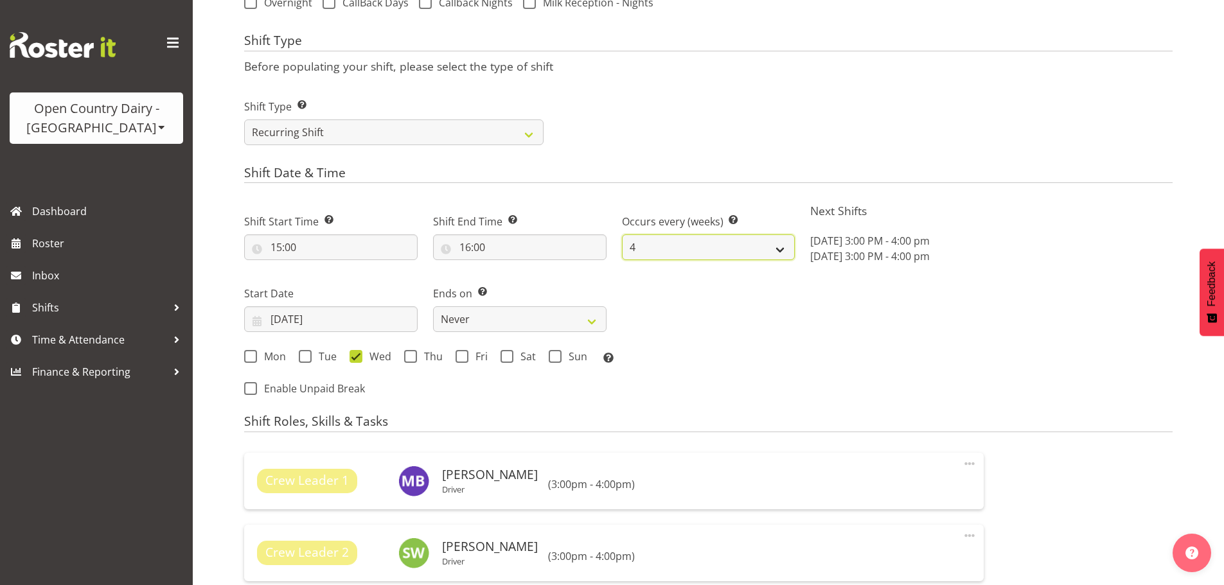
click at [765, 252] on select "1 2 3 4 5 6 7 8 9 10 11 12" at bounding box center [709, 248] width 174 height 26
click at [765, 253] on select "1 2 3 4 5 6 7 8 9 10 11 12" at bounding box center [709, 248] width 174 height 26
click at [813, 363] on div "Next Shifts Wed, Sep 3, 2025 3:00 PM - 4:00 pm Wed, Oct 1, 2025 3:00 PM - 4:00 …" at bounding box center [992, 301] width 378 height 211
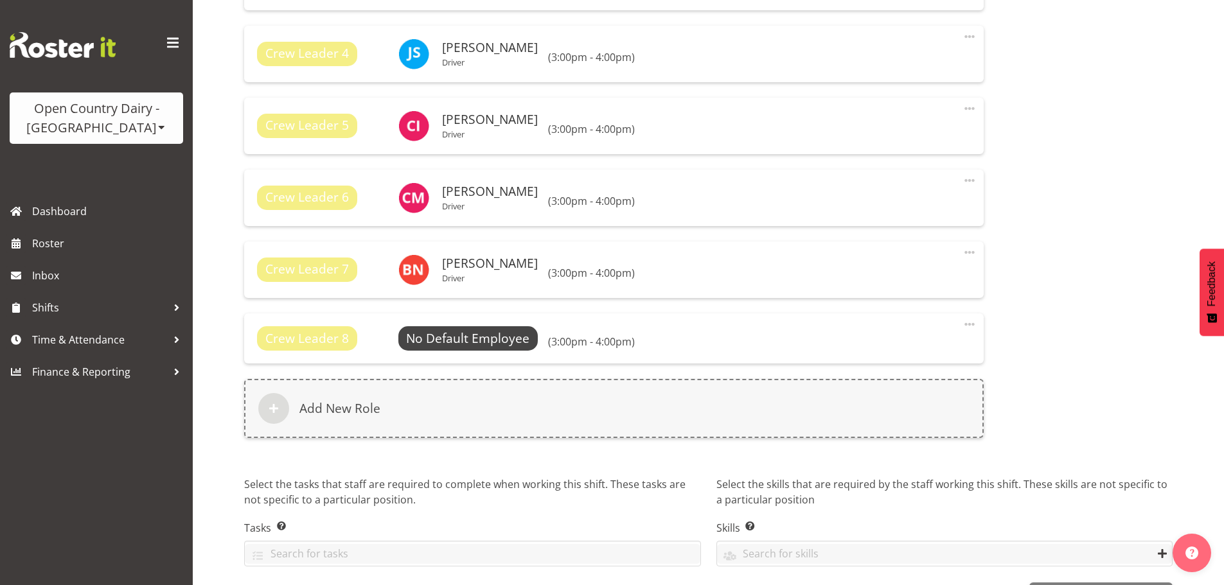
scroll to position [1202, 0]
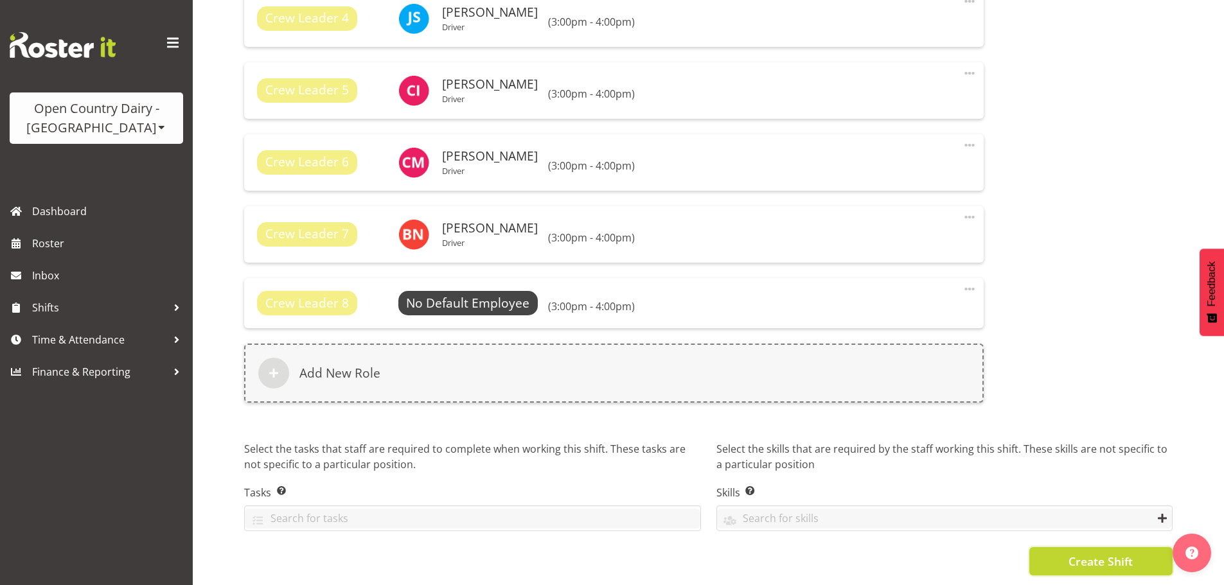
click at [1100, 554] on span "Create Shift" at bounding box center [1101, 561] width 64 height 17
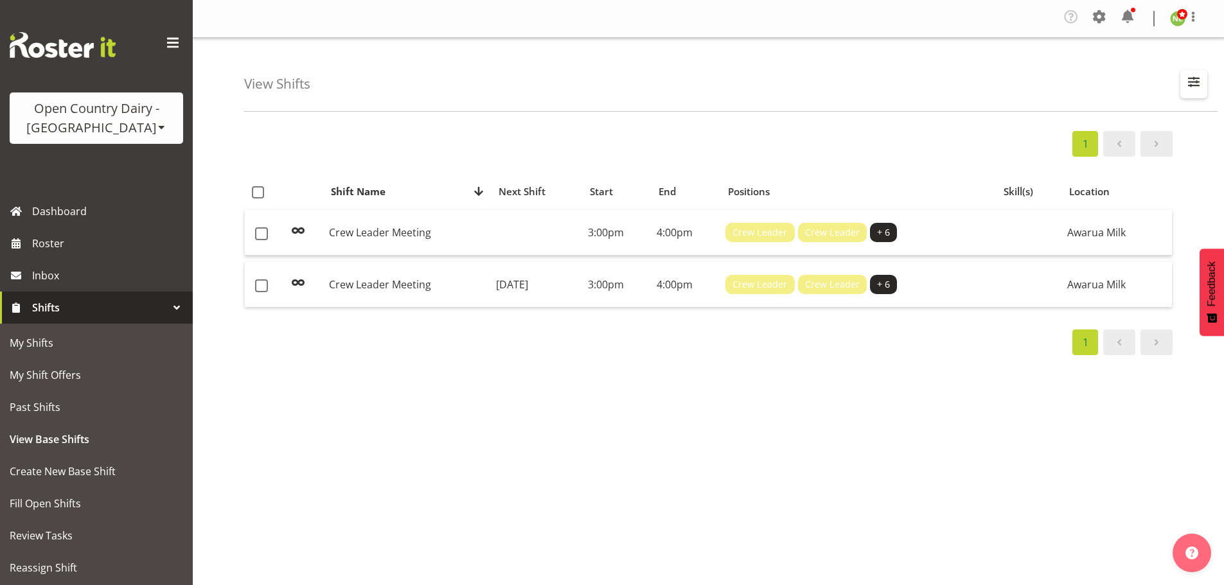
click at [1197, 74] on span "button" at bounding box center [1194, 81] width 17 height 17
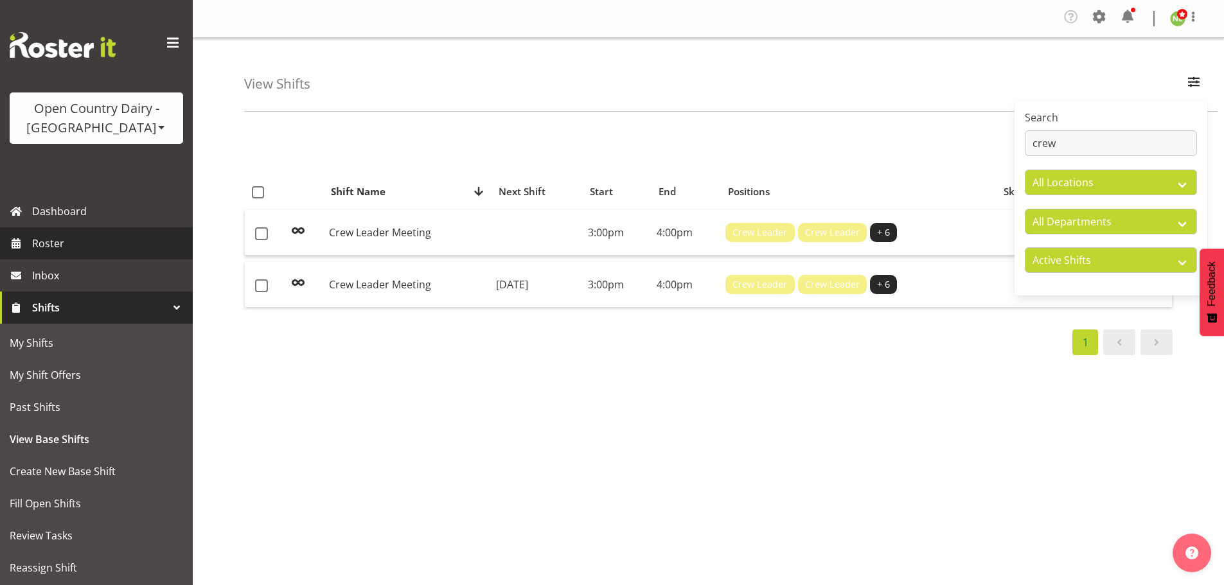
click at [52, 247] on span "Roster" at bounding box center [109, 243] width 154 height 19
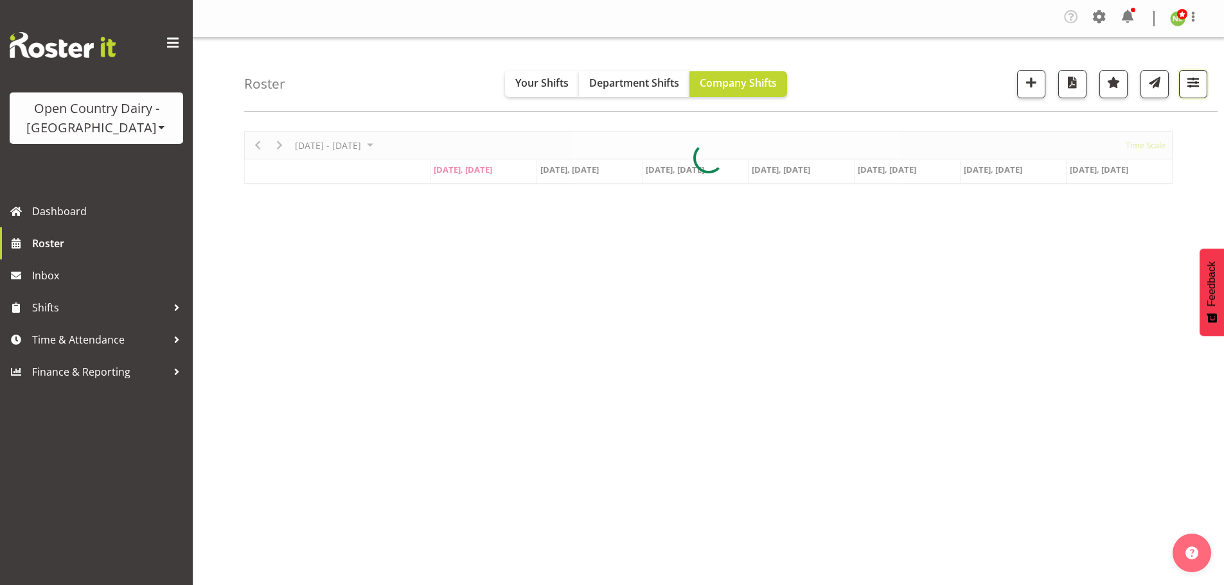
click at [1194, 90] on span "button" at bounding box center [1193, 82] width 17 height 17
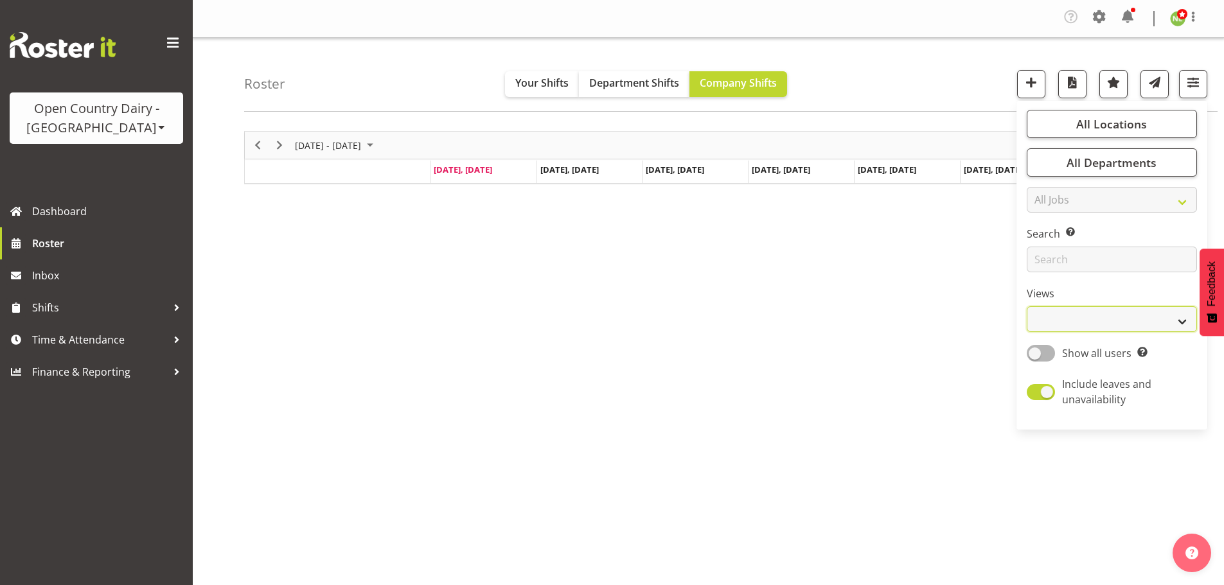
click at [1072, 325] on select "Staff Role Shift - Horizontal Shift - Vertical Staff - Location" at bounding box center [1112, 320] width 170 height 26
select select "staff"
click at [1028, 307] on select "Staff Role Shift - Horizontal Shift - Vertical Staff - Location" at bounding box center [1112, 320] width 170 height 26
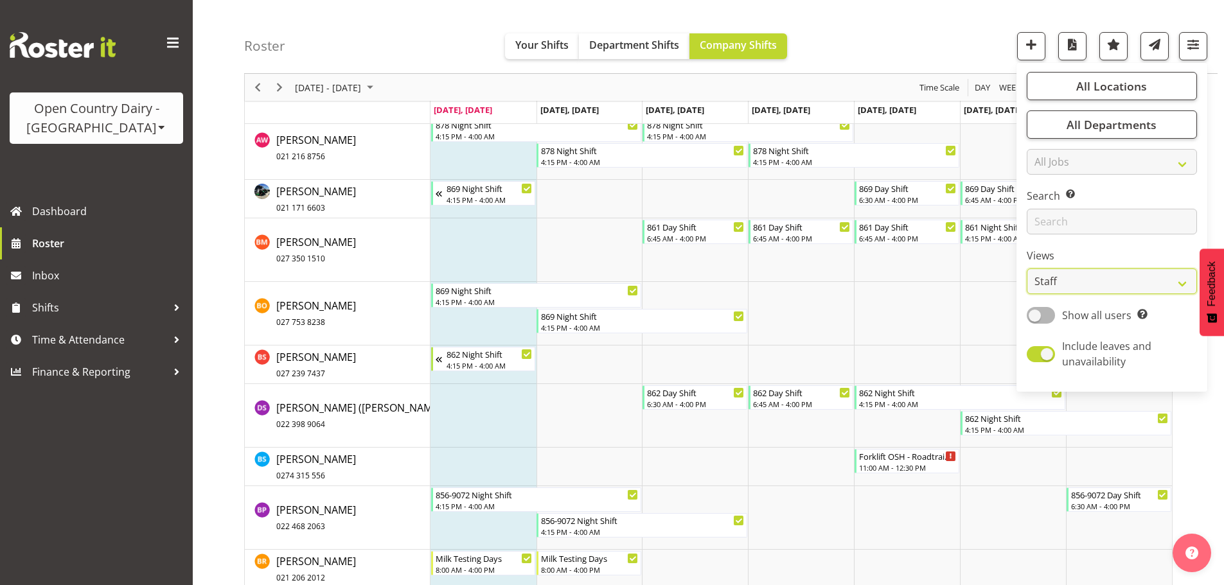
scroll to position [1864, 0]
